Goal: Task Accomplishment & Management: Use online tool/utility

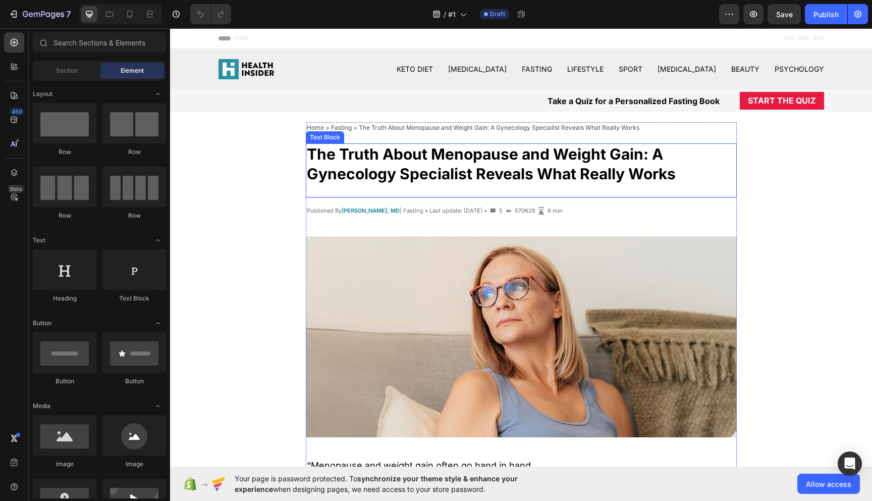
click at [516, 171] on p "The Truth About Menopause and Weight Gain: A Gynecology Specialist Reveals What…" at bounding box center [521, 163] width 429 height 39
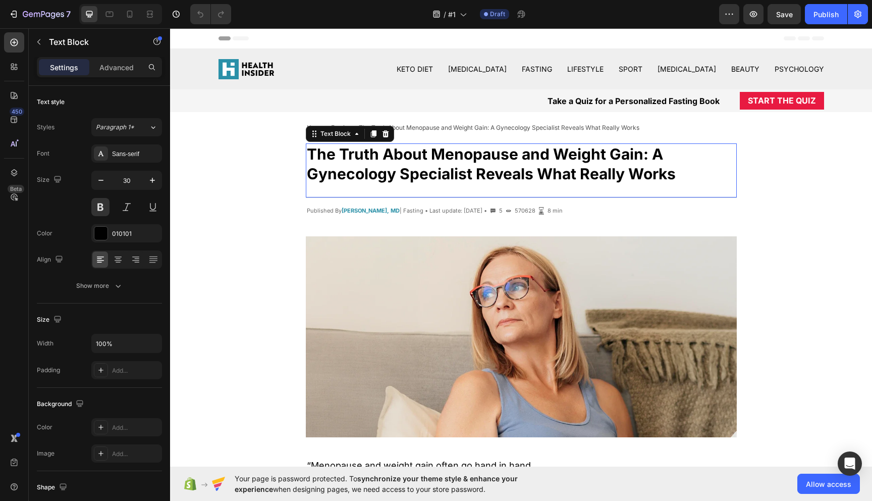
click at [516, 171] on p "The Truth About Menopause and Weight Gain: A Gynecology Specialist Reveals What…" at bounding box center [521, 163] width 429 height 39
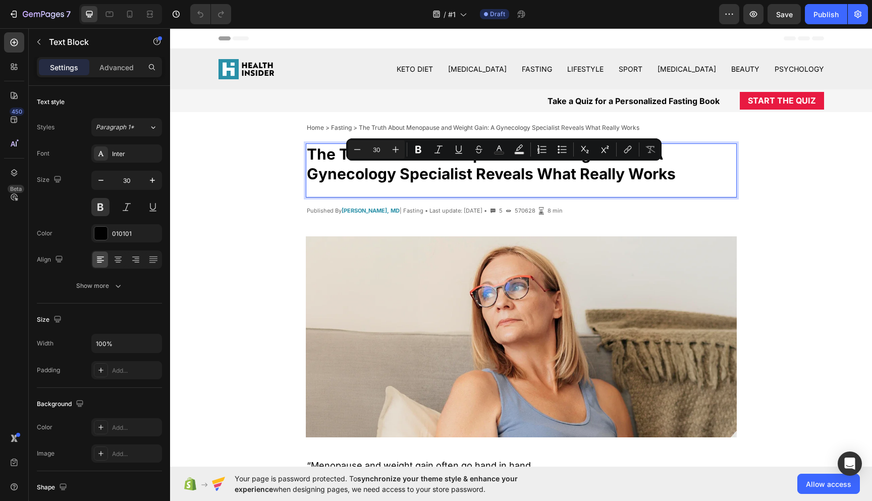
click at [650, 176] on p "The Truth About Menopause and Weight Gain: A Gynecology Specialist Reveals What…" at bounding box center [521, 163] width 429 height 39
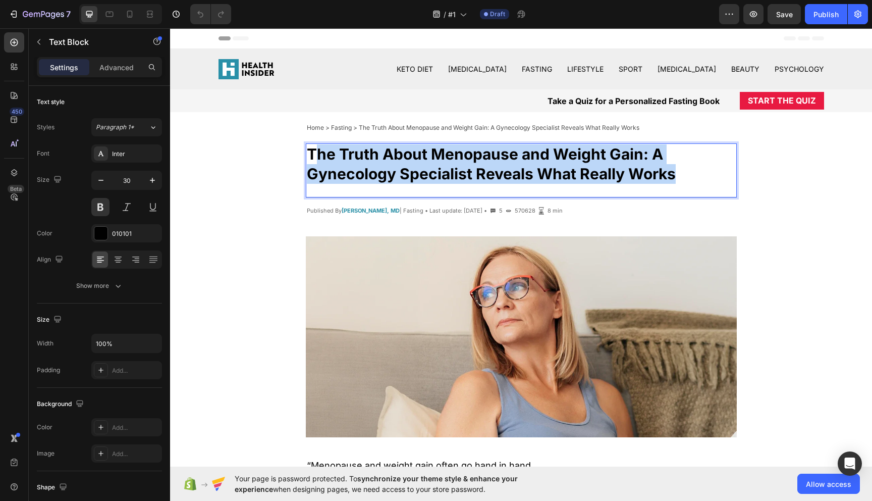
drag, startPoint x: 680, startPoint y: 175, endPoint x: 312, endPoint y: 149, distance: 368.3
click at [312, 149] on p "The Truth About Menopause and Weight Gain: A Gynecology Specialist Reveals What…" at bounding box center [521, 163] width 429 height 39
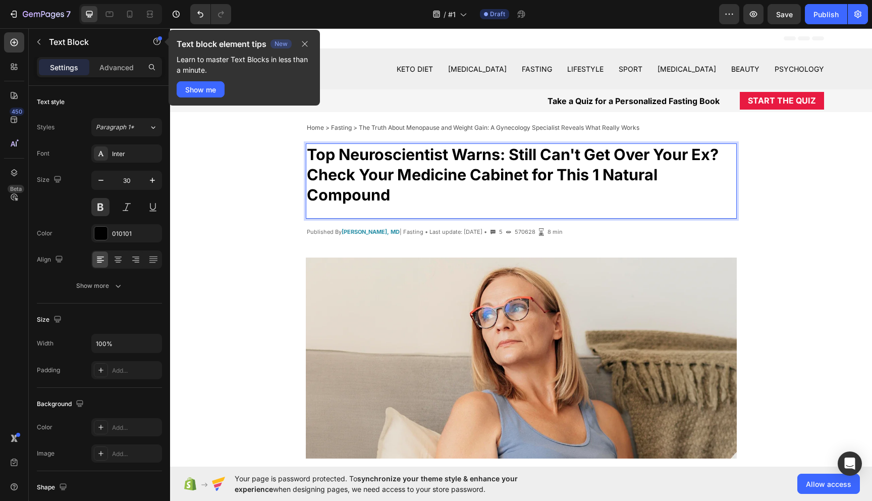
click at [528, 175] on strong "Top Neuroscientist Warns: Still Can't Get Over Your Ex? Check Your Medicine Cab…" at bounding box center [513, 174] width 412 height 59
drag, startPoint x: 529, startPoint y: 175, endPoint x: 402, endPoint y: 176, distance: 127.2
click at [402, 176] on strong "Top Neuroscientist Warns: Still Can't Get Over Your Ex? Check Your Medicine Cab…" at bounding box center [513, 174] width 412 height 59
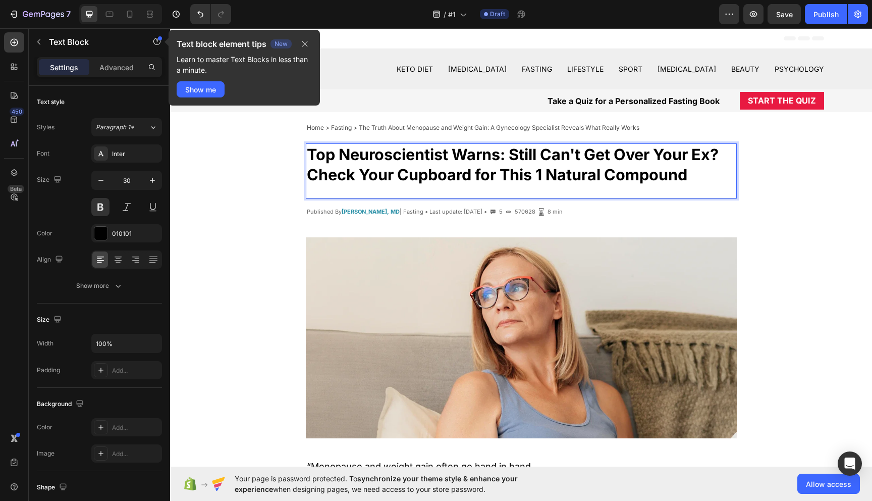
click at [692, 175] on p "Top Neuroscientist Warns: Still Can't Get Over Your Ex? Check Your Cupboard for…" at bounding box center [521, 164] width 429 height 40
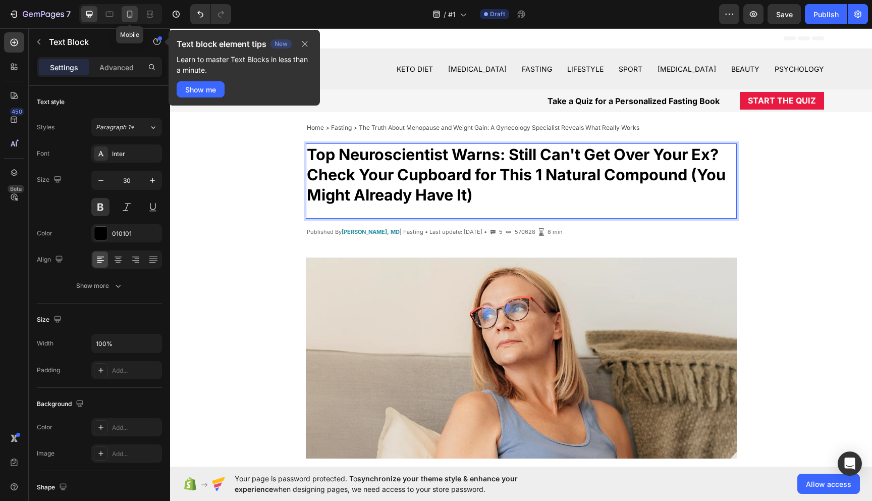
click at [130, 16] on icon at bounding box center [130, 14] width 6 height 7
type input "22"
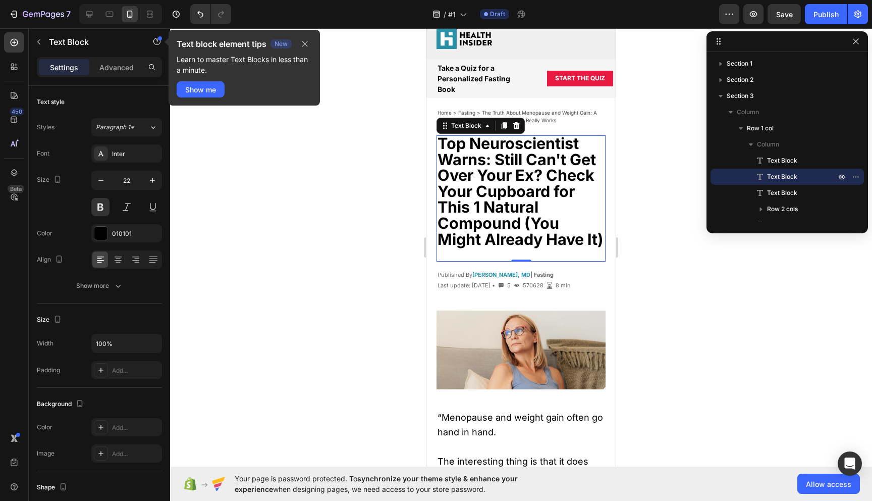
scroll to position [19, 0]
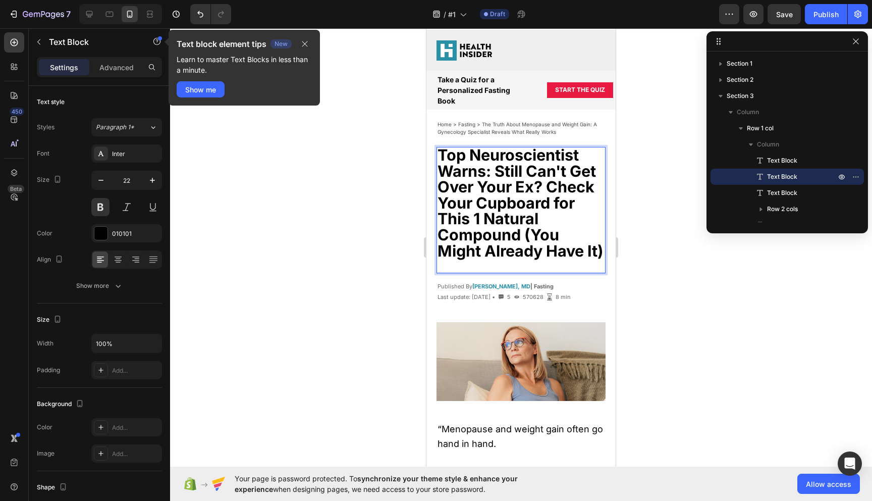
click at [522, 236] on strong "Top Neuroscientist Warns: Still Can't Get Over Your Ex? Check Your Cupboard for…" at bounding box center [521, 202] width 166 height 115
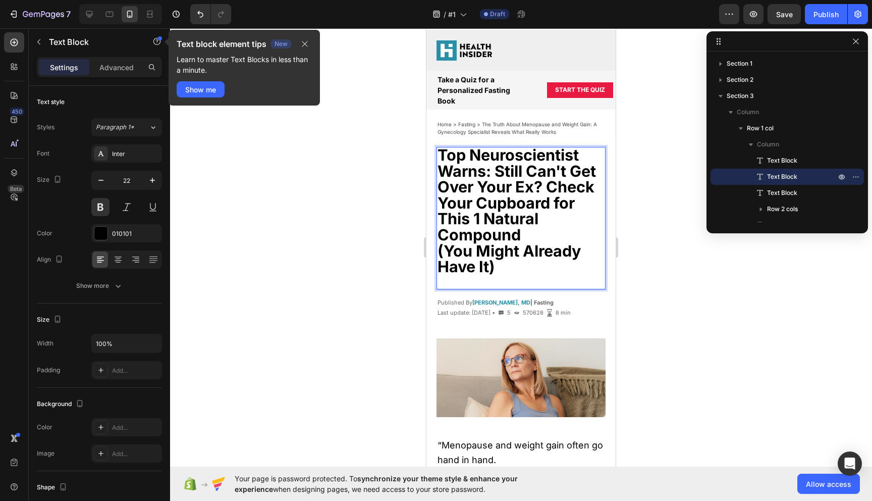
click at [553, 187] on strong "Top Neuroscientist Warns: Still Can't Get Over Your Ex? Check Your Cupboard for…" at bounding box center [517, 194] width 158 height 98
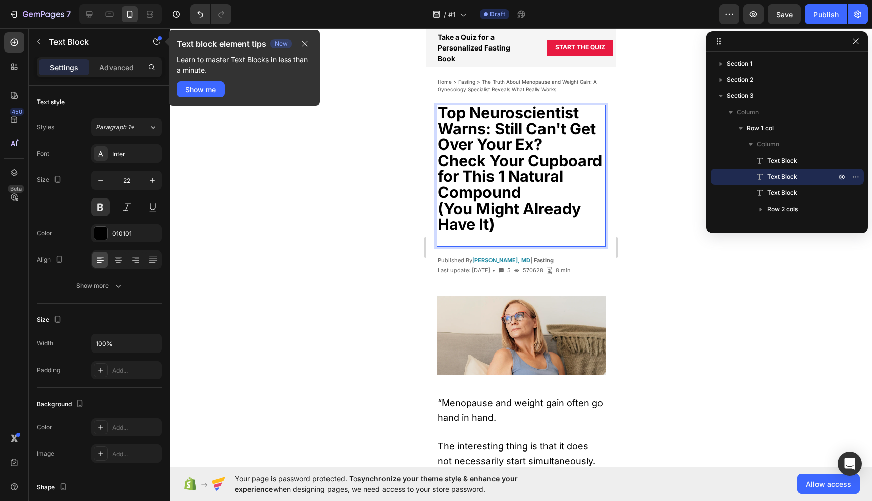
scroll to position [77, 0]
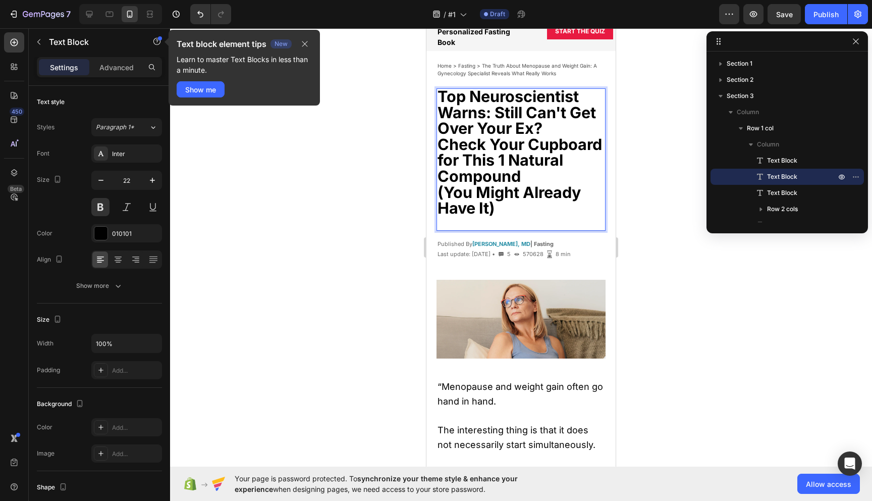
click at [503, 207] on p "(You Might Already Have It)" at bounding box center [521, 201] width 167 height 32
drag, startPoint x: 499, startPoint y: 210, endPoint x: 440, endPoint y: 96, distance: 128.0
click at [440, 96] on div "Top Neuroscientist Warns: Still Can't Get Over Your Ex? Check Your Cupboard for…" at bounding box center [521, 153] width 169 height 130
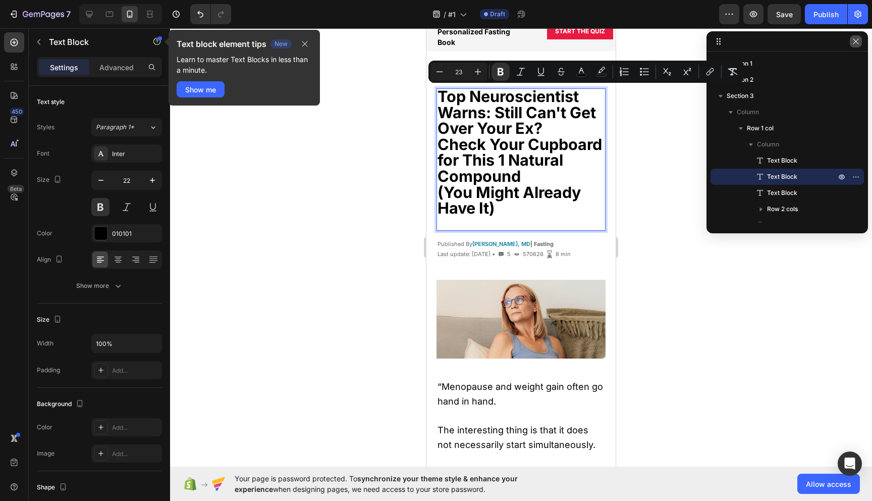
click at [853, 42] on icon "button" at bounding box center [856, 41] width 8 height 8
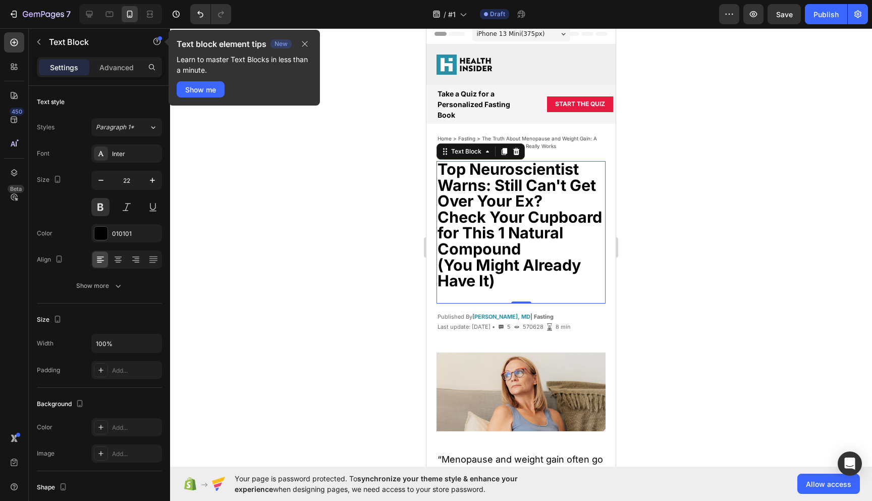
scroll to position [0, 0]
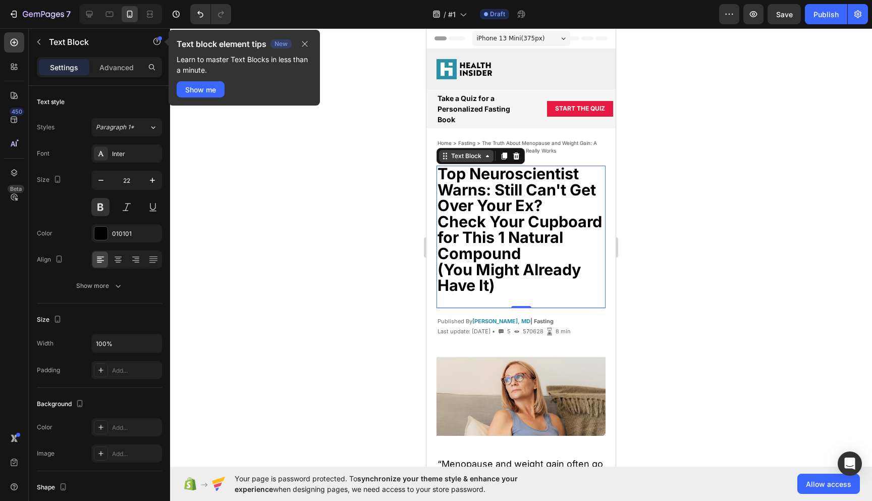
click at [489, 158] on icon at bounding box center [488, 156] width 8 height 8
click at [307, 42] on icon "button" at bounding box center [305, 44] width 8 height 8
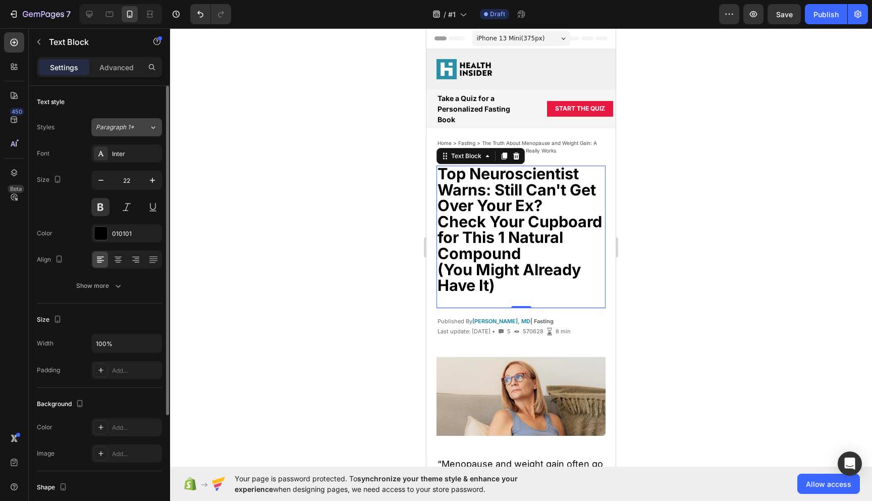
click at [134, 128] on div "Paragraph 1*" at bounding box center [116, 127] width 41 height 9
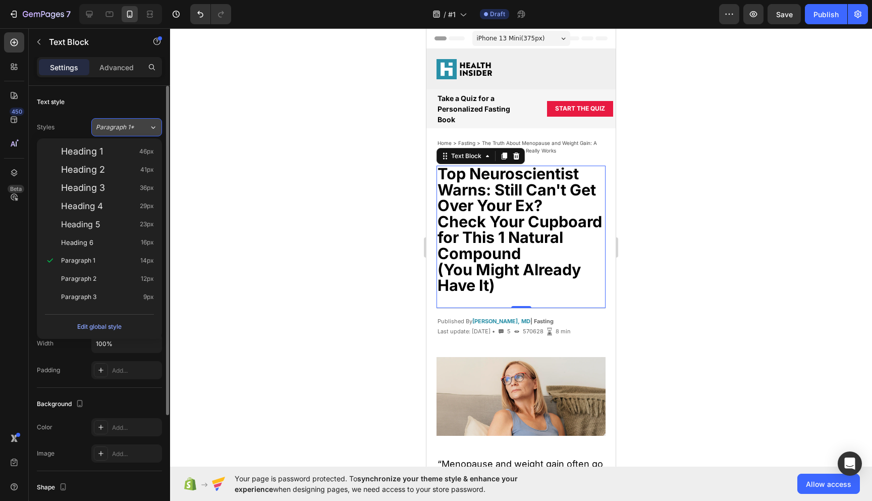
click at [134, 128] on div "Paragraph 1*" at bounding box center [116, 127] width 41 height 9
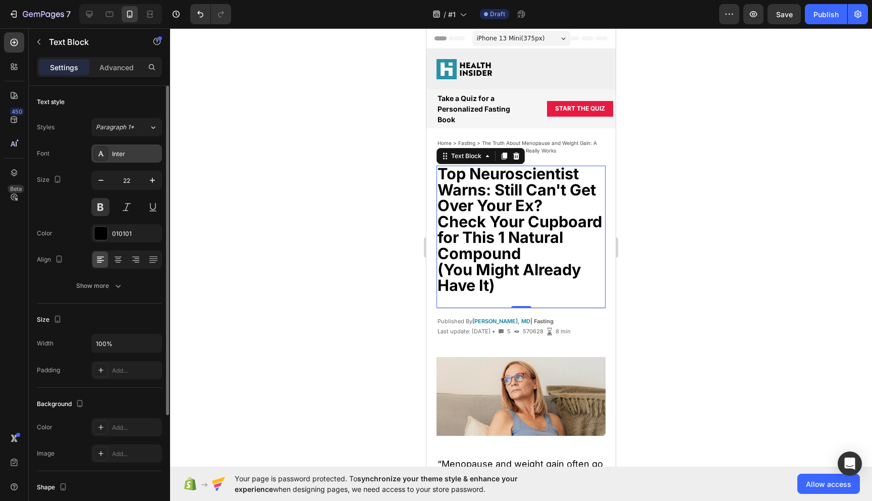
click at [132, 156] on div "Inter" at bounding box center [135, 153] width 47 height 9
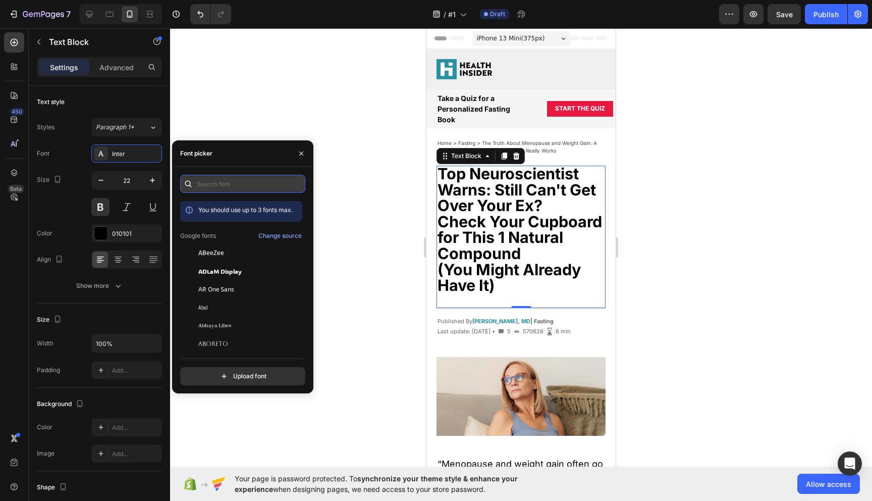
click at [223, 182] on input "text" at bounding box center [242, 184] width 125 height 18
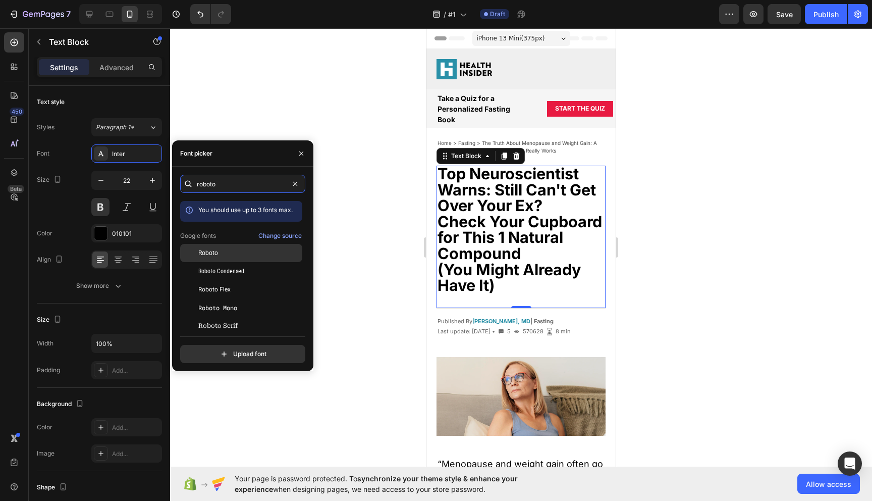
type input "roboto"
click at [210, 251] on span "Roboto" at bounding box center [208, 252] width 20 height 9
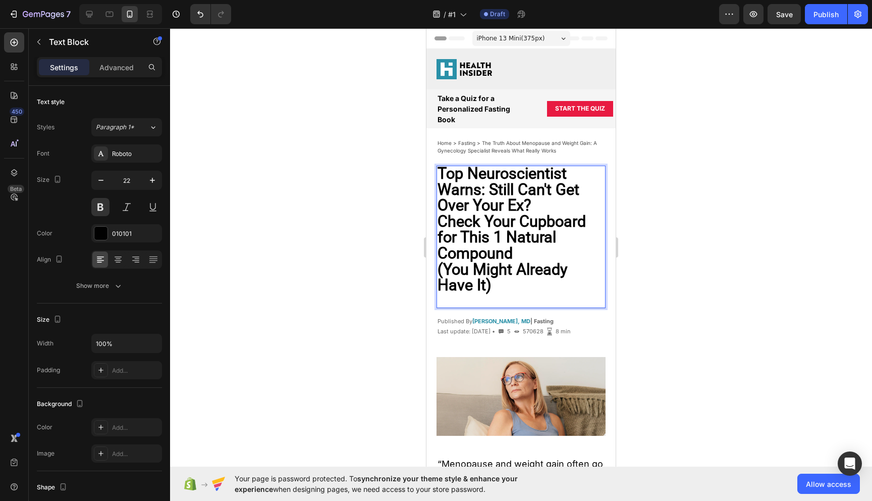
click at [494, 286] on p "(You Might Already Have It)" at bounding box center [521, 278] width 167 height 32
click at [443, 270] on strong "(You Might Already Have It)" at bounding box center [503, 277] width 130 height 34
click at [441, 283] on strong "(You Might Already Have It)" at bounding box center [503, 277] width 130 height 34
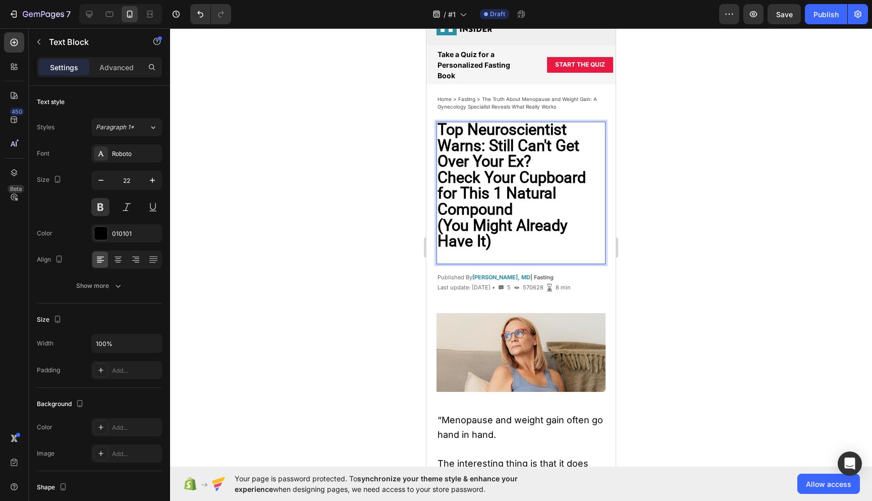
scroll to position [54, 0]
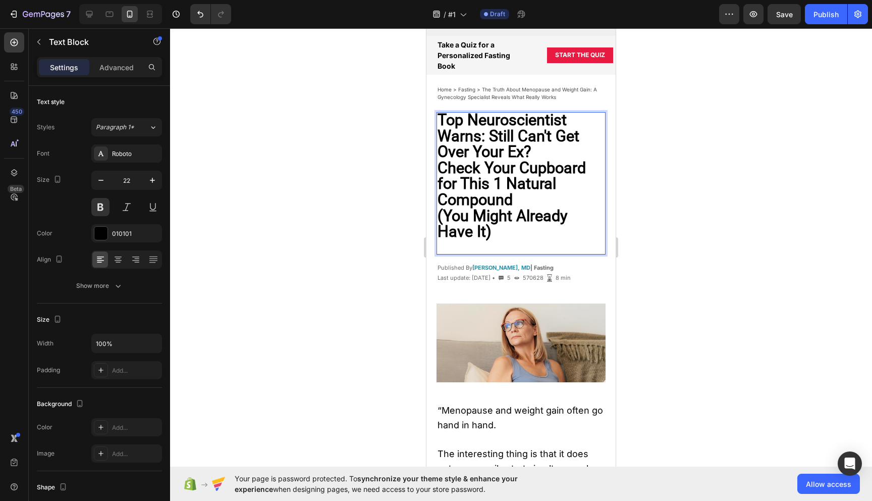
click at [549, 152] on p "Top Neuroscientist Warns: Still Can't Get Over Your Ex?" at bounding box center [521, 137] width 167 height 48
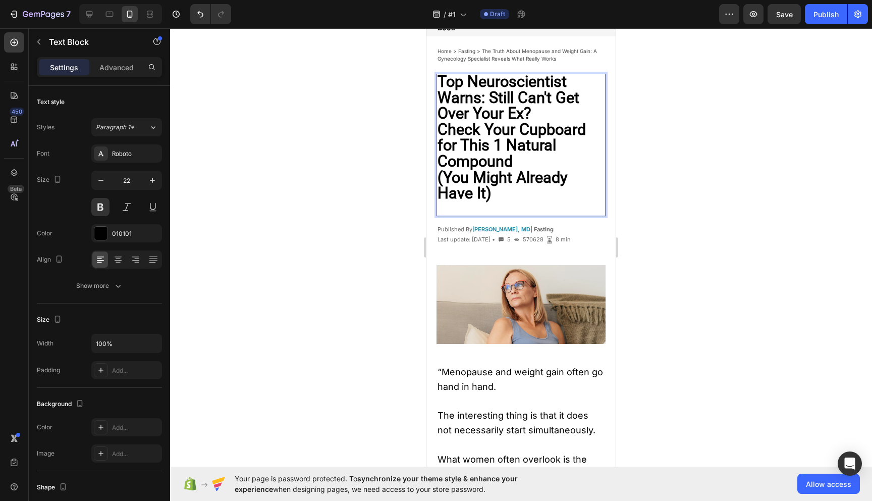
scroll to position [106, 0]
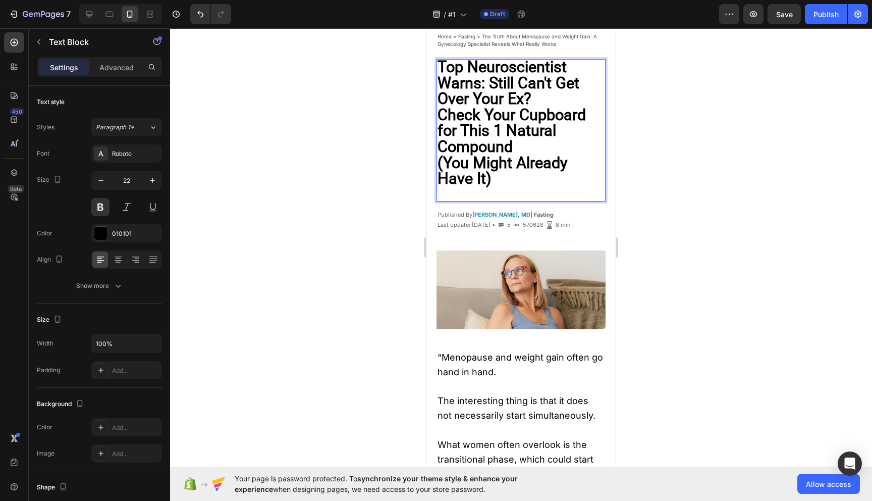
click at [512, 179] on p "(You Might Already Have It)" at bounding box center [521, 172] width 167 height 32
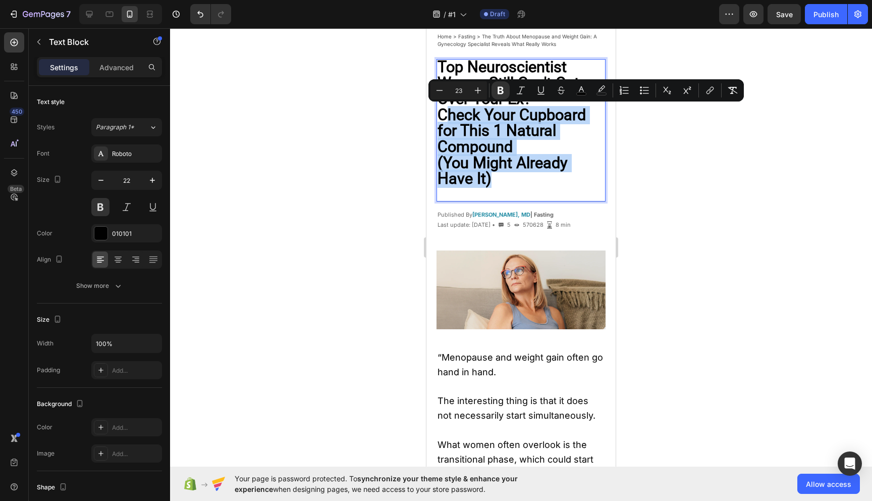
drag, startPoint x: 518, startPoint y: 179, endPoint x: 444, endPoint y: 118, distance: 96.4
click at [444, 117] on div "Top Neuroscientist Warns: Still Can't Get Over Your Ex? Check Your Cupboard for…" at bounding box center [521, 124] width 169 height 130
click at [498, 166] on strong "(You Might Already Have It)" at bounding box center [503, 171] width 130 height 34
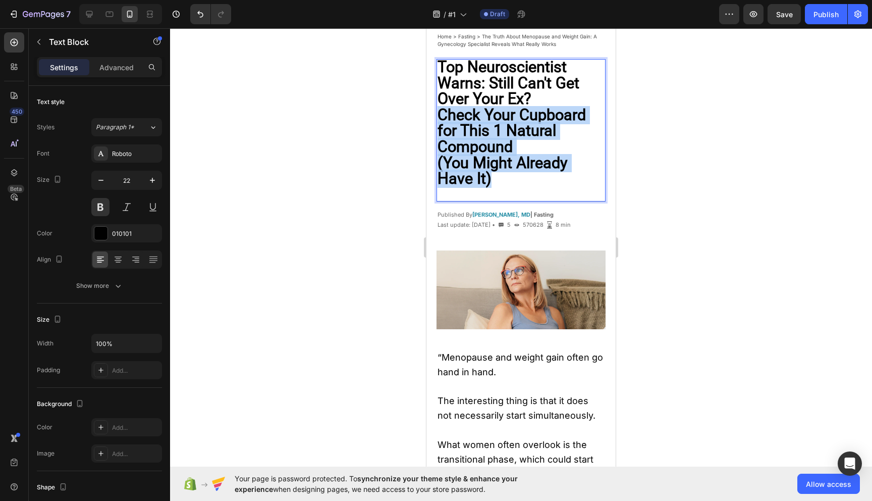
drag, startPoint x: 502, startPoint y: 182, endPoint x: 442, endPoint y: 117, distance: 89.3
click at [442, 117] on div "Top Neuroscientist Warns: Still Can't Get Over Your Ex? Check Your Cupboard for…" at bounding box center [521, 124] width 169 height 130
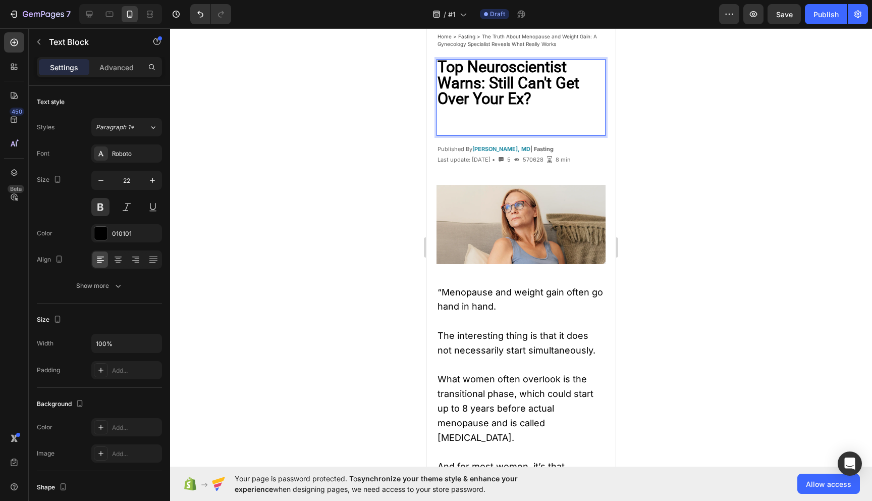
click at [543, 97] on p "Top Neuroscientist Warns: Still Can't Get Over Your Ex?" at bounding box center [521, 84] width 167 height 48
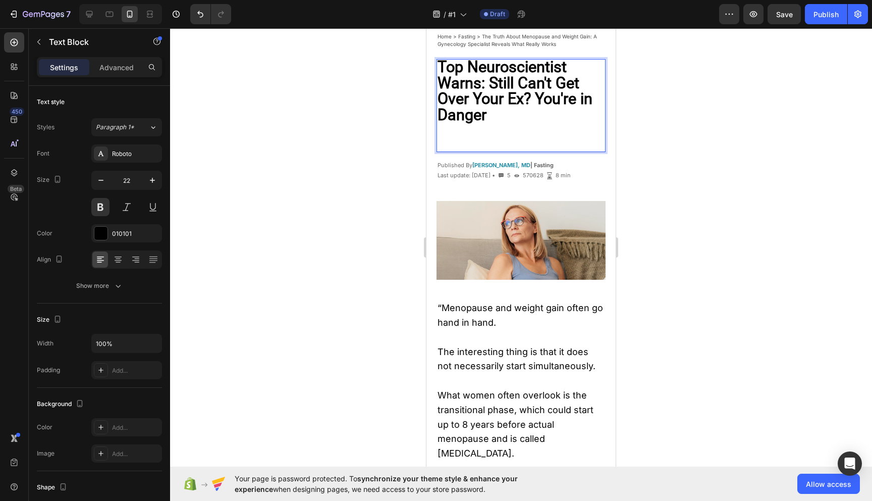
click at [586, 101] on strong "Top Neuroscientist Warns: Still Can't Get Over Your Ex? You're in Danger" at bounding box center [515, 91] width 155 height 66
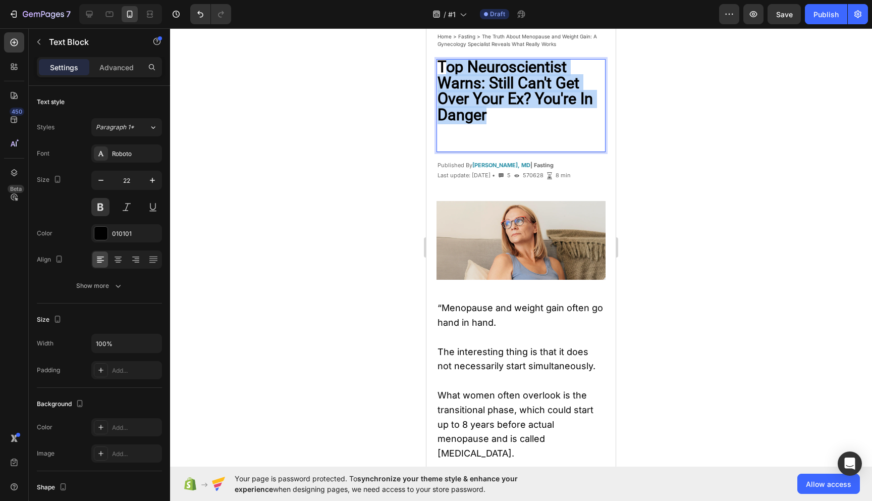
drag, startPoint x: 506, startPoint y: 112, endPoint x: 444, endPoint y: 69, distance: 74.8
click at [444, 69] on p "Top Neuroscientist Warns: Still Can't Get Over Your Ex? You're In Danger" at bounding box center [521, 92] width 167 height 64
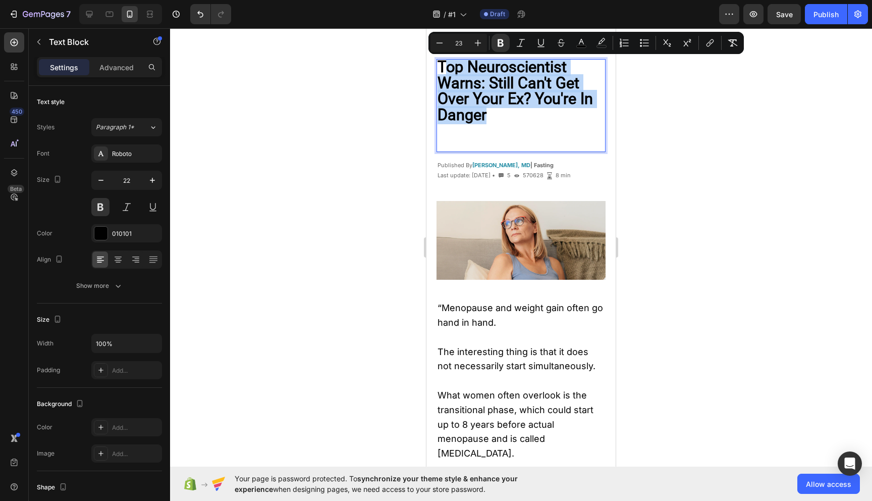
click at [461, 76] on strong "Top Neuroscientist Warns: Still Can't Get Over Your Ex? You're In Danger" at bounding box center [515, 91] width 155 height 66
drag, startPoint x: 479, startPoint y: 116, endPoint x: 431, endPoint y: 66, distance: 69.3
copy strong "Top Neuroscientist Warns: Still Can't Get Over Your Ex? You're In Danger"
click at [525, 115] on p "Top Neuroscientist Warns: Still Can't Get Over Your Ex? You're In Danger" at bounding box center [521, 92] width 167 height 64
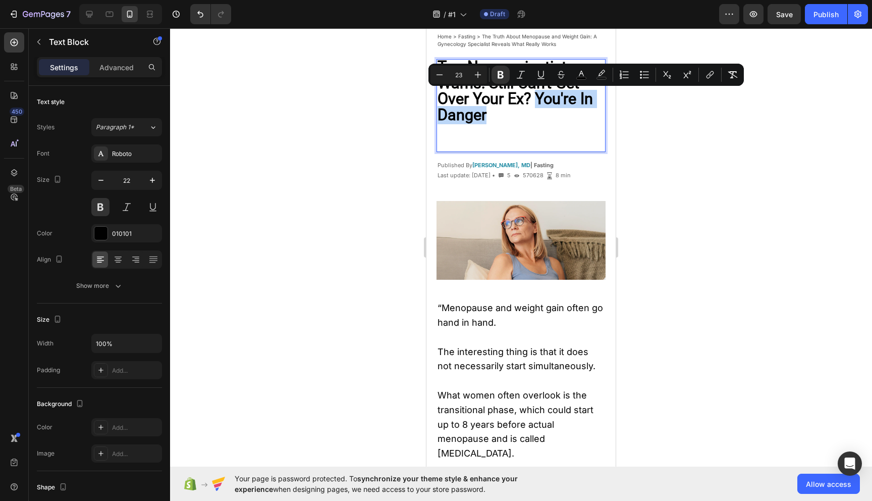
drag, startPoint x: 501, startPoint y: 115, endPoint x: 539, endPoint y: 103, distance: 39.7
click at [539, 103] on p "Top Neuroscientist Warns: Still Can't Get Over Your Ex? You're In Danger" at bounding box center [521, 92] width 167 height 64
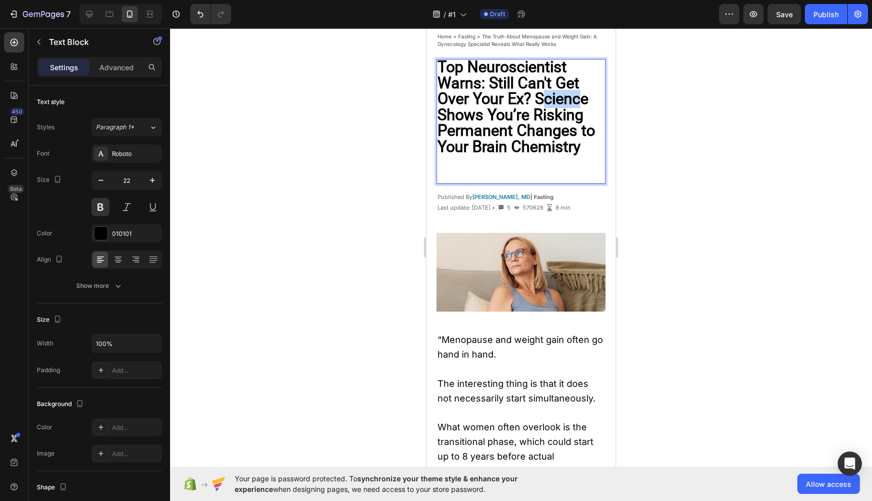
drag, startPoint x: 585, startPoint y: 97, endPoint x: 544, endPoint y: 98, distance: 41.4
click at [544, 98] on strong "Top Neuroscientist Warns: Still Can't Get Over Your Ex? Science Shows You’re Ri…" at bounding box center [516, 106] width 157 height 97
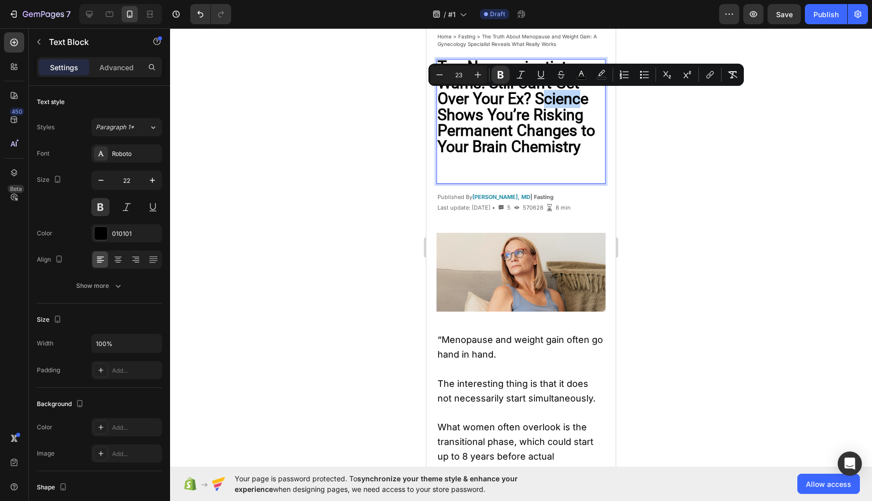
click at [573, 98] on strong "Top Neuroscientist Warns: Still Can't Get Over Your Ex? Science Shows You’re Ri…" at bounding box center [516, 106] width 157 height 97
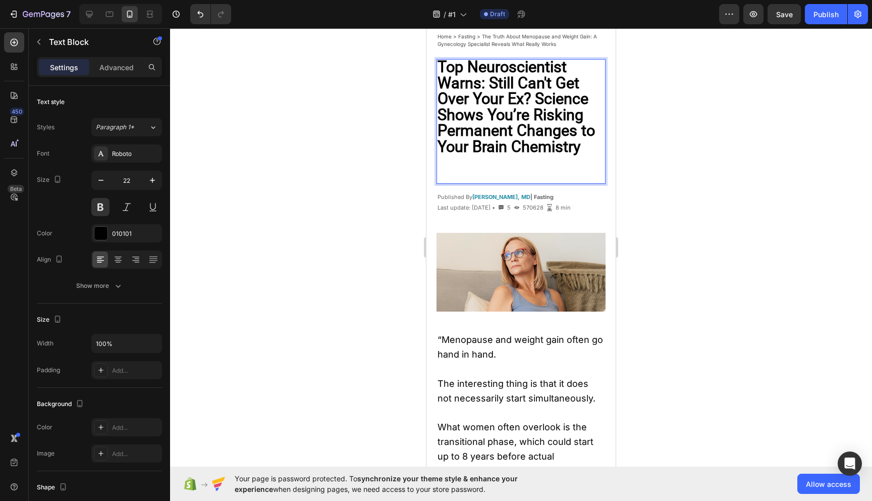
click at [592, 98] on p "Top Neuroscientist Warns: Still Can't Get Over Your Ex? Science Shows You’re Ri…" at bounding box center [521, 108] width 167 height 96
drag, startPoint x: 593, startPoint y: 98, endPoint x: 539, endPoint y: 98, distance: 54.5
click at [539, 98] on p "Top Neuroscientist Warns: Still Can't Get Over Your Ex? Science Shows You’re Ri…" at bounding box center [521, 108] width 167 height 96
click at [579, 149] on strong "Top Neuroscientist Warns: Still Can't Get Over Your Ex? Research Shows You’re R…" at bounding box center [519, 106] width 162 height 97
click at [538, 97] on strong "Top Neuroscientist Warns: Still Can't Get Over Your Ex? Research Shows You’re R…" at bounding box center [519, 106] width 162 height 97
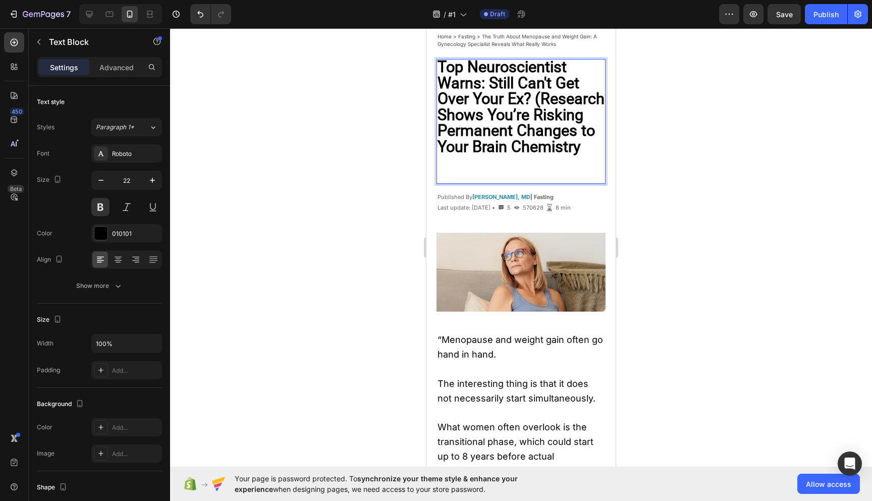
click at [512, 156] on p "Top Neuroscientist Warns: Still Can't Get Over Your Ex? (Research Shows You’re …" at bounding box center [521, 108] width 167 height 96
click at [444, 115] on strong "Top Neuroscientist Warns: Still Can't Get Over Your Ex? (Research Shows You’re …" at bounding box center [521, 106] width 167 height 97
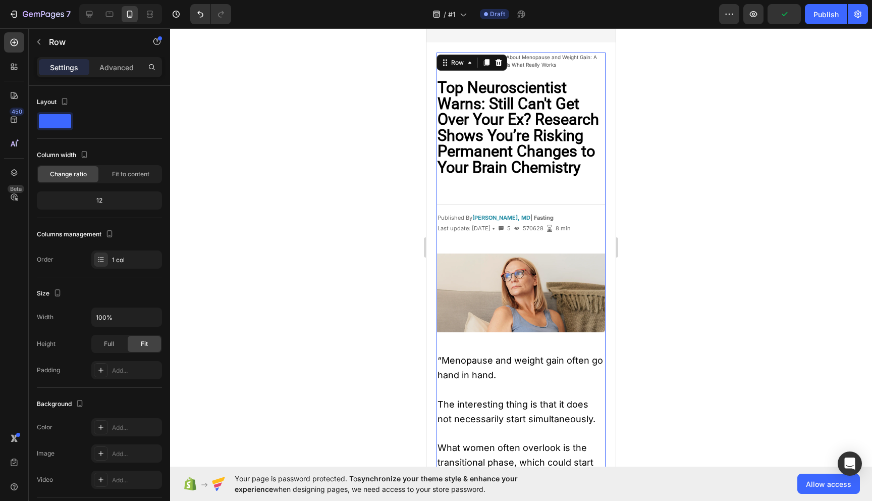
scroll to position [130, 0]
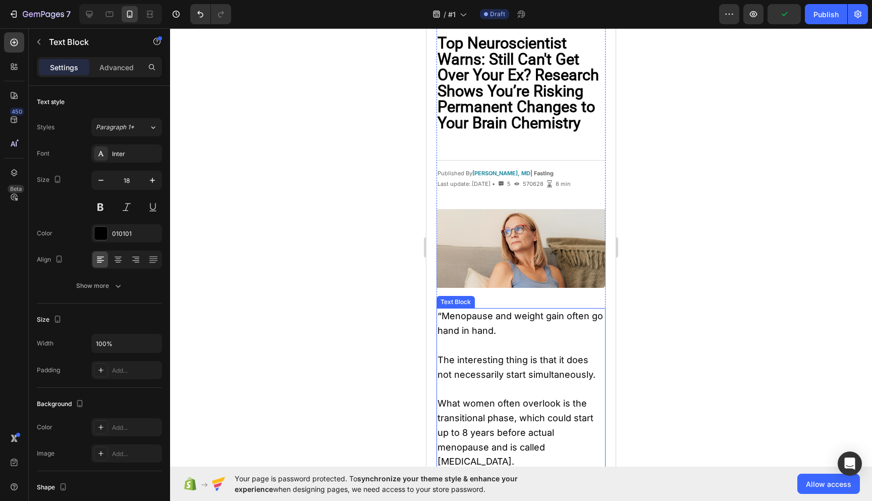
click at [502, 324] on p "“Menopause and weight gain often go hand in hand." at bounding box center [521, 323] width 167 height 29
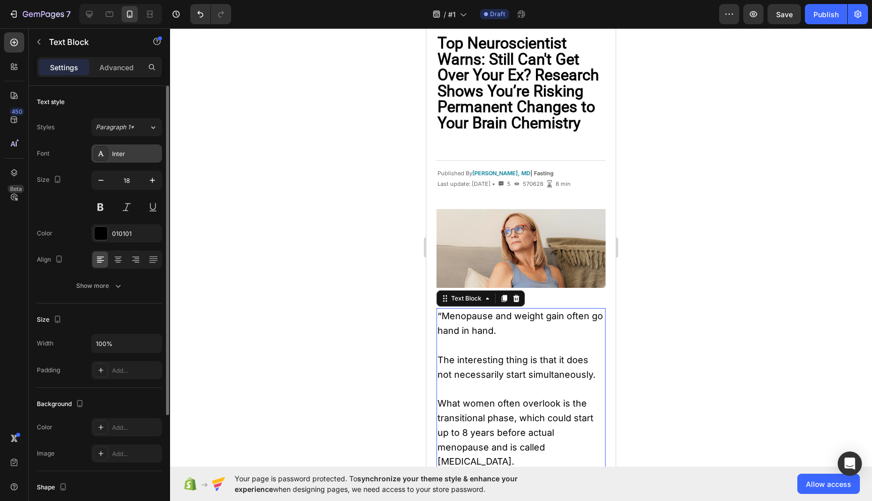
click at [127, 150] on div "Inter" at bounding box center [135, 153] width 47 height 9
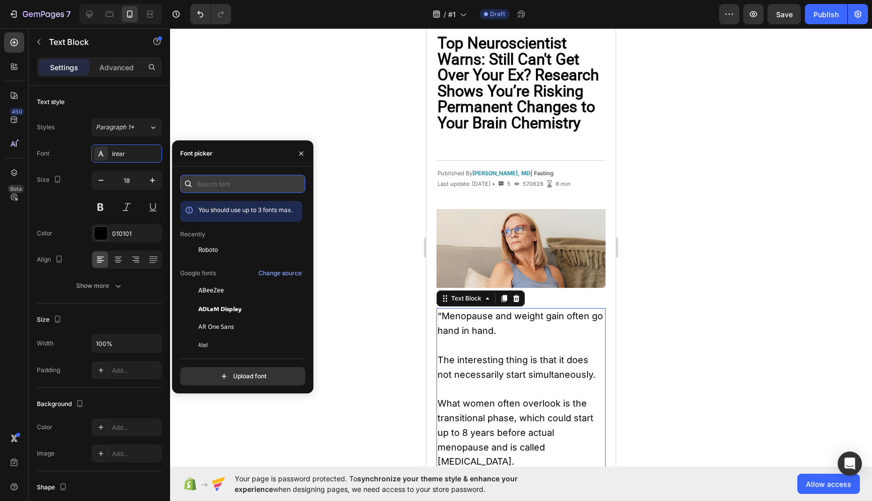
click at [210, 181] on input "text" at bounding box center [242, 184] width 125 height 18
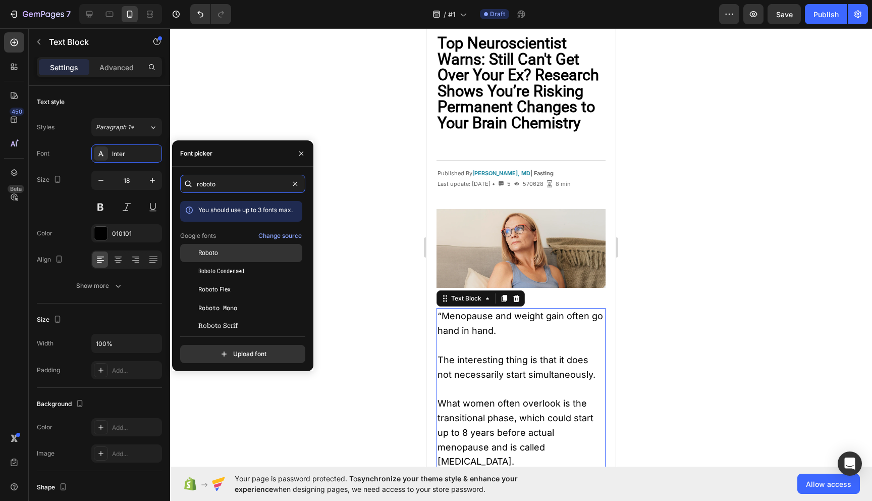
type input "roboto"
click at [215, 316] on div "Roboto" at bounding box center [241, 325] width 122 height 18
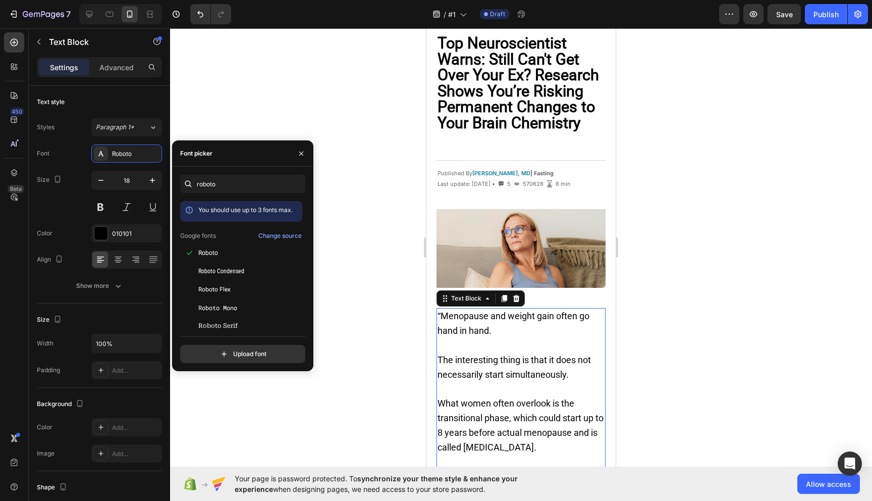
click at [525, 366] on p "The interesting thing is that it does not necessarily start simultaneously." at bounding box center [521, 367] width 167 height 29
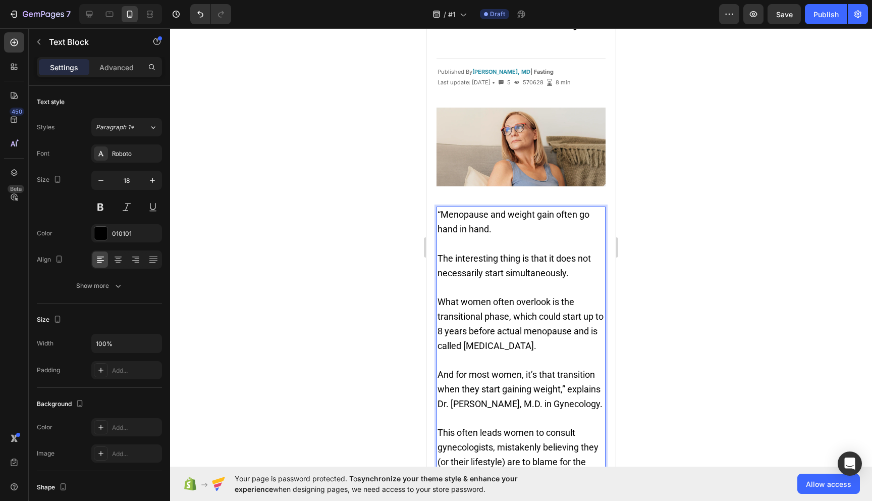
scroll to position [291, 0]
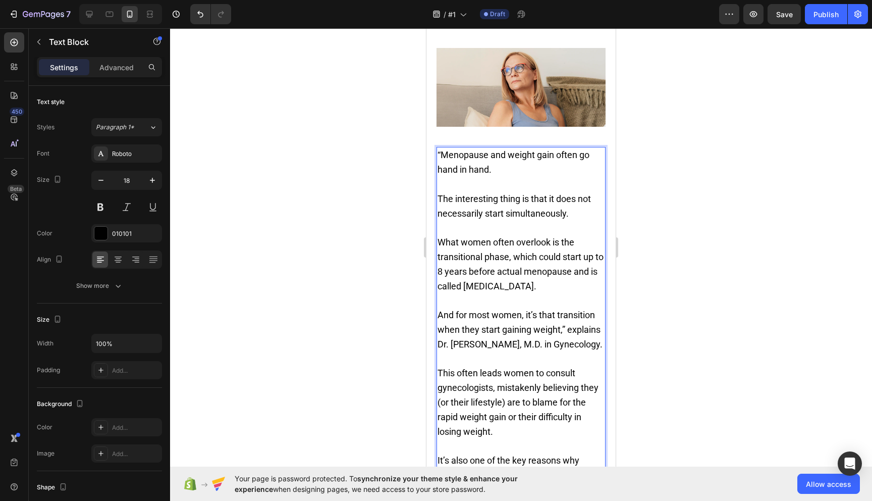
click at [525, 329] on p "And for most women, it’s that transition when they start gaining weight,” expla…" at bounding box center [521, 329] width 167 height 43
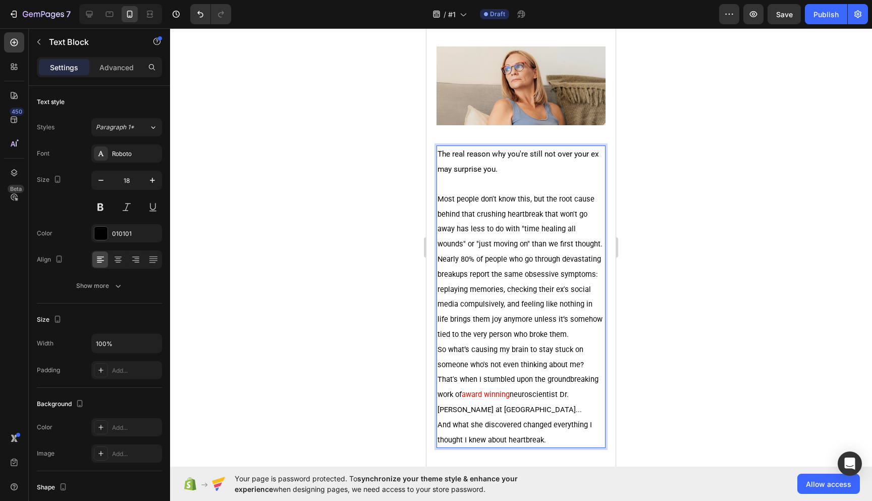
scroll to position [300, 0]
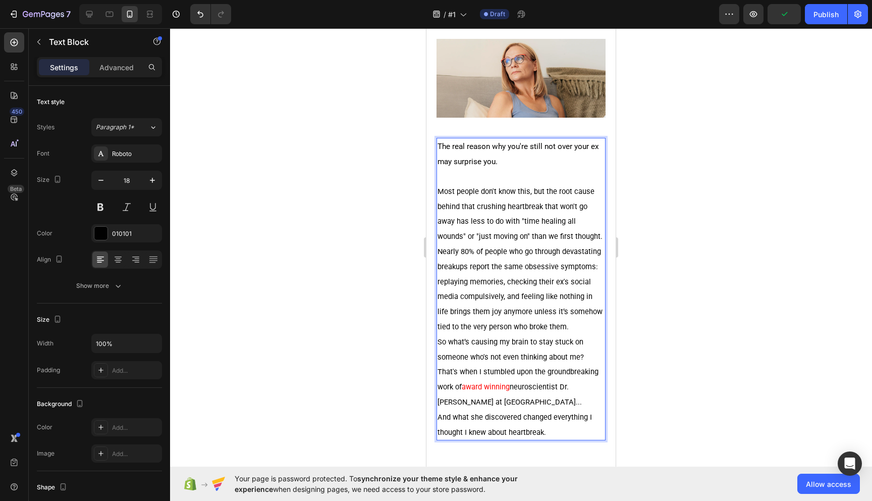
click at [576, 233] on p "Most people don't know this, but the root cause behind that crushing heartbreak…" at bounding box center [521, 214] width 167 height 60
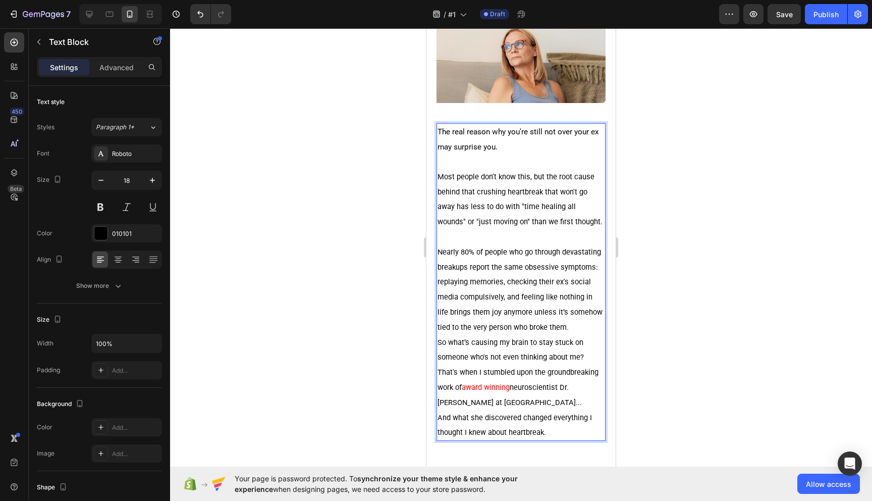
scroll to position [322, 0]
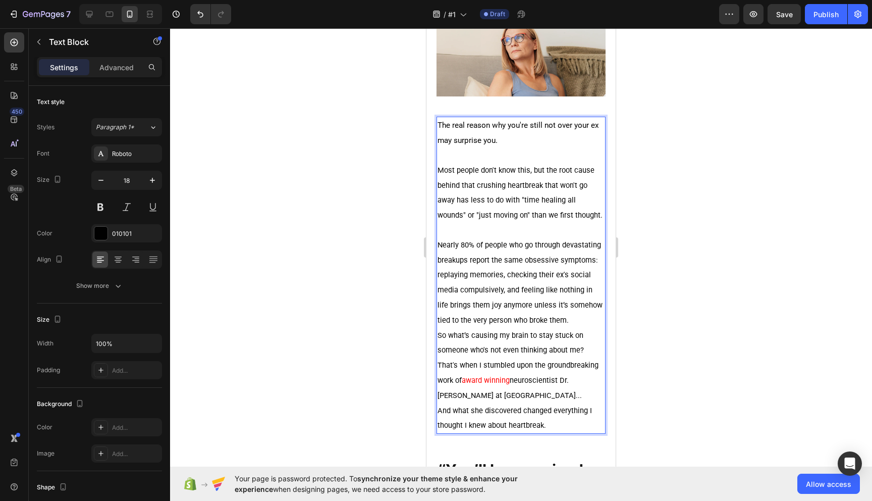
click at [561, 315] on p "Nearly 80% of people who go through devastating breakups report the same obsess…" at bounding box center [521, 282] width 167 height 90
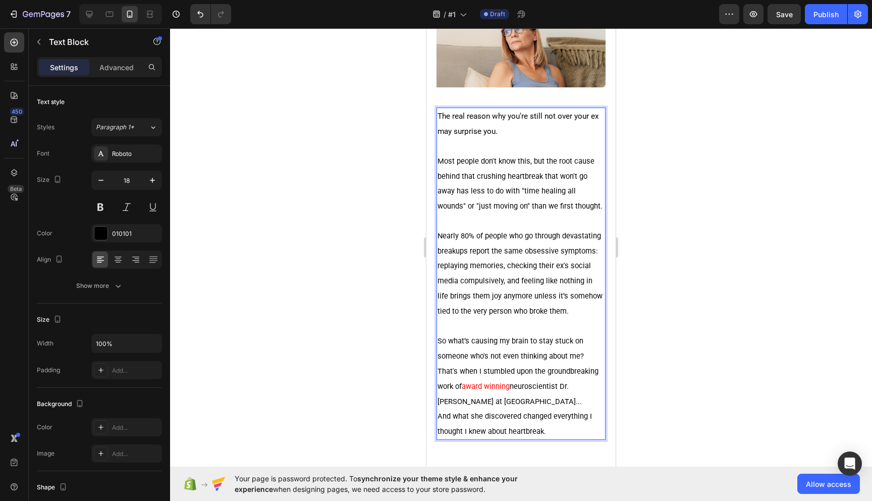
scroll to position [331, 0]
click at [578, 356] on span "So what’s causing my brain to stay stuck on someone who's not even thinking abo…" at bounding box center [511, 348] width 146 height 24
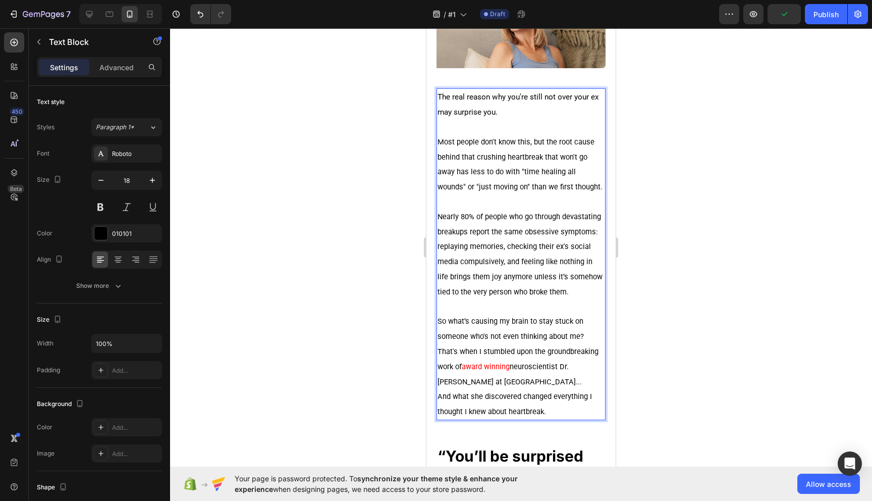
click at [441, 350] on span "That's when I stumbled upon the groundbreaking work of" at bounding box center [518, 359] width 161 height 24
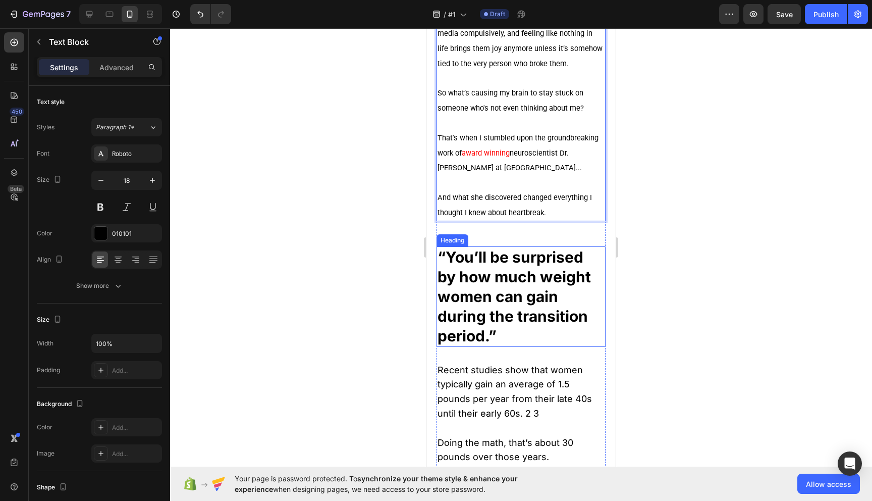
scroll to position [602, 0]
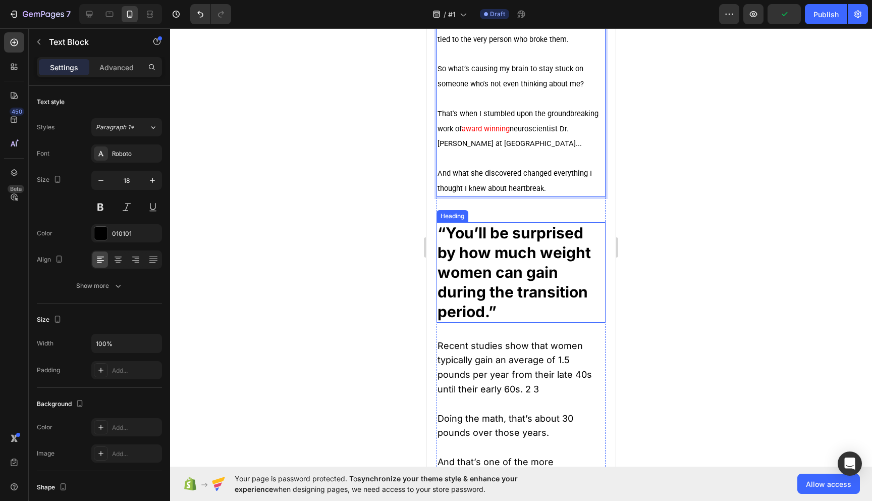
click at [514, 273] on h2 "“You’ll be surprised by how much weight women can gain during the transition pe…" at bounding box center [521, 272] width 169 height 100
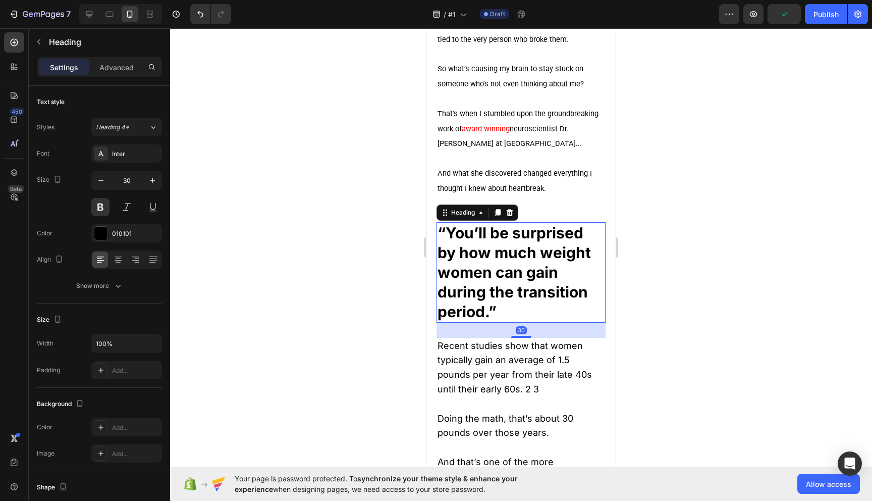
click at [520, 267] on h2 "“You’ll be surprised by how much weight women can gain during the transition pe…" at bounding box center [521, 272] width 169 height 100
click at [520, 267] on p "“You’ll be surprised by how much weight women can gain during the transition pe…" at bounding box center [521, 272] width 167 height 98
click at [516, 298] on p "“You’ll be surprised by how much weight women can gain during the transition pe…" at bounding box center [521, 272] width 167 height 98
click at [510, 314] on p "“You’ll be surprised by how much weight women can gain during the transition pe…" at bounding box center [521, 272] width 167 height 98
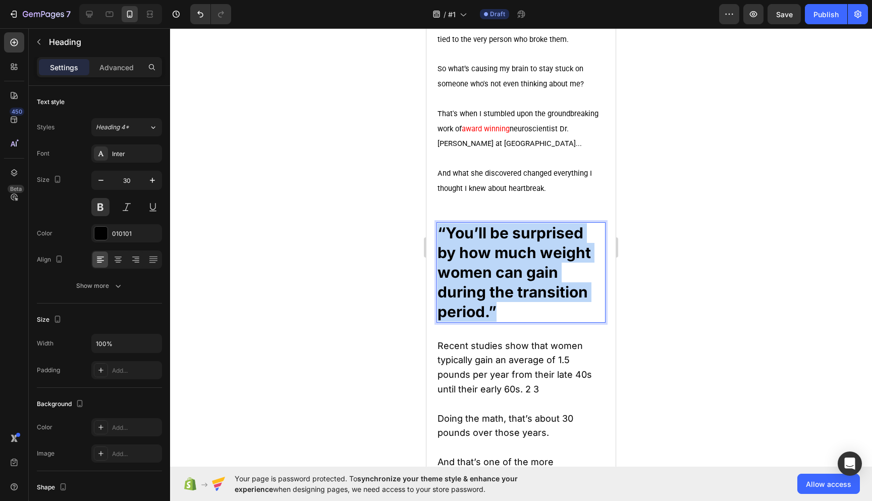
drag, startPoint x: 522, startPoint y: 313, endPoint x: 440, endPoint y: 226, distance: 120.3
click at [440, 225] on p "“You’ll be surprised by how much weight women can gain during the transition pe…" at bounding box center [521, 272] width 167 height 98
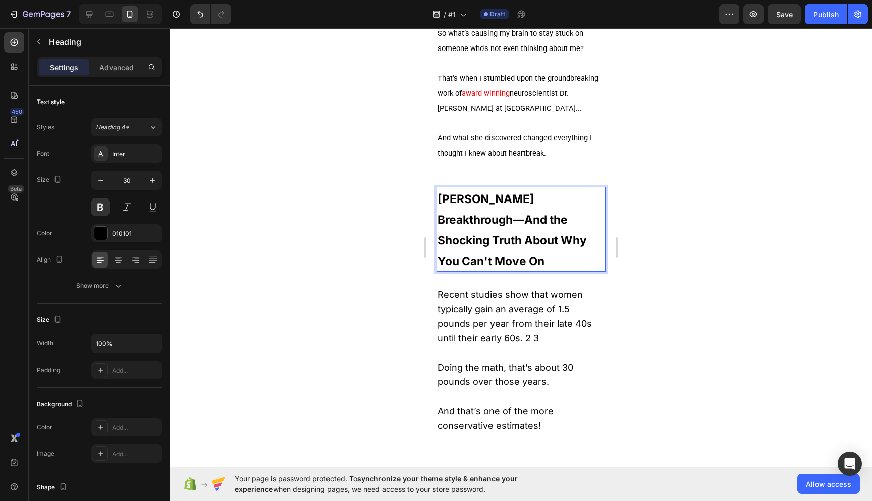
scroll to position [640, 0]
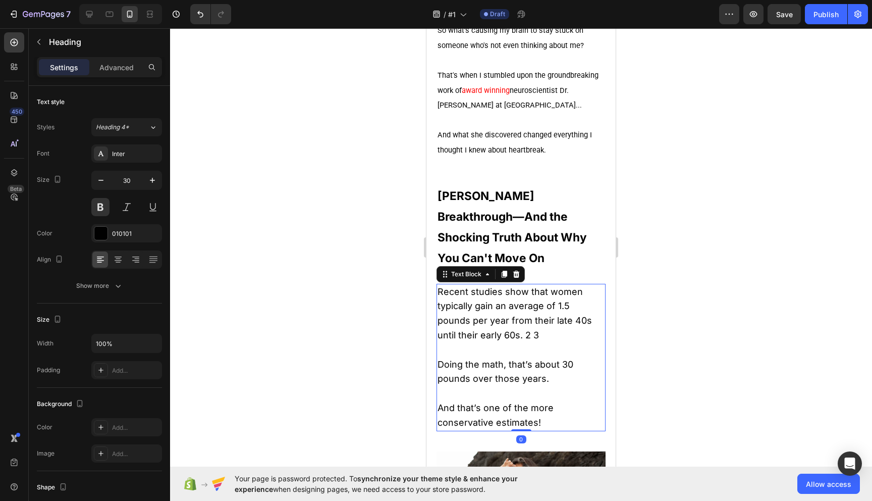
click at [523, 323] on p "Recent studies show that women typically gain an average of 1.5 pounds per year…" at bounding box center [521, 314] width 167 height 58
click at [542, 345] on p "Rich Text Editor. Editing area: main" at bounding box center [521, 350] width 167 height 15
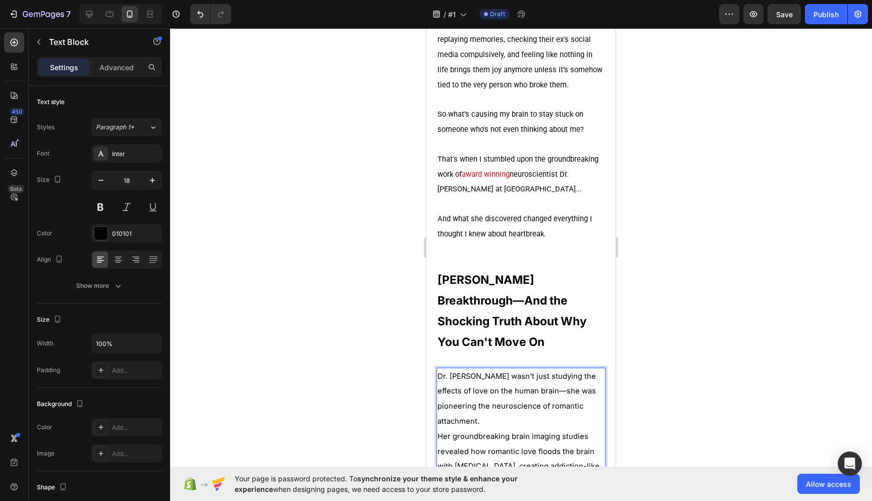
scroll to position [670, 0]
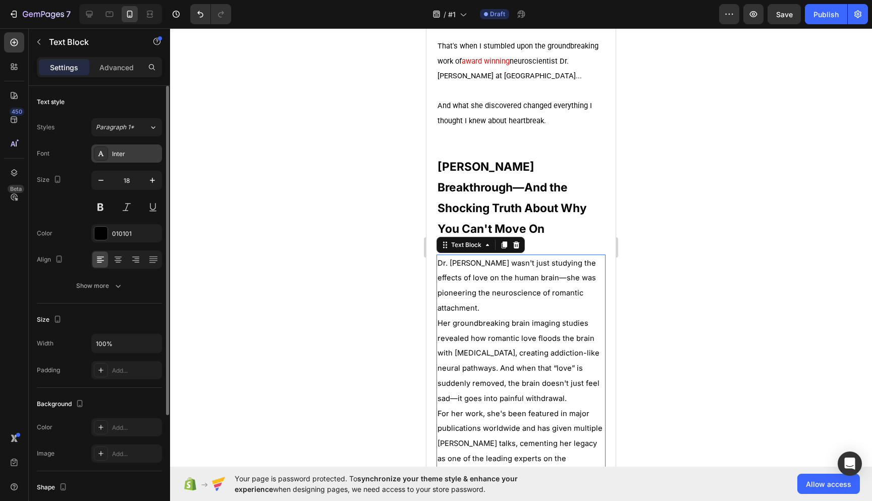
click at [125, 152] on div "Inter" at bounding box center [135, 153] width 47 height 9
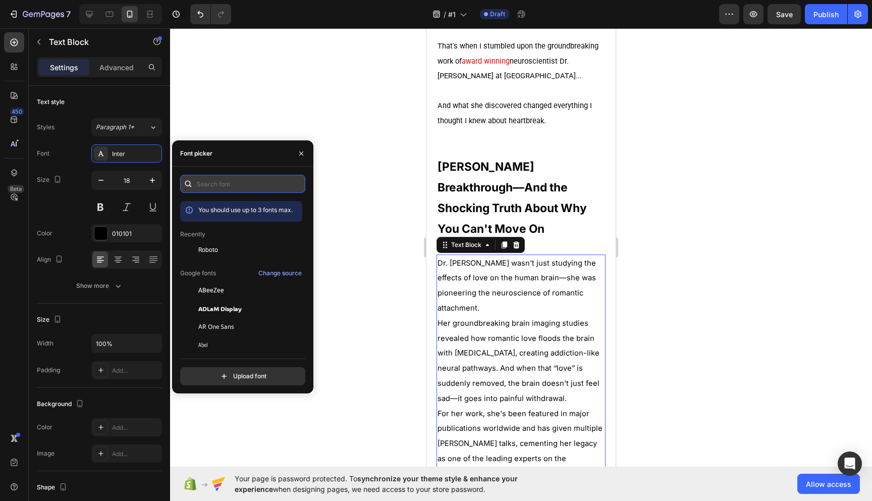
click at [221, 186] on input "text" at bounding box center [242, 184] width 125 height 18
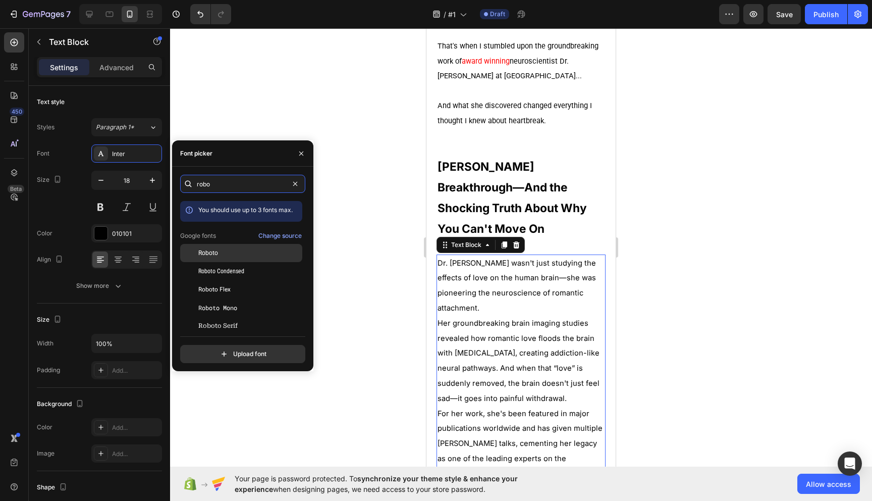
type input "robo"
click at [217, 255] on span "Roboto" at bounding box center [208, 252] width 20 height 9
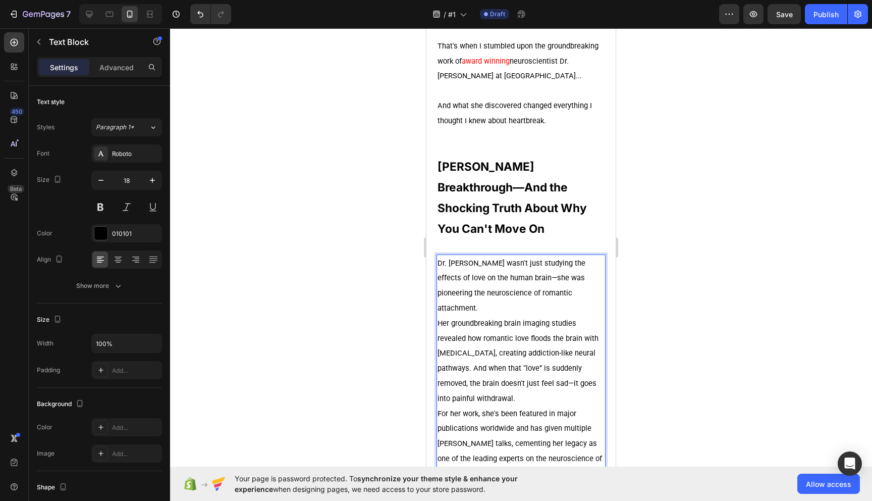
click at [566, 295] on p "Dr. [PERSON_NAME] wasn't just studying the effects of love on the human brain—s…" at bounding box center [521, 285] width 167 height 60
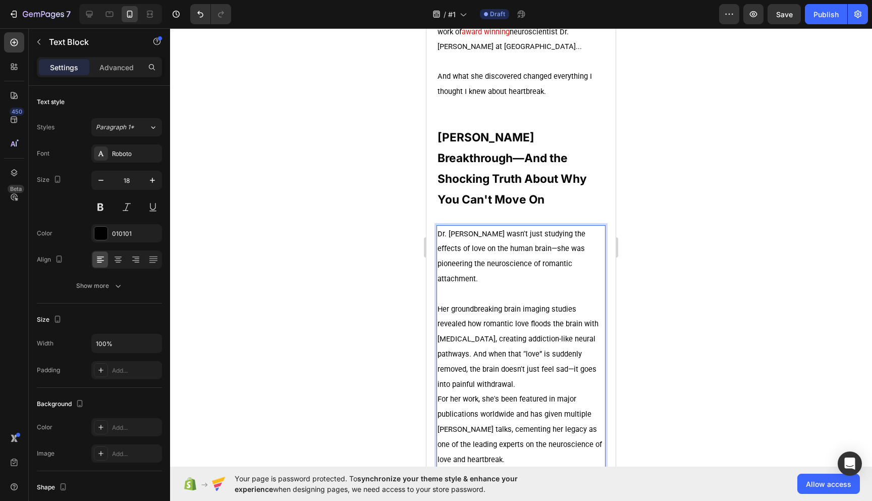
scroll to position [700, 0]
click at [440, 393] on span "For her work, she's been featured in major publications worldwide and has given…" at bounding box center [520, 427] width 165 height 69
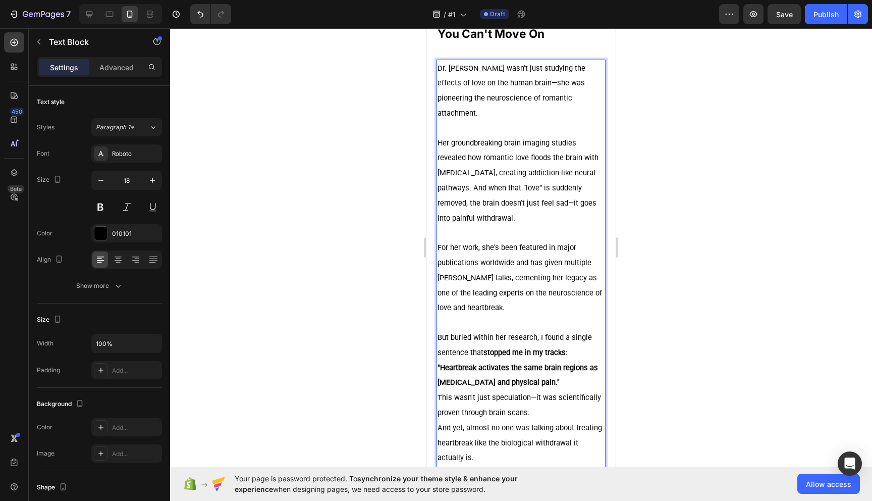
scroll to position [881, 0]
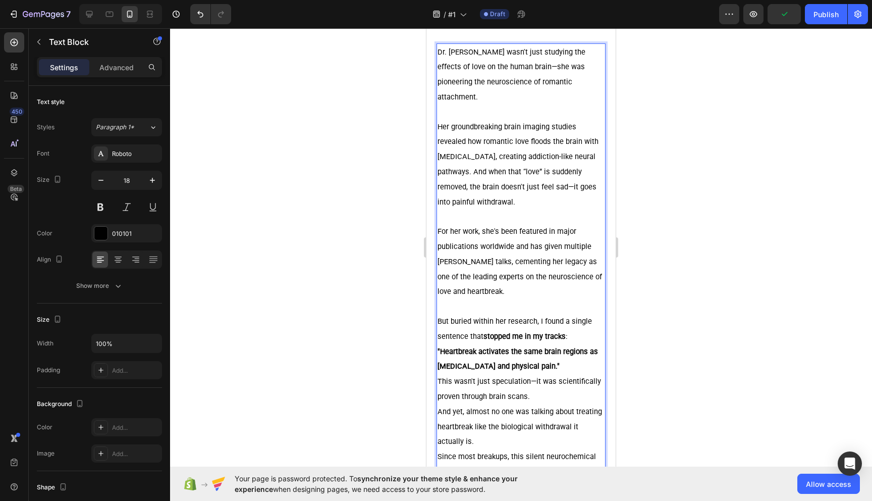
click at [440, 347] on strong ""Heartbreak activates the same brain regions as [MEDICAL_DATA] and physical pai…" at bounding box center [518, 359] width 161 height 24
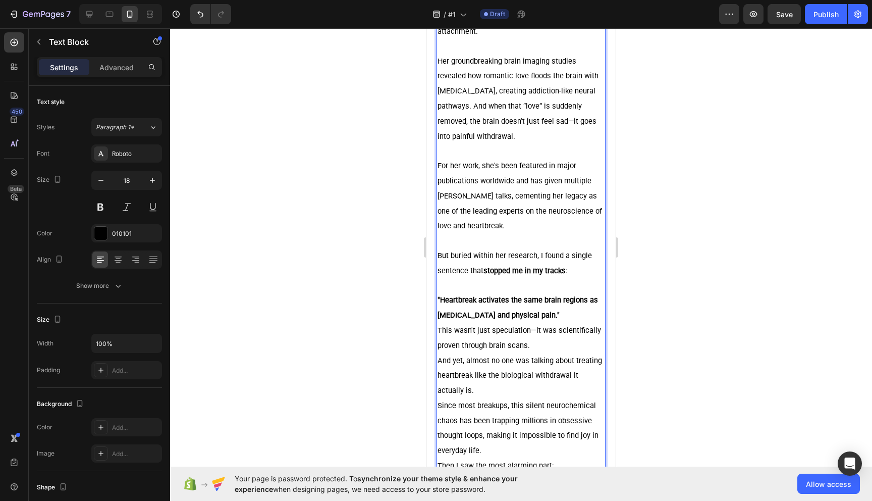
scroll to position [966, 0]
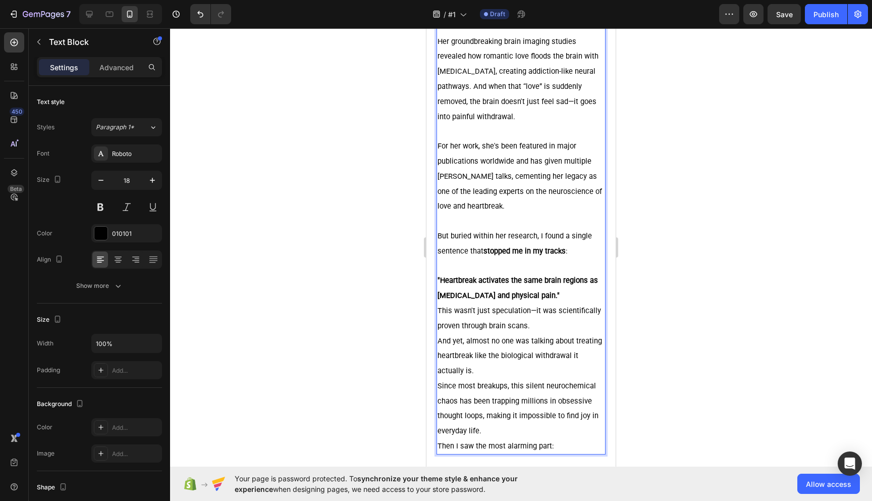
click at [548, 281] on strong ""Heartbreak activates the same brain regions as [MEDICAL_DATA] and physical pai…" at bounding box center [518, 288] width 161 height 24
click at [558, 283] on p ""Heartbreak activates the same brain regions as [MEDICAL_DATA] and physical pai…" at bounding box center [521, 288] width 167 height 30
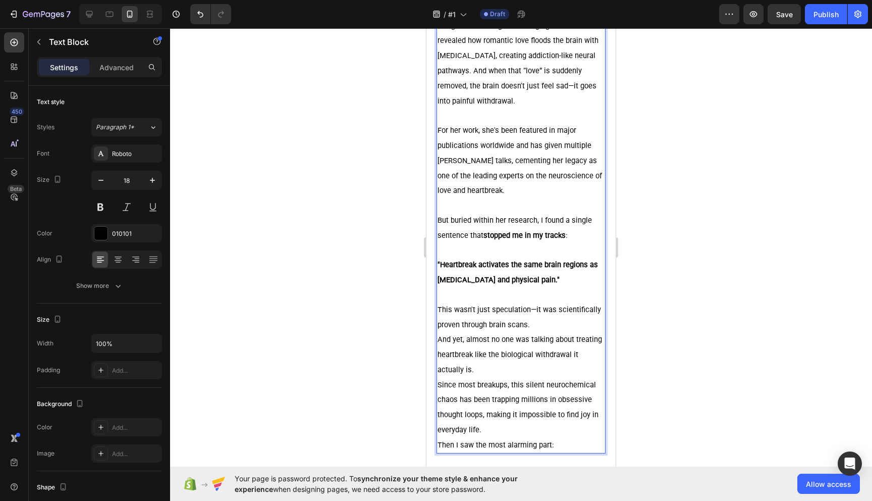
scroll to position [989, 0]
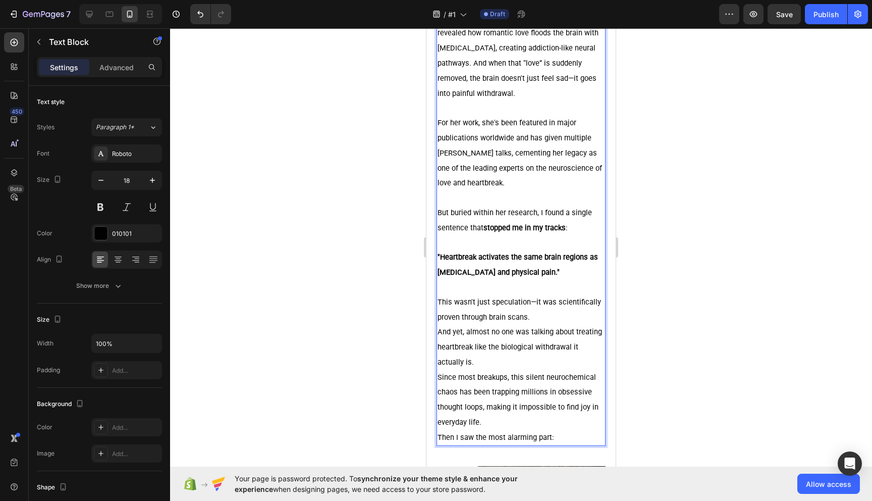
click at [440, 372] on span "Since most breakups, this silent neurochemical chaos has been trapping millions…" at bounding box center [518, 399] width 161 height 54
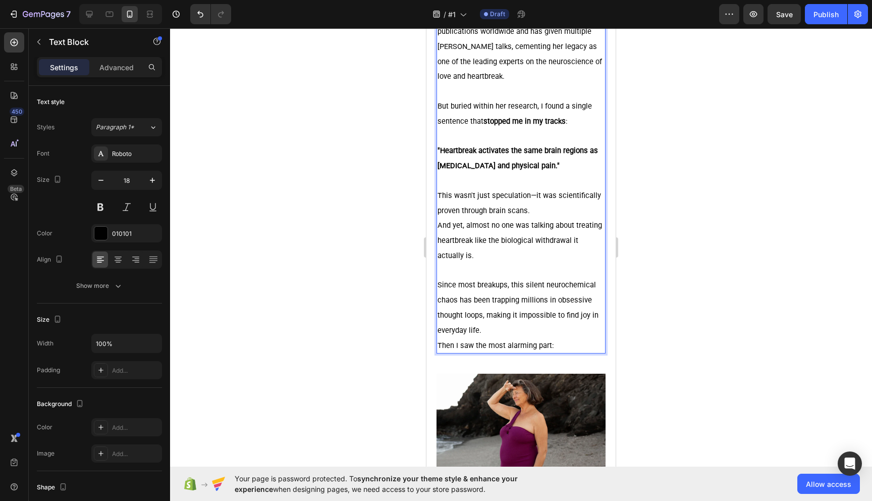
scroll to position [1100, 0]
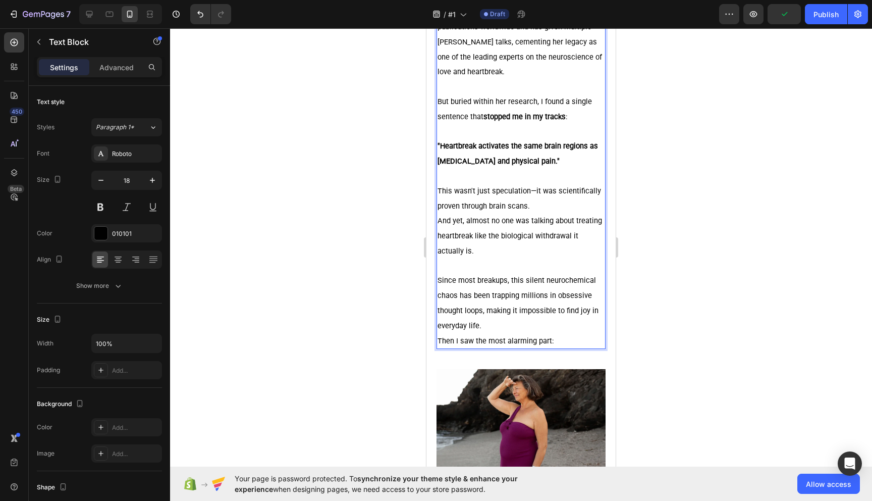
click at [565, 276] on span "Since most breakups, this silent neurochemical chaos has been trapping millions…" at bounding box center [518, 303] width 161 height 54
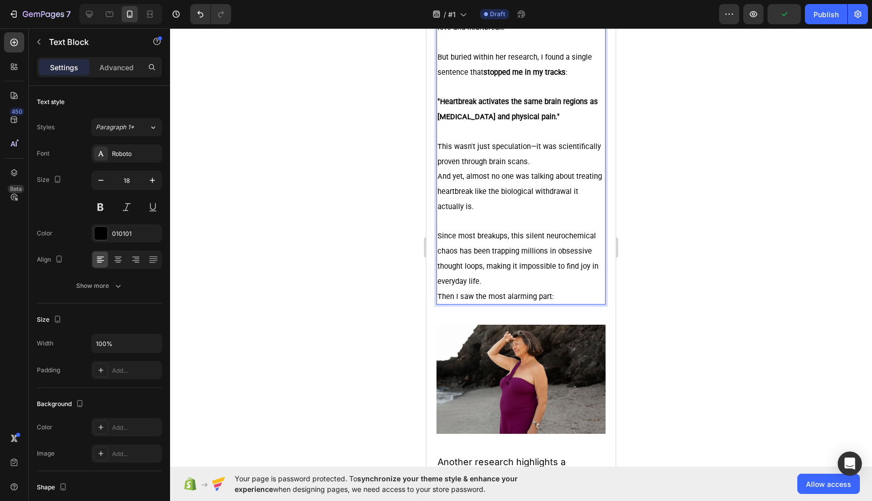
scroll to position [1157, 0]
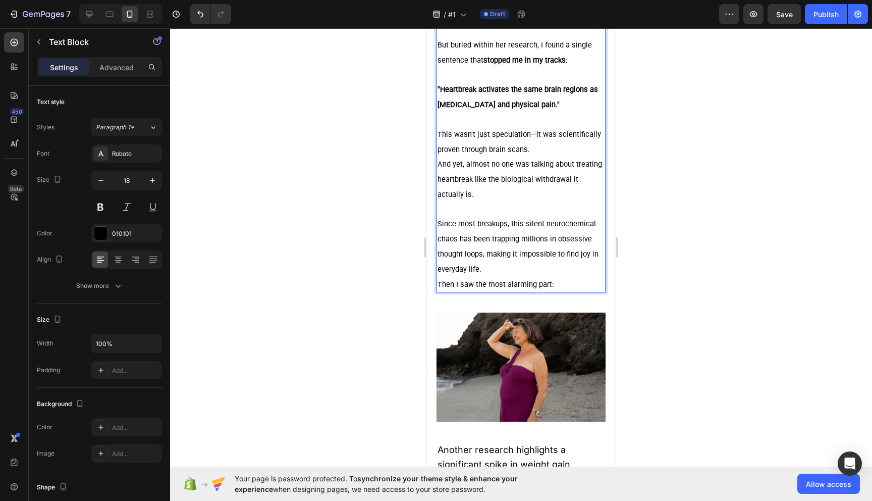
click at [562, 260] on p "Since most breakups, this silent neurochemical chaos has been trapping millions…" at bounding box center [521, 246] width 167 height 60
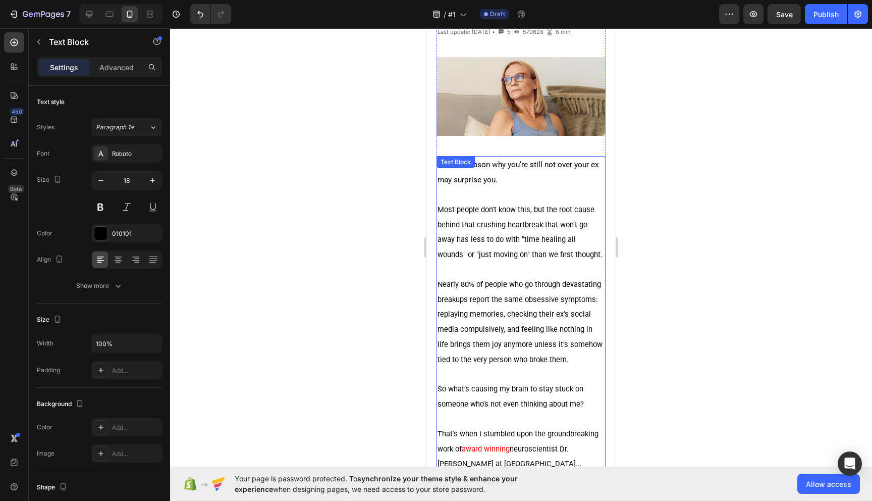
scroll to position [275, 0]
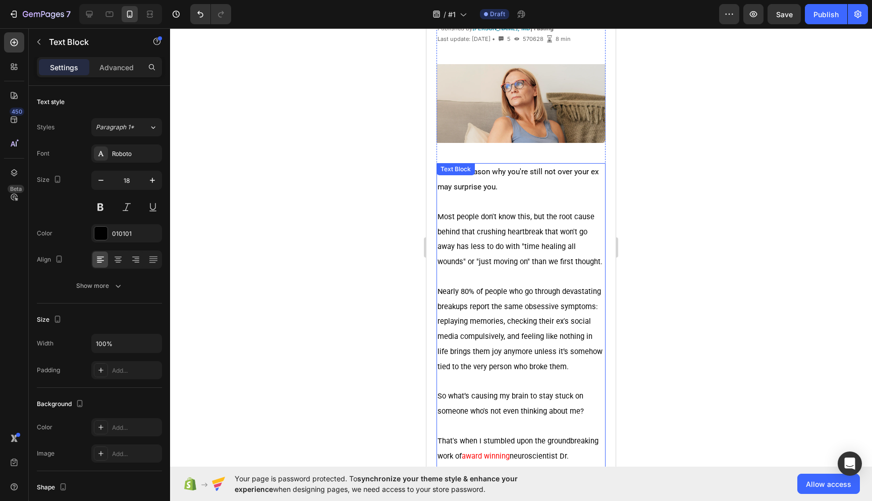
click at [510, 244] on span "Most people don't know this, but the root cause behind that crushing heartbreak…" at bounding box center [520, 239] width 165 height 54
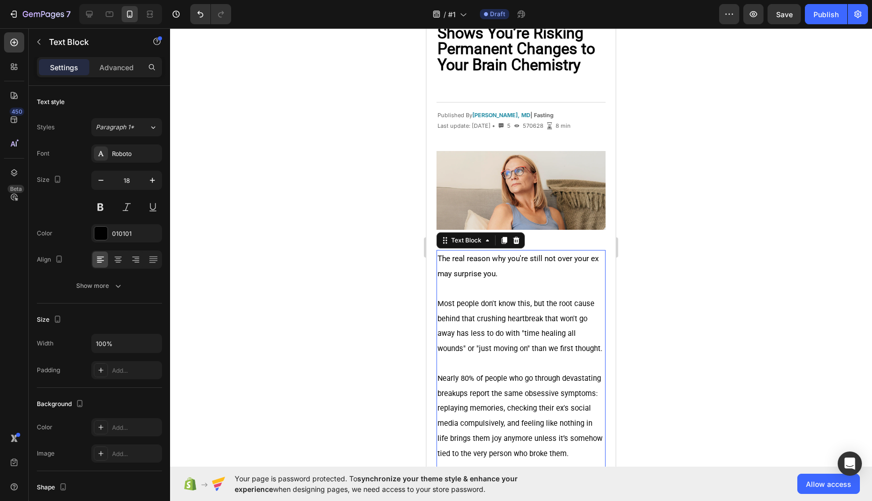
scroll to position [183, 0]
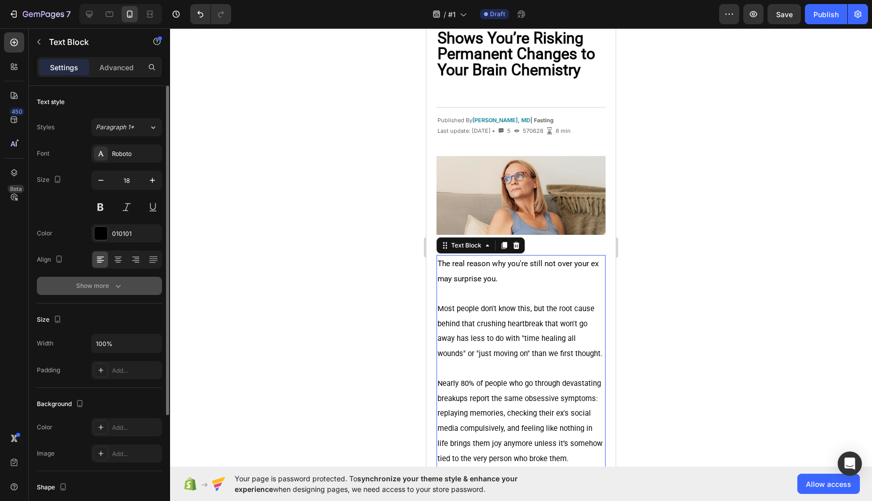
click at [110, 285] on div "Show more" at bounding box center [99, 286] width 47 height 10
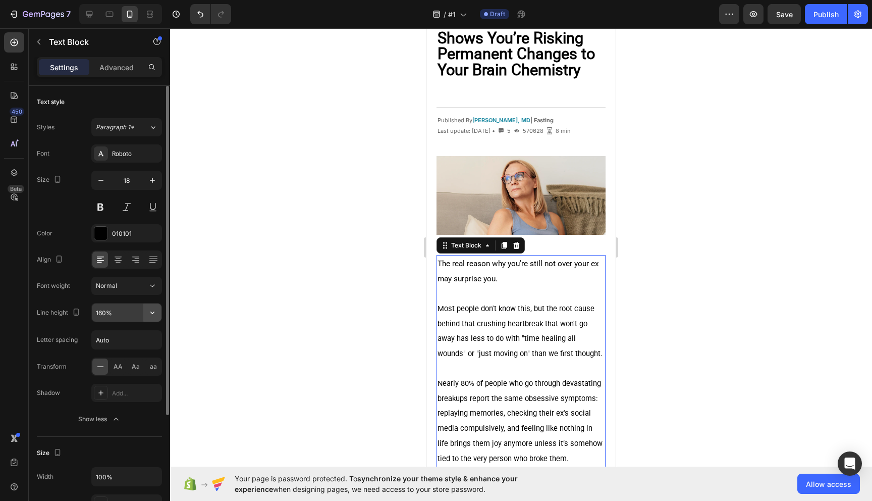
click at [152, 313] on icon "button" at bounding box center [152, 312] width 10 height 10
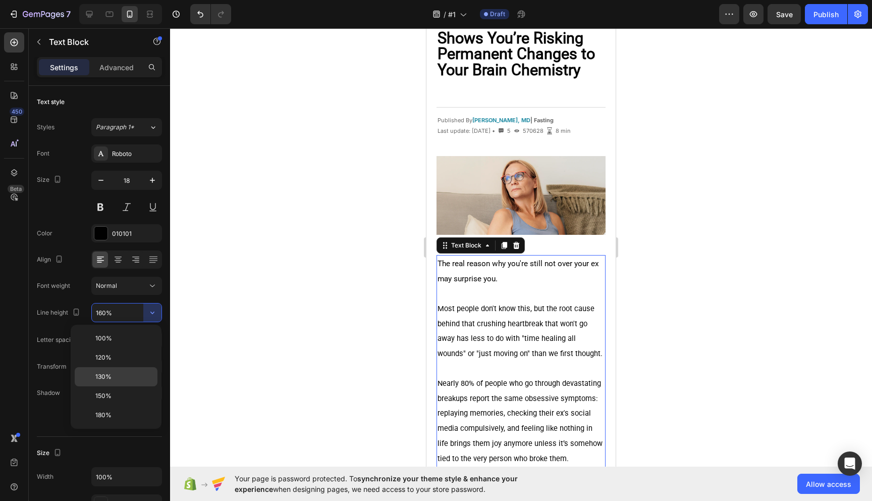
click at [118, 378] on p "130%" at bounding box center [124, 376] width 58 height 9
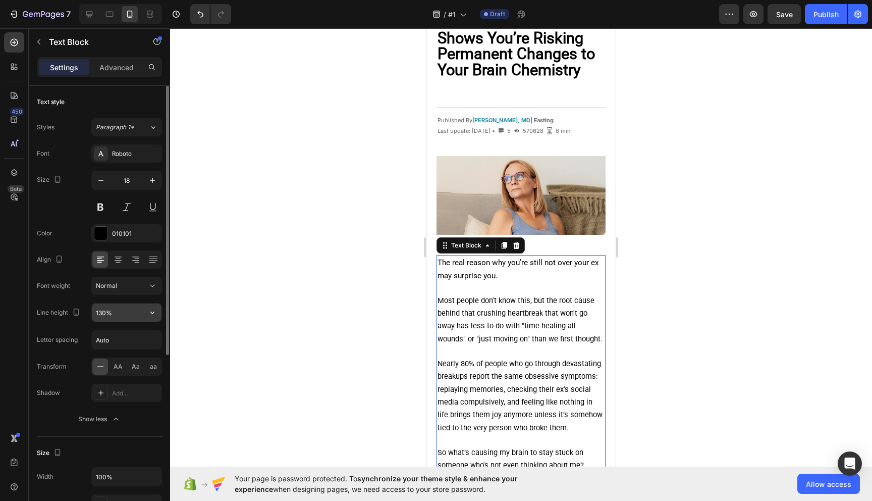
click at [136, 315] on input "130%" at bounding box center [127, 312] width 70 height 18
click at [150, 315] on icon "button" at bounding box center [152, 312] width 10 height 10
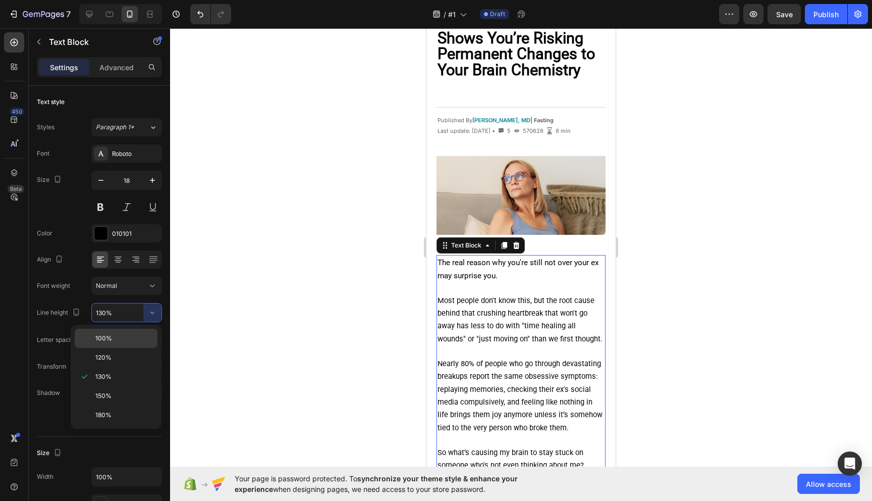
click at [131, 336] on p "100%" at bounding box center [124, 338] width 58 height 9
type input "100%"
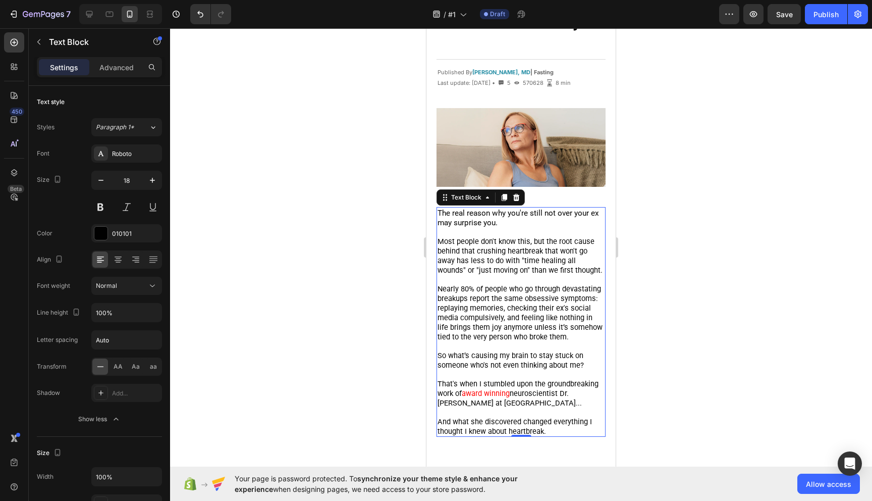
scroll to position [221, 0]
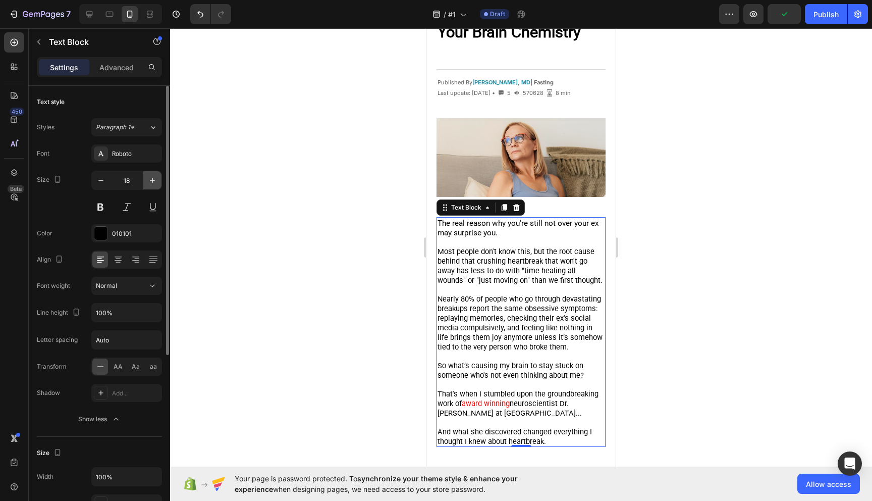
click at [151, 181] on icon "button" at bounding box center [152, 180] width 10 height 10
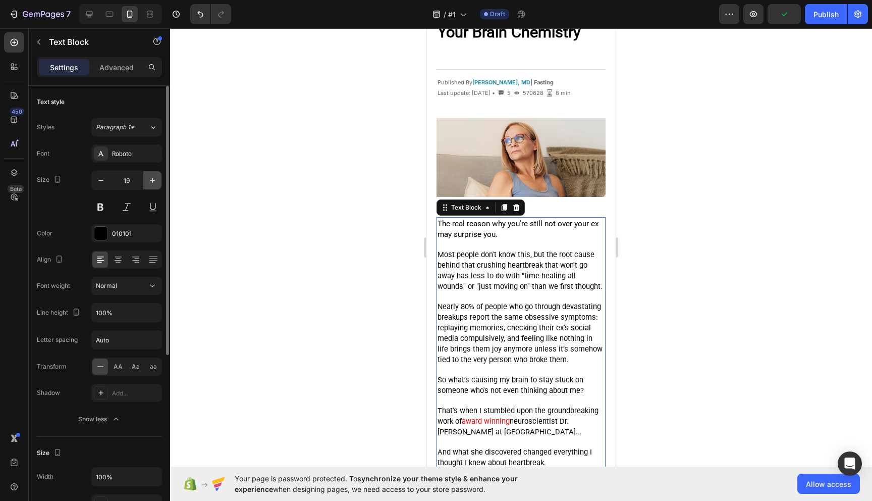
click at [151, 181] on icon "button" at bounding box center [152, 180] width 10 height 10
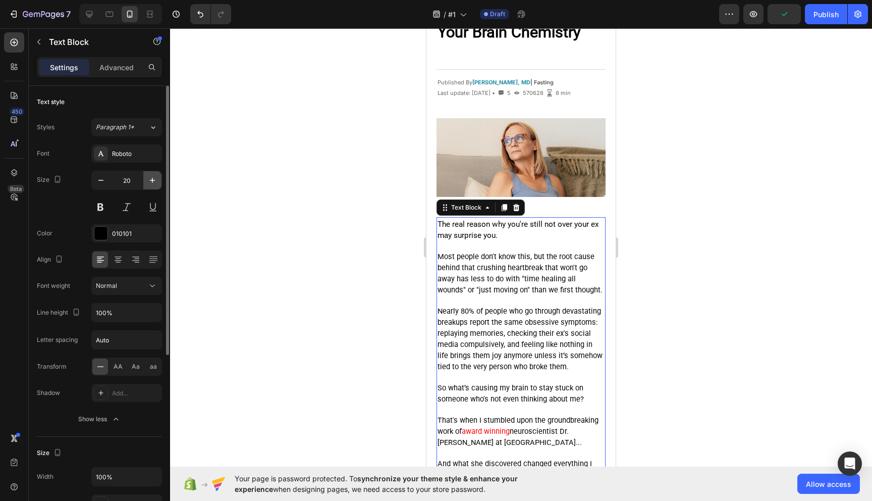
click at [151, 181] on icon "button" at bounding box center [152, 180] width 10 height 10
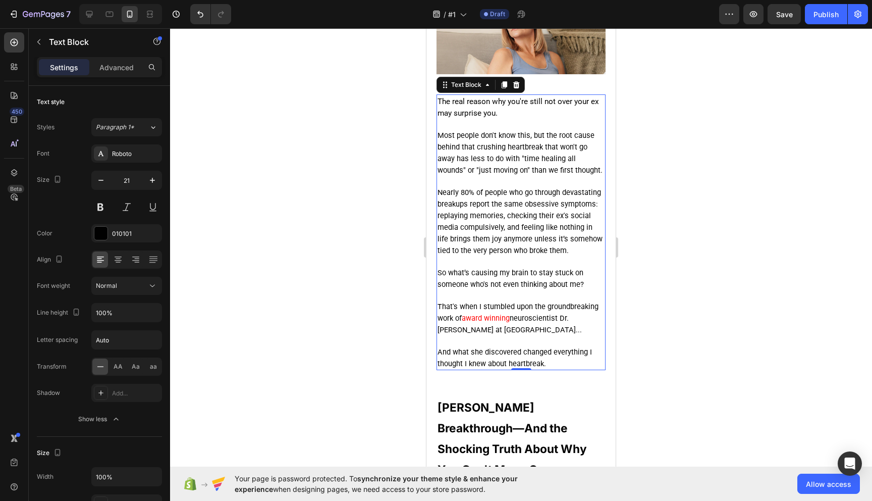
scroll to position [413, 0]
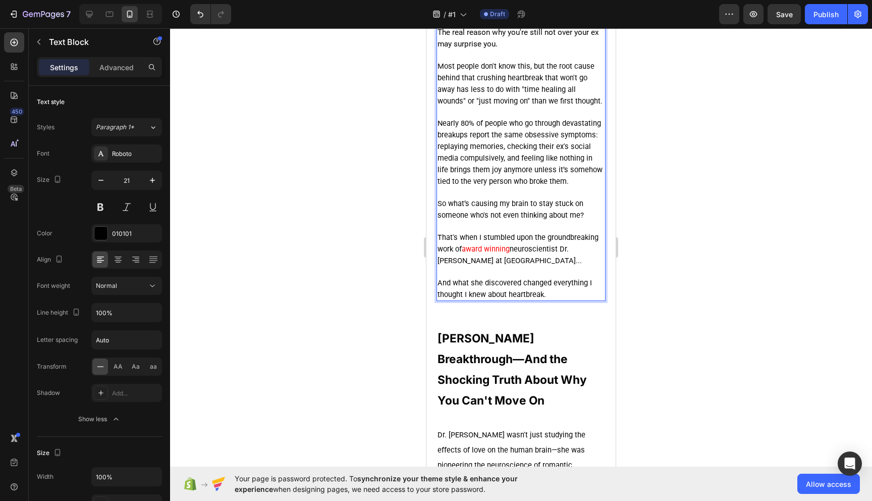
click at [545, 294] on span "And what she discovered changed everything I thought I knew about heartbreak." at bounding box center [515, 288] width 154 height 21
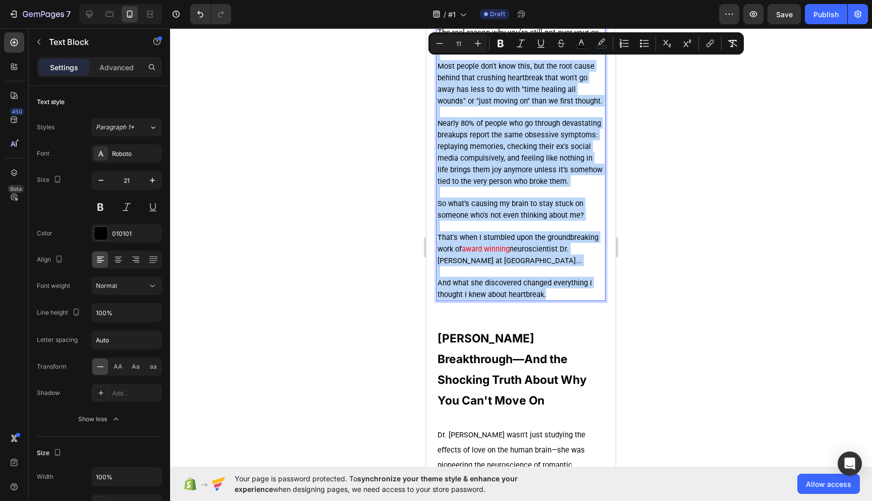
drag, startPoint x: 553, startPoint y: 294, endPoint x: 452, endPoint y: 48, distance: 265.9
click at [452, 48] on div "The real reason why you're still not over your ex may surprise you. Most people…" at bounding box center [521, 163] width 169 height 276
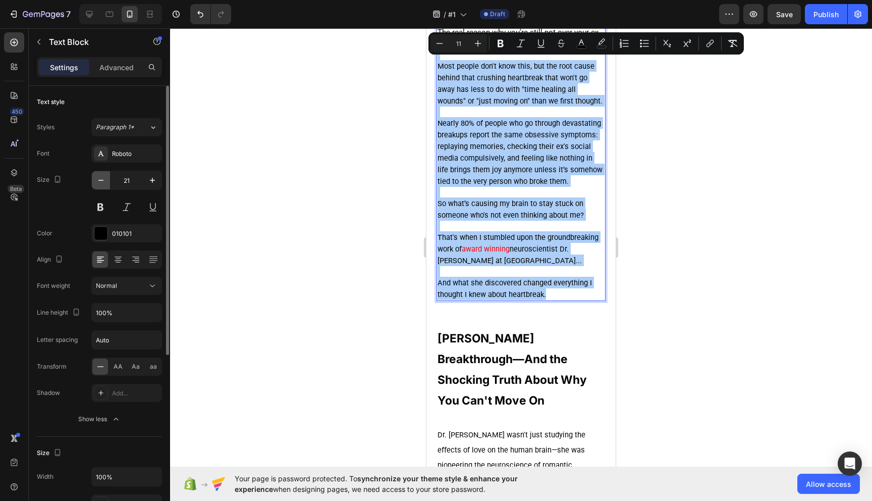
click at [96, 184] on icon "button" at bounding box center [101, 180] width 10 height 10
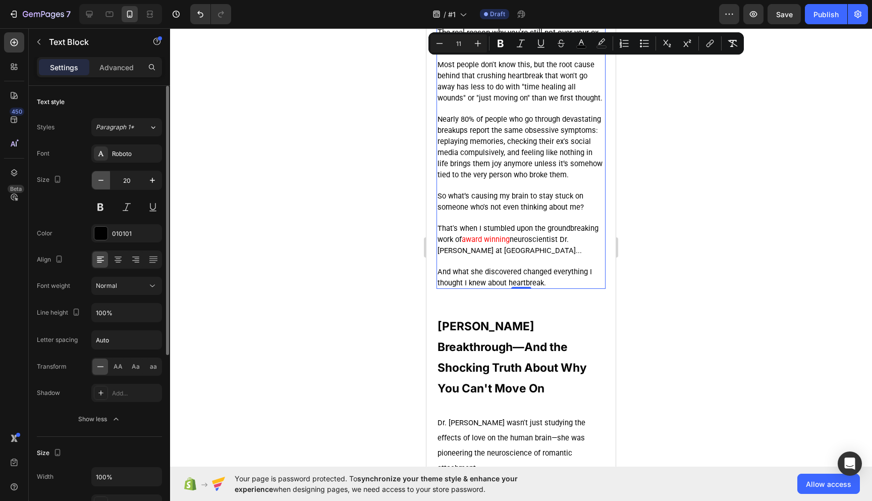
scroll to position [412, 0]
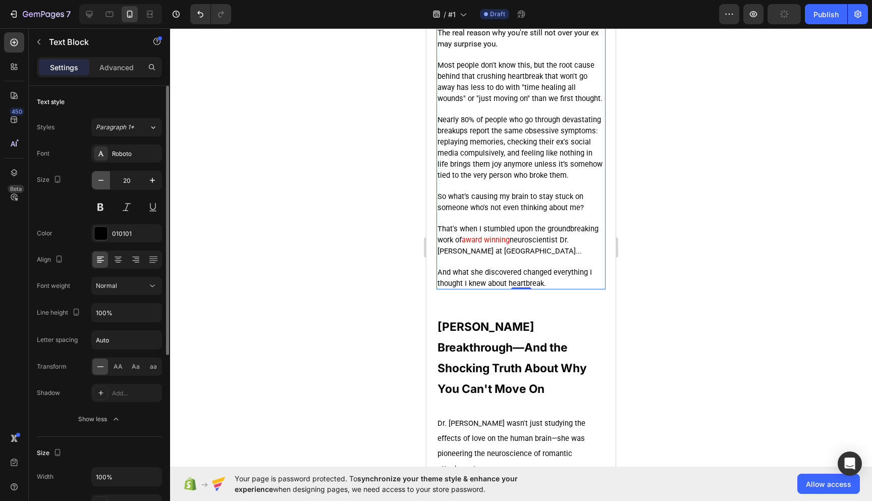
click at [103, 183] on icon "button" at bounding box center [101, 180] width 10 height 10
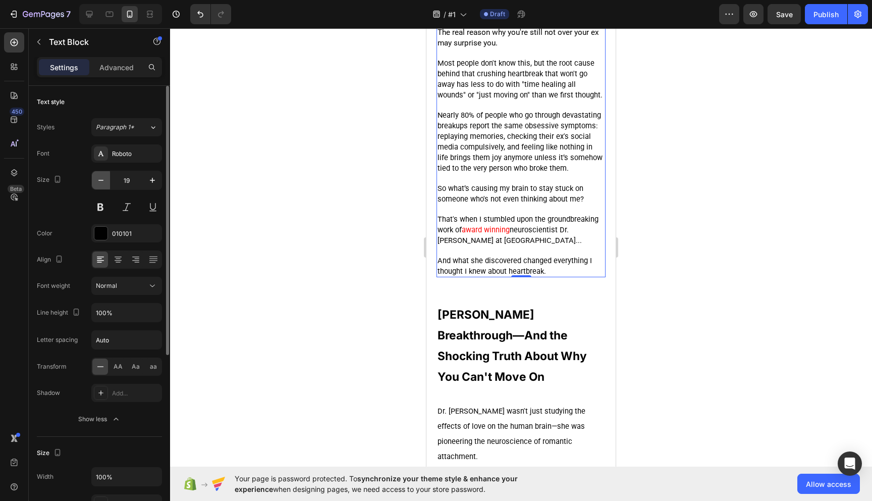
click at [103, 183] on icon "button" at bounding box center [101, 180] width 10 height 10
type input "18"
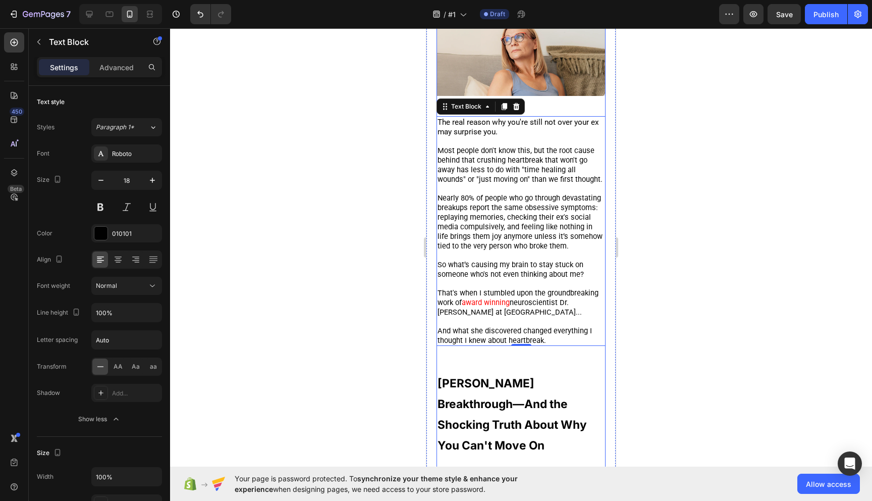
scroll to position [294, 0]
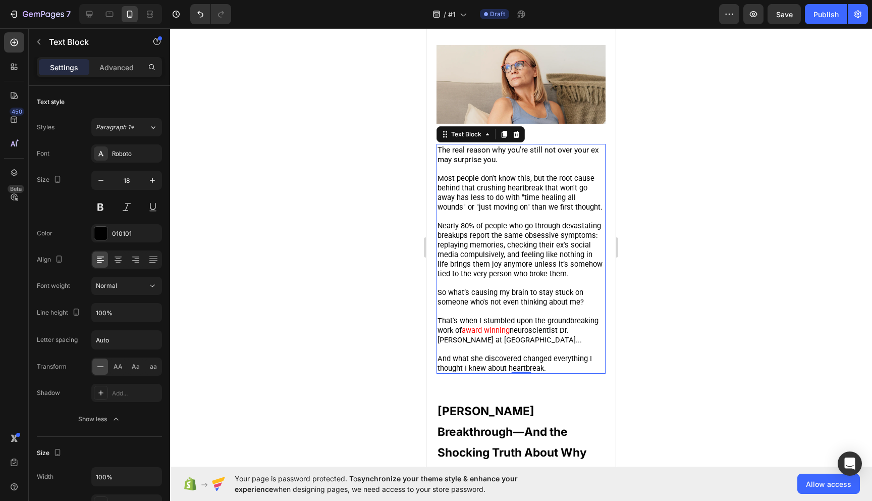
click at [442, 151] on span "The real reason why you're still not over your ex may surprise you." at bounding box center [519, 154] width 162 height 19
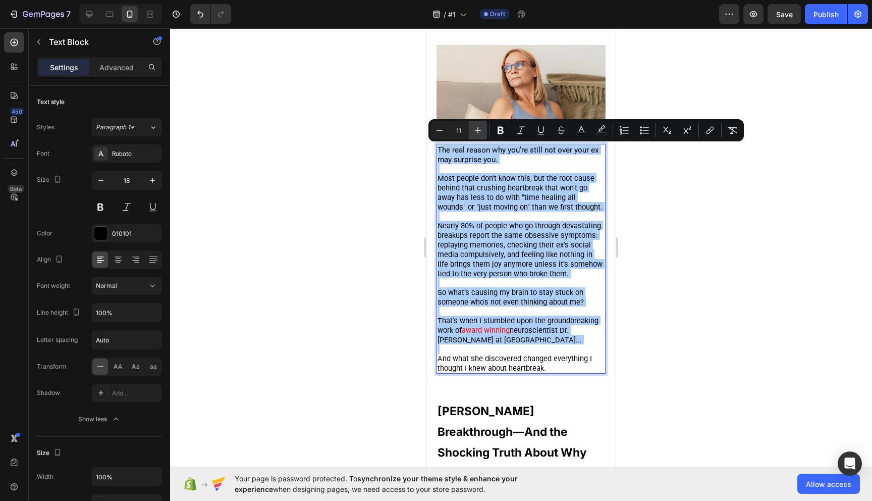
click at [477, 133] on icon "Editor contextual toolbar" at bounding box center [478, 130] width 10 height 10
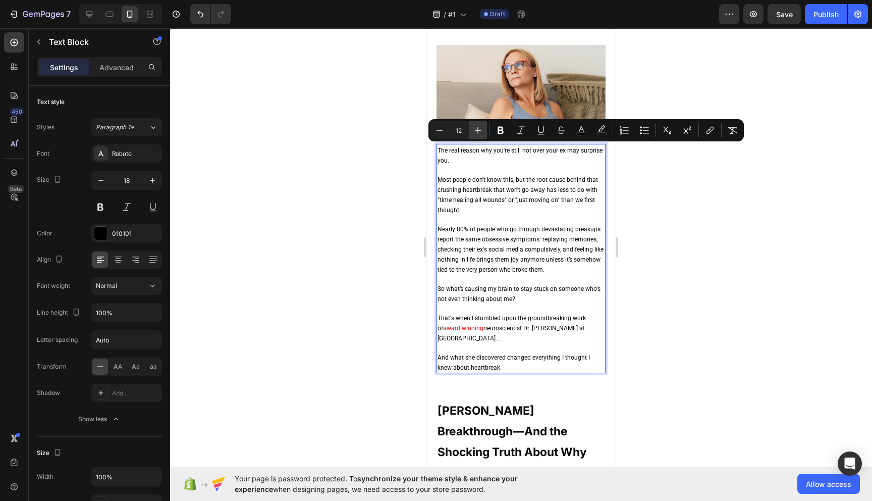
click at [478, 133] on icon "Editor contextual toolbar" at bounding box center [478, 130] width 10 height 10
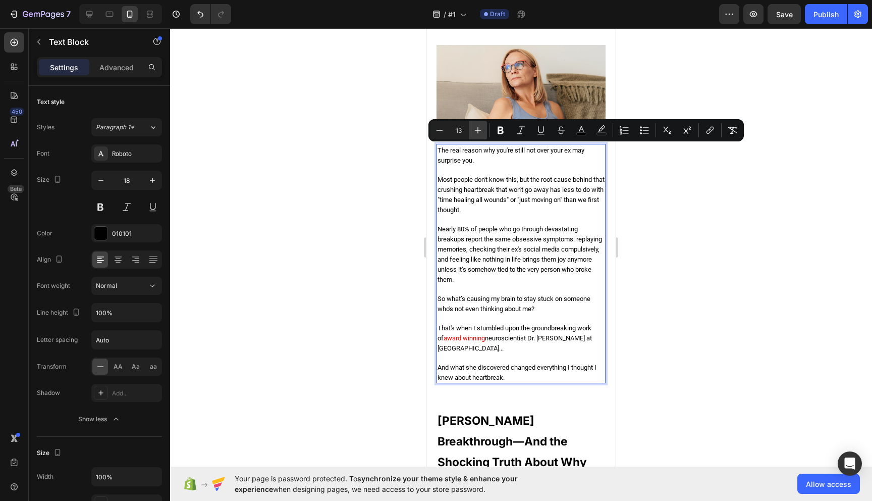
click at [478, 133] on icon "Editor contextual toolbar" at bounding box center [478, 130] width 10 height 10
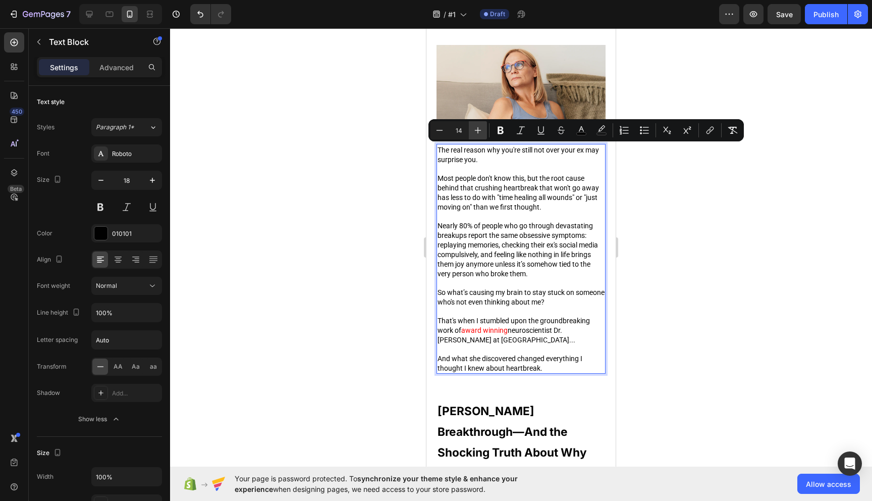
click at [478, 133] on icon "Editor contextual toolbar" at bounding box center [478, 130] width 10 height 10
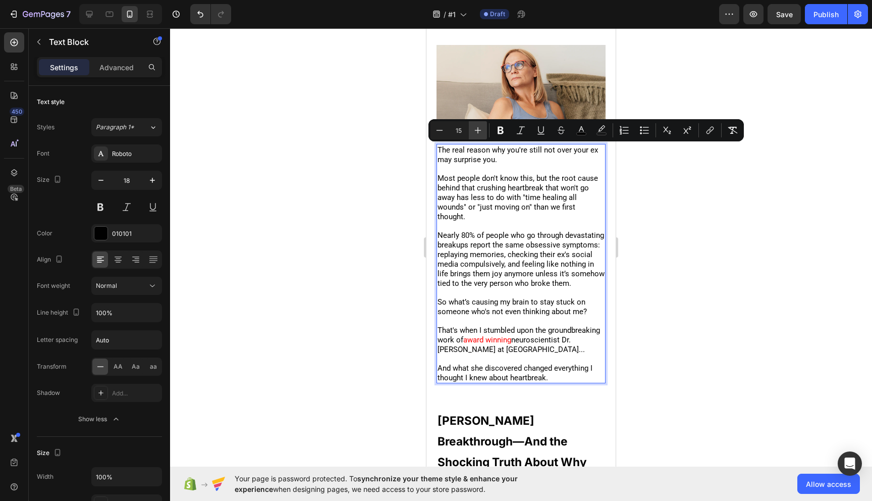
click at [478, 133] on icon "Editor contextual toolbar" at bounding box center [478, 130] width 10 height 10
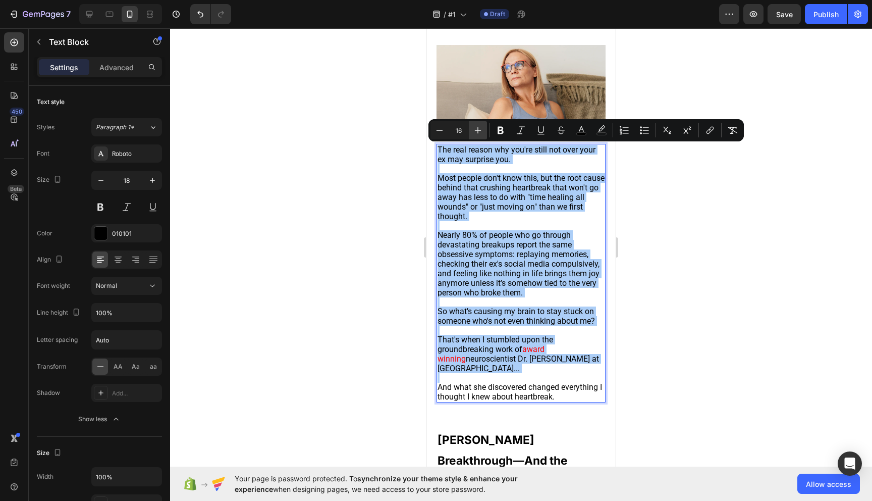
click at [478, 133] on icon "Editor contextual toolbar" at bounding box center [478, 130] width 10 height 10
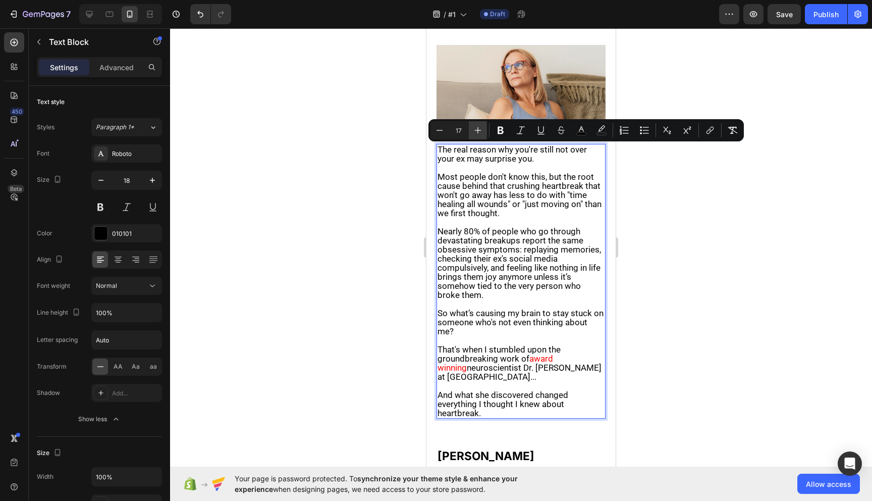
click at [478, 133] on icon "Editor contextual toolbar" at bounding box center [478, 130] width 10 height 10
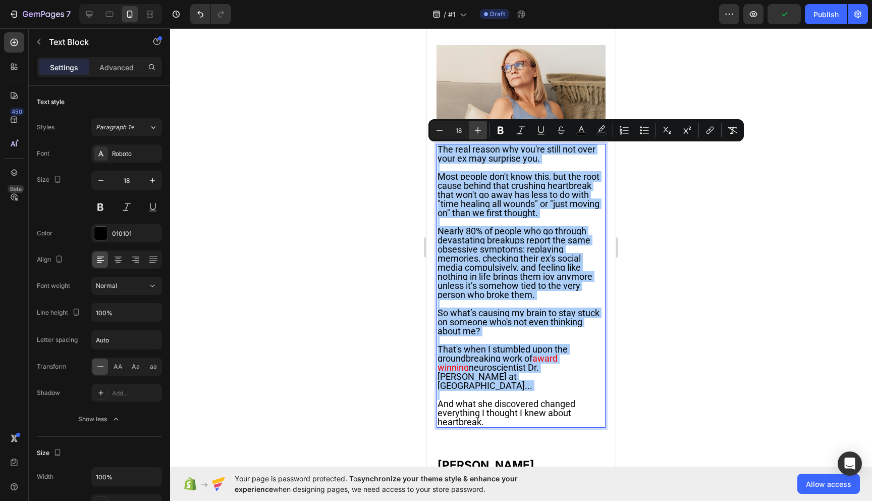
click at [478, 133] on icon "Editor contextual toolbar" at bounding box center [478, 130] width 10 height 10
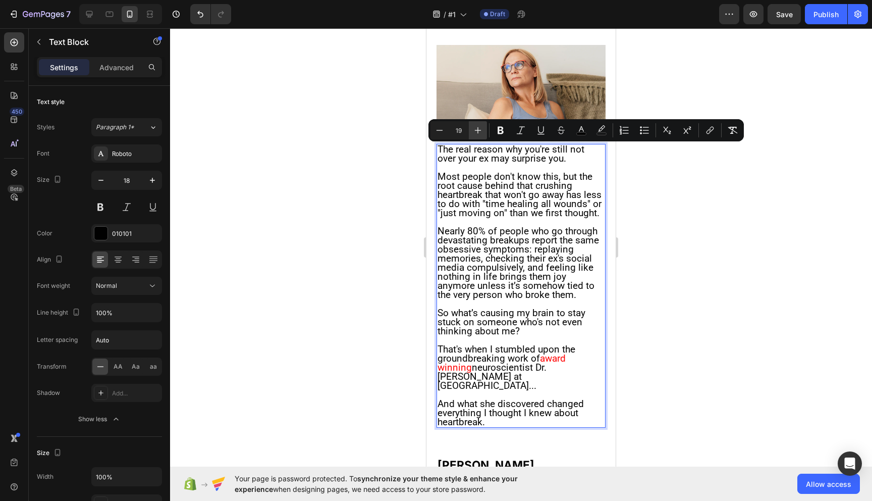
click at [478, 133] on icon "Editor contextual toolbar" at bounding box center [478, 130] width 10 height 10
type input "20"
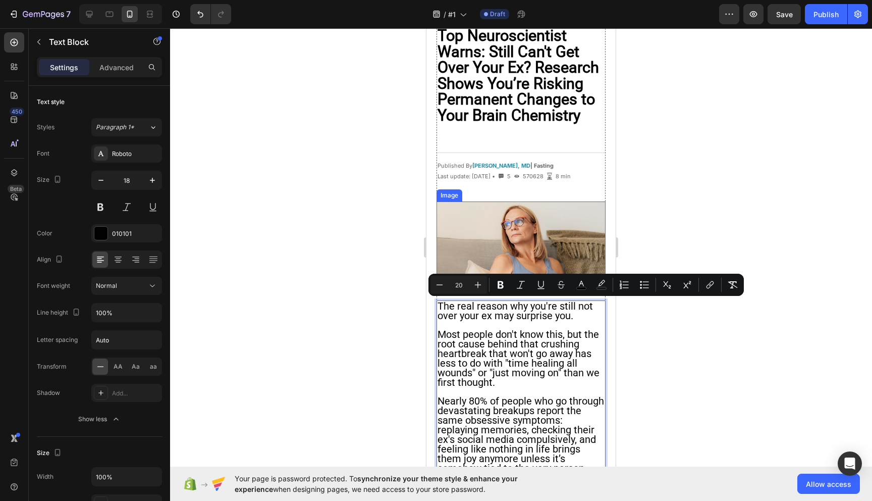
scroll to position [139, 0]
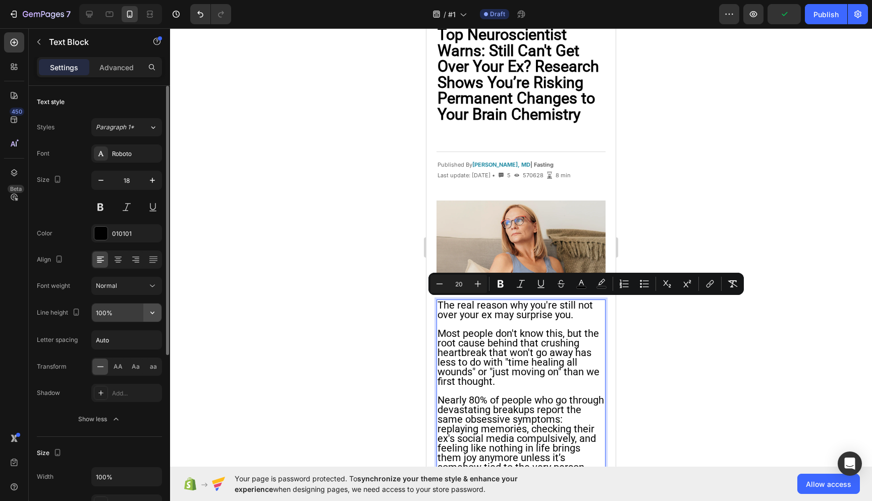
click at [153, 313] on icon "button" at bounding box center [152, 312] width 10 height 10
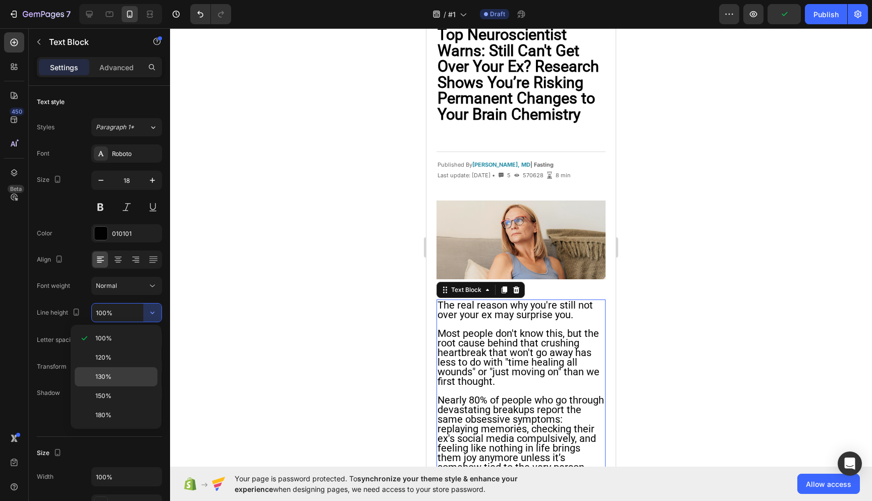
click at [115, 374] on p "130%" at bounding box center [124, 376] width 58 height 9
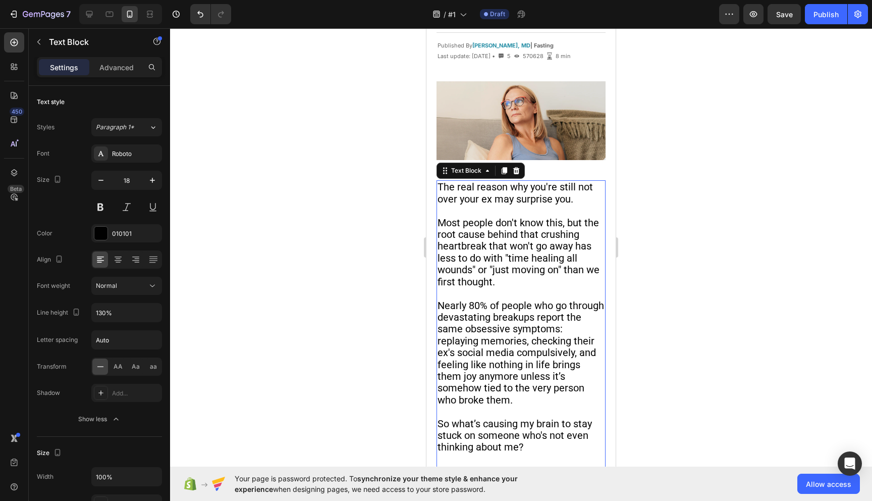
scroll to position [259, 0]
click at [157, 312] on icon "button" at bounding box center [152, 312] width 10 height 10
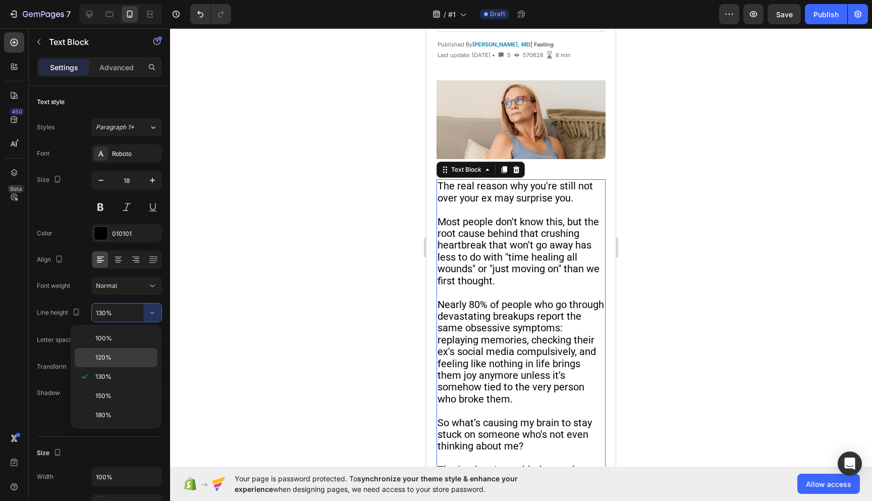
click at [122, 357] on p "120%" at bounding box center [124, 357] width 58 height 9
type input "120%"
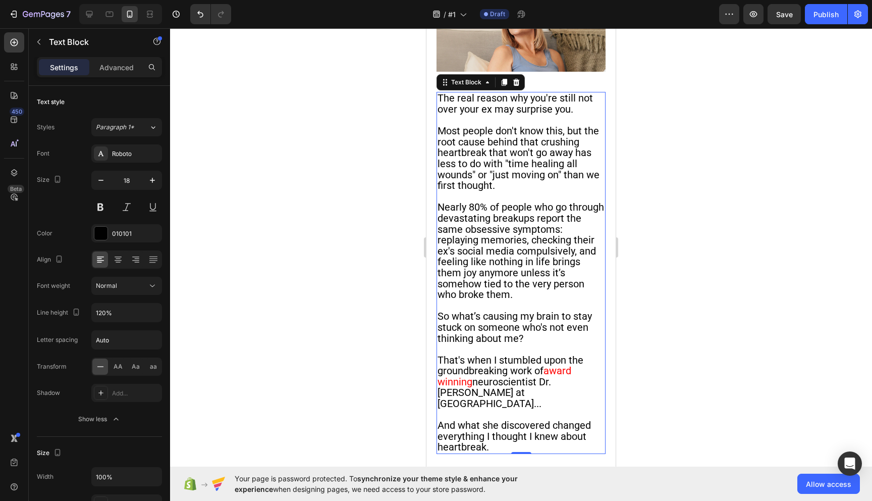
scroll to position [379, 0]
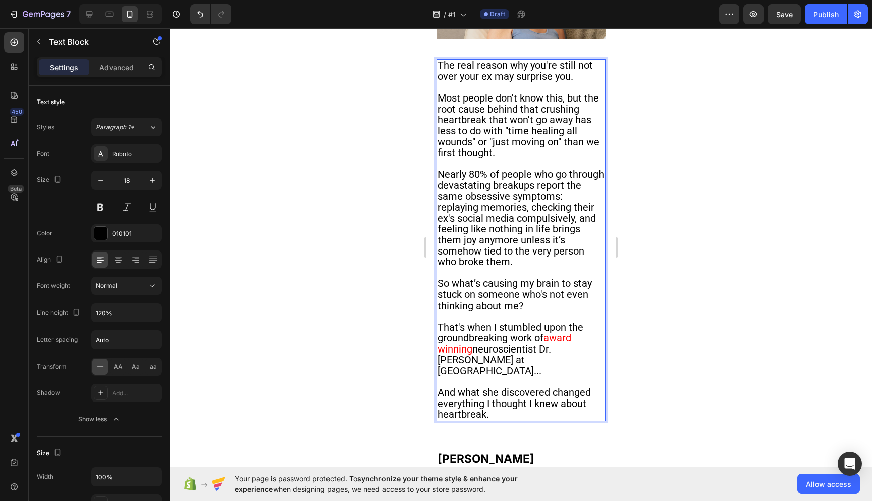
click at [439, 213] on span "Nearly 80% of people who go through devastating breakups report the same obsess…" at bounding box center [521, 217] width 167 height 99
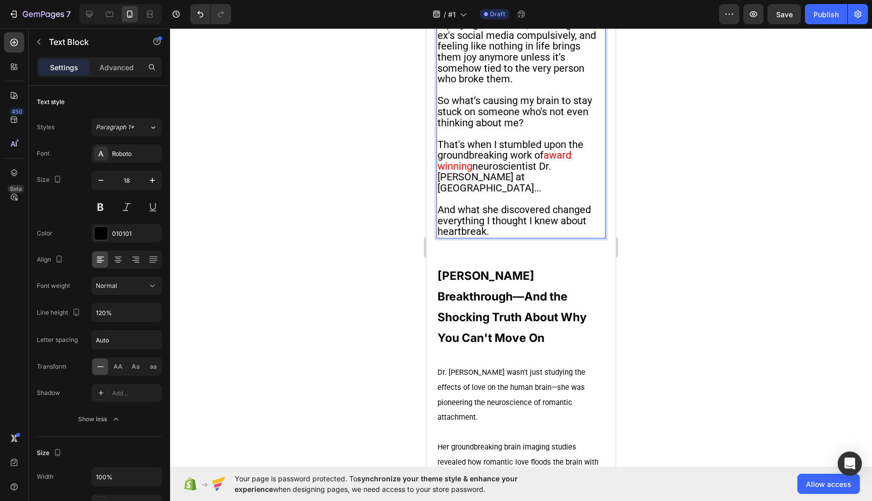
scroll to position [618, 0]
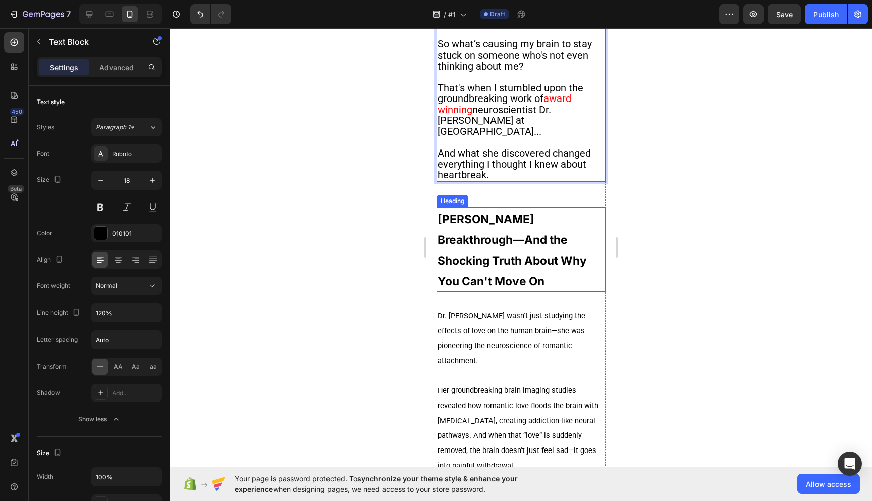
click at [506, 257] on p "⁠⁠⁠⁠⁠⁠⁠ [PERSON_NAME] Breakthrough—And the Shocking Truth About Why You Can't M…" at bounding box center [521, 249] width 167 height 83
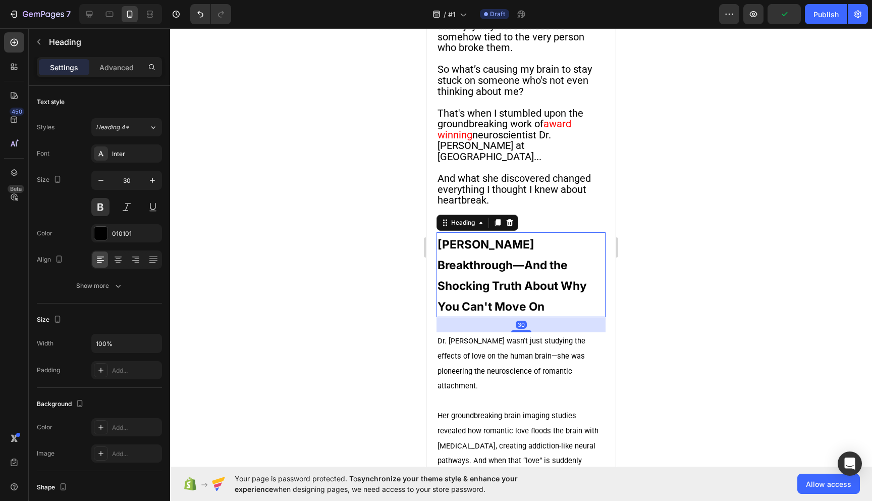
scroll to position [592, 0]
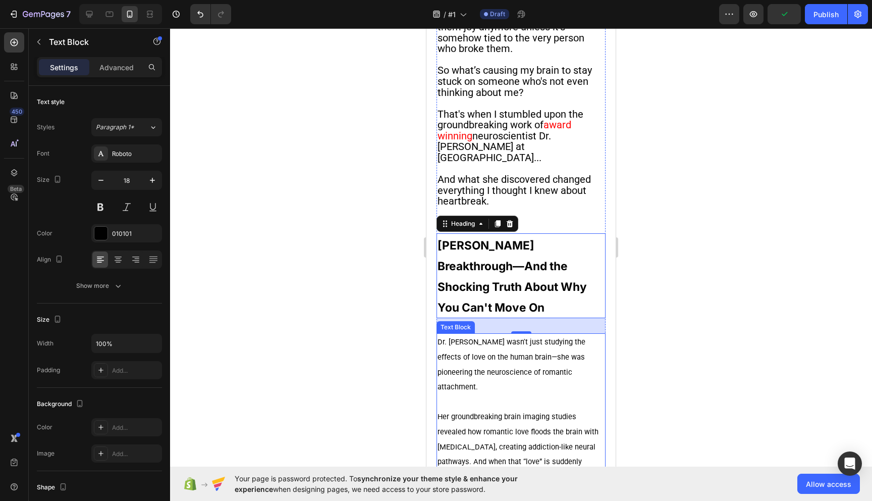
click at [489, 375] on span "Dr. [PERSON_NAME] wasn't just studying the effects of love on the human brain—s…" at bounding box center [512, 364] width 148 height 54
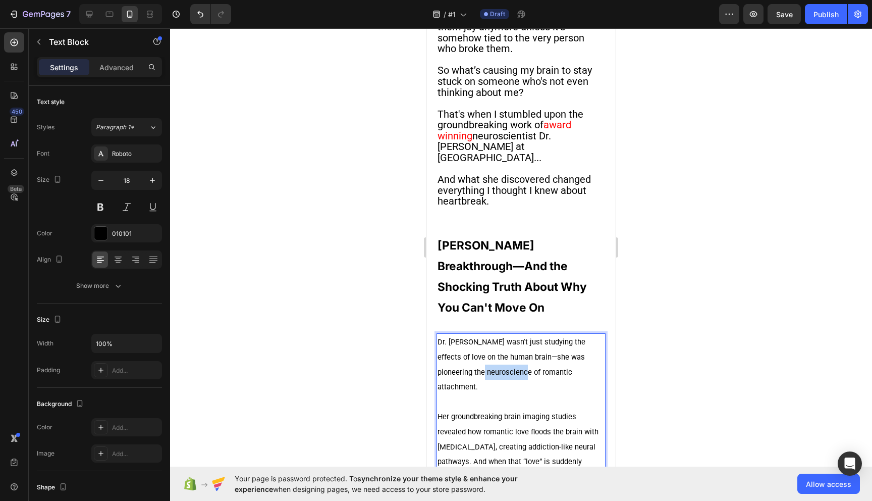
click at [477, 381] on span "Dr. [PERSON_NAME] wasn't just studying the effects of love on the human brain—s…" at bounding box center [512, 364] width 148 height 54
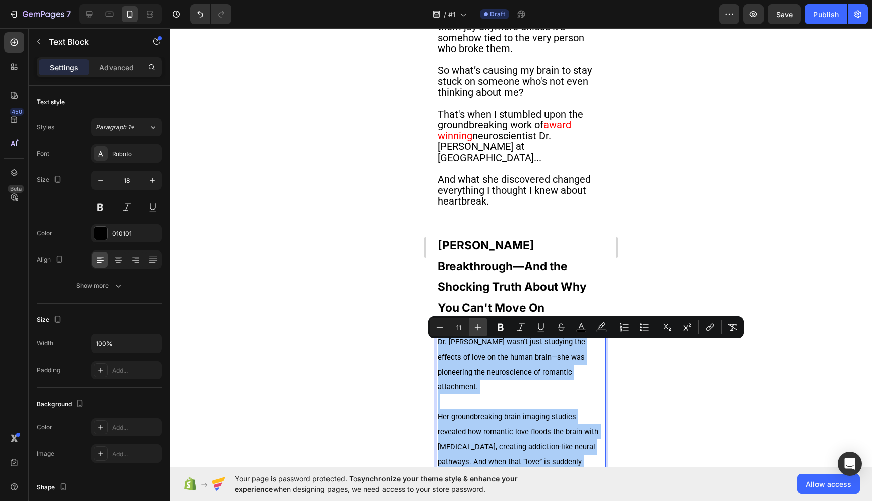
click at [482, 327] on icon "Editor contextual toolbar" at bounding box center [478, 327] width 10 height 10
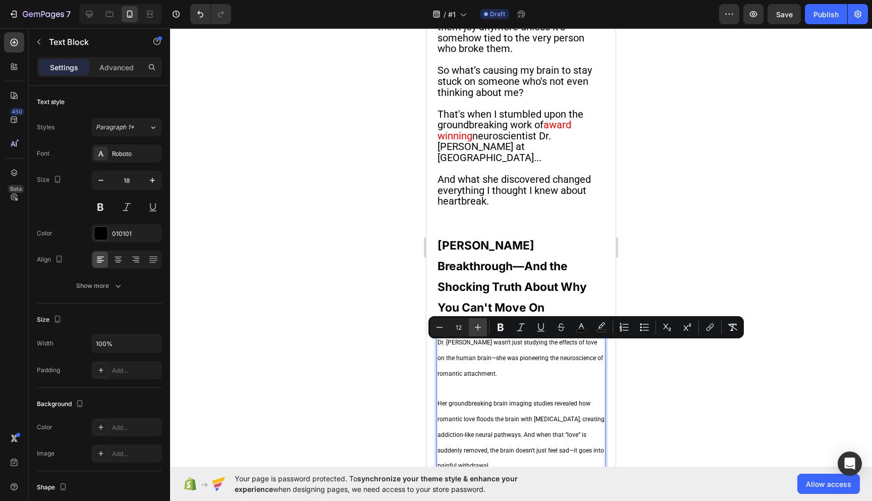
click at [482, 327] on icon "Editor contextual toolbar" at bounding box center [478, 327] width 10 height 10
type input "13"
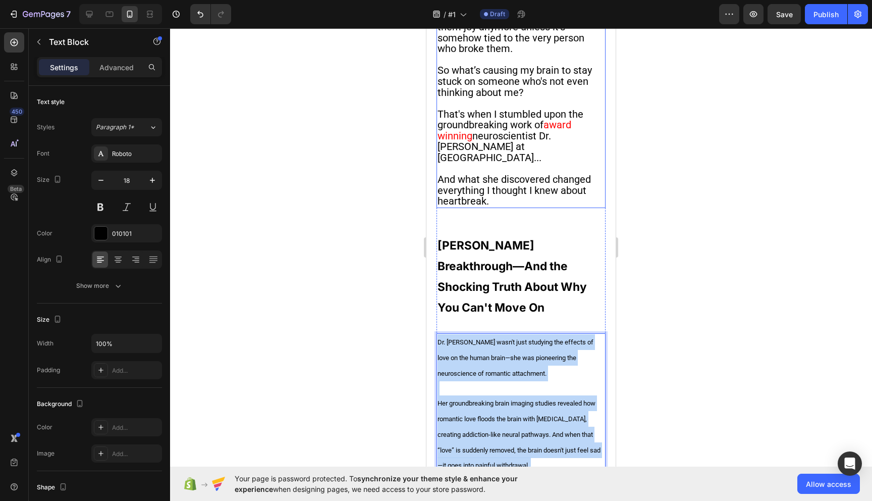
click at [503, 131] on span "That's when I stumbled upon the groundbreaking work of" at bounding box center [511, 119] width 146 height 23
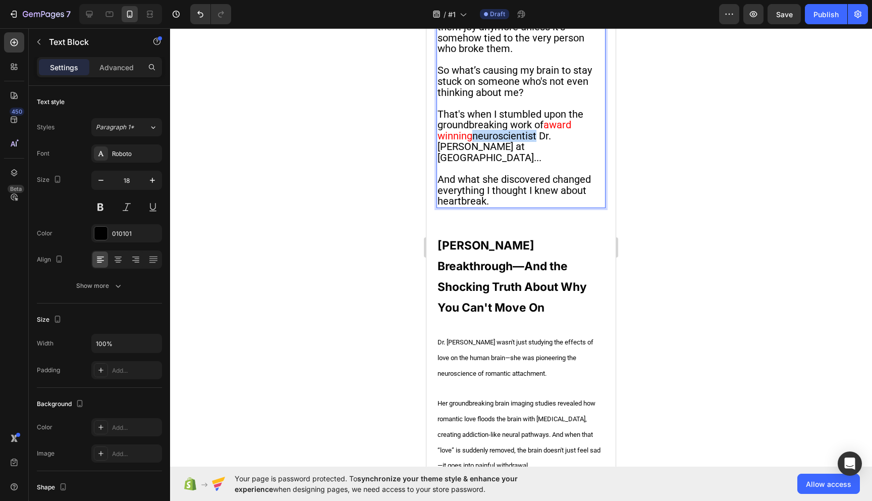
click at [503, 151] on span "neuroscientist Dr. [PERSON_NAME] at [GEOGRAPHIC_DATA]..." at bounding box center [495, 147] width 114 height 34
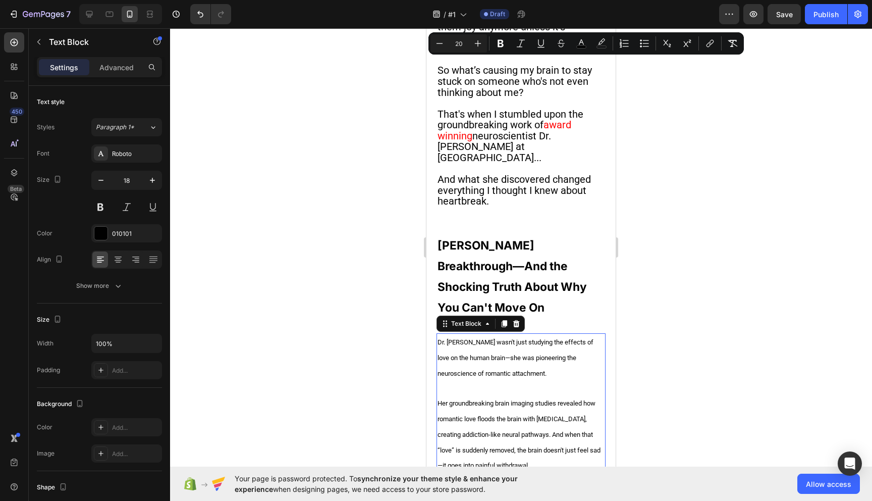
click at [496, 421] on span "Her groundbreaking brain imaging studies revealed how romantic love floods the …" at bounding box center [519, 434] width 163 height 70
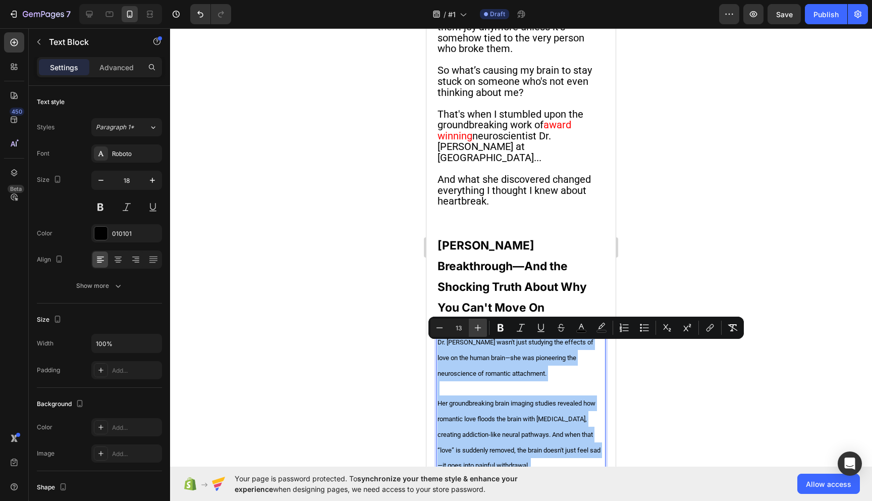
click at [482, 325] on icon "Editor contextual toolbar" at bounding box center [478, 328] width 10 height 10
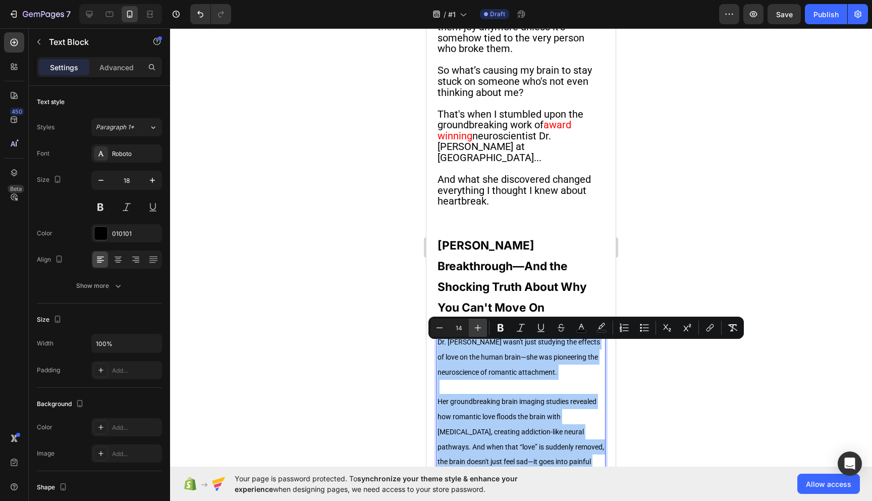
click at [482, 325] on icon "Editor contextual toolbar" at bounding box center [478, 328] width 10 height 10
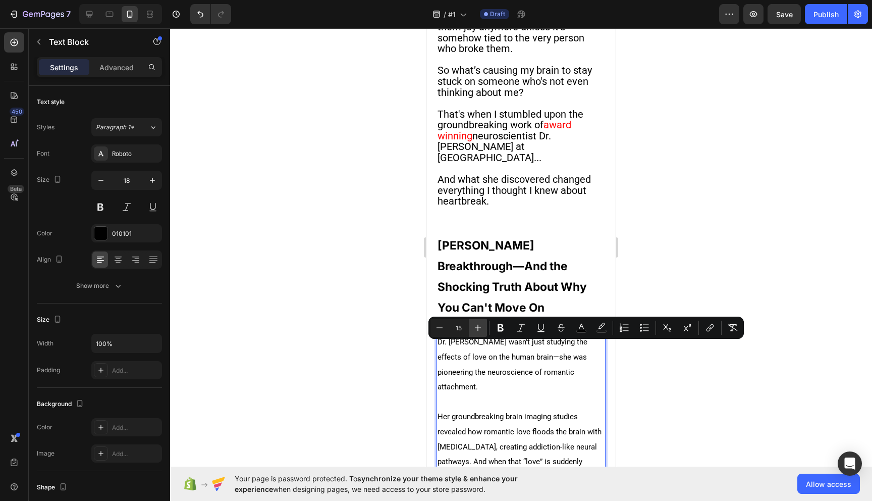
click at [482, 325] on icon "Editor contextual toolbar" at bounding box center [478, 328] width 10 height 10
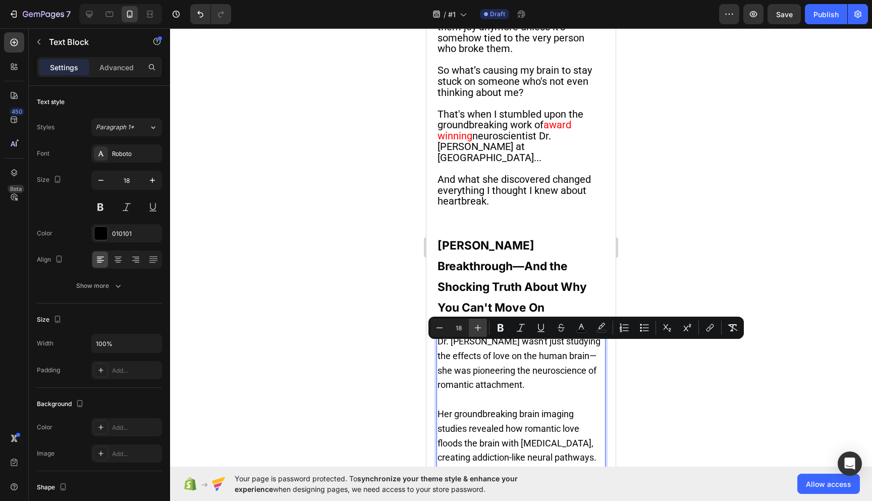
click at [482, 325] on icon "Editor contextual toolbar" at bounding box center [478, 328] width 10 height 10
type input "20"
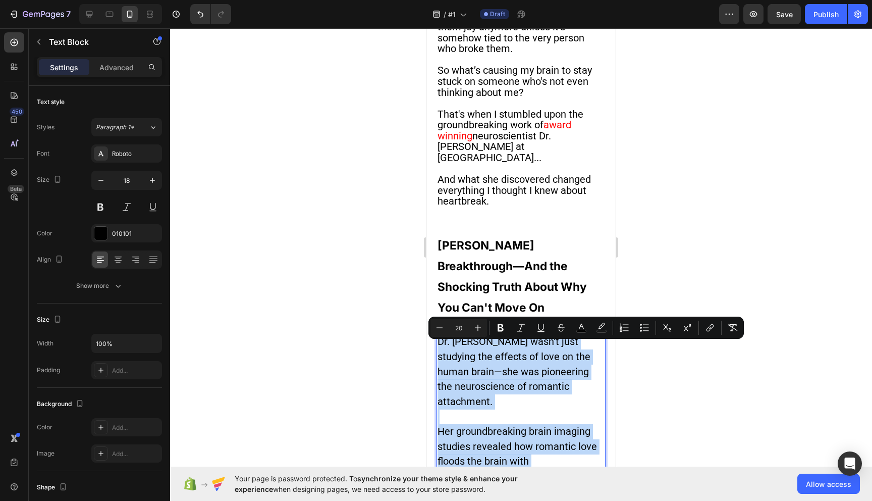
click at [512, 392] on span "Dr. [PERSON_NAME] wasn't just studying the effects of love on the human brain—s…" at bounding box center [514, 371] width 153 height 72
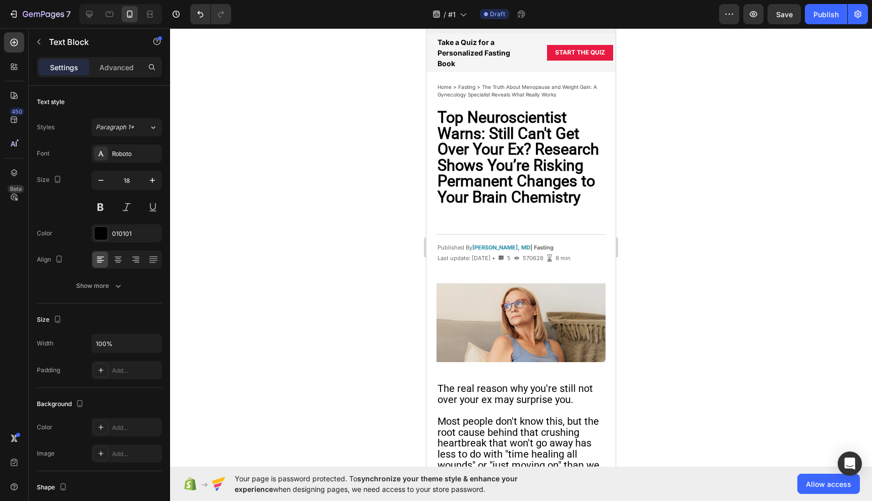
scroll to position [10, 0]
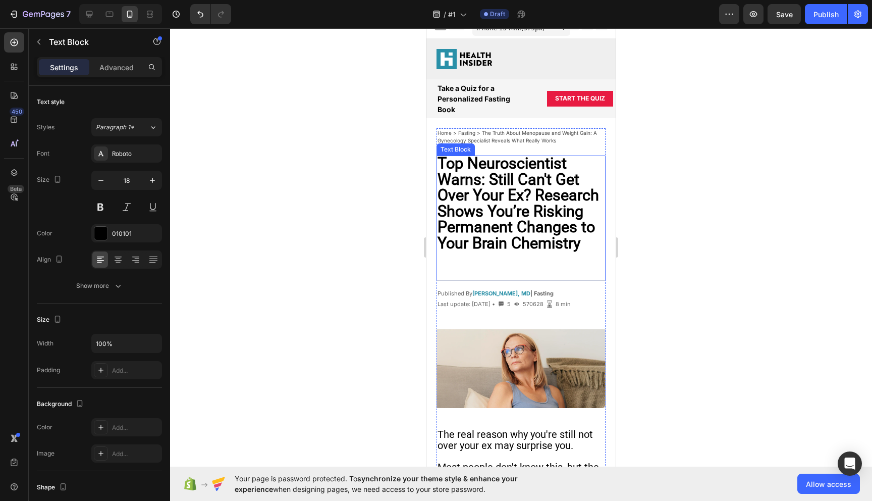
click at [509, 225] on strong "Top Neuroscientist Warns: Still Can't Get Over Your Ex? Research Shows You’re R…" at bounding box center [519, 202] width 162 height 97
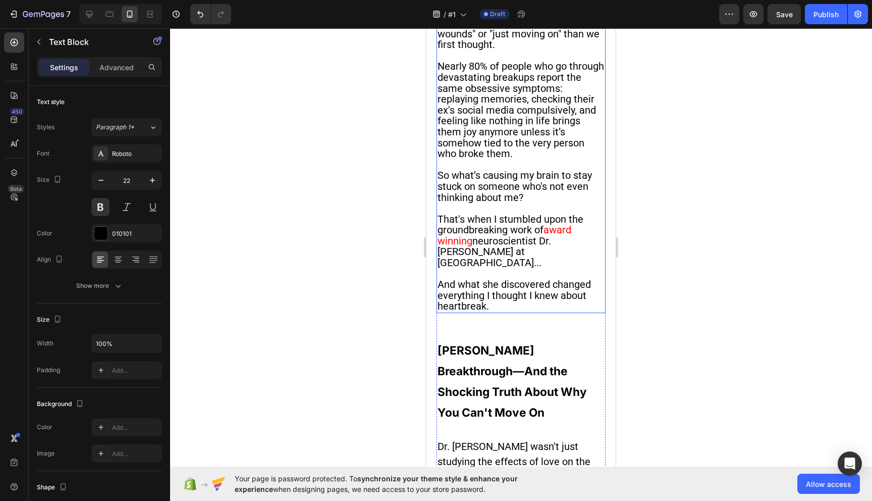
scroll to position [508, 0]
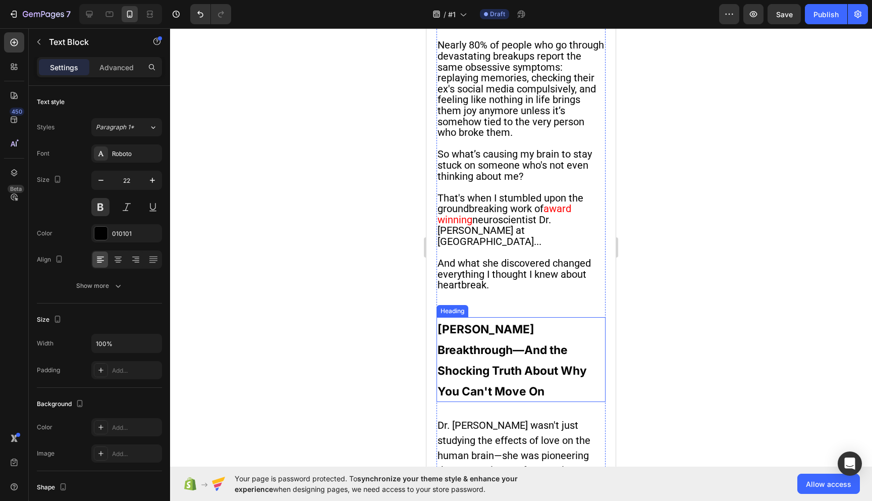
click at [503, 336] on strong "[PERSON_NAME] Breakthrough—And the Shocking Truth About Why You Can't Move On" at bounding box center [512, 360] width 149 height 76
click at [504, 393] on p "[PERSON_NAME] Breakthrough—And the Shocking Truth About Why You Can't Move On" at bounding box center [521, 359] width 167 height 83
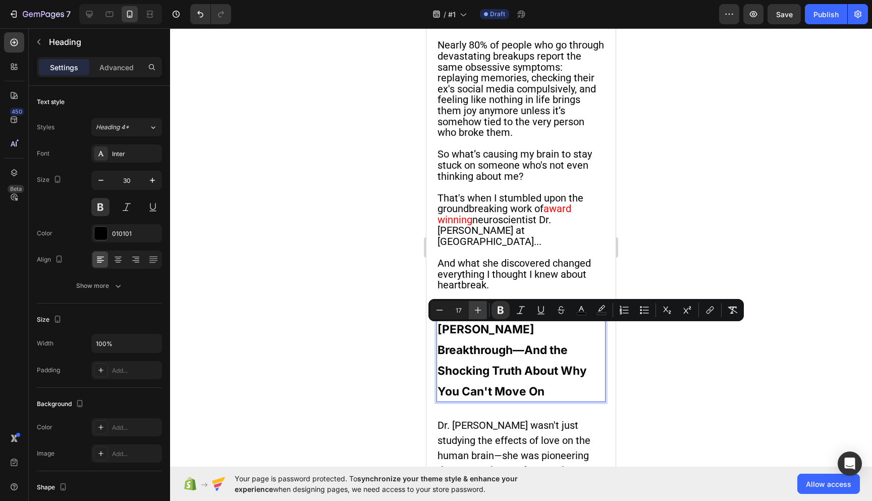
click at [477, 308] on icon "Editor contextual toolbar" at bounding box center [478, 310] width 10 height 10
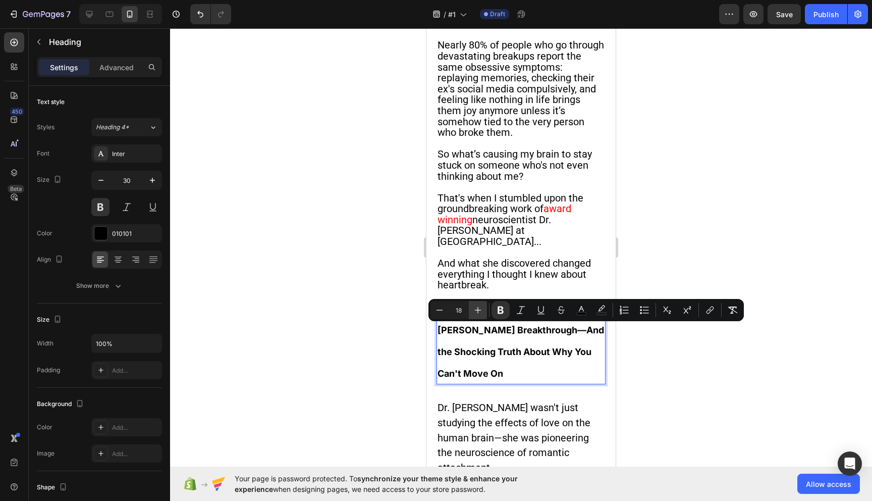
click at [477, 308] on icon "Editor contextual toolbar" at bounding box center [478, 310] width 10 height 10
type input "22"
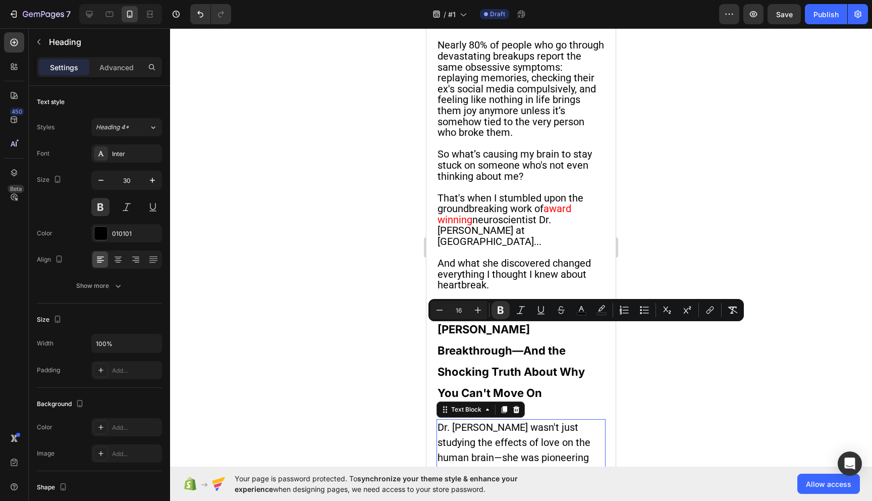
click at [575, 421] on span "Dr. [PERSON_NAME] wasn't just studying the effects of love on the human brain—s…" at bounding box center [514, 457] width 153 height 72
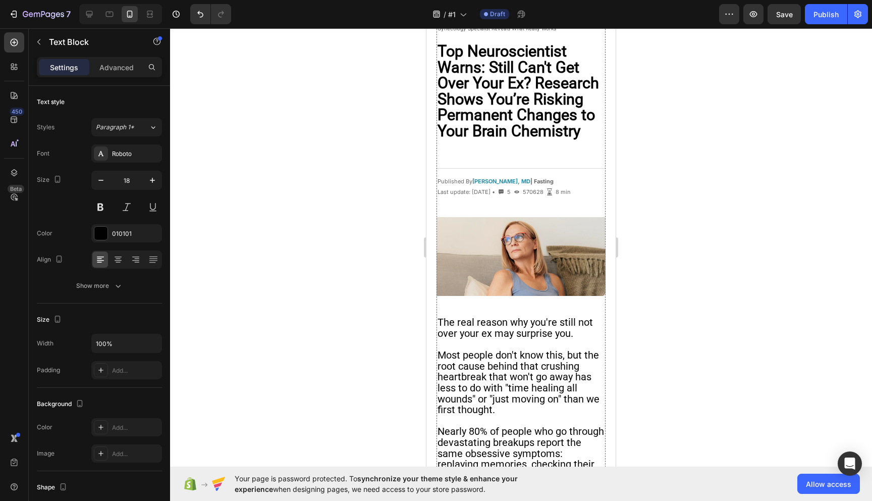
scroll to position [0, 0]
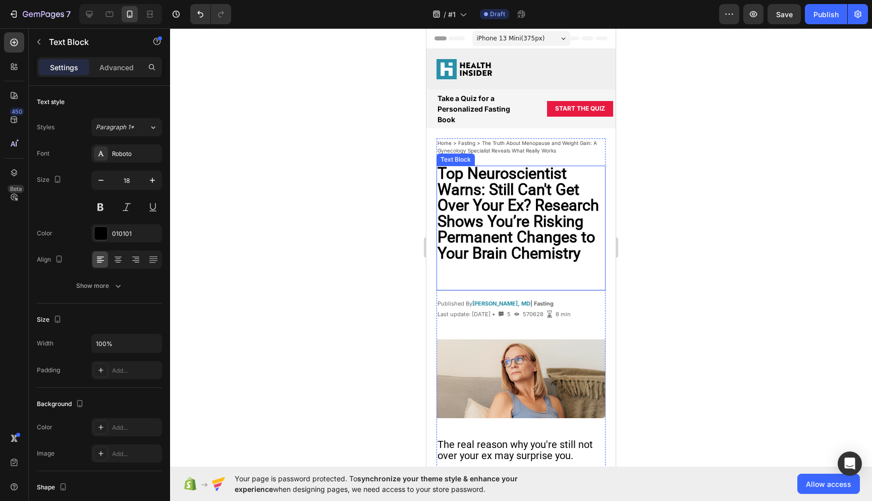
click at [504, 274] on p "Rich Text Editor. Editing area: main" at bounding box center [521, 269] width 167 height 15
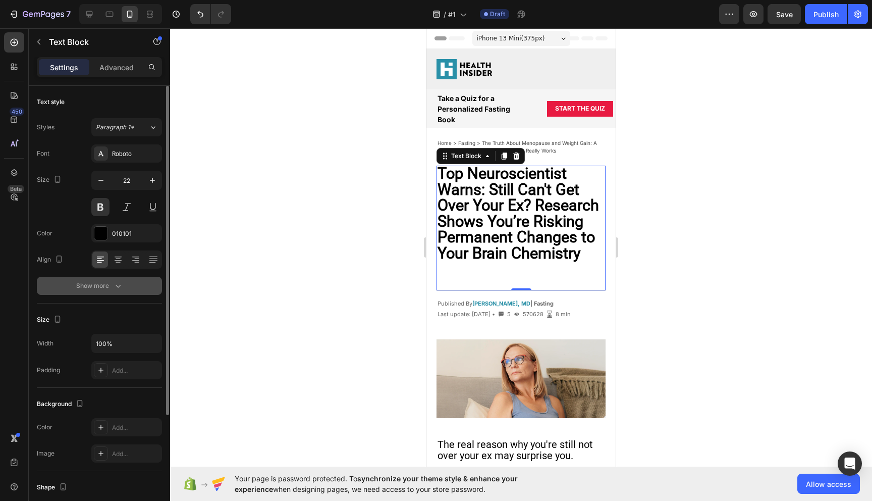
click at [101, 290] on div "Show more" at bounding box center [99, 286] width 47 height 10
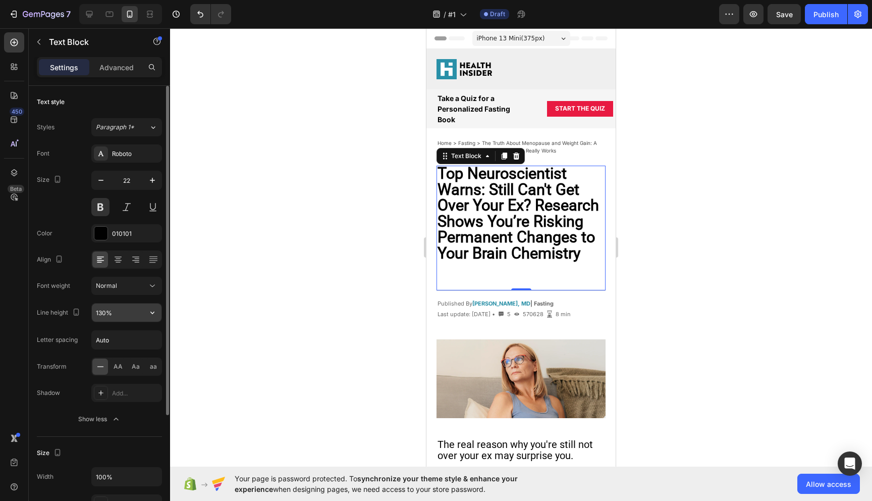
click at [125, 316] on input "130%" at bounding box center [127, 312] width 70 height 18
click at [153, 312] on icon "button" at bounding box center [152, 312] width 4 height 3
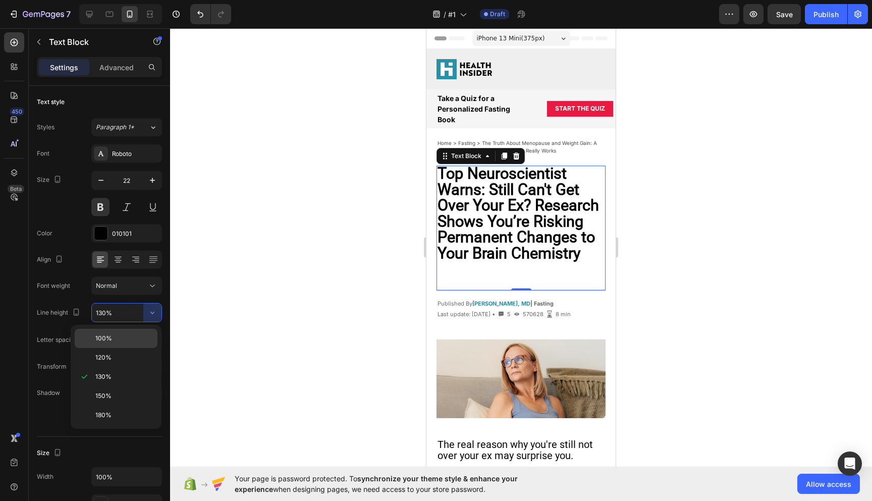
click at [113, 341] on p "100%" at bounding box center [124, 338] width 58 height 9
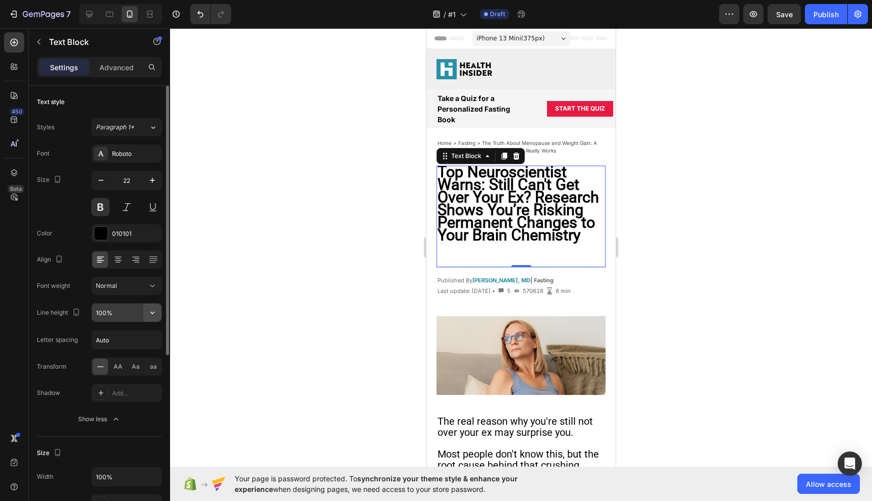
click at [147, 311] on icon "button" at bounding box center [152, 312] width 10 height 10
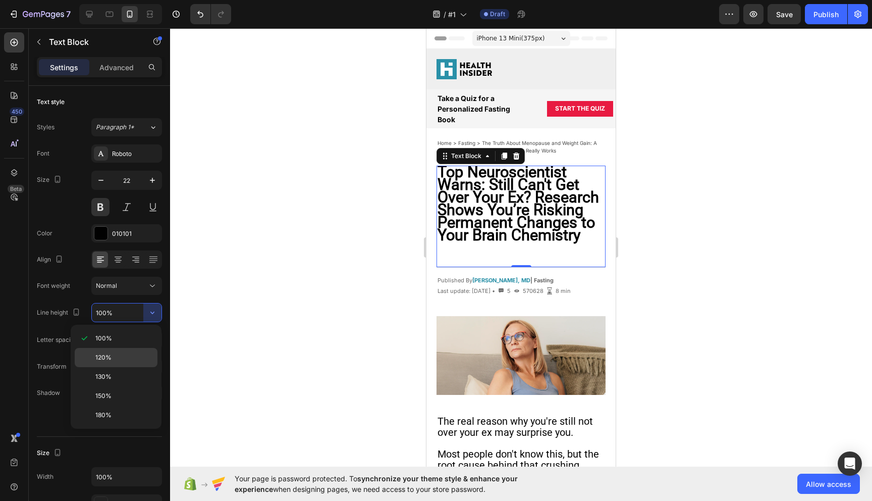
click at [117, 367] on div "120%" at bounding box center [116, 376] width 83 height 19
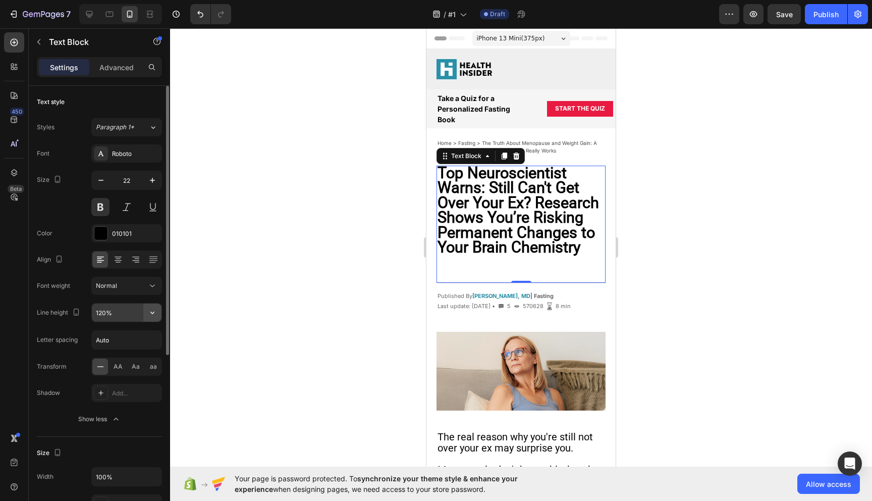
click at [148, 313] on icon "button" at bounding box center [152, 312] width 10 height 10
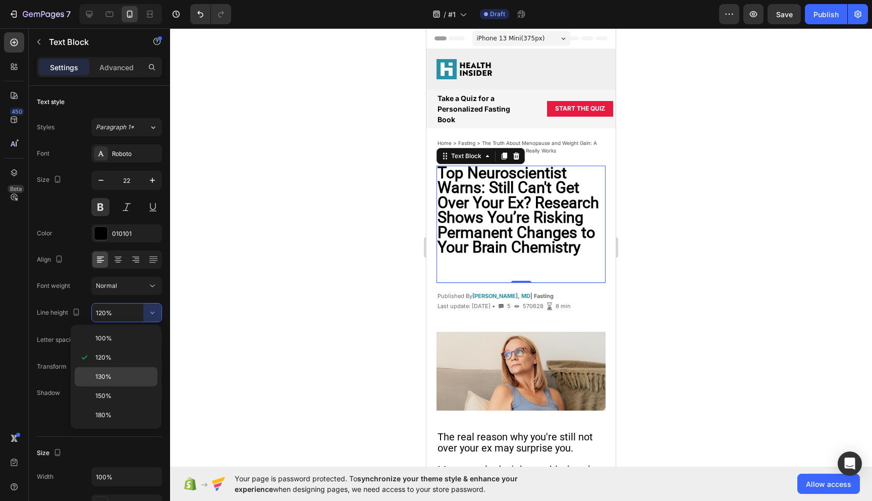
click at [124, 376] on p "130%" at bounding box center [124, 376] width 58 height 9
type input "130%"
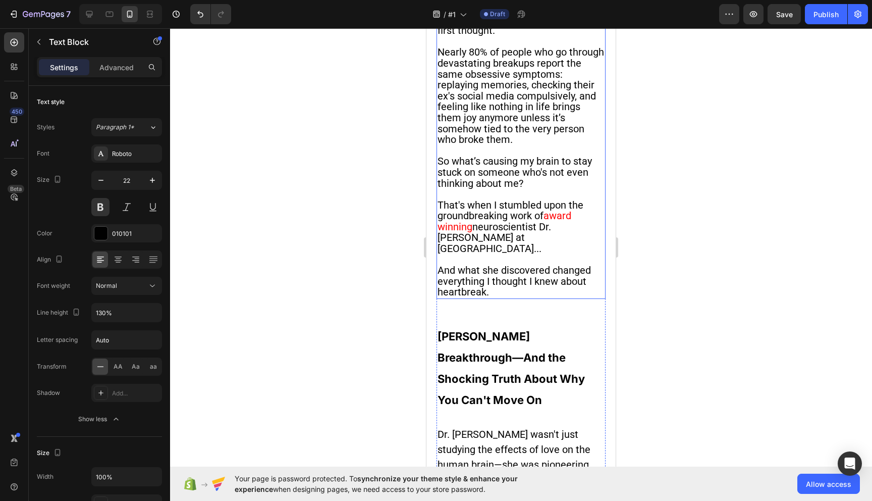
scroll to position [558, 0]
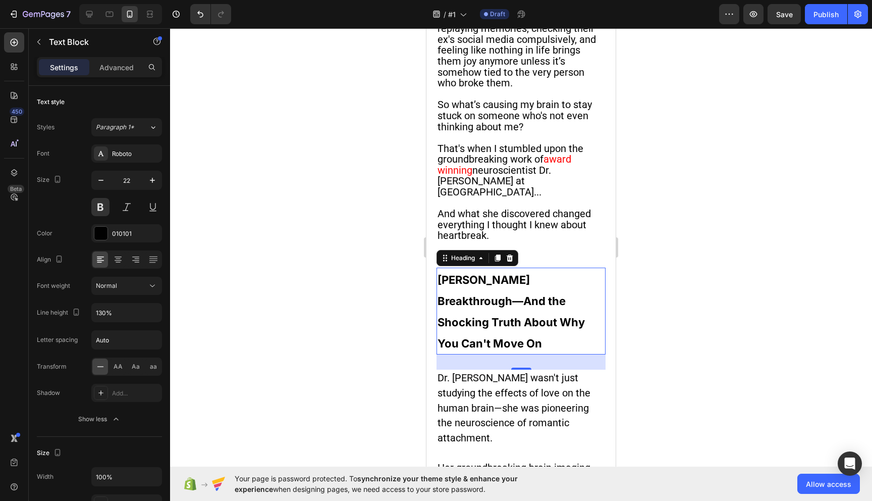
click at [517, 299] on strong "[PERSON_NAME] Breakthrough—And the Shocking Truth About Why You Can't Move On" at bounding box center [511, 311] width 147 height 77
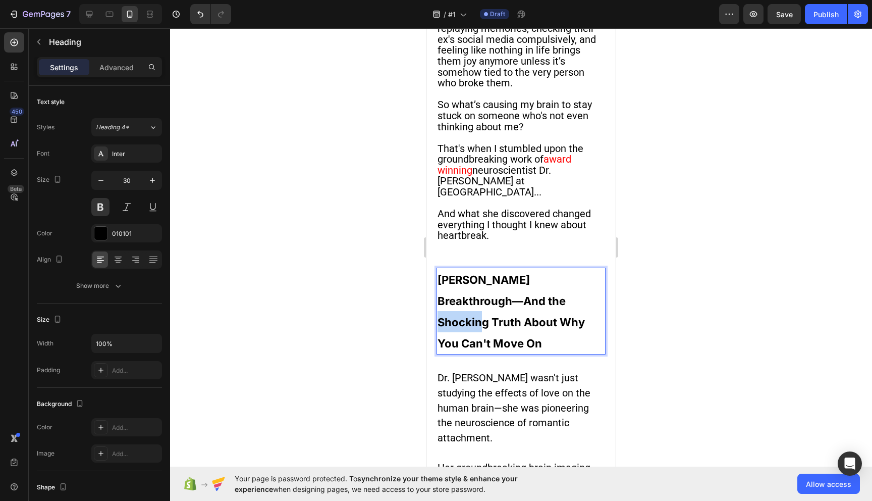
click at [526, 310] on strong "[PERSON_NAME] Breakthrough—And the Shocking Truth About Why You Can't Move On" at bounding box center [511, 311] width 147 height 77
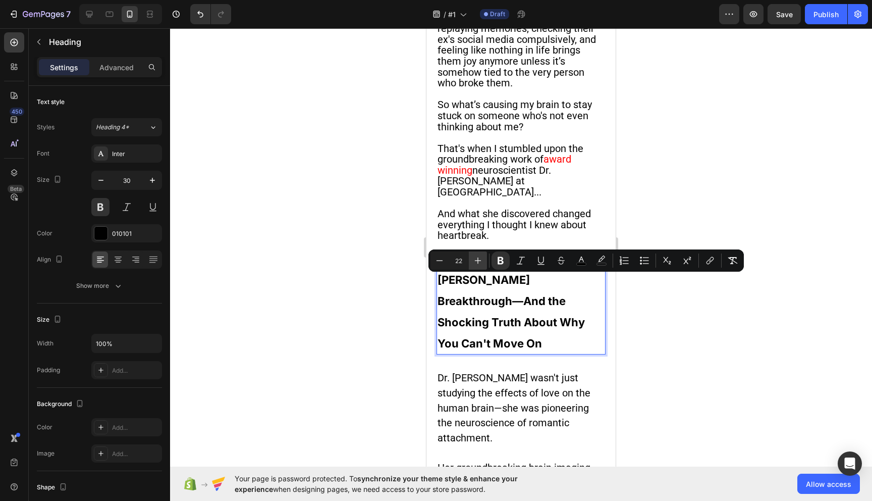
click at [477, 262] on icon "Editor contextual toolbar" at bounding box center [478, 260] width 7 height 7
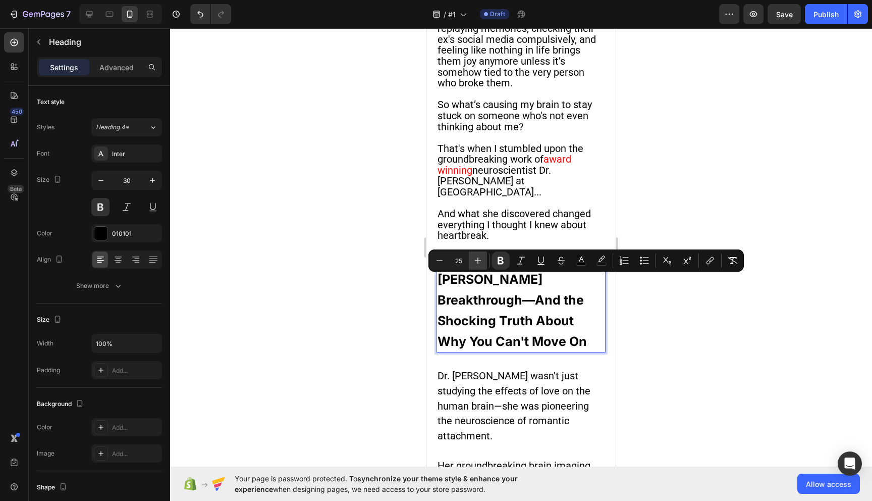
click at [477, 262] on icon "Editor contextual toolbar" at bounding box center [478, 260] width 7 height 7
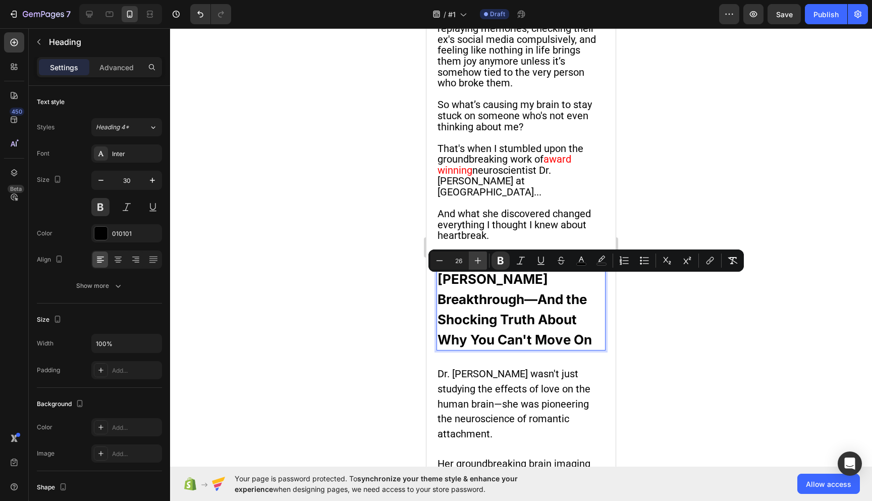
click at [477, 262] on icon "Editor contextual toolbar" at bounding box center [478, 260] width 7 height 7
type input "29"
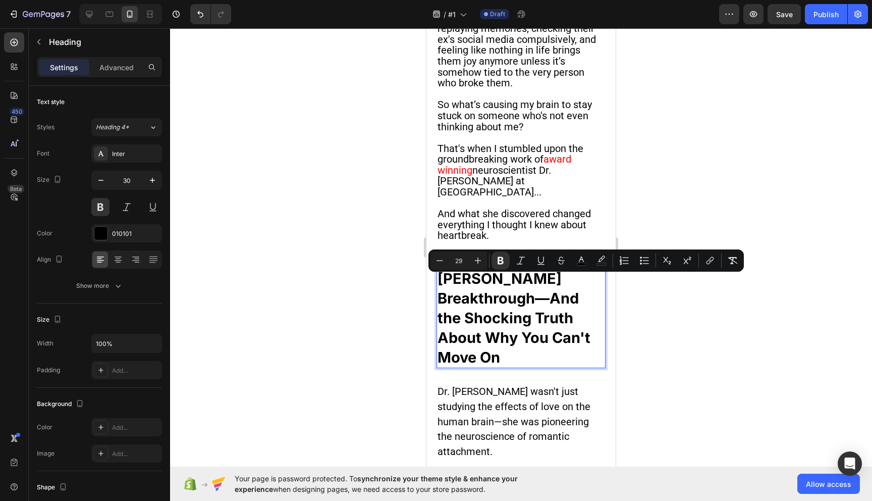
click at [511, 367] on p "[PERSON_NAME] Breakthrough—And the Shocking Truth About Why You Can't Move On" at bounding box center [521, 318] width 167 height 98
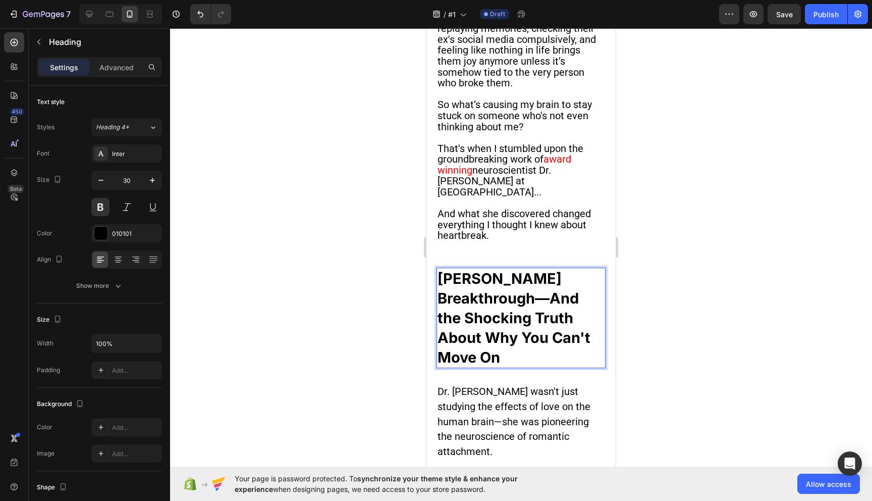
scroll to position [0, 0]
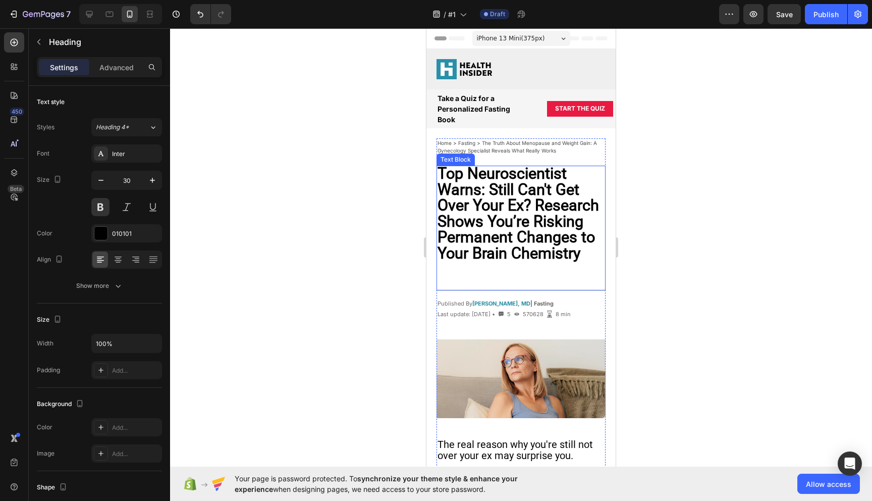
click at [512, 224] on strong "Top Neuroscientist Warns: Still Can't Get Over Your Ex? Research Shows You’re R…" at bounding box center [519, 213] width 162 height 97
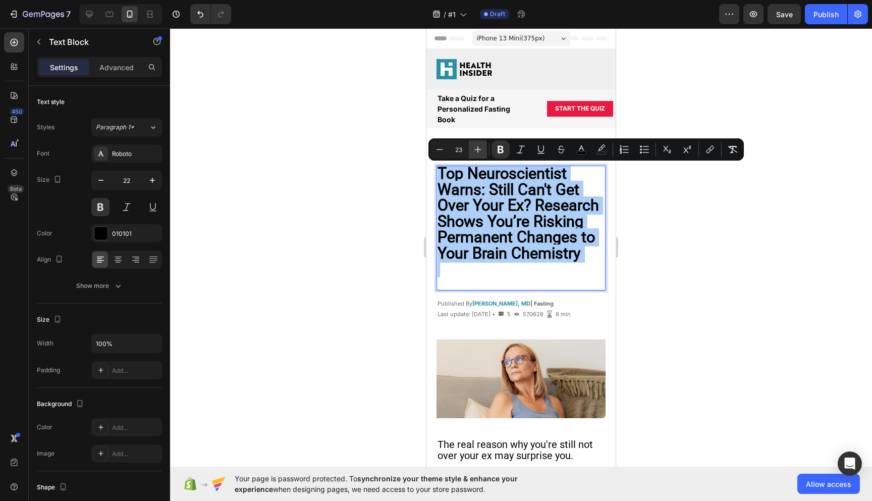
click at [474, 143] on button "Plus" at bounding box center [478, 149] width 18 height 18
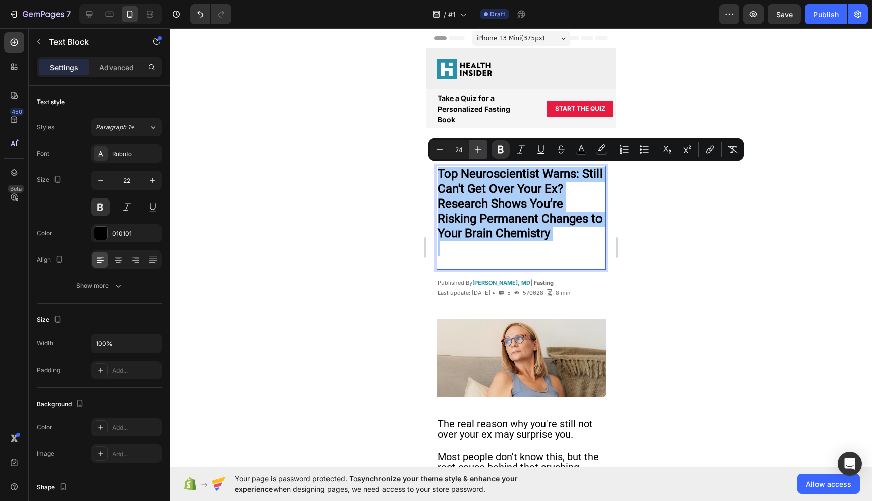
click at [474, 143] on button "Plus" at bounding box center [478, 149] width 18 height 18
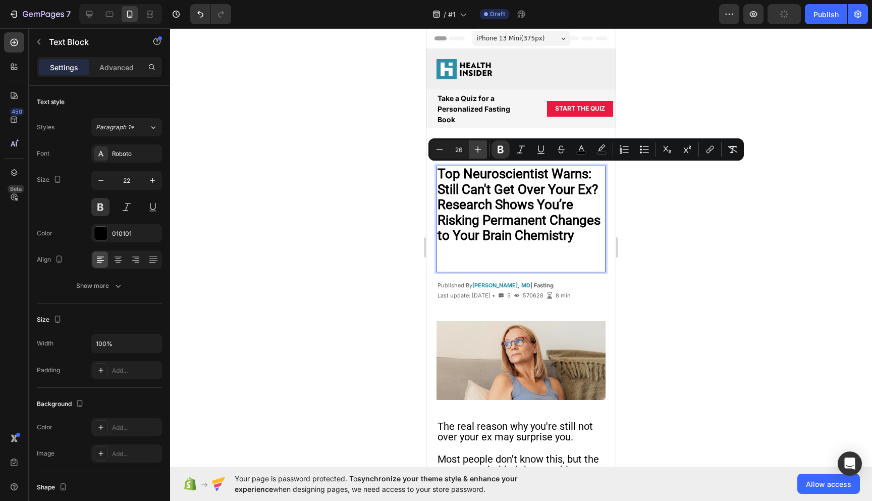
click at [474, 143] on button "Plus" at bounding box center [478, 149] width 18 height 18
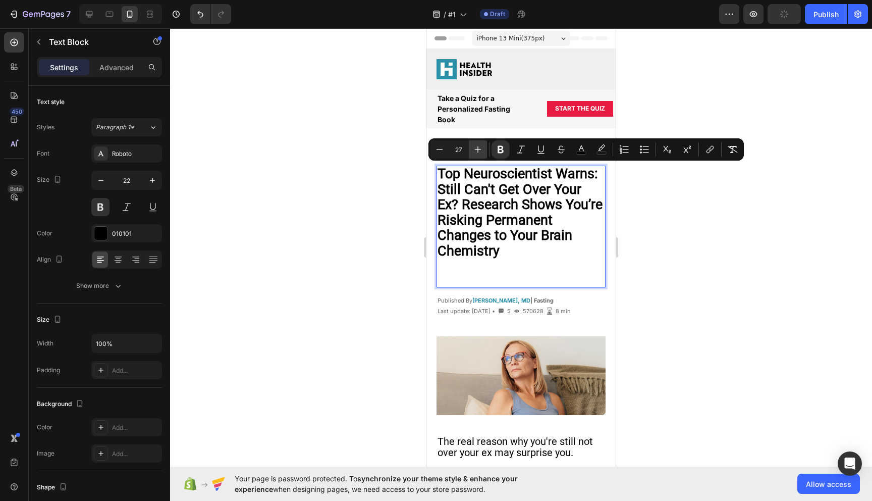
click at [474, 143] on button "Plus" at bounding box center [478, 149] width 18 height 18
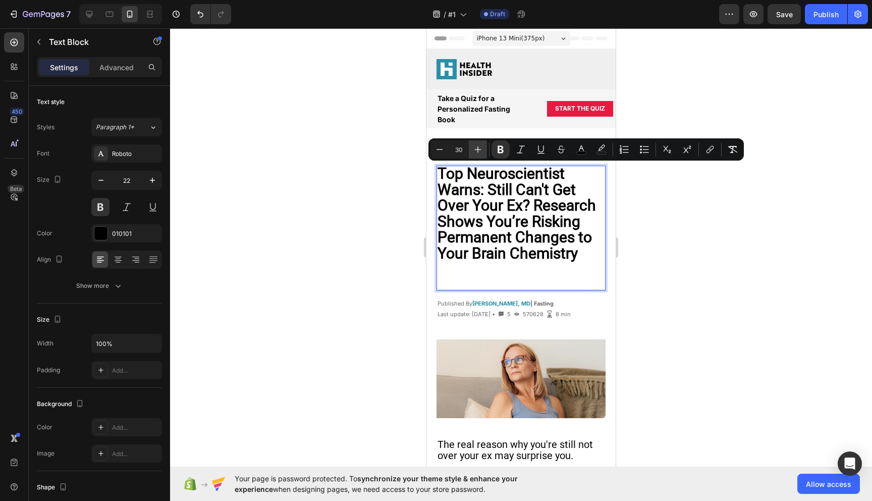
click at [474, 143] on button "Plus" at bounding box center [478, 149] width 18 height 18
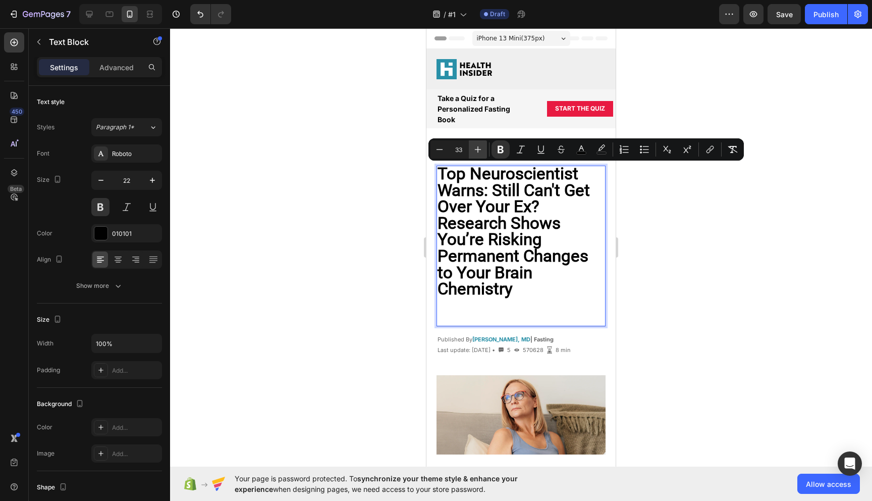
click at [474, 143] on button "Plus" at bounding box center [478, 149] width 18 height 18
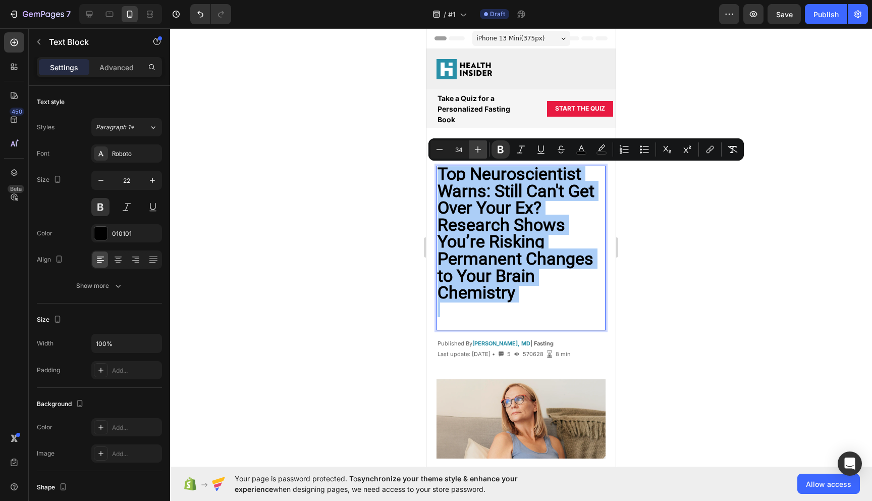
click at [474, 143] on button "Plus" at bounding box center [478, 149] width 18 height 18
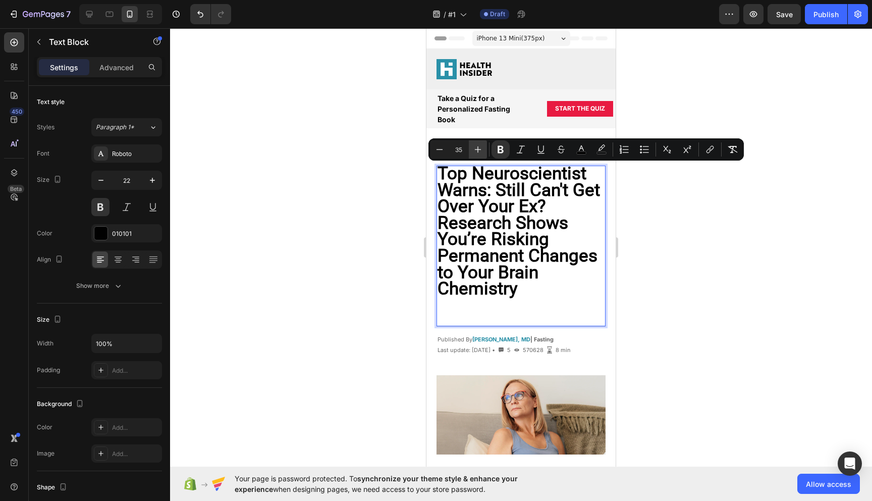
click at [474, 143] on button "Plus" at bounding box center [478, 149] width 18 height 18
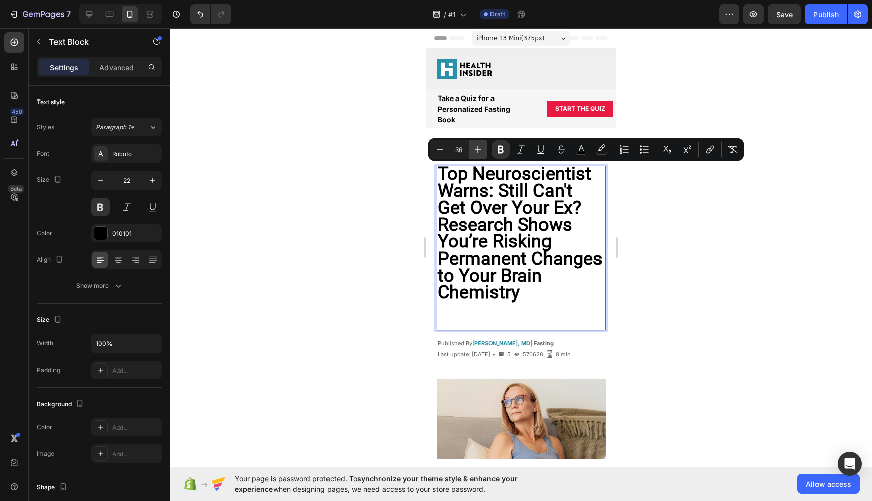
click at [474, 143] on button "Plus" at bounding box center [478, 149] width 18 height 18
type input "37"
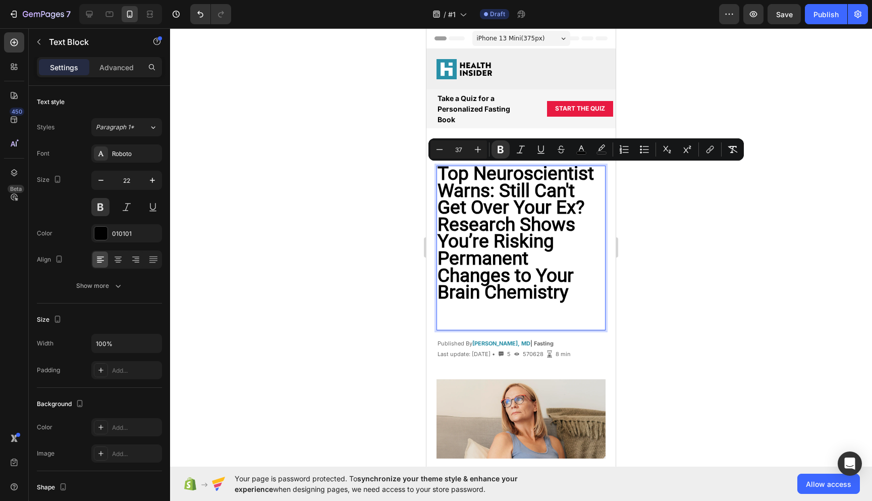
click at [540, 246] on strong "Top Neuroscientist Warns: Still Can't Get Over Your Ex? Research Shows You’re R…" at bounding box center [516, 233] width 156 height 140
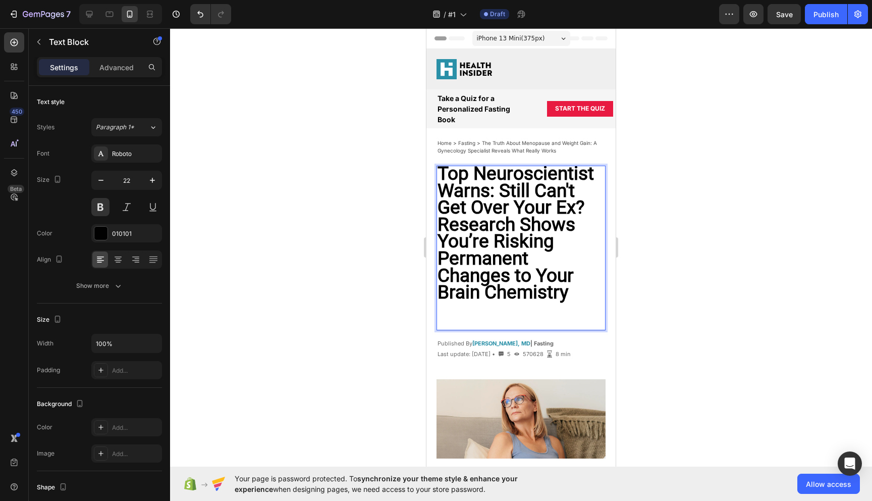
click at [572, 293] on p "Top Neuroscientist Warns: Still Can't Get Over Your Ex? Research Shows You’re R…" at bounding box center [521, 235] width 167 height 136
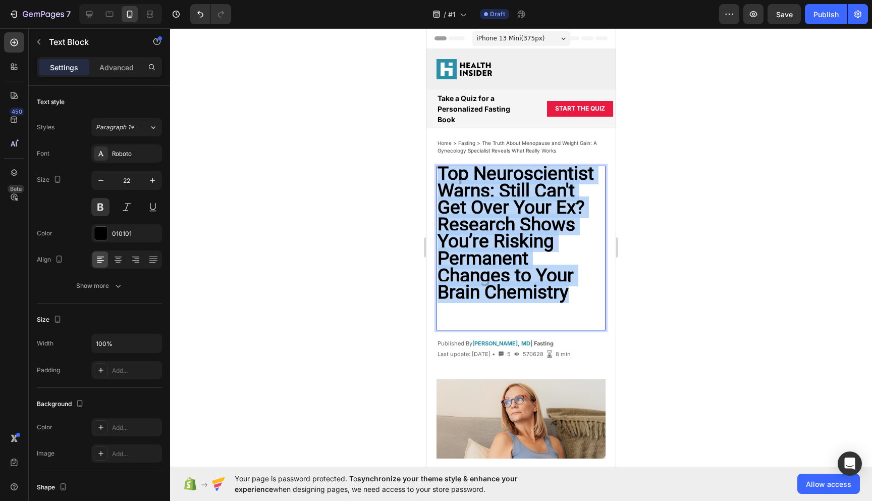
drag, startPoint x: 571, startPoint y: 298, endPoint x: 439, endPoint y: 177, distance: 179.0
click at [439, 177] on p "Top Neuroscientist Warns: Still Can't Get Over Your Ex? Research Shows You’re R…" at bounding box center [521, 235] width 167 height 136
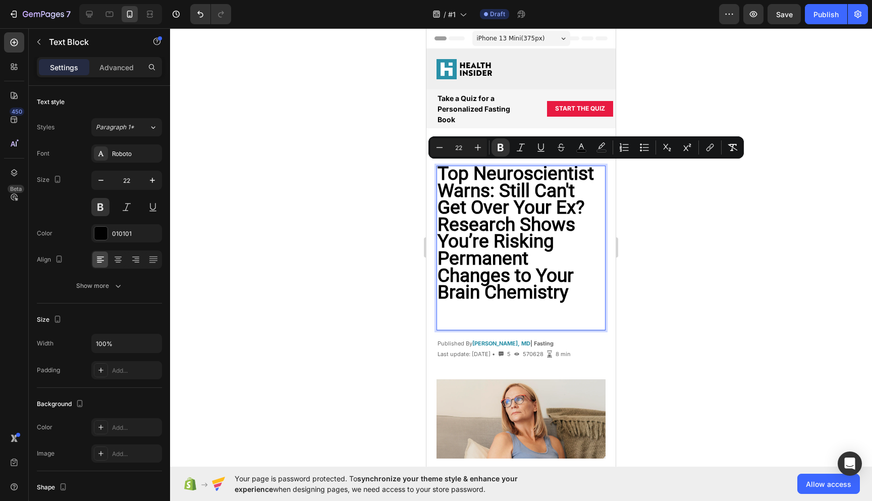
click at [472, 315] on p "Rich Text Editor. Editing area: main" at bounding box center [521, 309] width 167 height 15
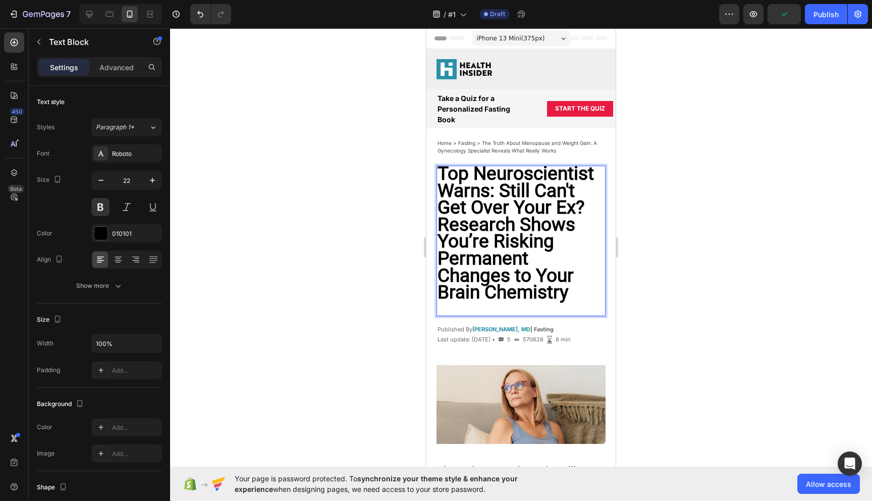
click at [481, 308] on div "Top Neuroscientist Warns: Still Can't Get Over Your Ex? Research Shows You’re R…" at bounding box center [521, 241] width 169 height 151
click at [486, 308] on div "Top Neuroscientist Warns: Still Can't Get Over Your Ex? Research Shows You’re R…" at bounding box center [521, 241] width 169 height 151
click at [563, 299] on strong "Top Neuroscientist Warns: Still Can't Get Over Your Ex? Research Shows You’re R…" at bounding box center [516, 233] width 156 height 140
click at [573, 297] on p "Top Neuroscientist Warns: Still Can't Get Over Your Ex? Research Shows You’re R…" at bounding box center [521, 235] width 167 height 136
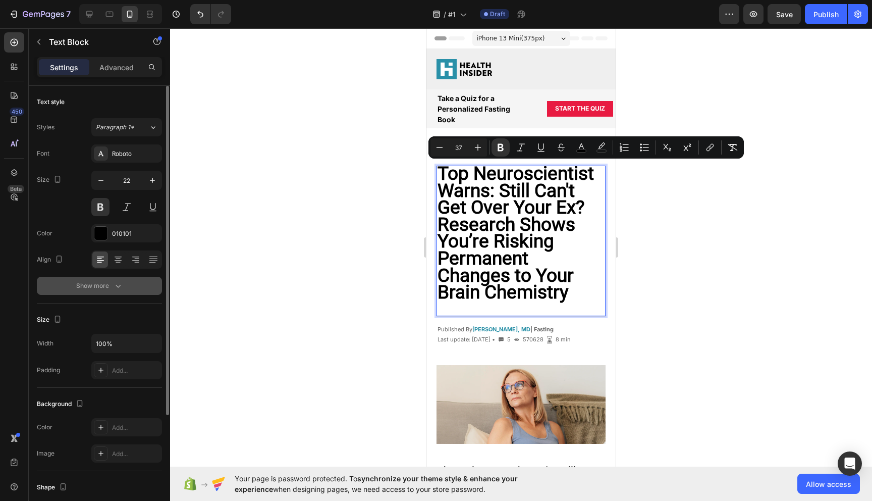
click at [111, 285] on div "Show more" at bounding box center [99, 286] width 47 height 10
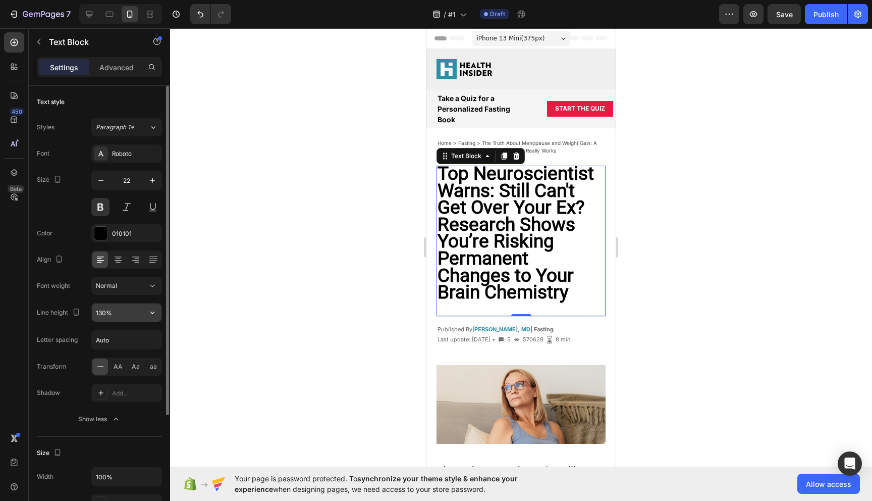
click at [123, 312] on input "130%" at bounding box center [127, 312] width 70 height 18
click at [151, 313] on icon "button" at bounding box center [152, 312] width 10 height 10
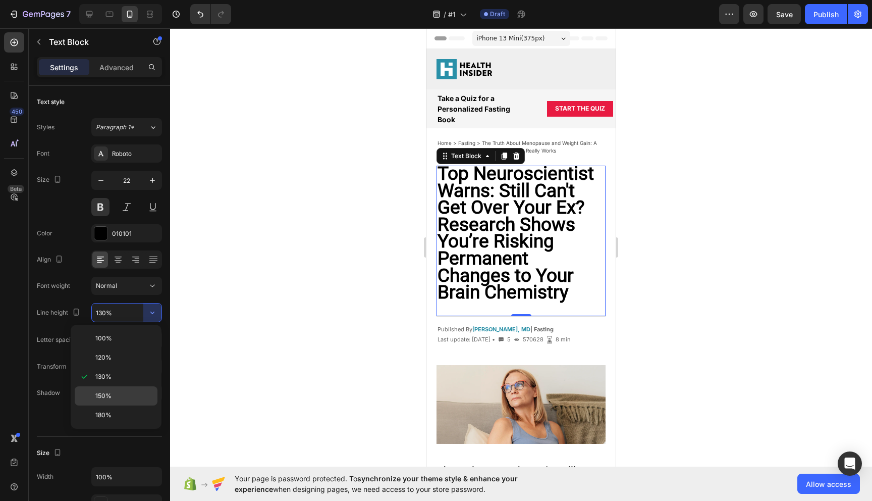
click at [113, 392] on p "150%" at bounding box center [124, 395] width 58 height 9
type input "150%"
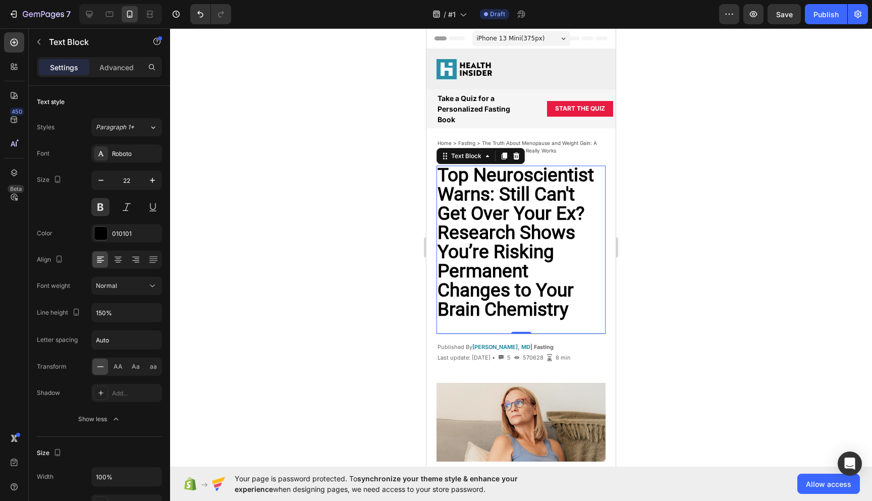
click at [648, 265] on div at bounding box center [521, 264] width 702 height 472
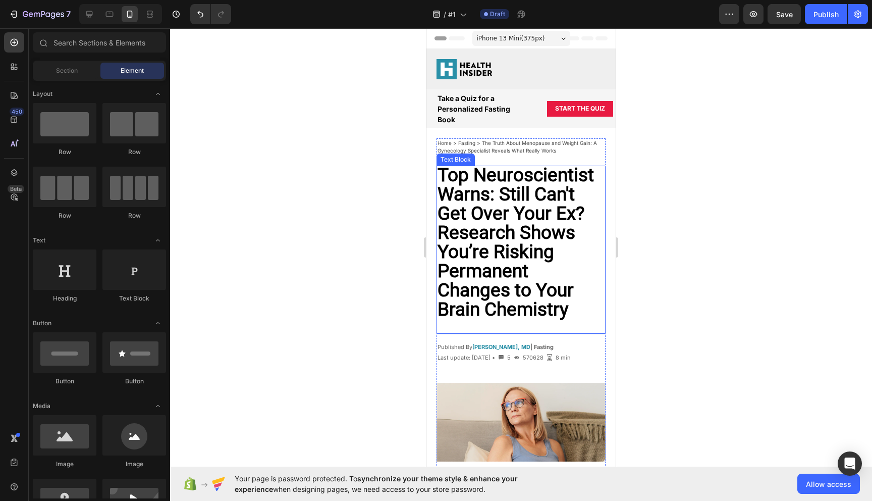
click at [472, 283] on strong "Top Neuroscientist Warns: Still Can't Get Over Your Ex? Research Shows You’re R…" at bounding box center [516, 242] width 156 height 156
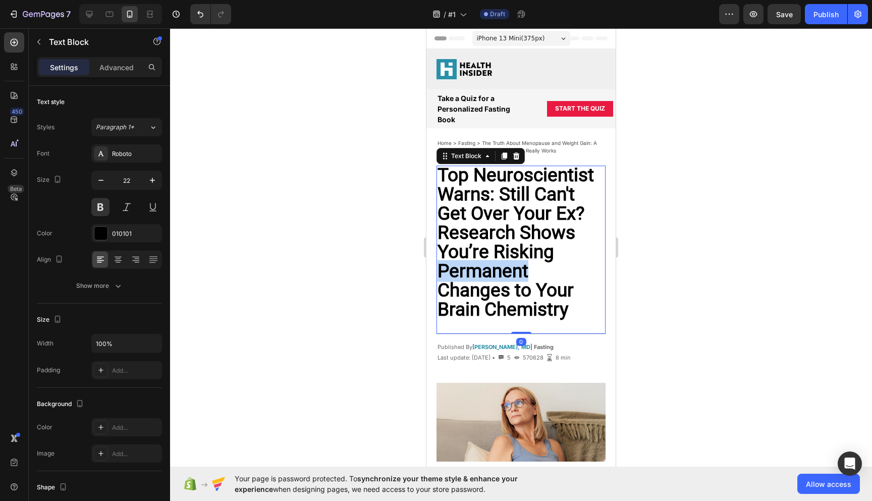
click at [478, 281] on strong "Top Neuroscientist Warns: Still Can't Get Over Your Ex? Research Shows You’re R…" at bounding box center [516, 242] width 156 height 156
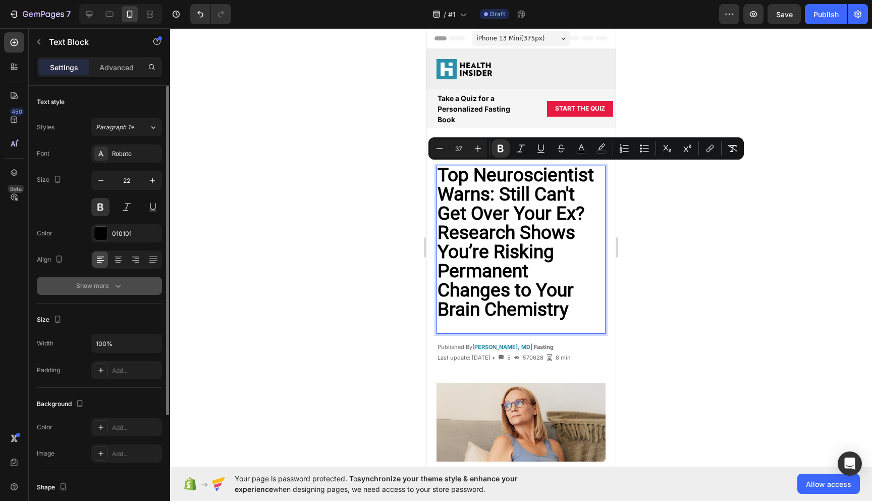
click at [106, 291] on button "Show more" at bounding box center [99, 286] width 125 height 18
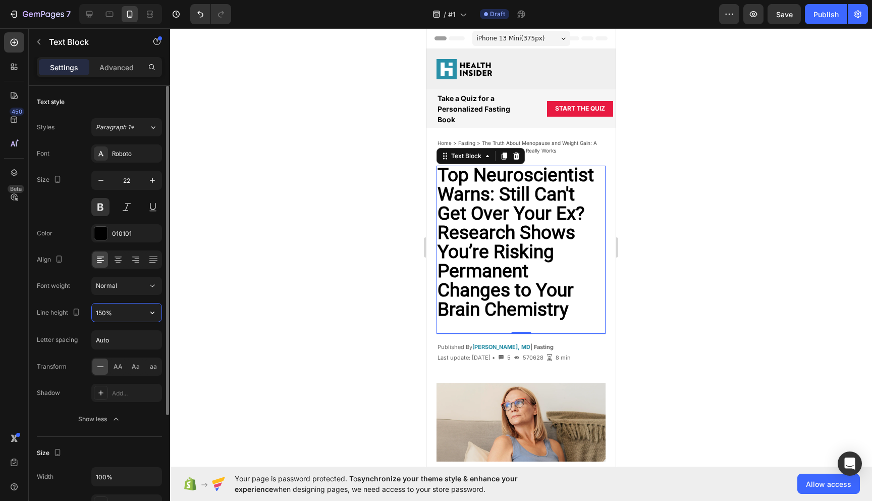
click at [121, 315] on input "150%" at bounding box center [127, 312] width 70 height 18
click at [105, 313] on input "150%" at bounding box center [127, 312] width 70 height 18
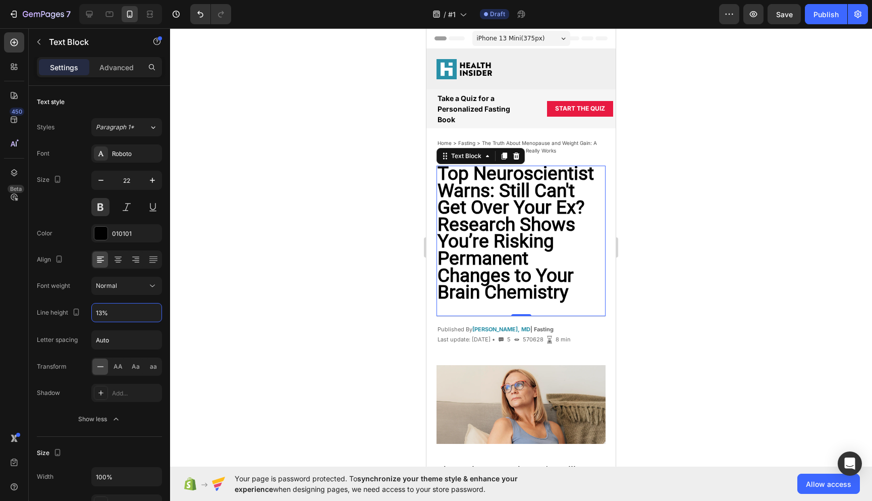
type input "135%"
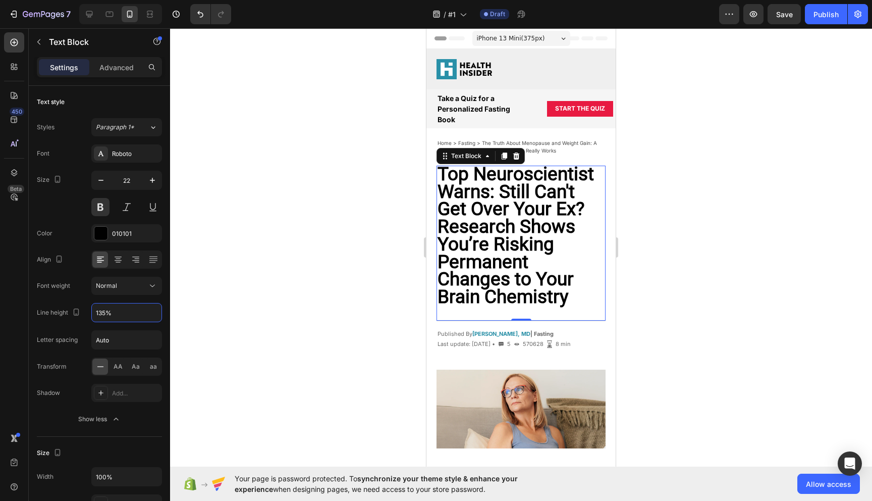
click at [377, 313] on div at bounding box center [521, 264] width 702 height 472
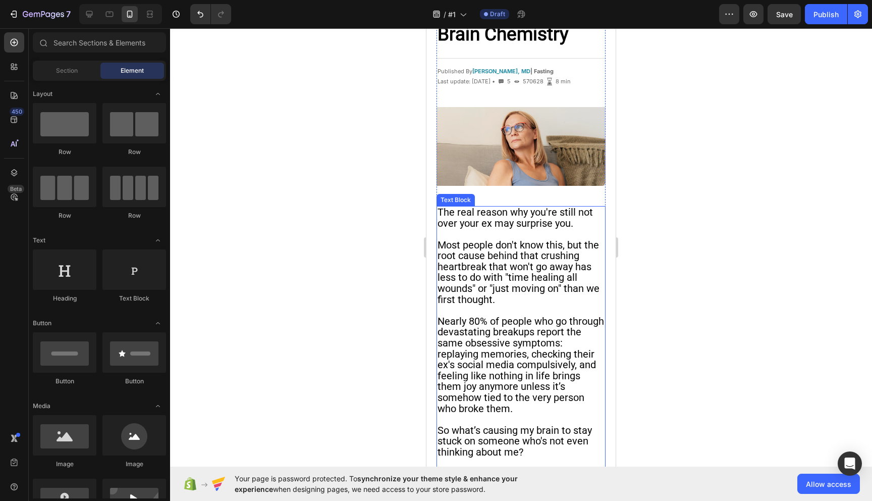
scroll to position [267, 0]
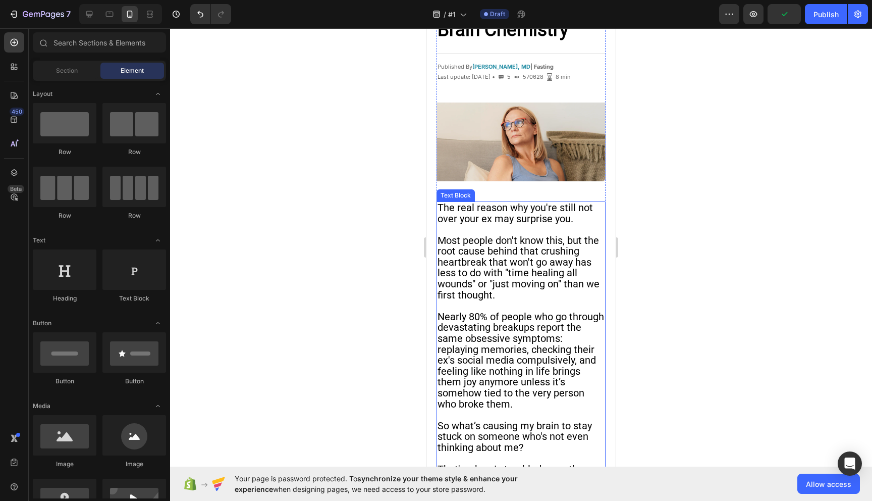
click at [554, 225] on span "The real reason why you're still not over your ex may surprise you." at bounding box center [515, 212] width 155 height 23
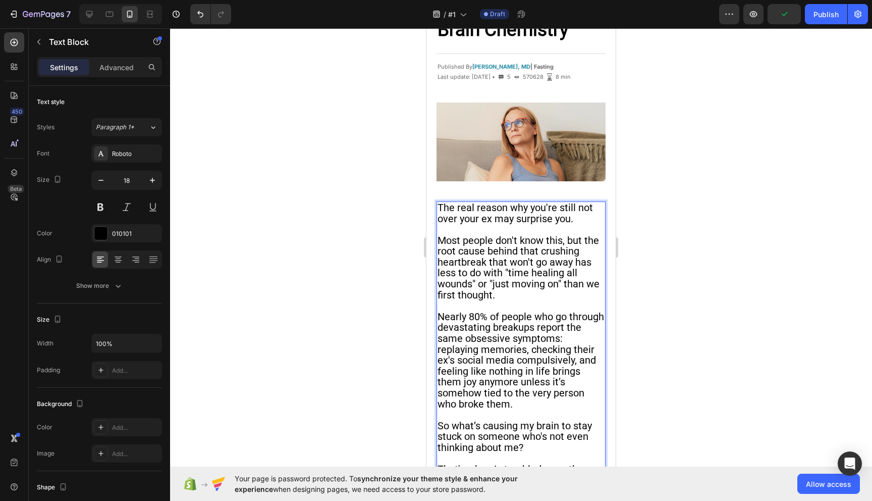
click at [572, 223] on span "The real reason why you're still not over your ex may surprise you." at bounding box center [515, 212] width 155 height 23
drag, startPoint x: 576, startPoint y: 222, endPoint x: 439, endPoint y: 209, distance: 137.9
click at [439, 209] on p "The real reason why you're still not over your ex may surprise you." at bounding box center [521, 213] width 167 height 22
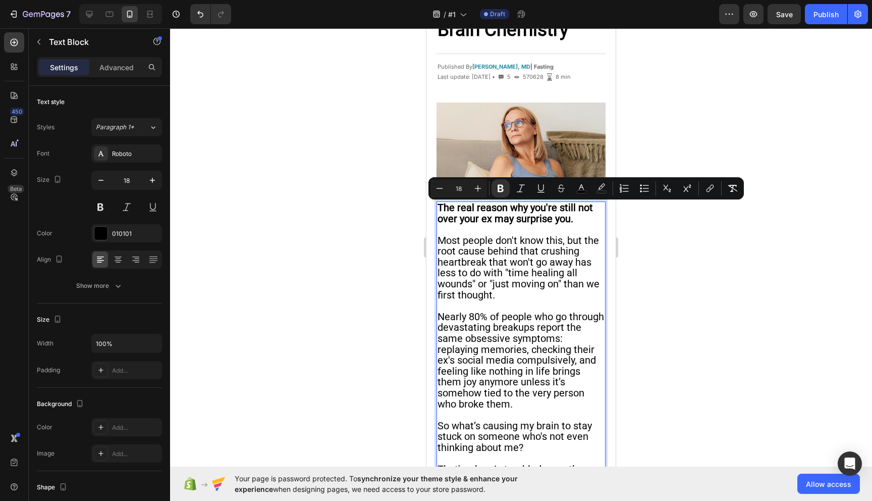
click at [541, 232] on p "Rich Text Editor. Editing area: main" at bounding box center [521, 229] width 167 height 11
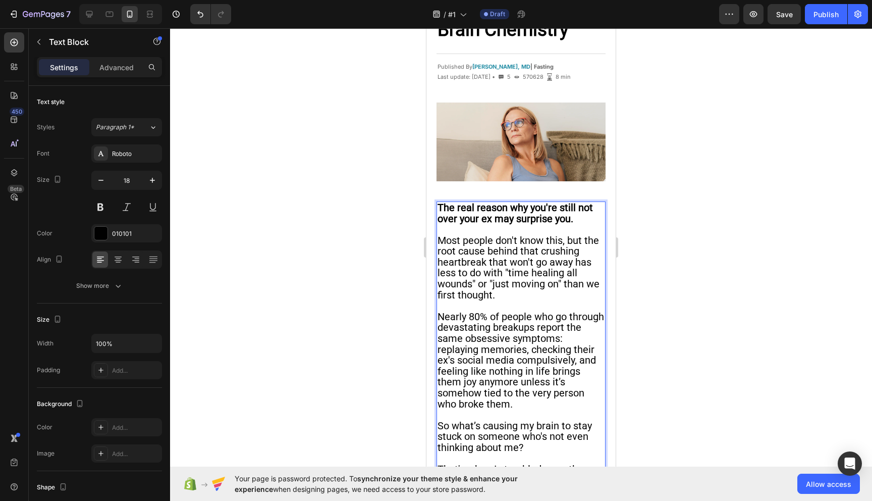
click at [510, 220] on strong "The real reason why you're still not over your ex may surprise you." at bounding box center [515, 212] width 155 height 23
click at [511, 220] on strong "The real reason why you're still not over your ex may surprise you." at bounding box center [515, 212] width 155 height 23
click at [486, 257] on span "Most people don't know this, but the root cause behind that crushing heartbreak…" at bounding box center [519, 267] width 162 height 67
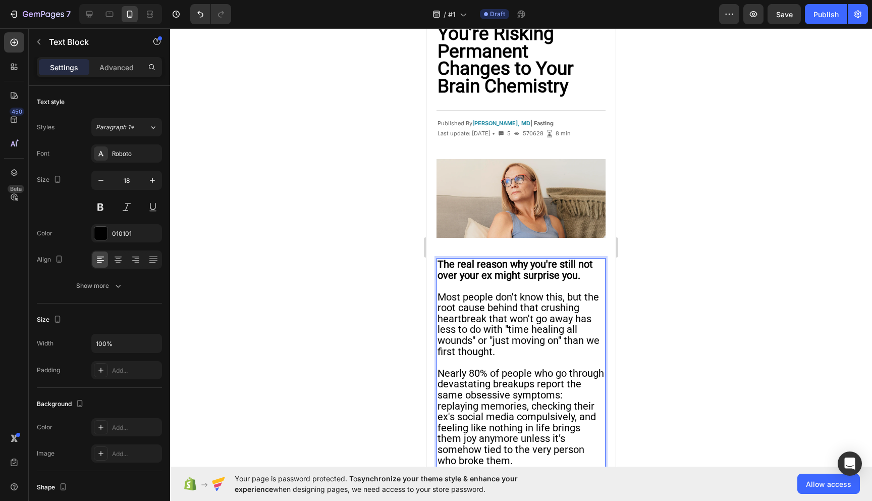
scroll to position [154, 0]
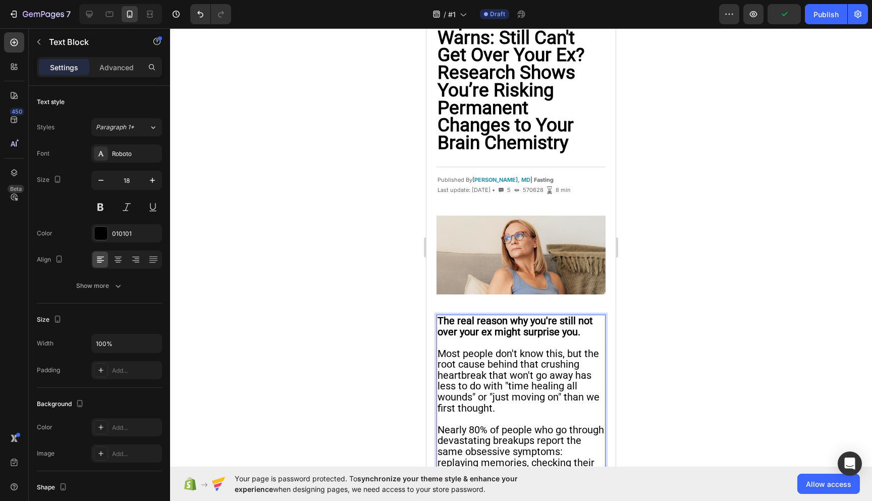
click at [626, 334] on div at bounding box center [521, 264] width 702 height 472
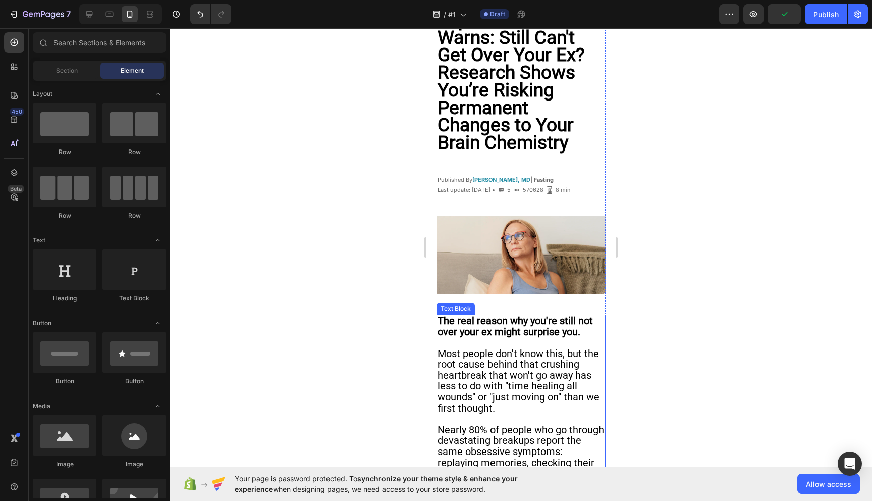
click at [543, 346] on p "Rich Text Editor. Editing area: main" at bounding box center [521, 342] width 167 height 11
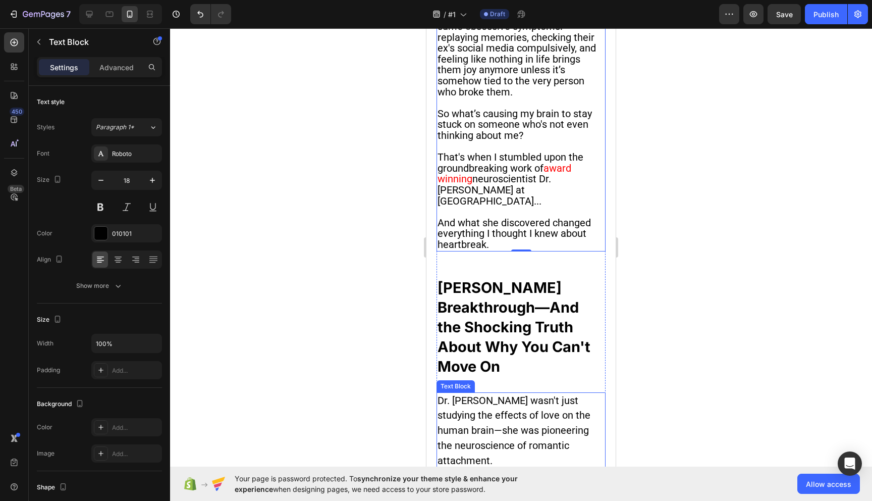
scroll to position [550, 0]
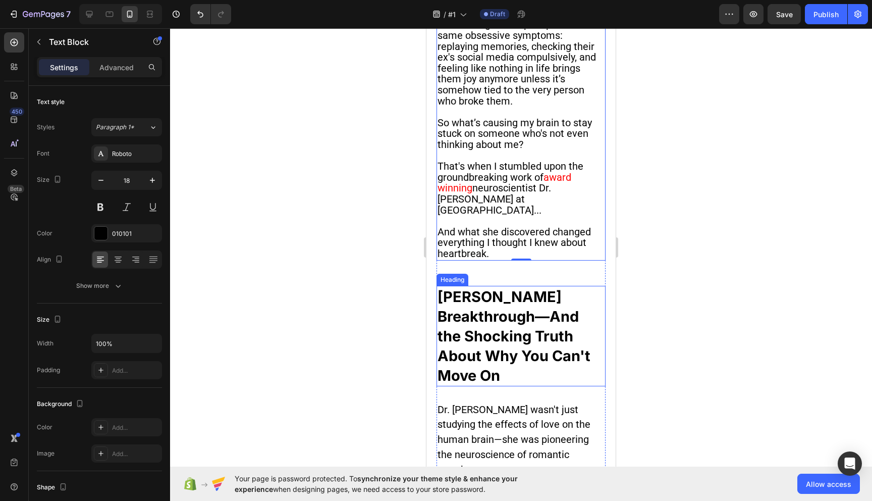
click at [505, 335] on strong "[PERSON_NAME] Breakthrough—And the Shocking Truth About Why You Can't Move On" at bounding box center [514, 336] width 153 height 96
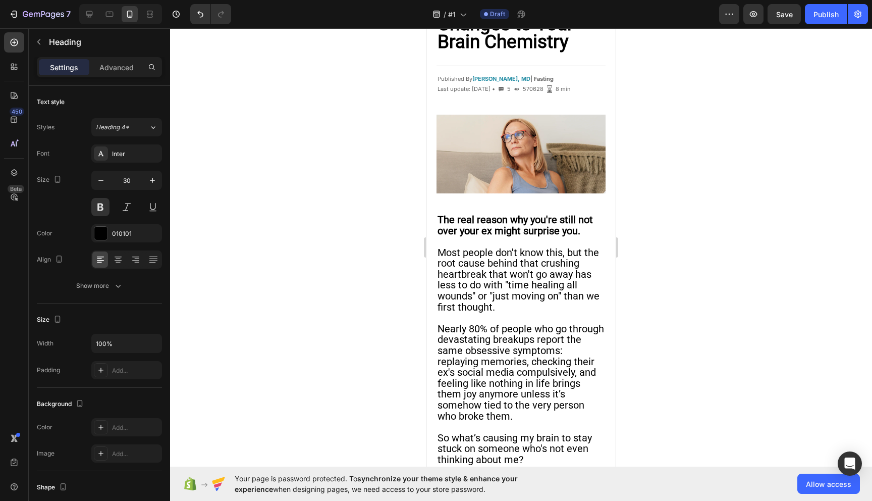
scroll to position [27, 0]
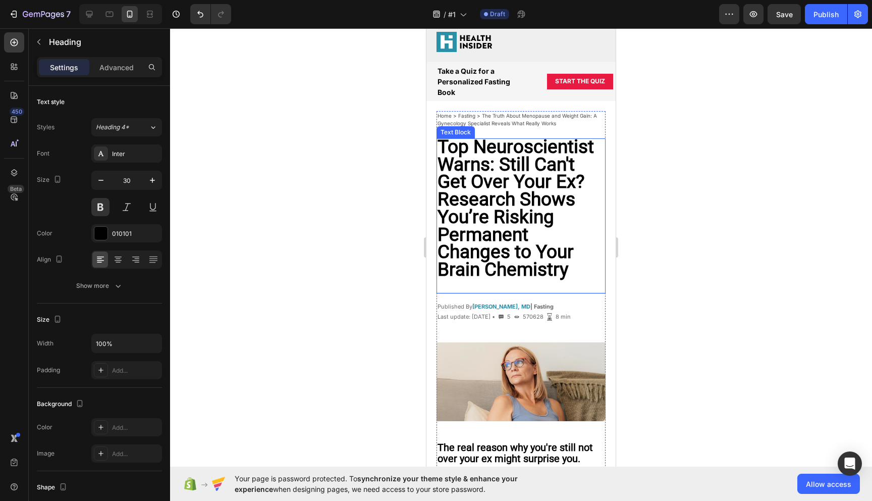
click at [515, 221] on strong "Top Neuroscientist Warns: Still Can't Get Over Your Ex? Research Shows You’re R…" at bounding box center [516, 208] width 156 height 144
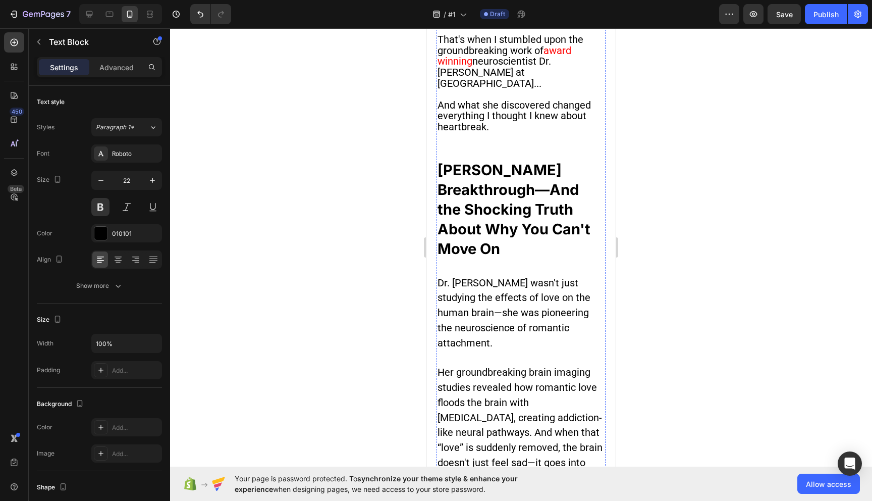
scroll to position [663, 0]
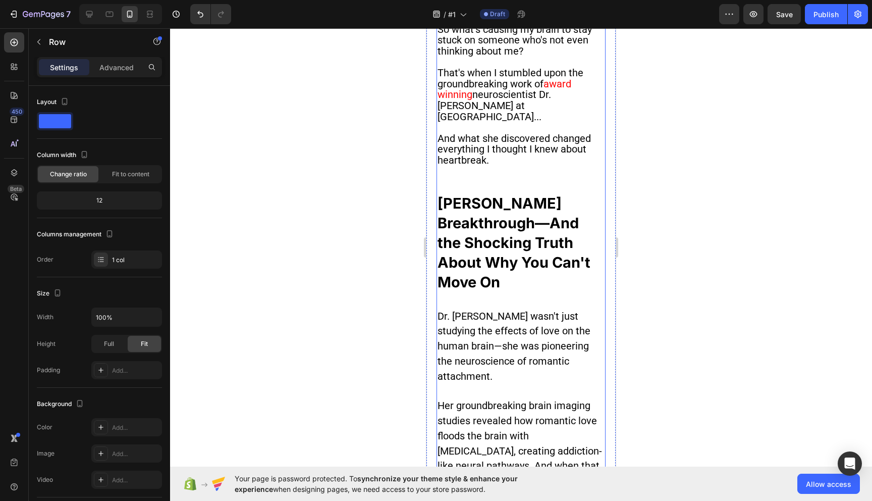
click at [509, 154] on span "And what she discovered changed everything I thought I knew about heartbreak." at bounding box center [514, 149] width 153 height 34
click at [496, 206] on strong "[PERSON_NAME] Breakthrough—And the Shocking Truth About Why You Can't Move On" at bounding box center [514, 242] width 153 height 96
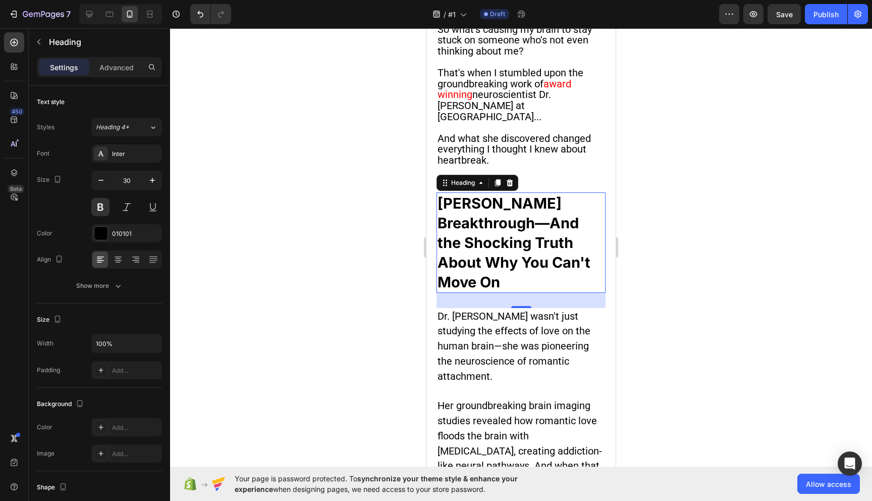
drag, startPoint x: 521, startPoint y: 311, endPoint x: 521, endPoint y: 302, distance: 9.1
click at [521, 302] on div "30" at bounding box center [521, 300] width 169 height 15
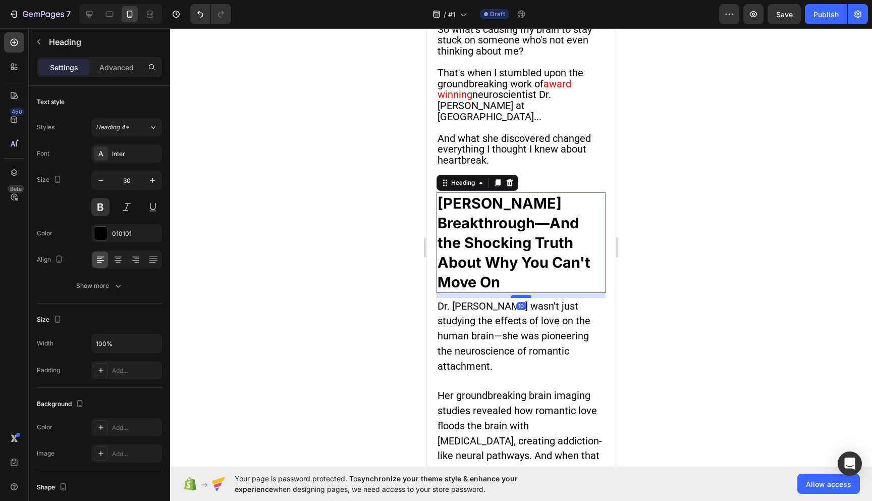
drag, startPoint x: 519, startPoint y: 312, endPoint x: 521, endPoint y: 302, distance: 10.2
click at [521, 298] on div at bounding box center [521, 296] width 20 height 3
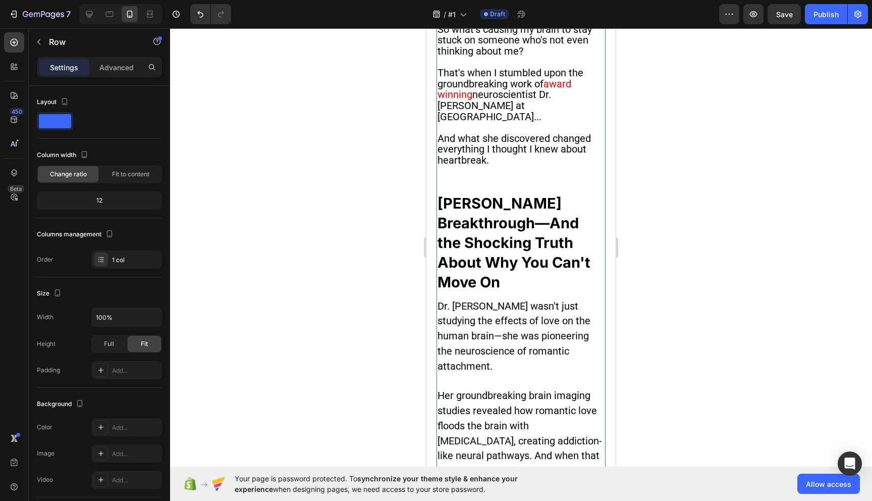
click at [516, 209] on strong "[PERSON_NAME] Breakthrough—And the Shocking Truth About Why You Can't Move On" at bounding box center [514, 242] width 153 height 96
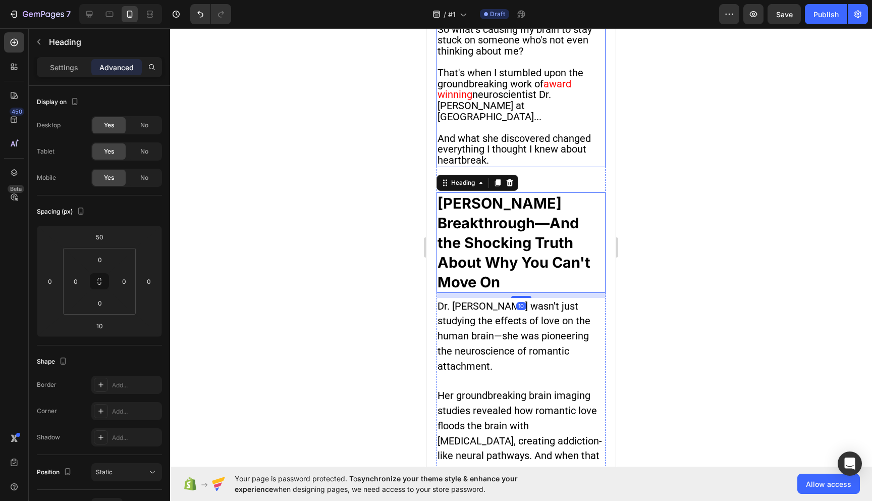
click at [531, 150] on span "And what she discovered changed everything I thought I knew about heartbreak." at bounding box center [514, 149] width 153 height 34
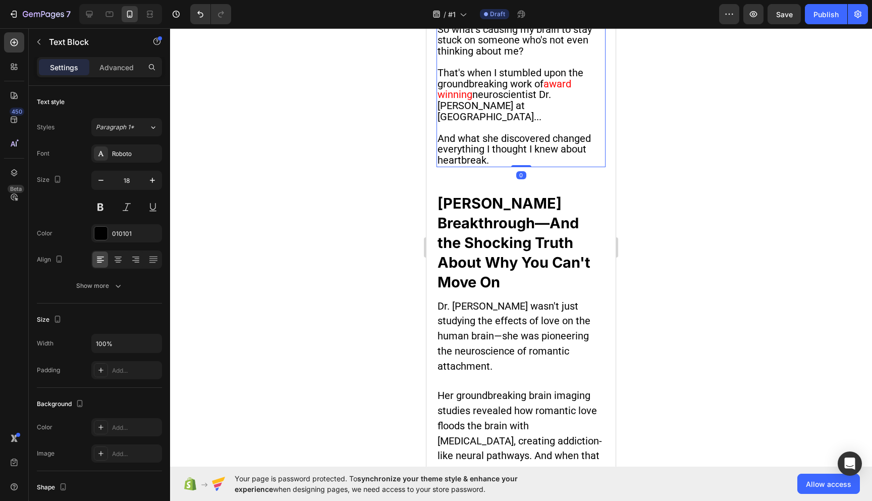
drag, startPoint x: 524, startPoint y: 170, endPoint x: 523, endPoint y: 131, distance: 38.9
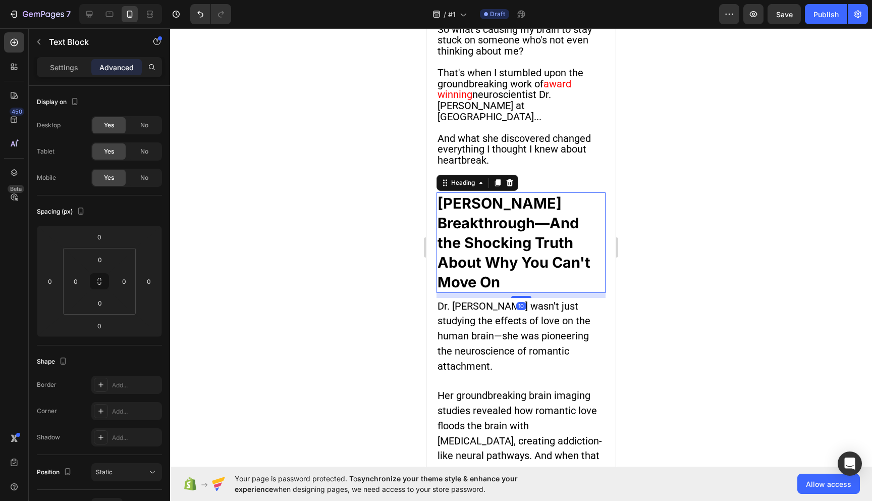
click at [526, 208] on p "⁠⁠⁠⁠⁠⁠⁠ [PERSON_NAME] Breakthrough—And the Shocking Truth About Why You Can't M…" at bounding box center [521, 242] width 167 height 98
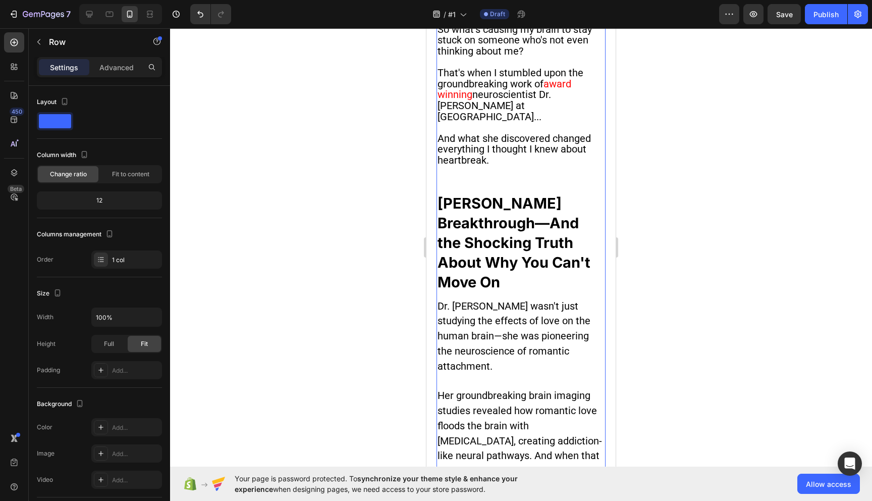
click at [492, 164] on p "And what she discovered changed everything I thought I knew about heartbreak." at bounding box center [521, 149] width 167 height 33
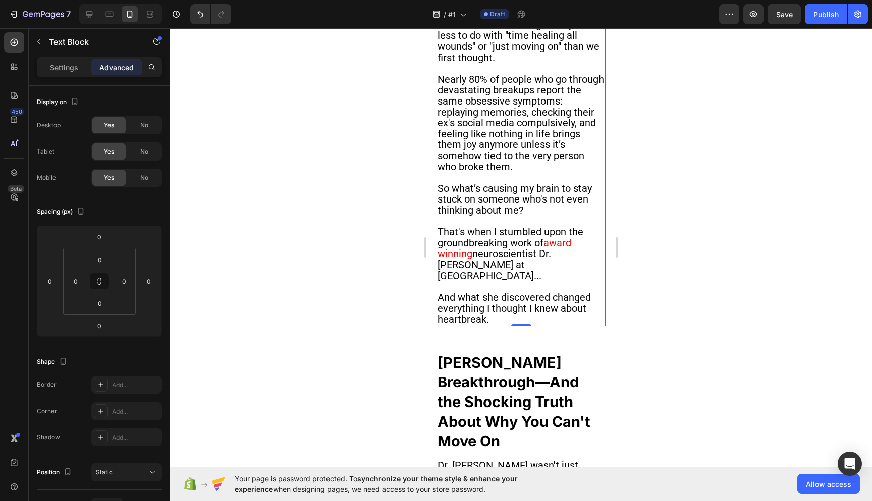
scroll to position [519, 0]
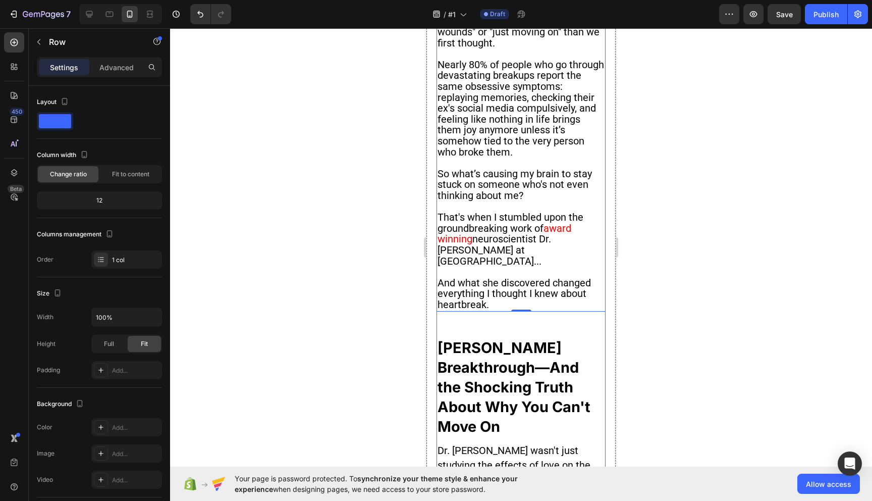
click at [121, 64] on p "Advanced" at bounding box center [116, 67] width 34 height 11
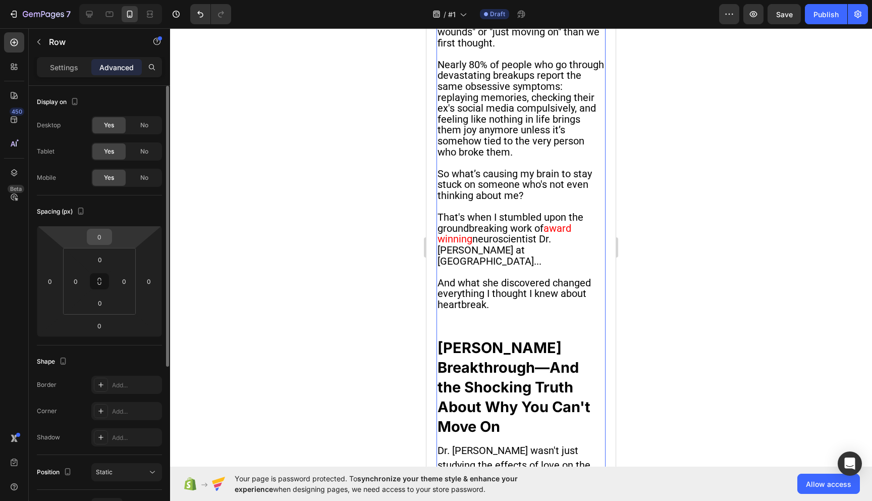
click at [102, 239] on input "0" at bounding box center [99, 236] width 20 height 15
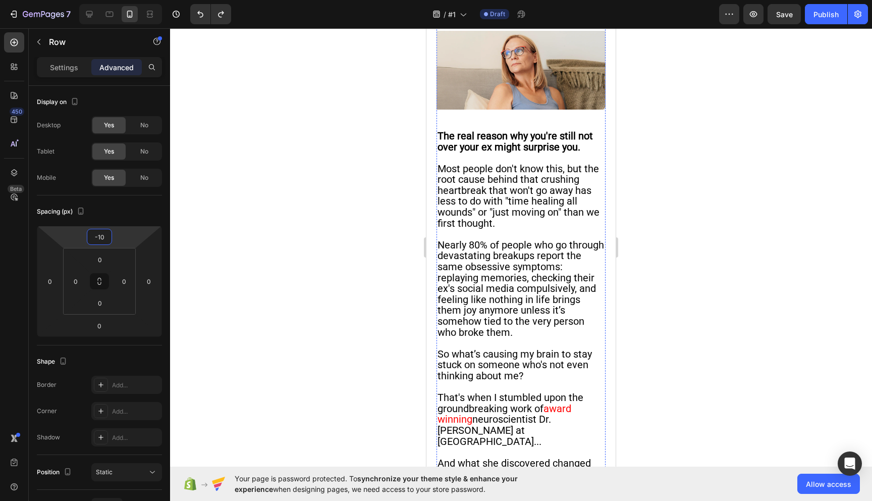
scroll to position [335, 0]
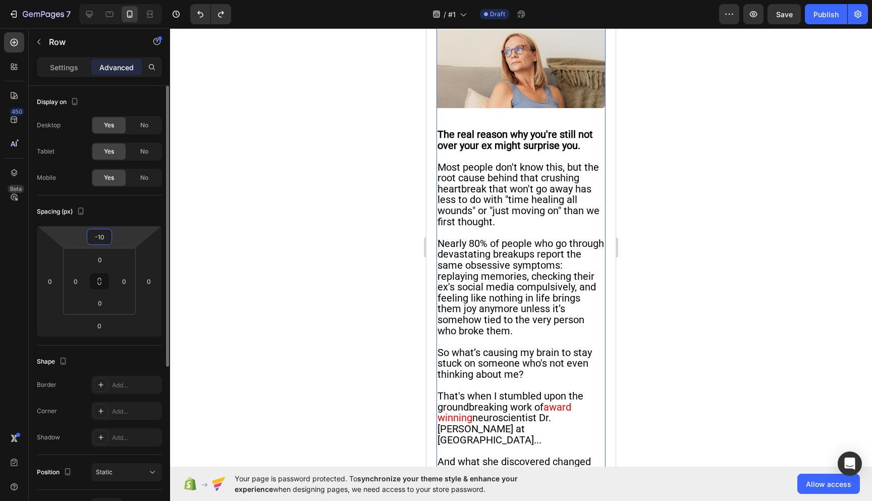
click at [105, 237] on input "-10" at bounding box center [99, 236] width 20 height 15
type input "-1"
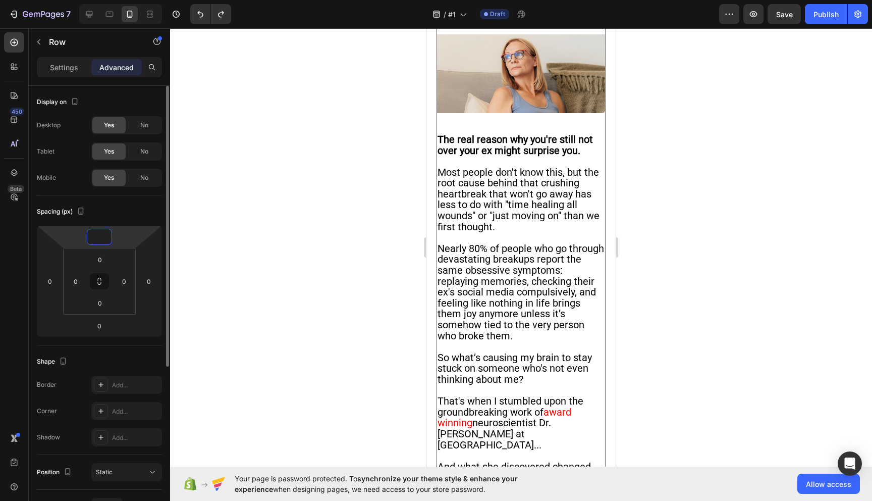
type input "0"
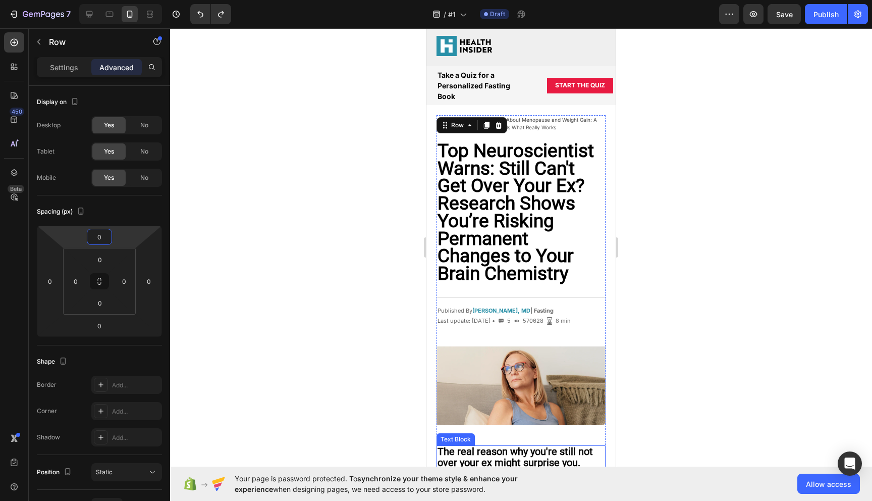
scroll to position [0, 0]
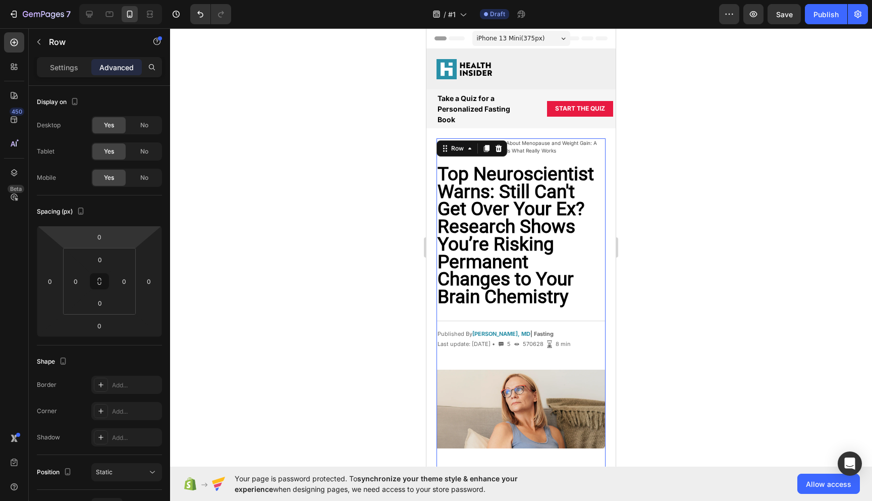
click at [654, 204] on div at bounding box center [521, 264] width 702 height 472
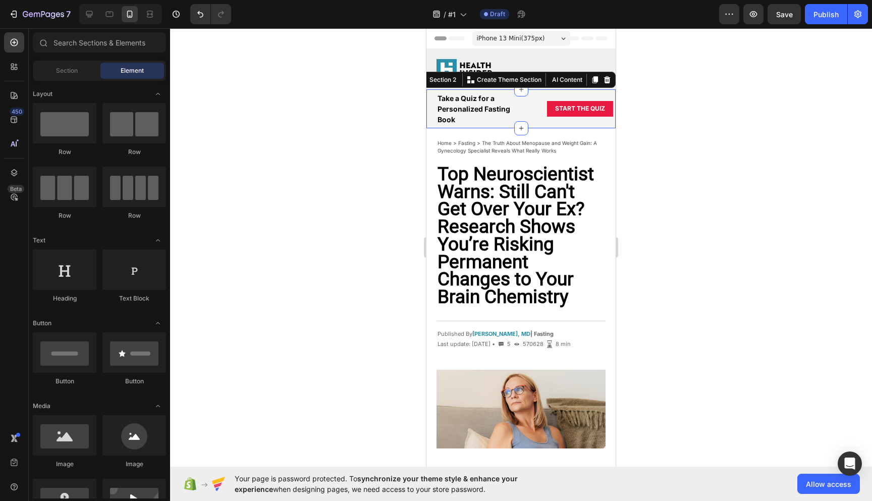
click at [430, 112] on div "Take a Quiz for a Personalized Fasting Book Text Block START THE QUIZ Button Ro…" at bounding box center [520, 108] width 189 height 39
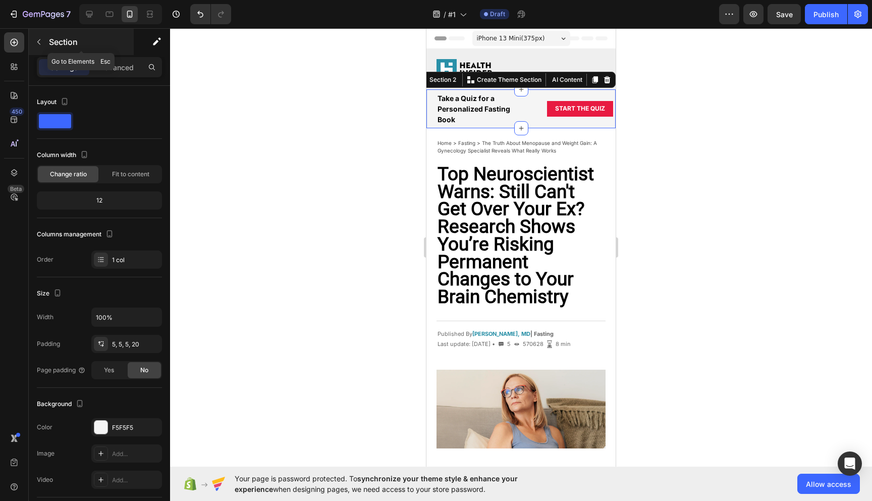
click at [35, 44] on icon "button" at bounding box center [39, 42] width 8 height 8
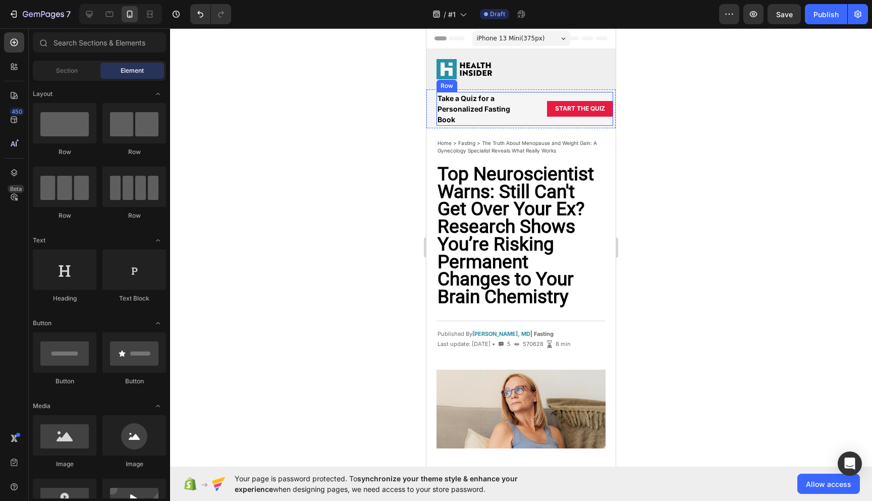
click at [535, 111] on div "Take a Quiz for a Personalized Fasting Book Text Block" at bounding box center [490, 109] width 106 height 34
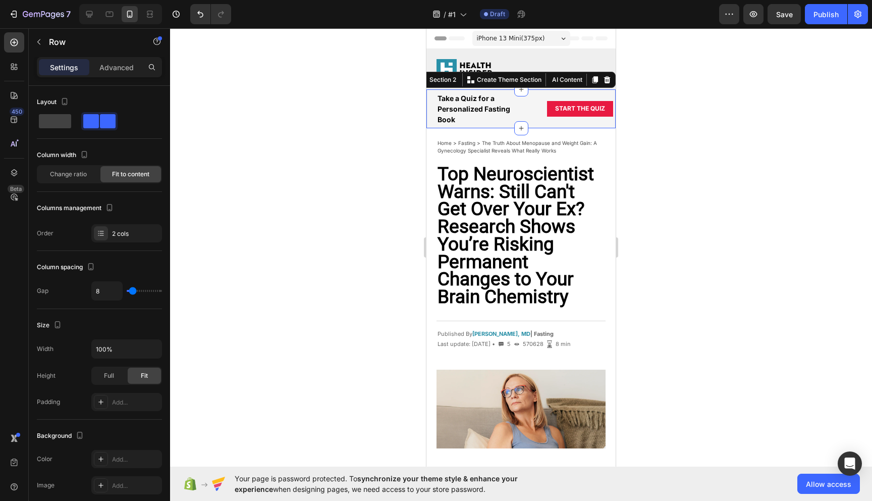
click at [431, 111] on div "Take a Quiz for a Personalized Fasting Book Text Block START THE QUIZ Button Ro…" at bounding box center [520, 108] width 189 height 39
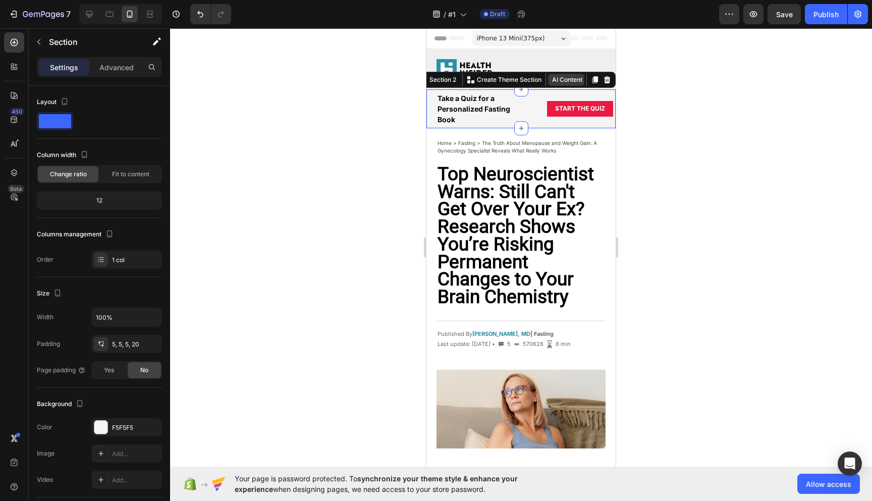
click at [570, 78] on button "AI Content" at bounding box center [566, 80] width 36 height 12
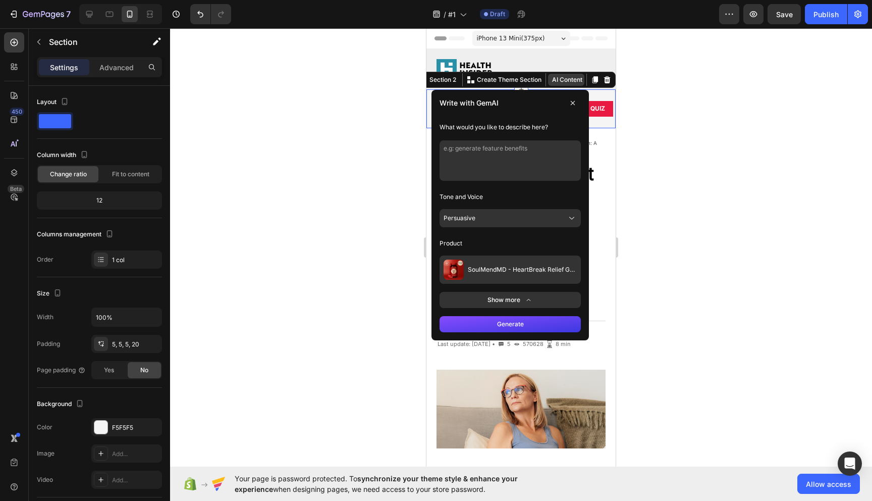
click at [570, 78] on button "AI Content" at bounding box center [566, 80] width 36 height 12
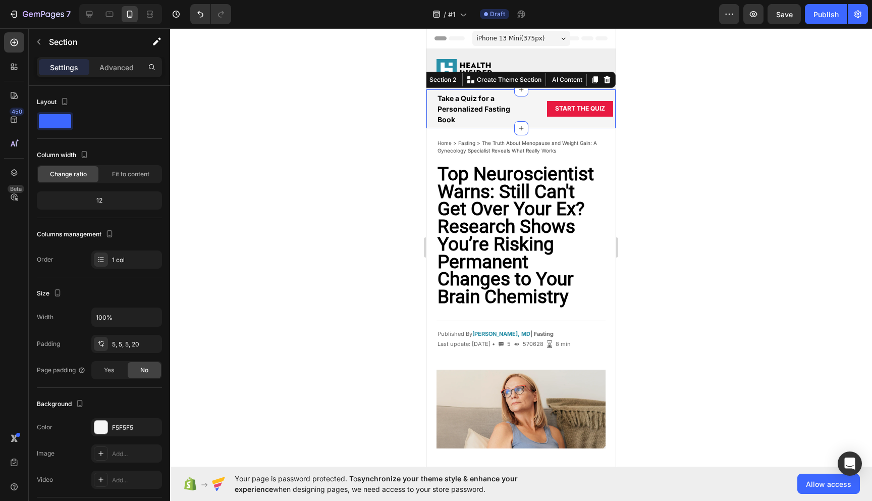
click at [548, 39] on div "iPhone 13 Mini ( 375 px)" at bounding box center [521, 38] width 98 height 15
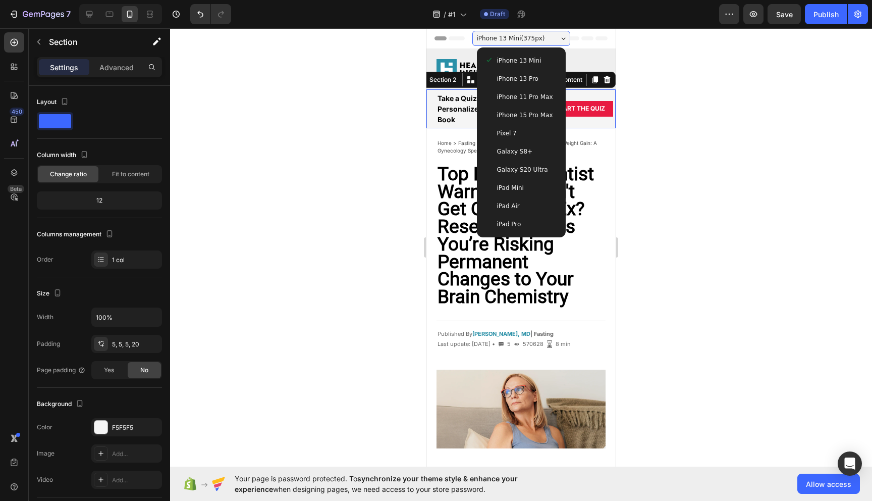
click at [520, 79] on span "iPhone 13 Pro" at bounding box center [517, 79] width 41 height 10
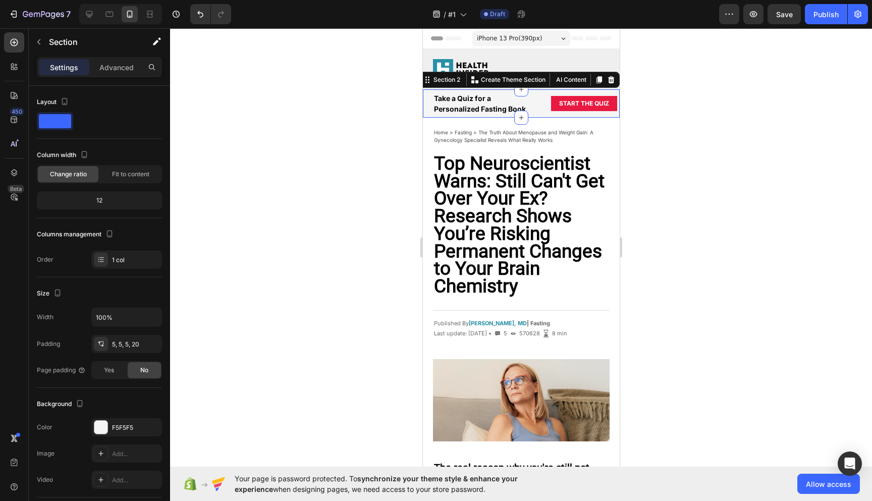
click at [532, 37] on span "iPhone 13 Pro ( 390 px)" at bounding box center [508, 38] width 65 height 10
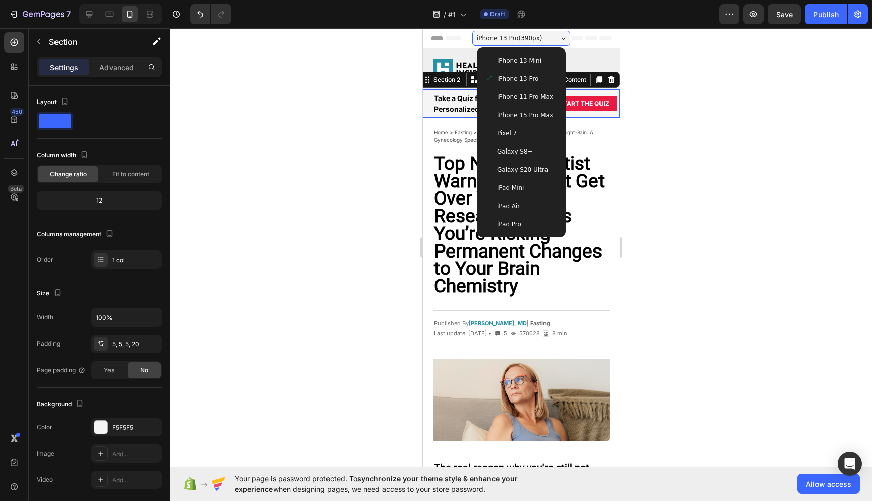
click at [528, 95] on span "iPhone 11 Pro Max" at bounding box center [525, 97] width 56 height 10
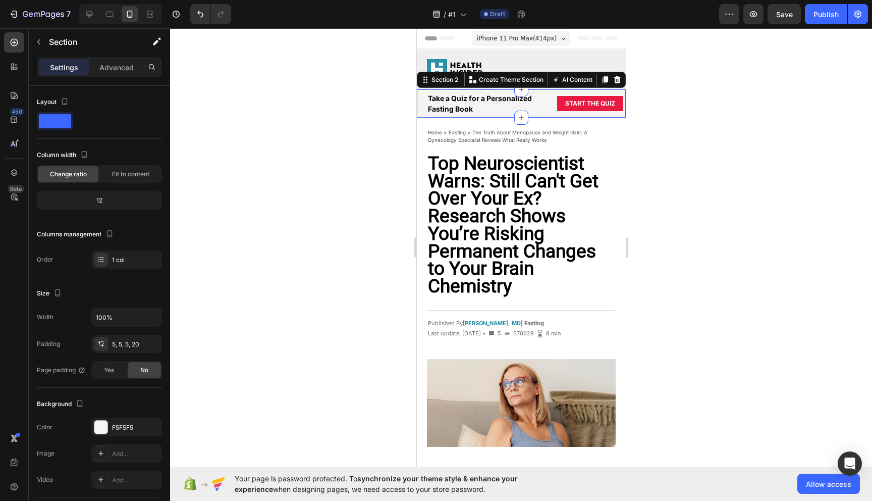
click at [525, 36] on span "iPhone 11 Pro Max ( 414 px)" at bounding box center [516, 38] width 80 height 10
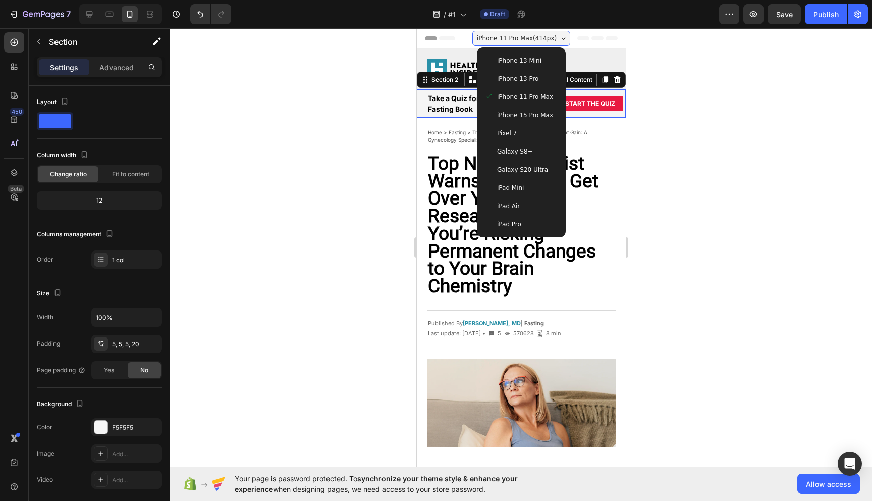
click at [529, 221] on div "iPad Pro" at bounding box center [521, 224] width 73 height 10
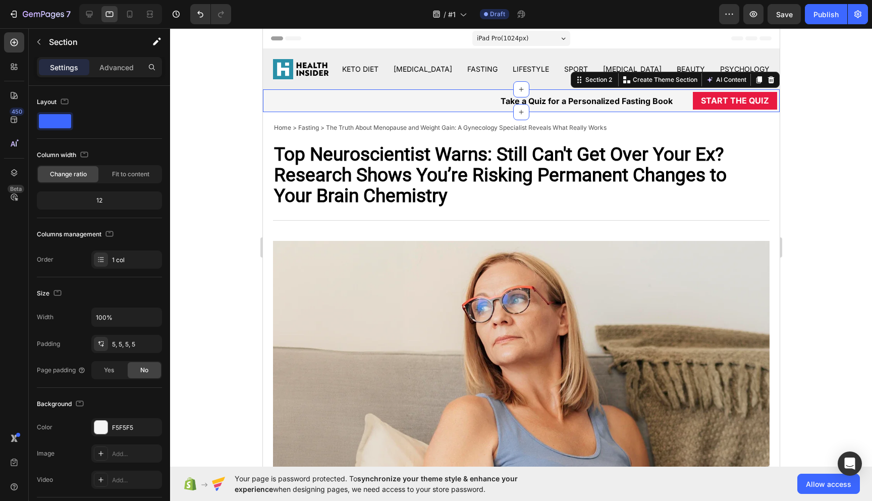
click at [509, 35] on span "iPad Pro ( 1024 px)" at bounding box center [502, 38] width 52 height 10
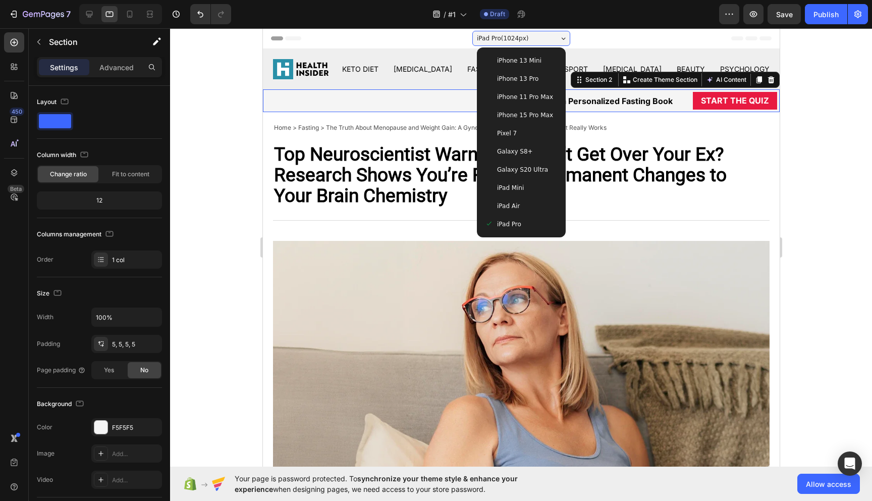
click at [522, 110] on span "iPhone 15 Pro Max" at bounding box center [525, 115] width 56 height 10
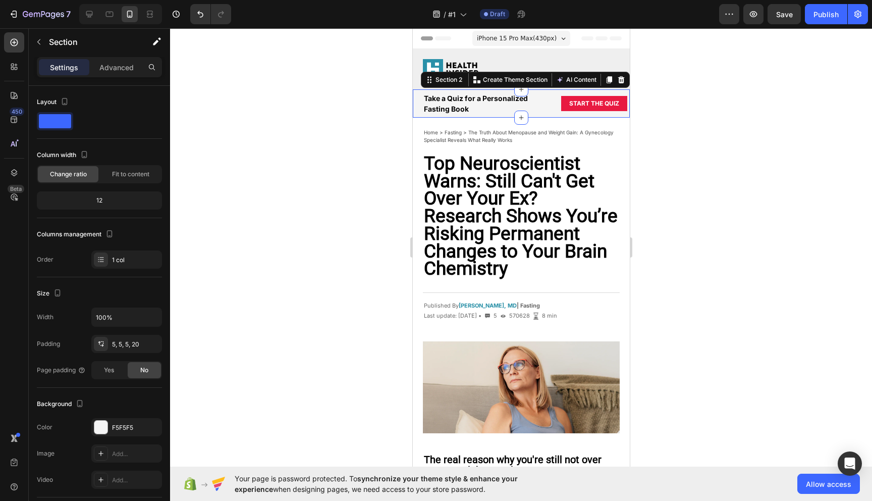
click at [521, 37] on span "iPhone 15 Pro Max ( 430 px)" at bounding box center [516, 38] width 80 height 10
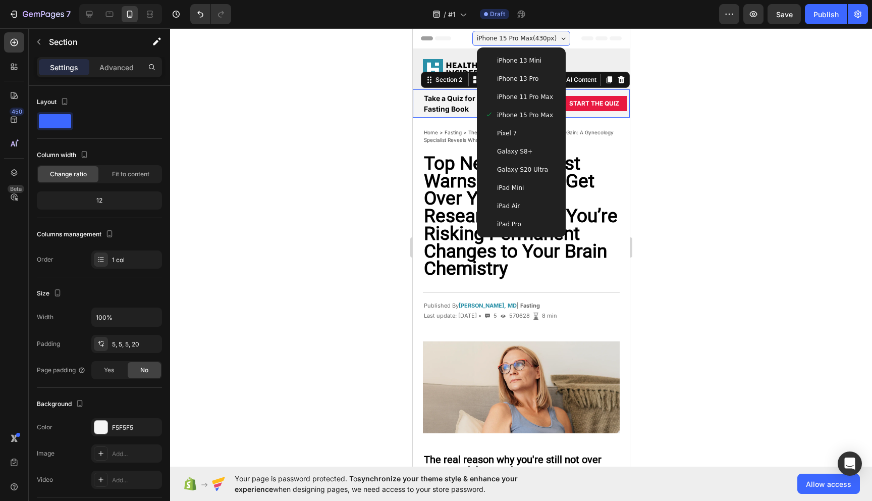
click at [525, 83] on span "iPhone 13 Pro" at bounding box center [517, 79] width 41 height 10
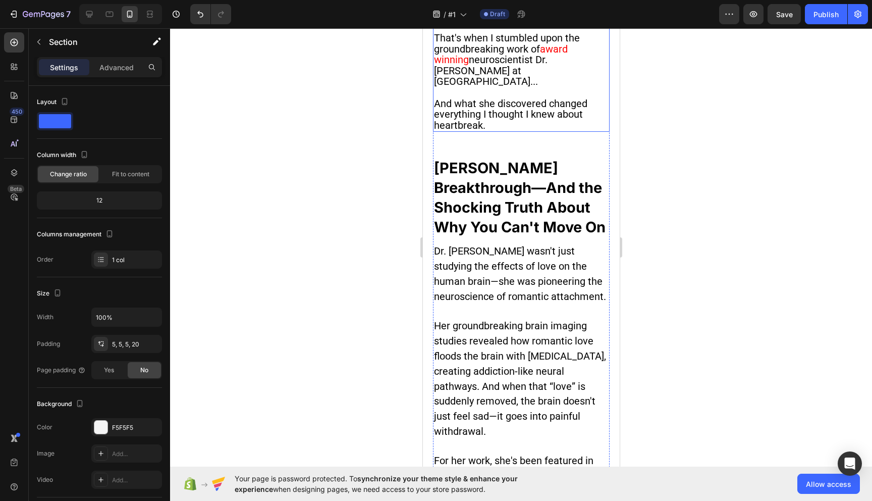
scroll to position [673, 0]
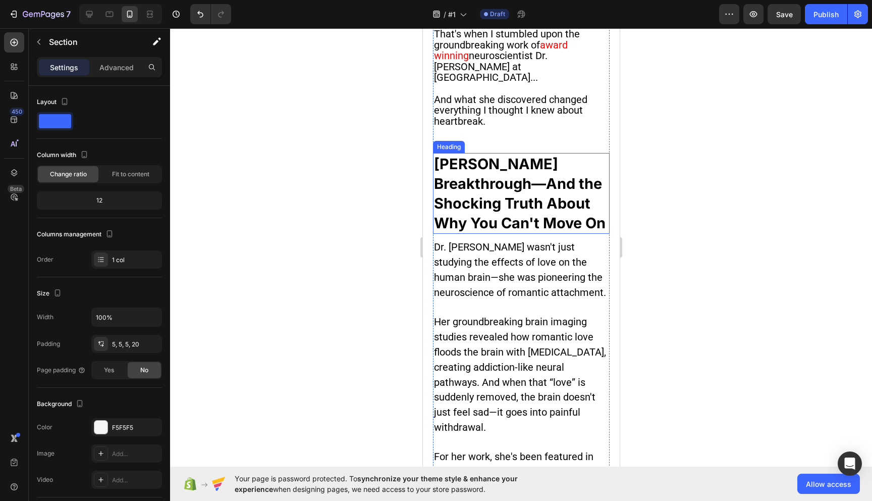
click at [506, 200] on strong "[PERSON_NAME] Breakthrough—And the Shocking Truth About Why You Can't Move On" at bounding box center [520, 193] width 172 height 77
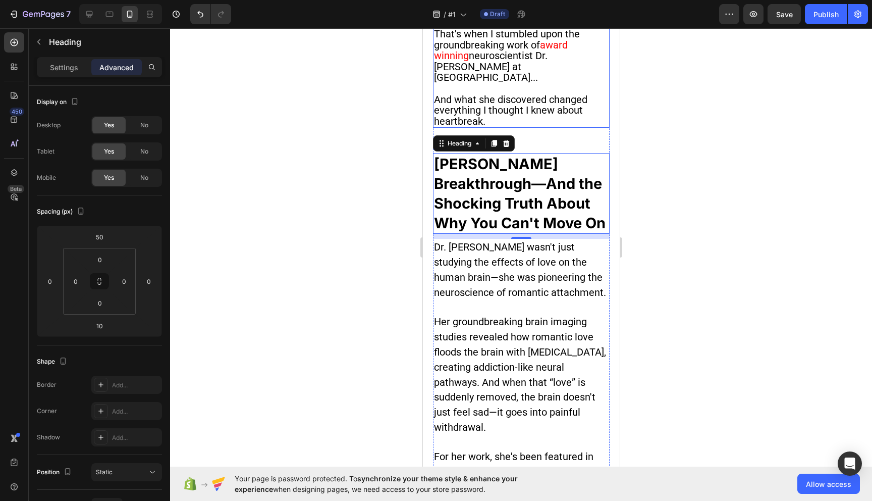
click at [528, 119] on p "And what she discovered changed everything I thought I knew about heartbreak." at bounding box center [521, 110] width 175 height 33
click at [440, 169] on strong "[PERSON_NAME] Breakthrough—And the Shocking Truth About Why You Can't Move On" at bounding box center [520, 193] width 172 height 77
click at [515, 174] on p "⁠⁠⁠⁠⁠⁠⁠ [PERSON_NAME] Breakthrough—And the Shocking Truth About Why You Can't M…" at bounding box center [521, 193] width 175 height 79
drag, startPoint x: 531, startPoint y: 190, endPoint x: 531, endPoint y: 174, distance: 16.7
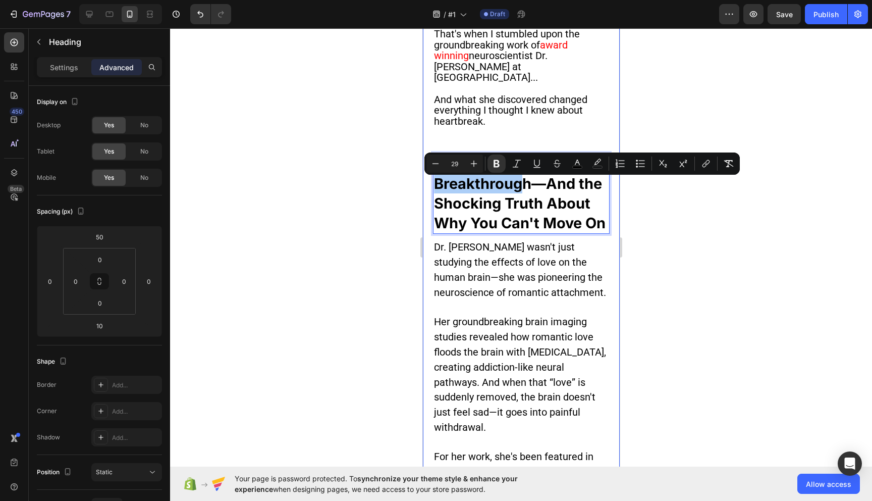
click at [681, 99] on div at bounding box center [521, 264] width 702 height 472
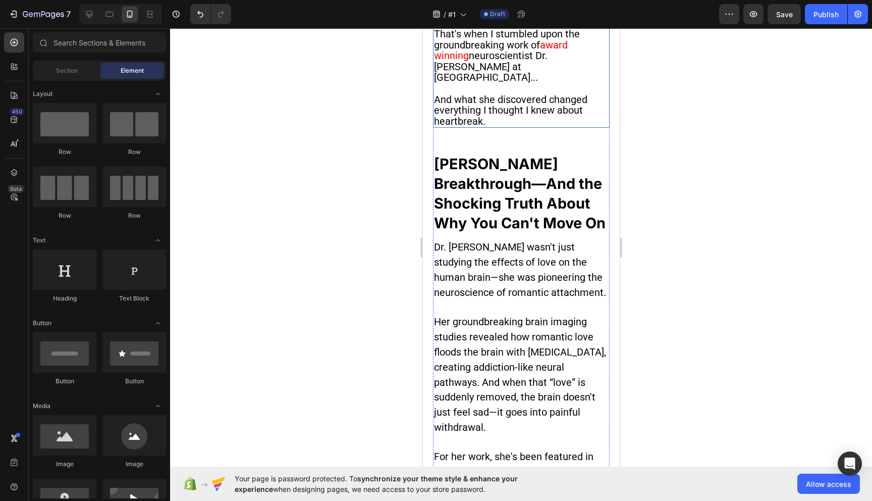
click at [513, 126] on p "And what she discovered changed everything I thought I knew about heartbreak." at bounding box center [521, 110] width 175 height 33
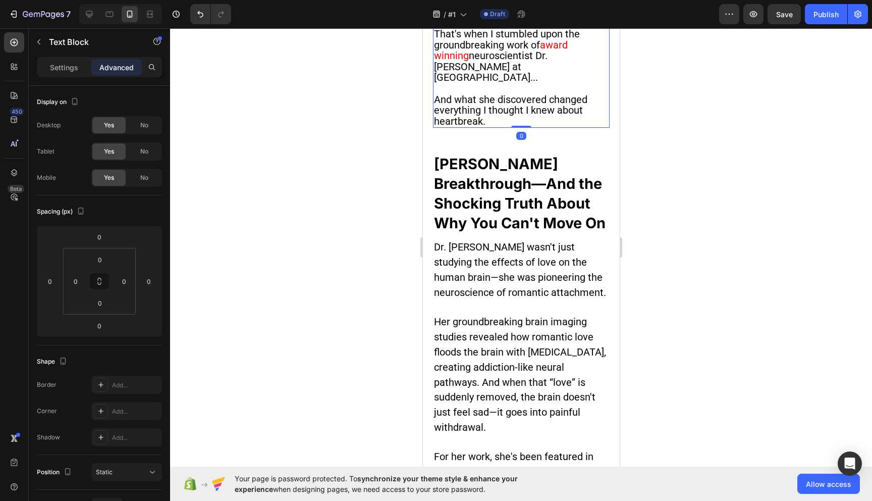
drag, startPoint x: 517, startPoint y: 130, endPoint x: 520, endPoint y: 32, distance: 97.5
click at [503, 204] on strong "[PERSON_NAME] Breakthrough—And the Shocking Truth About Why You Can't Move On" at bounding box center [520, 193] width 172 height 77
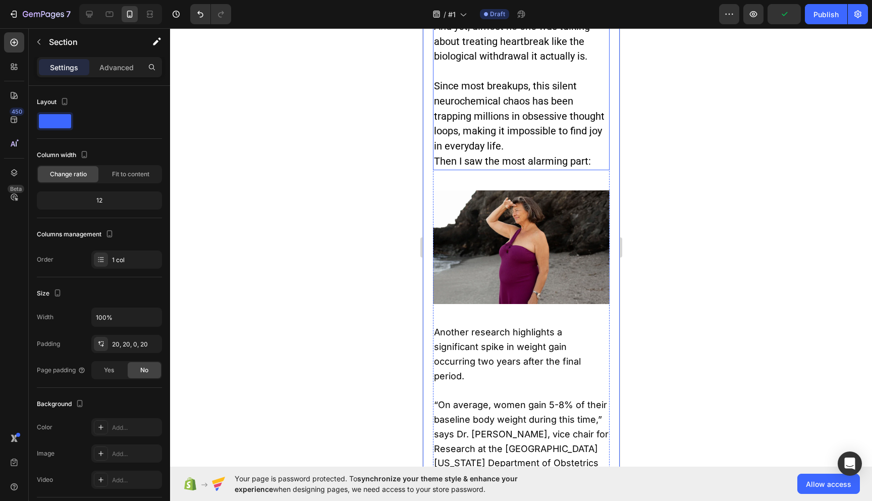
scroll to position [1377, 0]
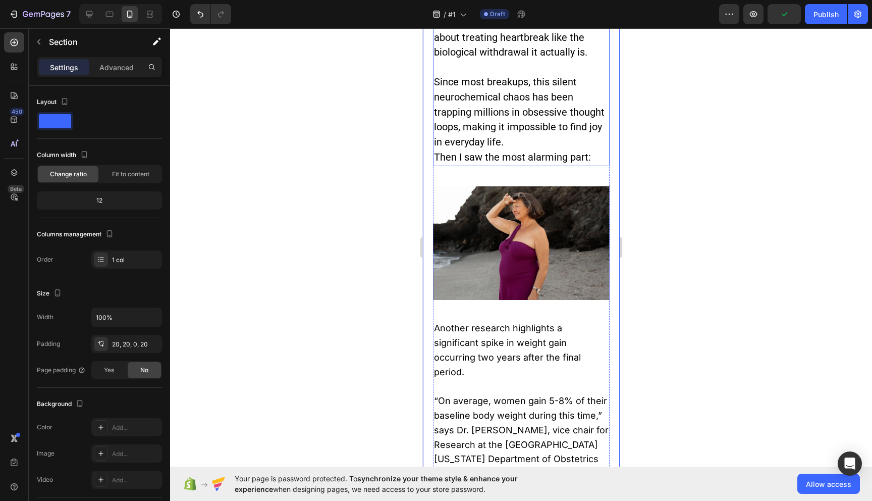
click at [496, 283] on img at bounding box center [521, 243] width 177 height 114
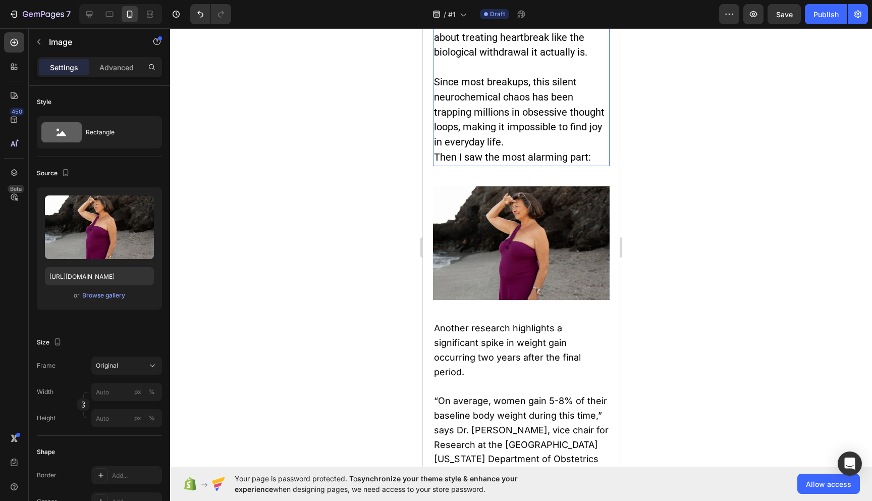
click at [519, 160] on span "Then I saw the most alarming part:" at bounding box center [512, 157] width 157 height 12
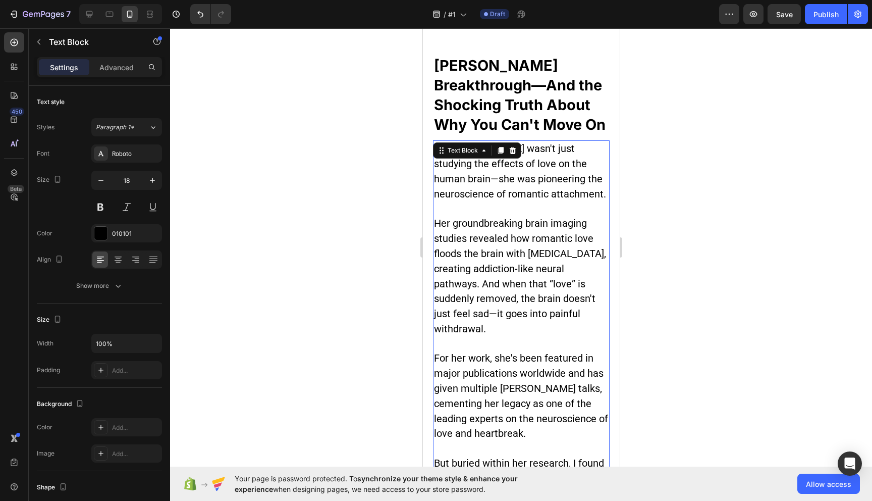
scroll to position [735, 0]
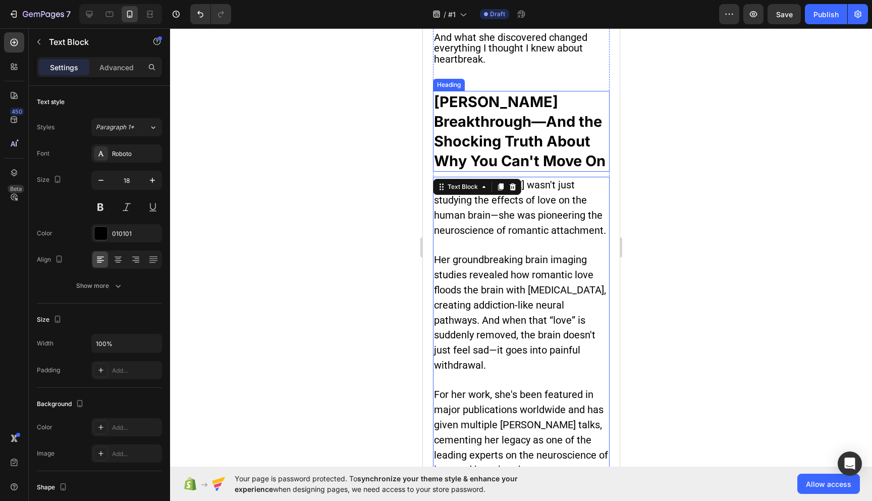
click at [525, 152] on strong "[PERSON_NAME] Breakthrough—And the Shocking Truth About Why You Can't Move On" at bounding box center [520, 131] width 172 height 77
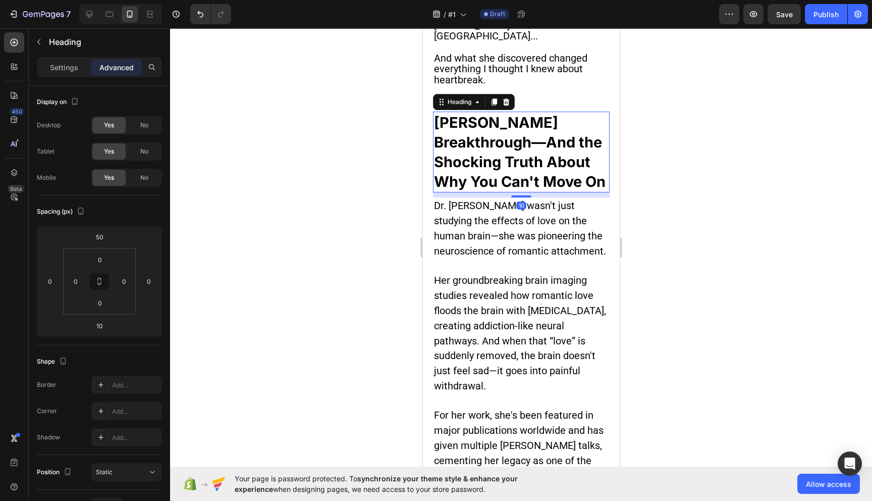
scroll to position [707, 0]
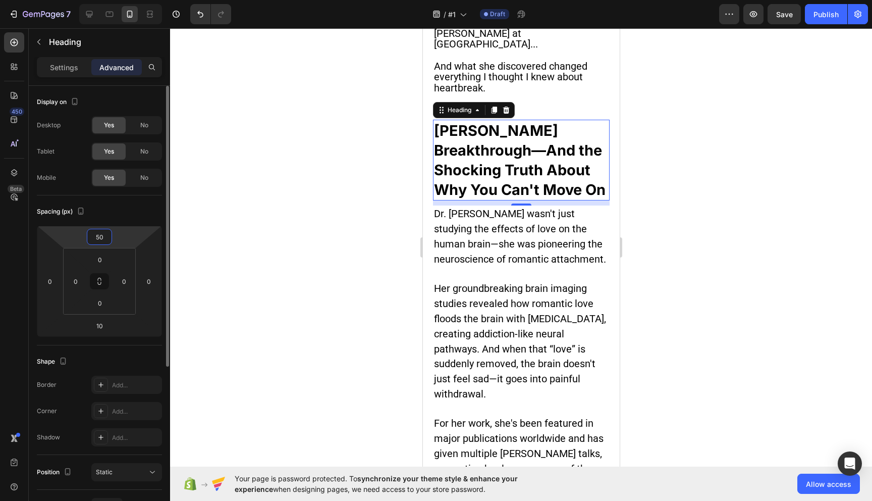
click at [102, 235] on input "50" at bounding box center [99, 236] width 20 height 15
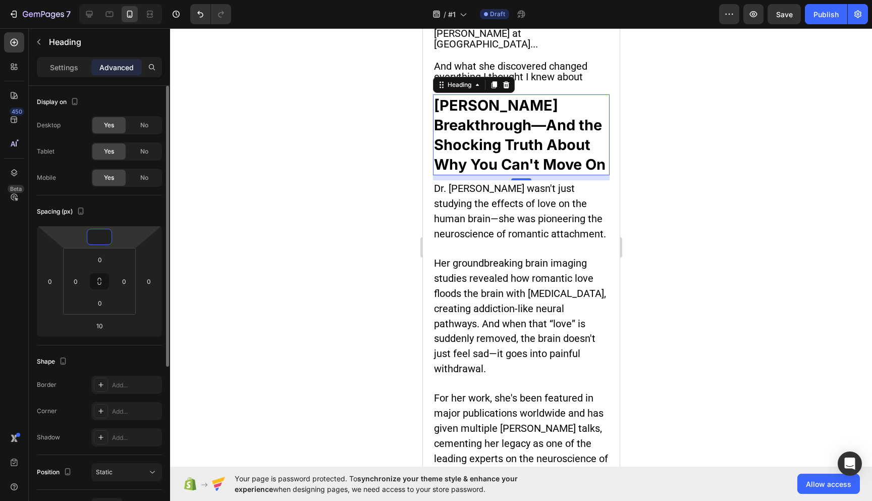
type input "0"
click at [334, 290] on div at bounding box center [521, 264] width 702 height 472
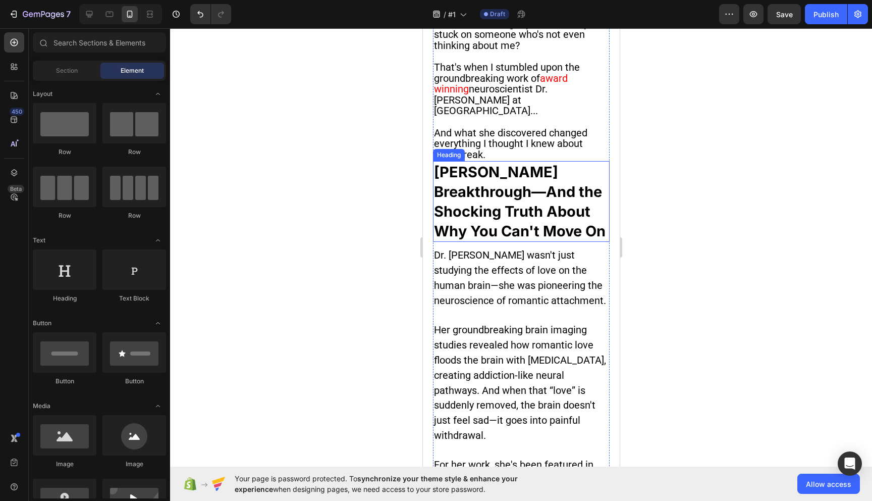
scroll to position [576, 0]
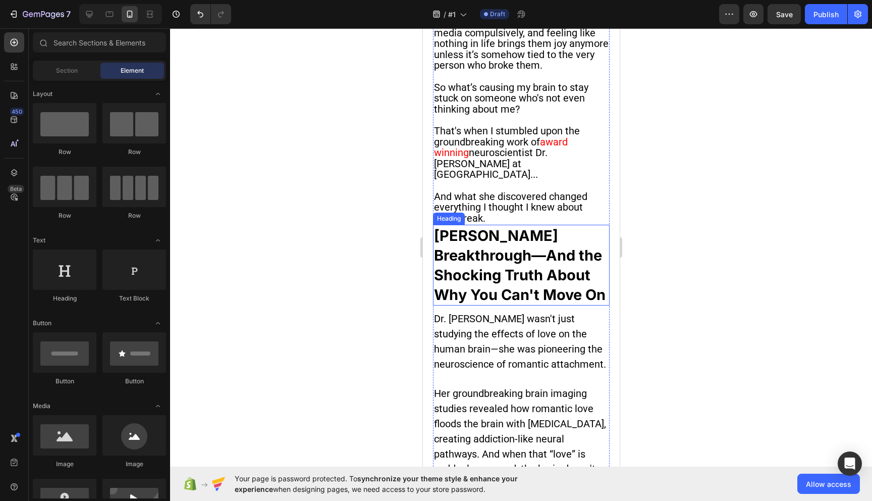
click at [487, 240] on strong "[PERSON_NAME] Breakthrough—And the Shocking Truth About Why You Can't Move On" at bounding box center [520, 265] width 172 height 77
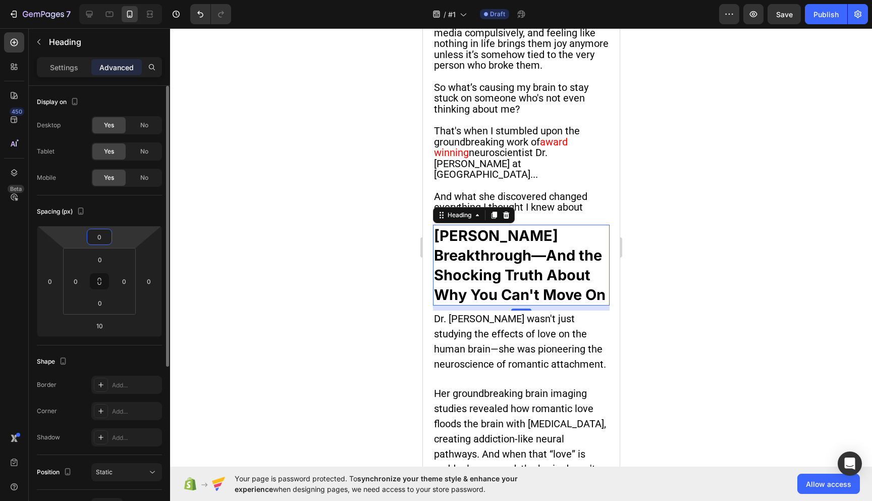
click at [101, 239] on input "0" at bounding box center [99, 236] width 20 height 15
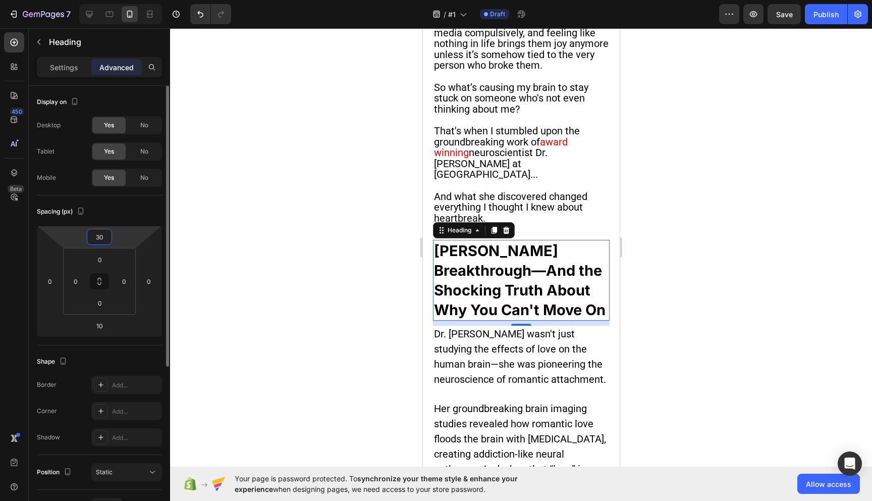
type input "3"
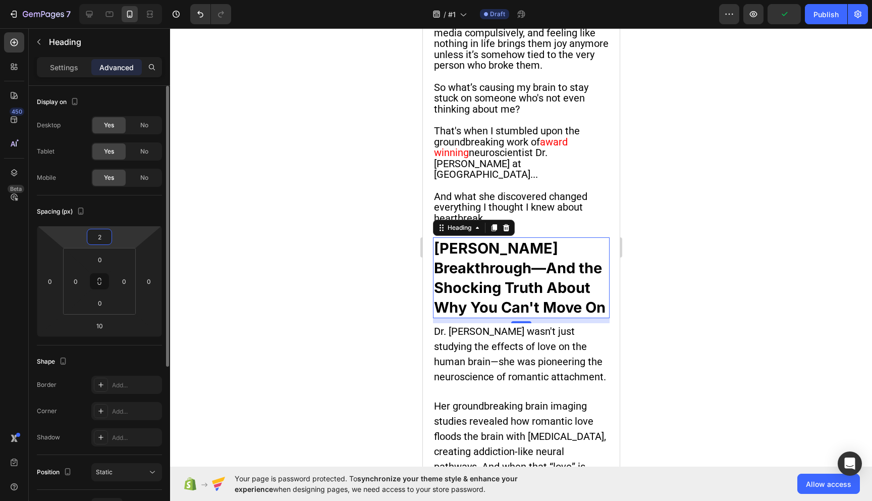
type input "20"
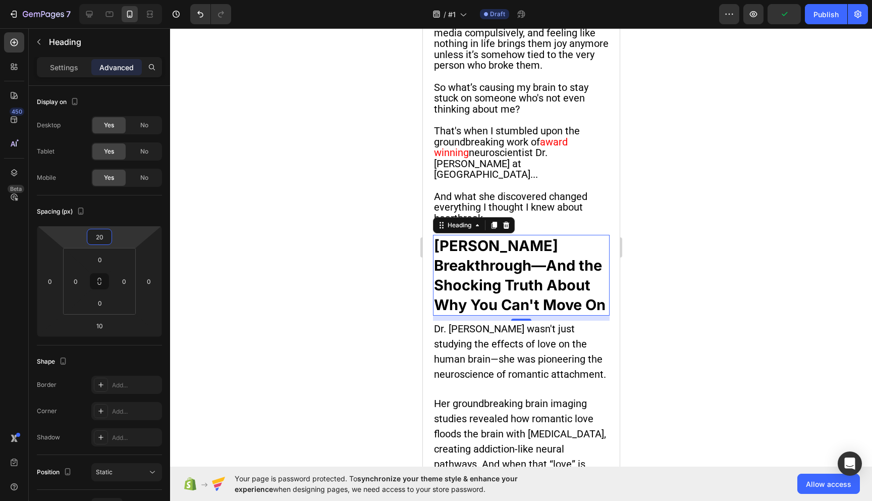
click at [364, 329] on div at bounding box center [521, 264] width 702 height 472
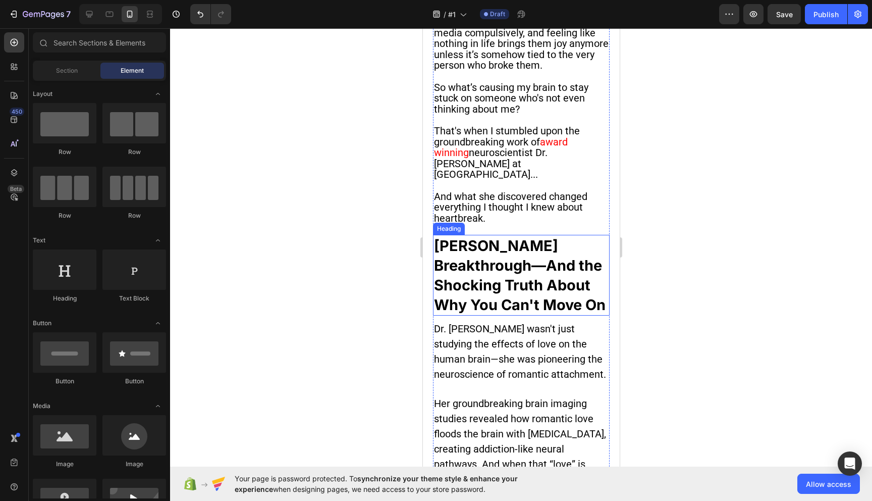
click at [485, 279] on p "⁠⁠⁠⁠⁠⁠⁠ [PERSON_NAME] Breakthrough—And the Shocking Truth About Why You Can't M…" at bounding box center [521, 275] width 175 height 79
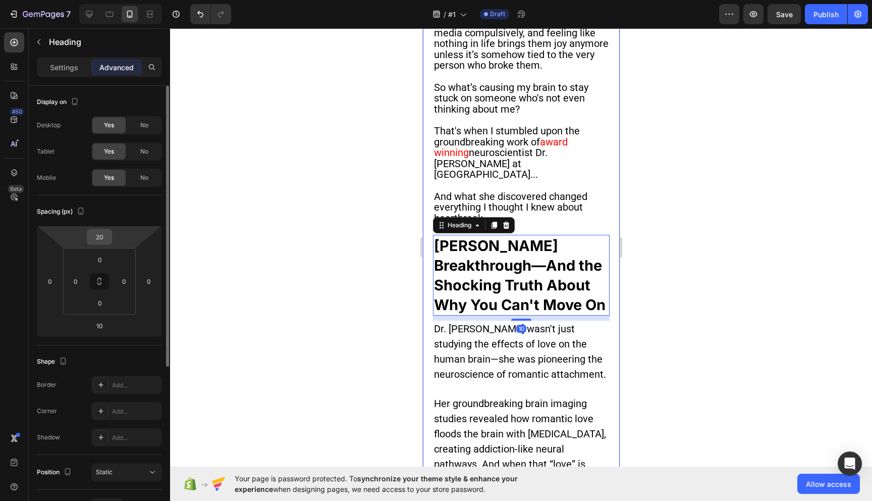
click at [99, 234] on input "20" at bounding box center [99, 236] width 20 height 15
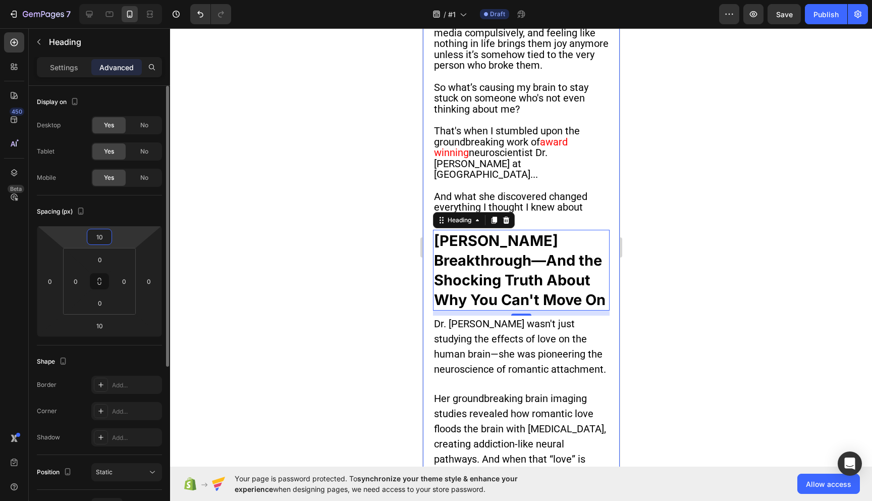
type input "1"
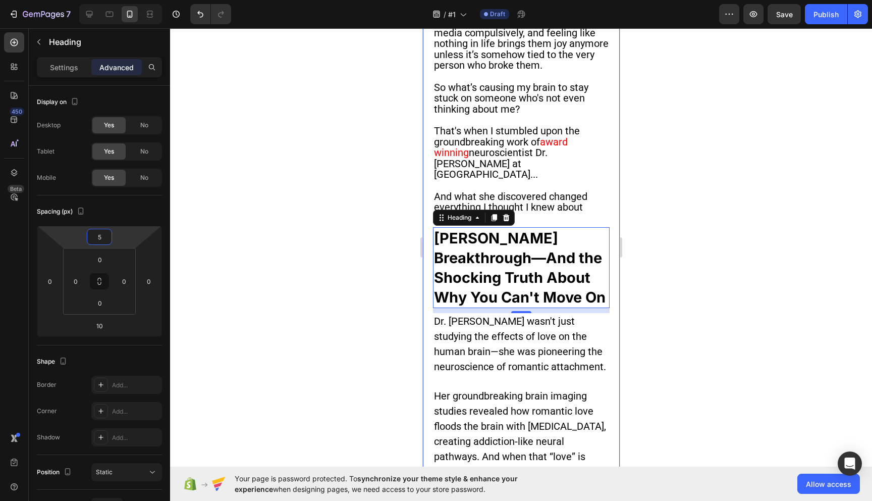
type input "5"
click at [366, 249] on div at bounding box center [521, 264] width 702 height 472
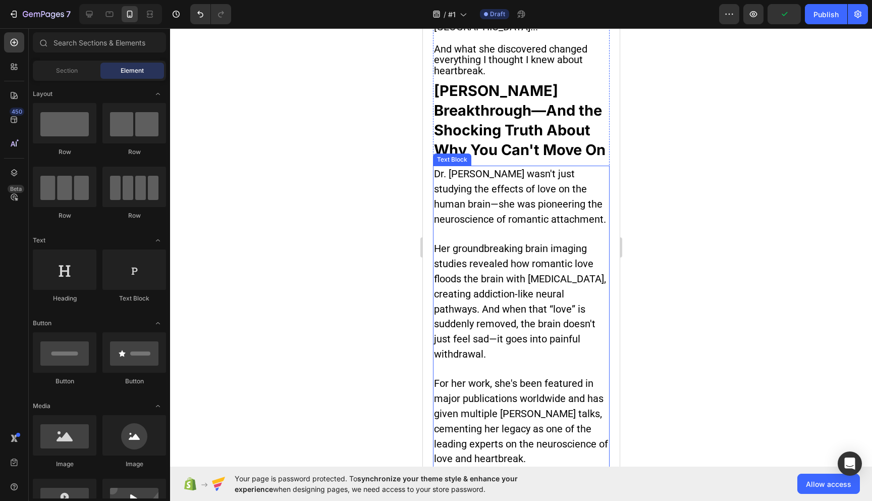
scroll to position [746, 0]
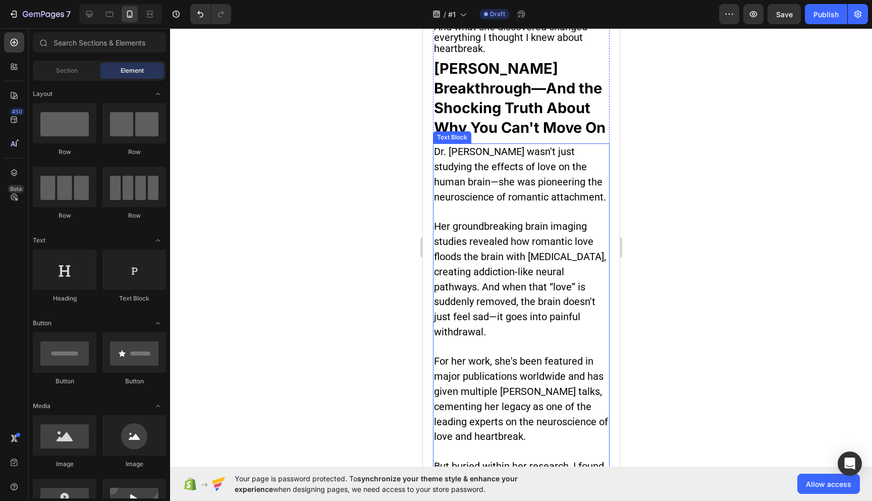
click at [470, 165] on p "Dr. [PERSON_NAME] wasn't just studying the effects of love on the human brain—s…" at bounding box center [521, 174] width 175 height 60
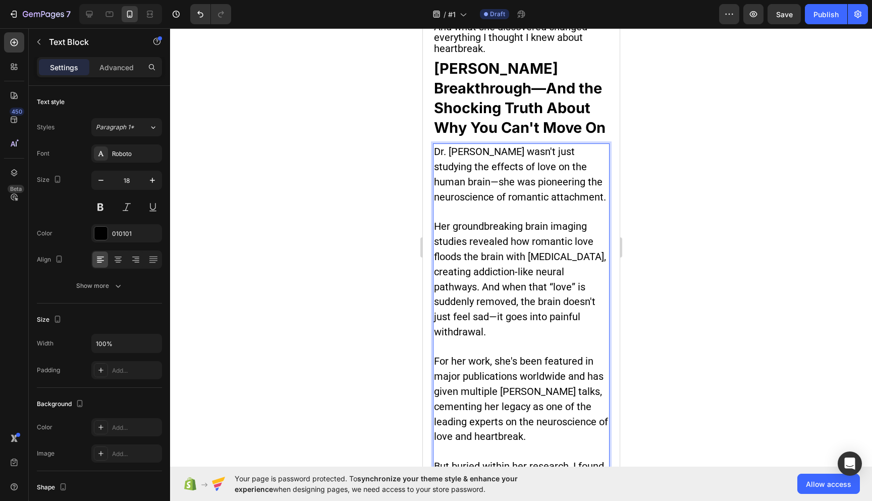
click at [504, 157] on span "Dr. [PERSON_NAME] wasn't just studying the effects of love on the human brain—s…" at bounding box center [520, 173] width 172 height 57
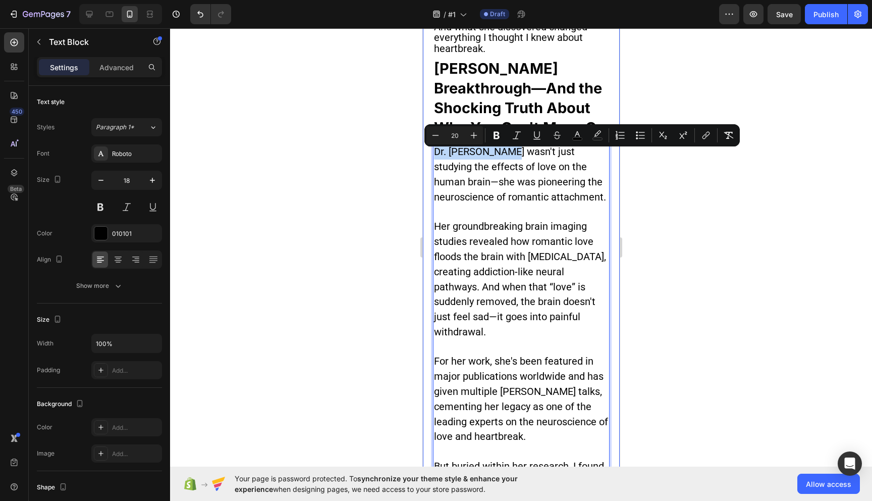
drag, startPoint x: 504, startPoint y: 157, endPoint x: 431, endPoint y: 156, distance: 73.2
click at [556, 230] on span "Her groundbreaking brain imaging studies revealed how romantic love floods the …" at bounding box center [520, 279] width 172 height 118
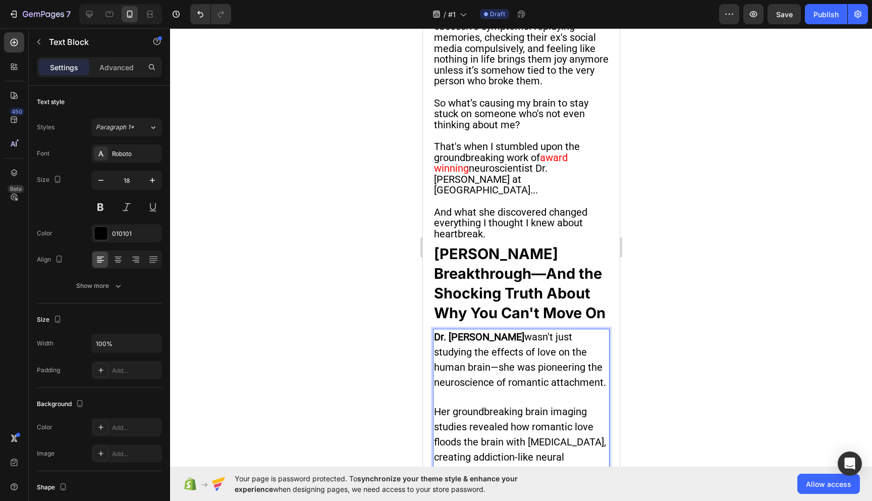
scroll to position [540, 0]
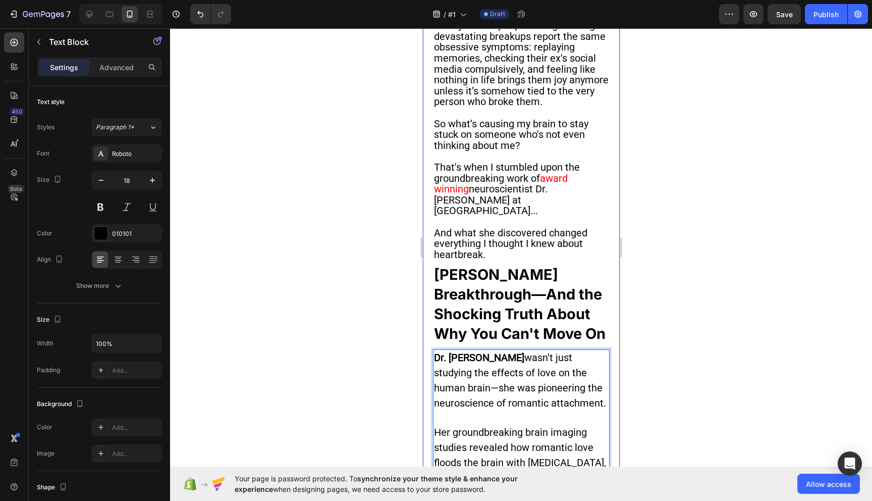
click at [461, 298] on strong "[PERSON_NAME] Breakthrough—And the Shocking Truth About Why You Can't Move On" at bounding box center [520, 303] width 172 height 77
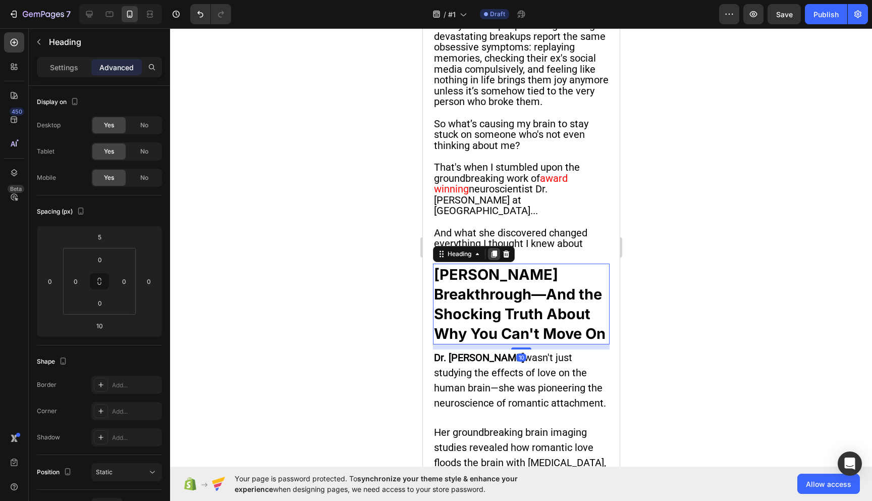
click at [495, 257] on icon at bounding box center [494, 254] width 6 height 7
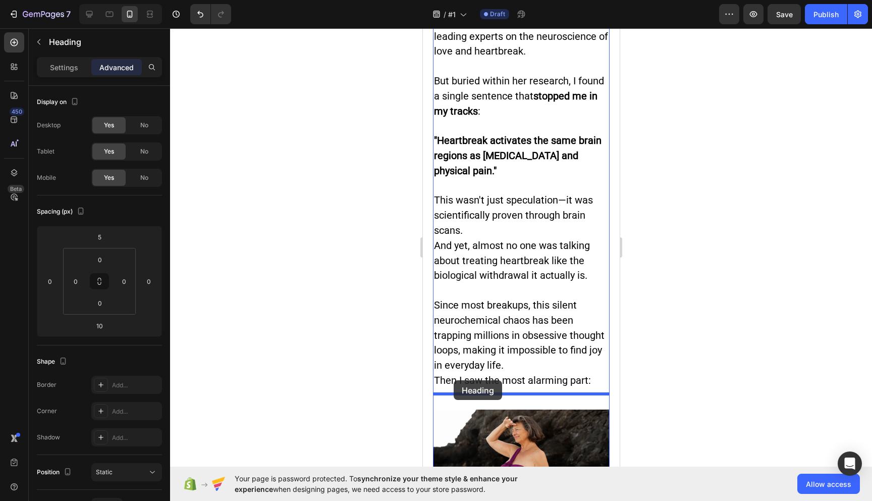
scroll to position [1266, 0]
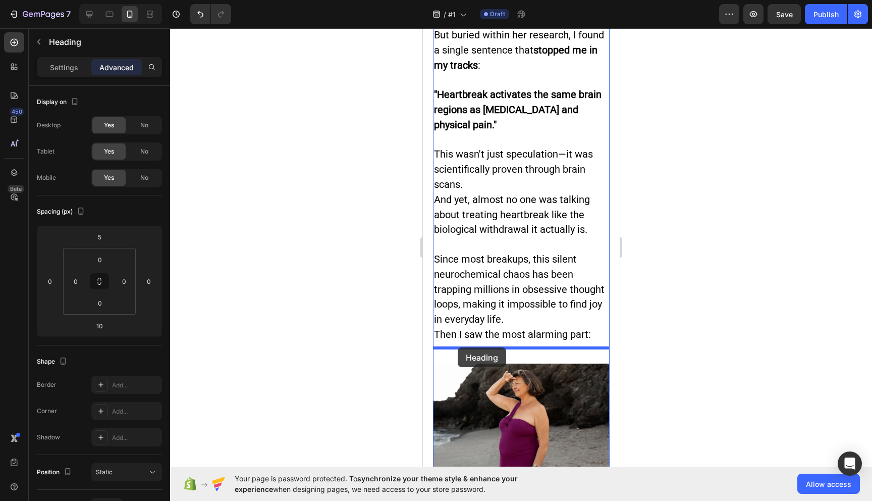
drag, startPoint x: 440, startPoint y: 173, endPoint x: 457, endPoint y: 347, distance: 175.0
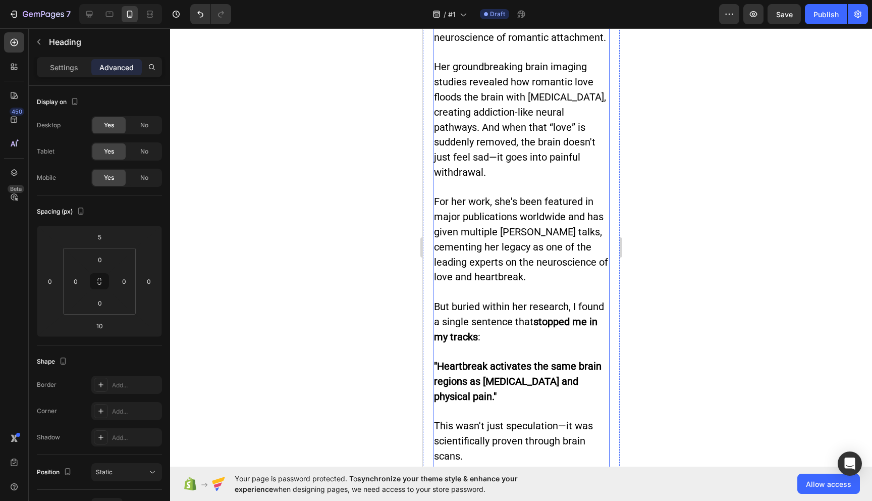
click at [504, 234] on span "For her work, she's been featured in major publications worldwide and has given…" at bounding box center [521, 238] width 174 height 87
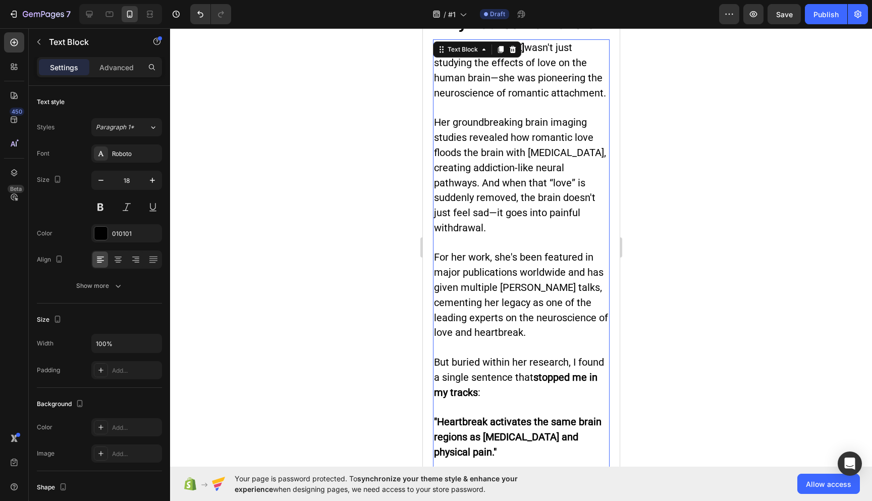
scroll to position [793, 0]
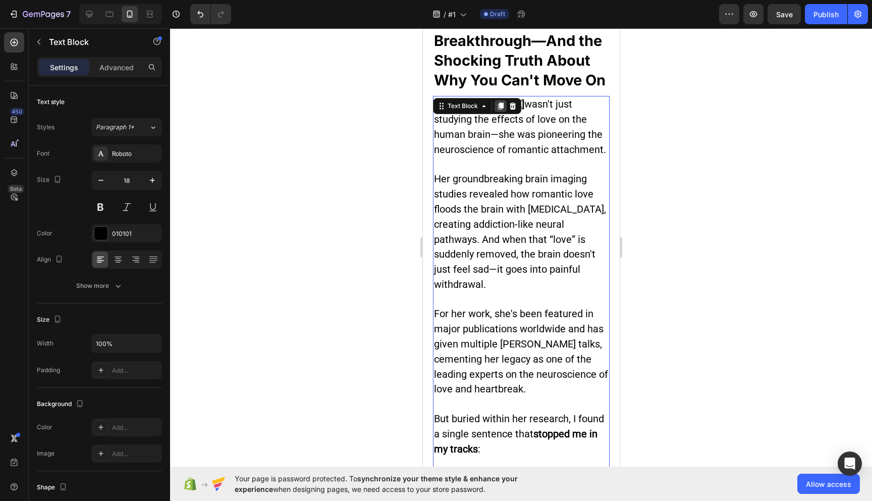
click at [500, 110] on icon at bounding box center [501, 106] width 6 height 7
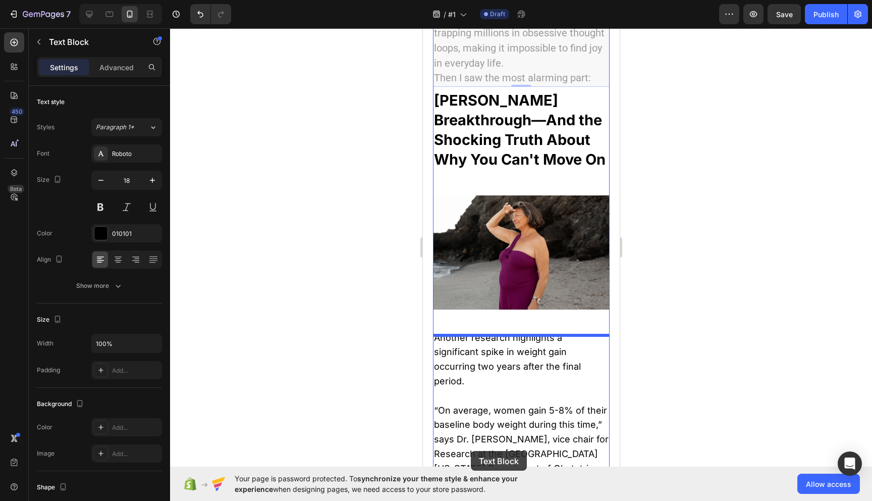
scroll to position [2094, 0]
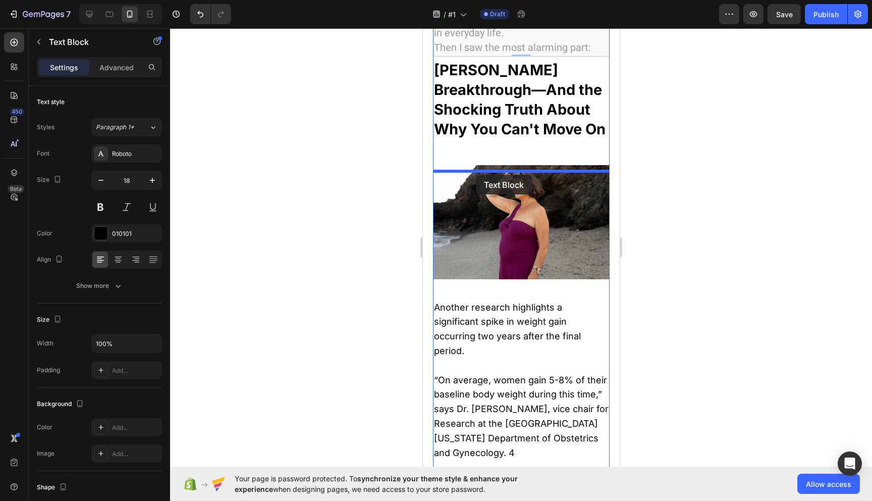
drag, startPoint x: 444, startPoint y: 56, endPoint x: 475, endPoint y: 175, distance: 122.8
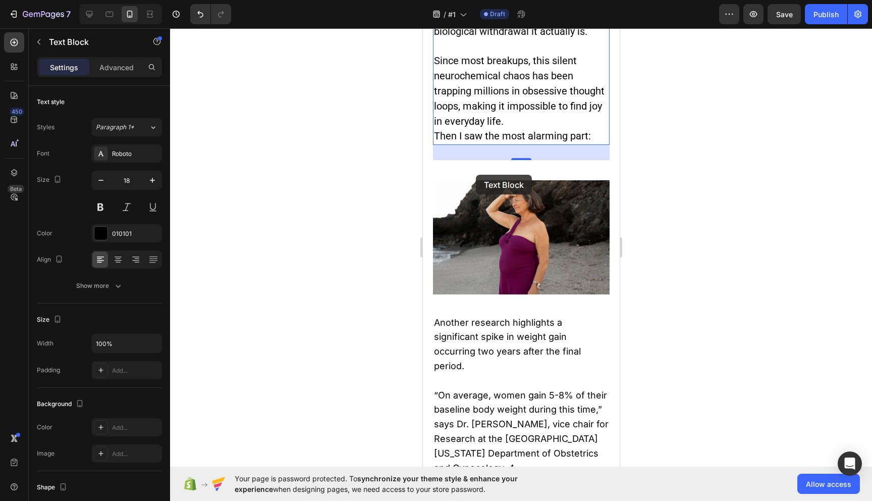
scroll to position [1464, 0]
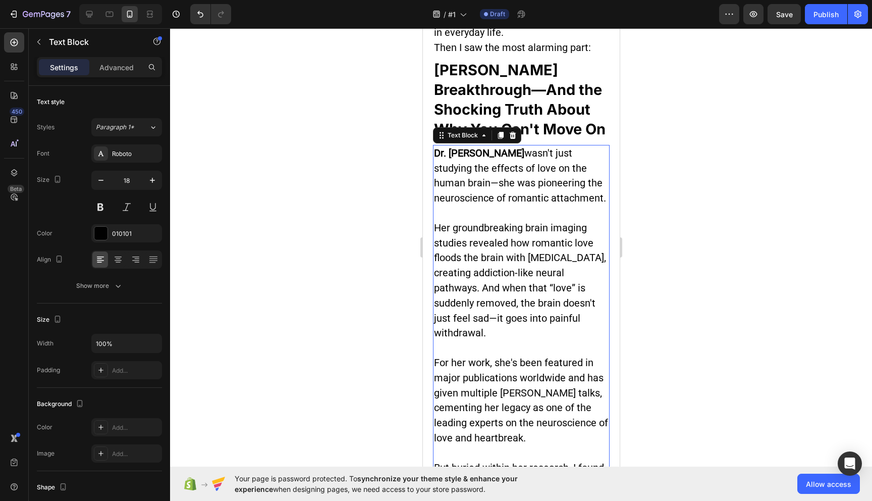
click at [506, 195] on p "Dr. [PERSON_NAME] wasn't just studying the effects of love on the human brain—s…" at bounding box center [521, 176] width 175 height 60
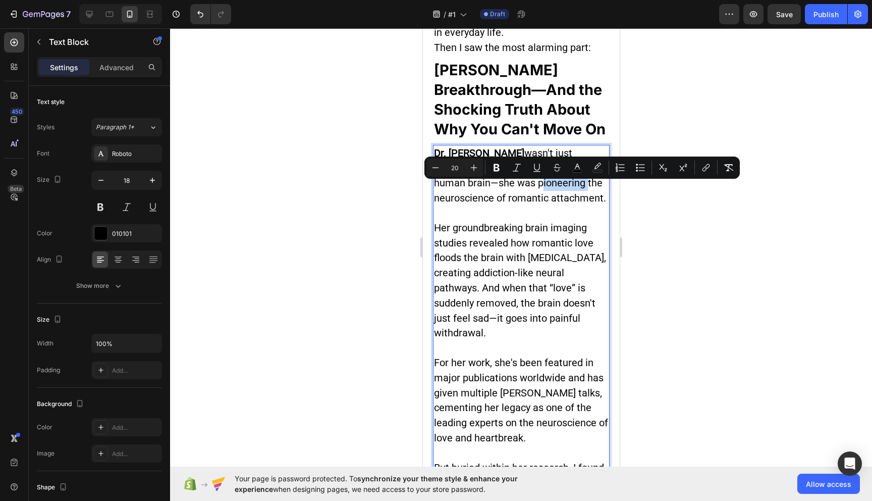
type input "18"
click at [533, 214] on p "Rich Text Editor. Editing area: main" at bounding box center [521, 213] width 175 height 15
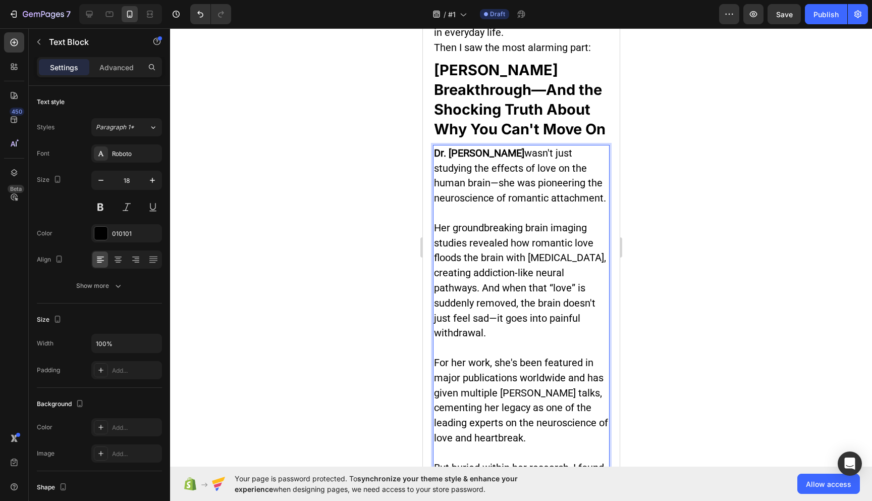
click at [549, 221] on p "Rich Text Editor. Editing area: main" at bounding box center [521, 213] width 175 height 15
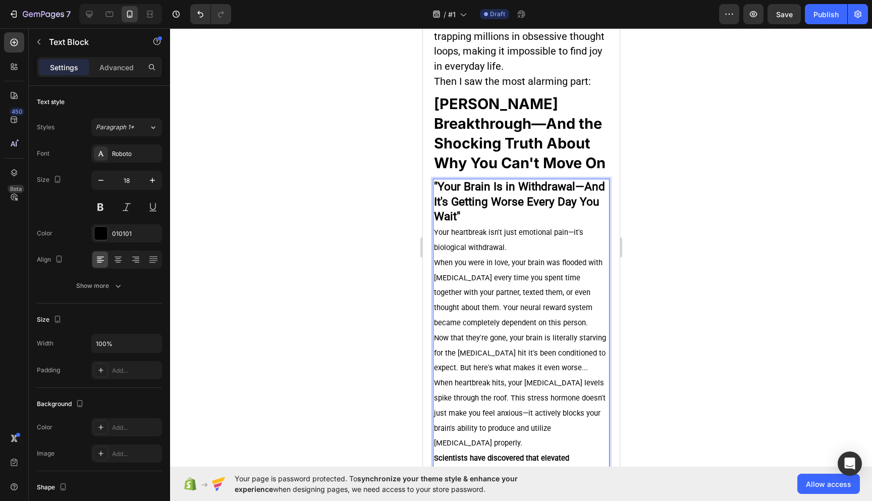
scroll to position [1423, 0]
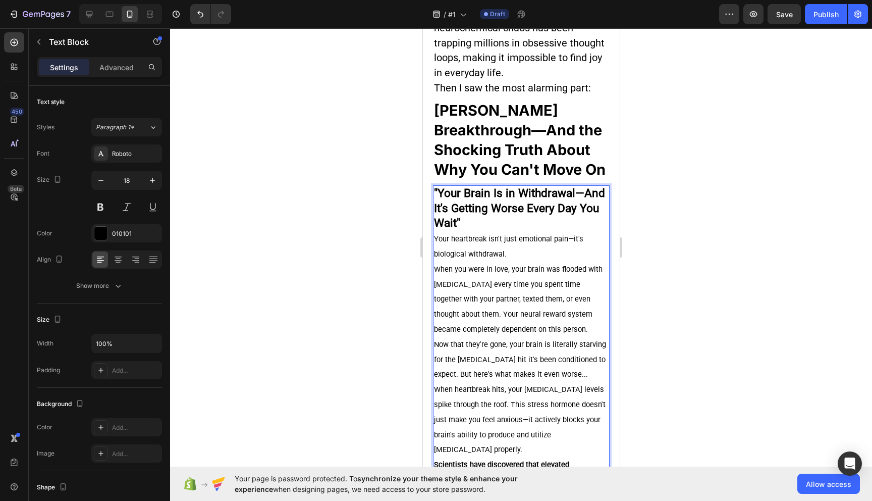
click at [489, 231] on p ""Your Brain Is in Withdrawal—And It's Getting Worse Every Day You Wait"" at bounding box center [521, 208] width 175 height 45
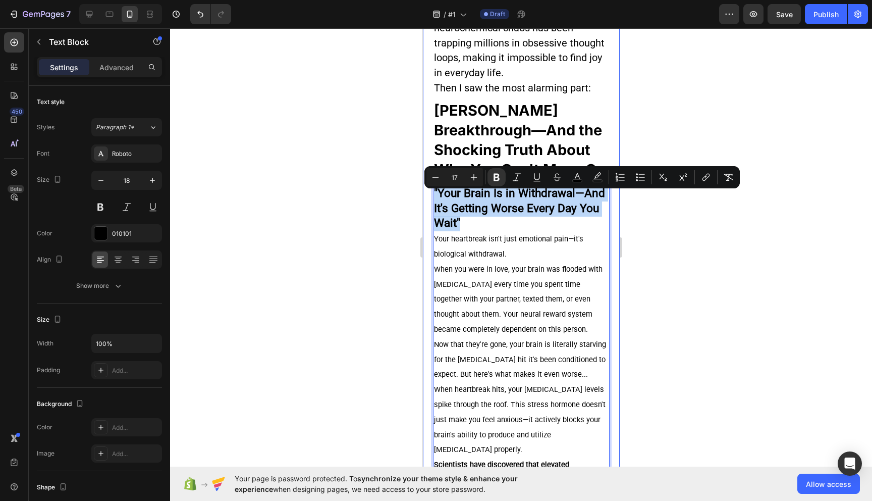
drag, startPoint x: 502, startPoint y: 232, endPoint x: 431, endPoint y: 197, distance: 79.7
copy strong ""Your Brain Is in Withdrawal—And It's Getting Worse Every Day You Wait""
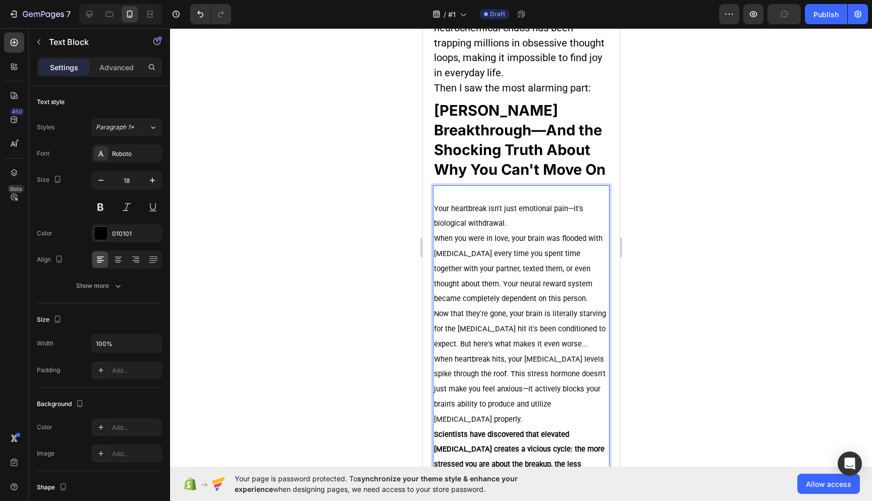
click at [436, 213] on span "Your heartbreak isn't just emotional pain—it's biological withdrawal." at bounding box center [508, 216] width 149 height 24
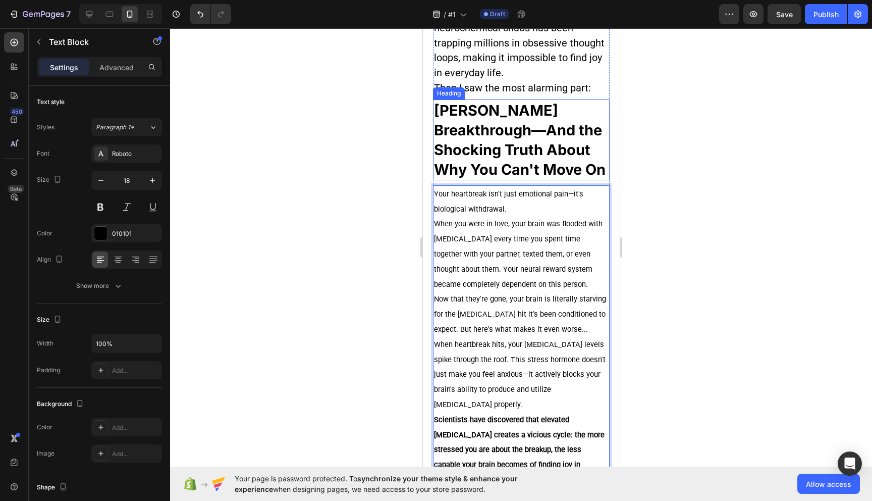
click at [563, 162] on strong "[PERSON_NAME] Breakthrough—And the Shocking Truth About Why You Can't Move On" at bounding box center [520, 139] width 172 height 77
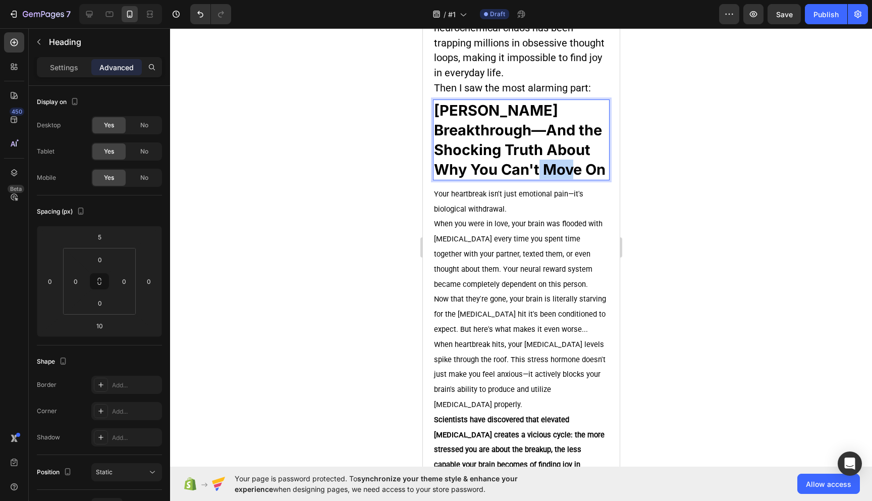
click at [569, 167] on strong "[PERSON_NAME] Breakthrough—And the Shocking Truth About Why You Can't Move On" at bounding box center [520, 139] width 172 height 77
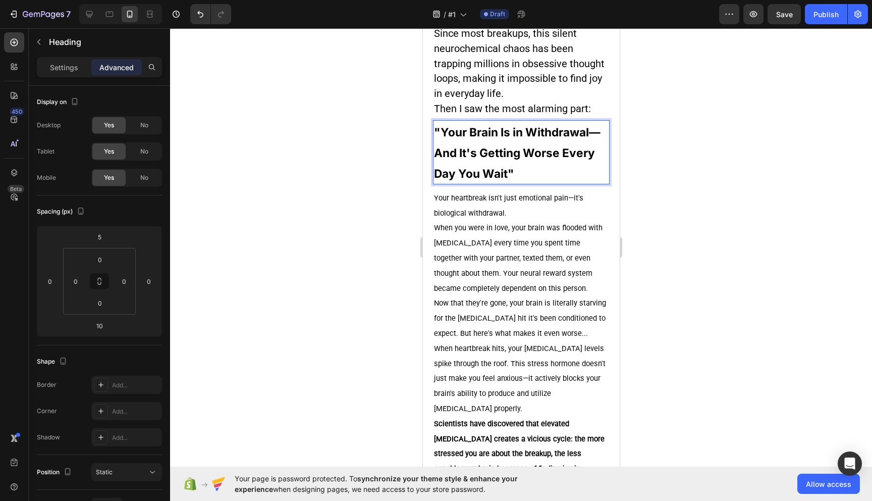
scroll to position [1401, 0]
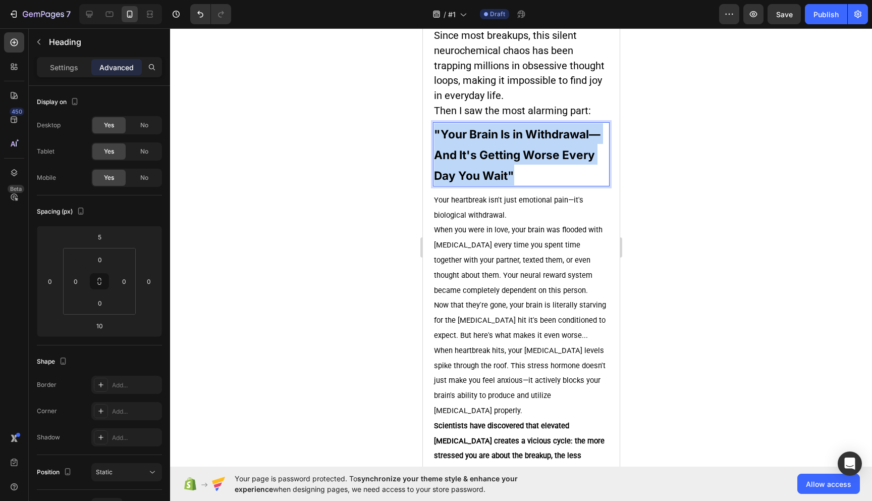
drag, startPoint x: 523, startPoint y: 185, endPoint x: 435, endPoint y: 134, distance: 101.7
click at [435, 134] on p ""Your Brain Is in Withdrawal—And It's Getting Worse Every Day You Wait"" at bounding box center [521, 154] width 175 height 62
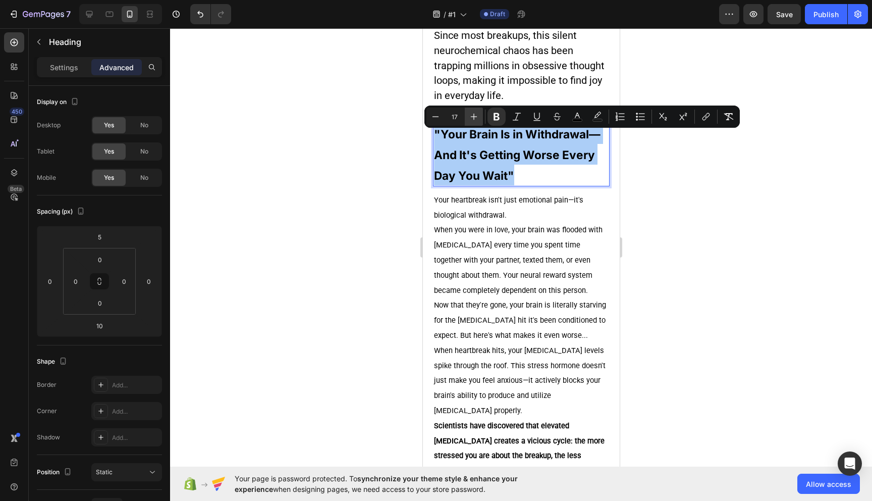
click at [476, 115] on icon "Editor contextual toolbar" at bounding box center [474, 117] width 10 height 10
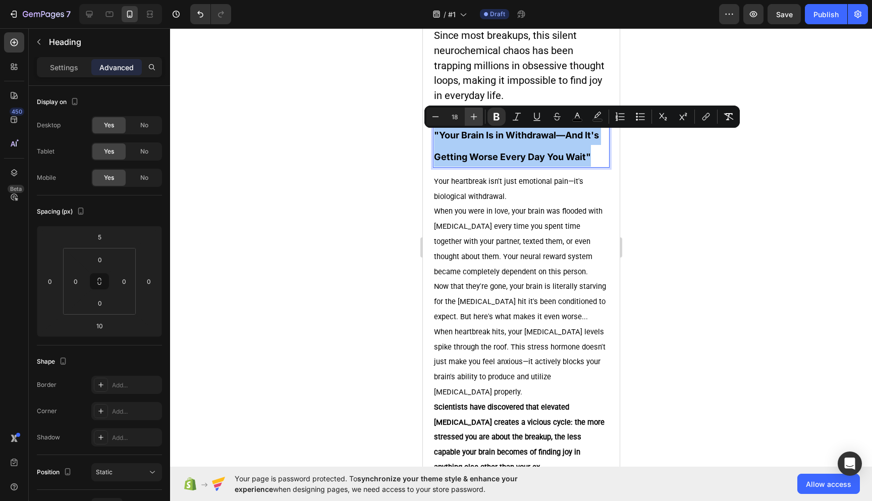
click at [476, 115] on icon "Editor contextual toolbar" at bounding box center [474, 117] width 10 height 10
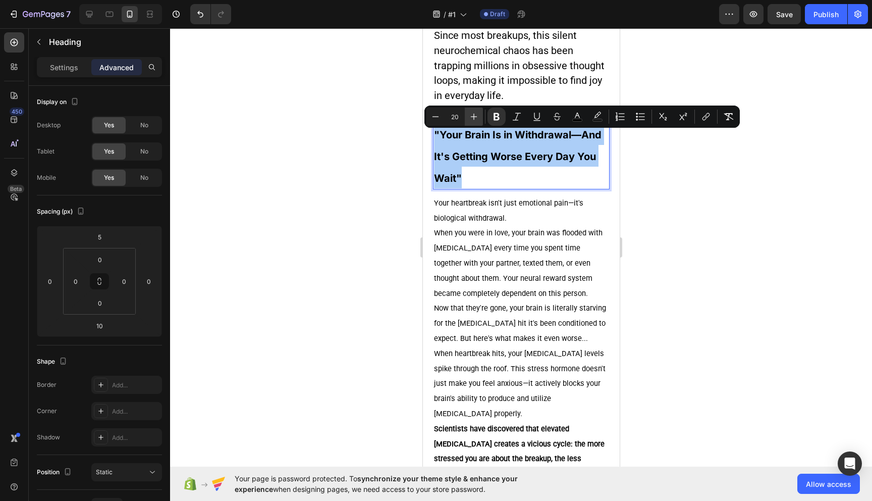
click at [476, 115] on icon "Editor contextual toolbar" at bounding box center [474, 117] width 10 height 10
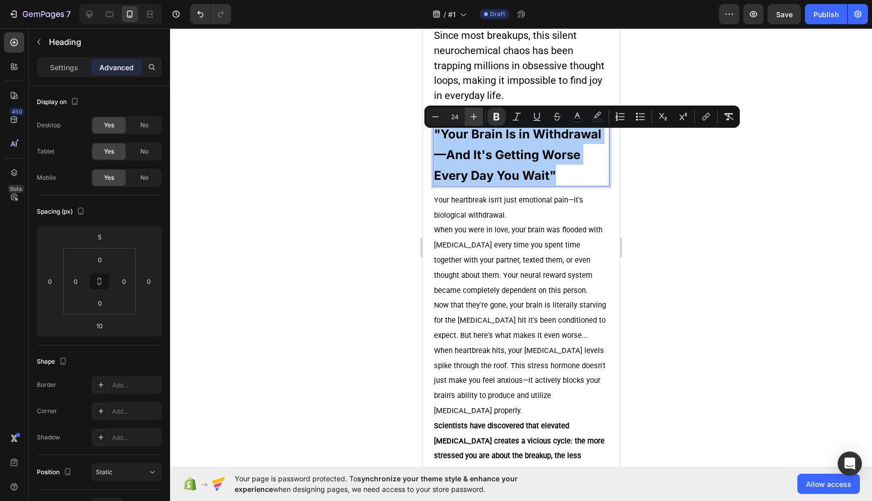
click at [476, 115] on icon "Editor contextual toolbar" at bounding box center [474, 117] width 10 height 10
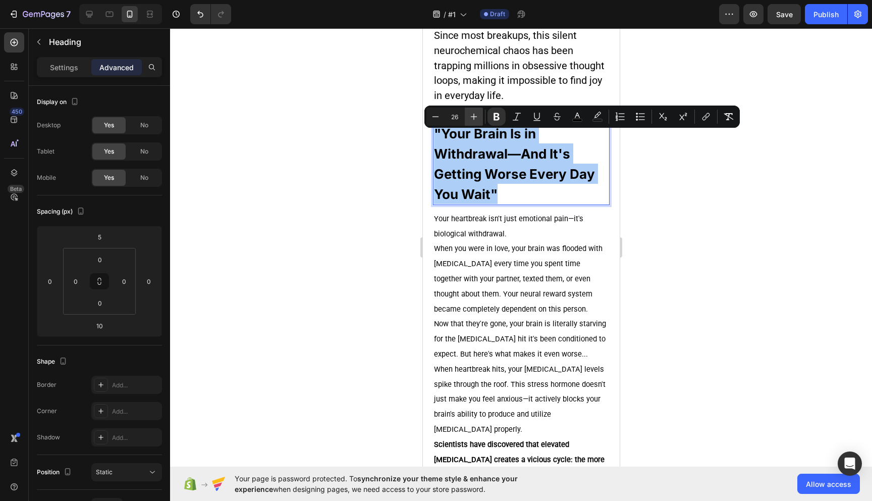
click at [476, 115] on icon "Editor contextual toolbar" at bounding box center [474, 117] width 10 height 10
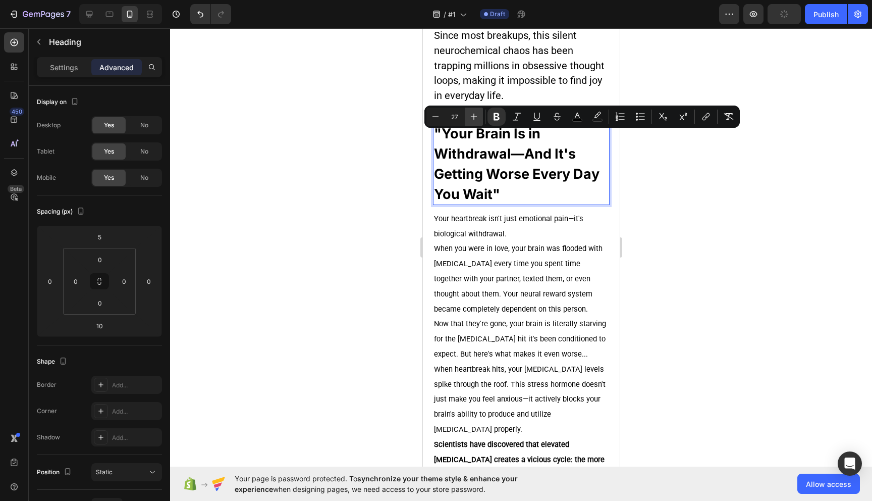
click at [476, 115] on icon "Editor contextual toolbar" at bounding box center [474, 117] width 10 height 10
type input "29"
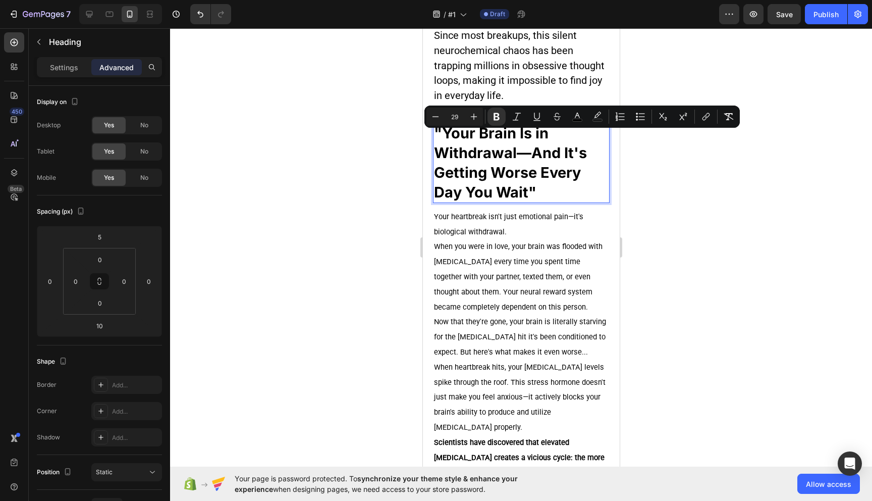
click at [558, 183] on strong ""Your Brain Is in Withdrawal—And It's Getting Worse Every Day You Wait"" at bounding box center [510, 162] width 153 height 77
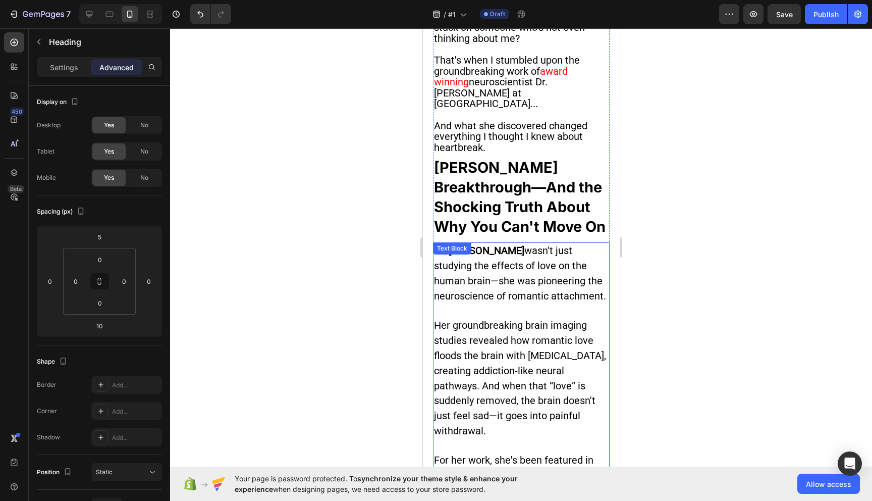
scroll to position [638, 0]
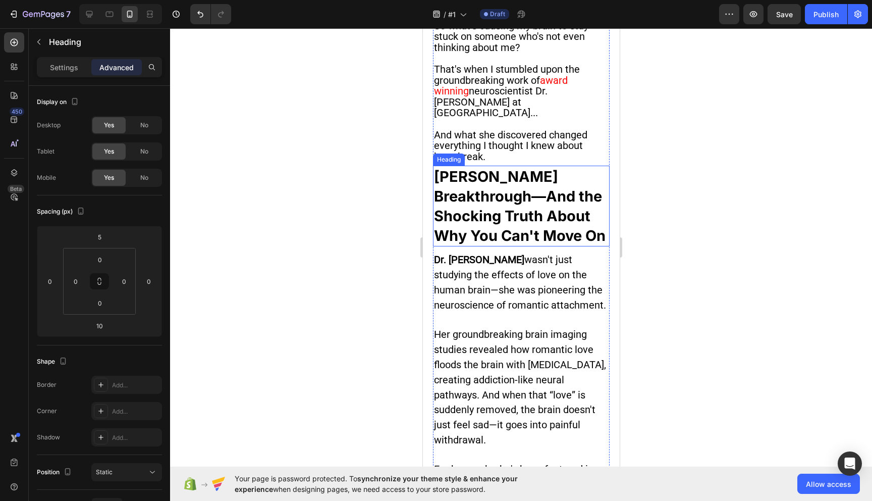
click at [516, 235] on strong "[PERSON_NAME] Breakthrough—And the Shocking Truth About Why You Can't Move On" at bounding box center [520, 206] width 172 height 77
click at [510, 224] on strong "[PERSON_NAME] Breakthrough—And the Shocking Truth About Why You Can't Move On" at bounding box center [520, 206] width 172 height 77
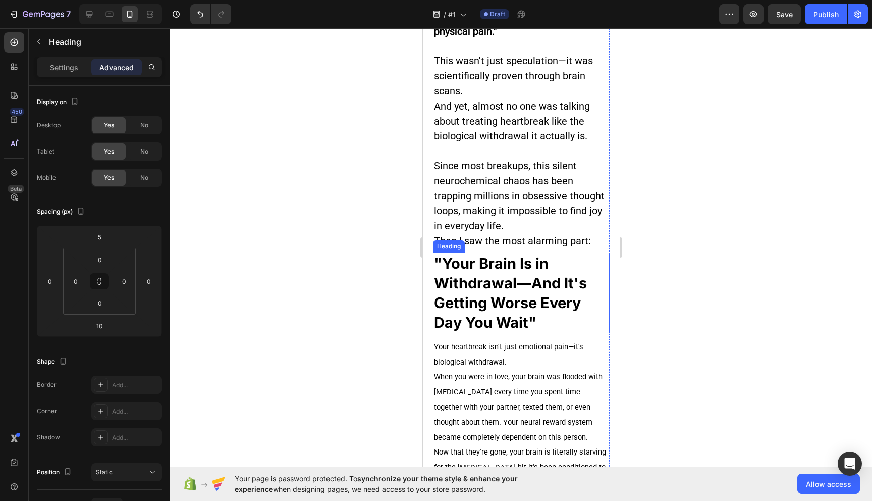
scroll to position [1243, 0]
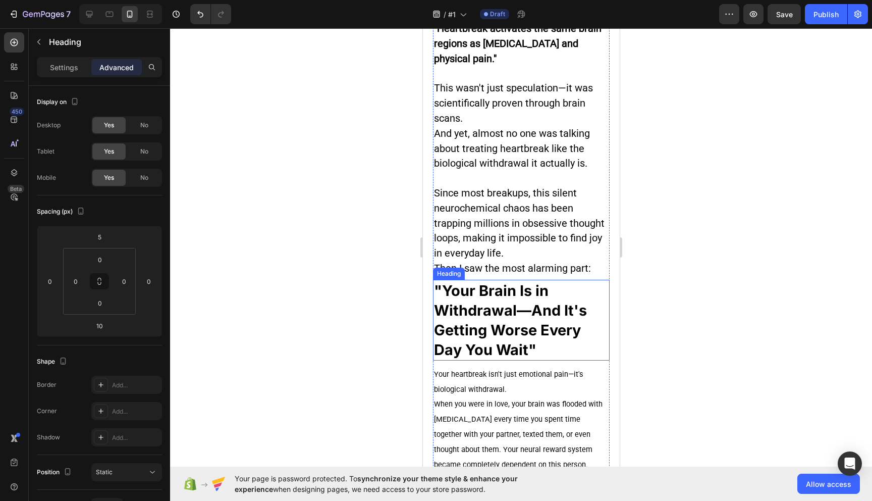
click at [507, 331] on strong ""Your Brain Is in Withdrawal—And It's Getting Worse Every Day You Wait"" at bounding box center [510, 320] width 153 height 77
click at [505, 324] on strong ""Your Brain Is in Withdrawal—And It's Getting Worse Every Day You Wait"" at bounding box center [510, 320] width 153 height 77
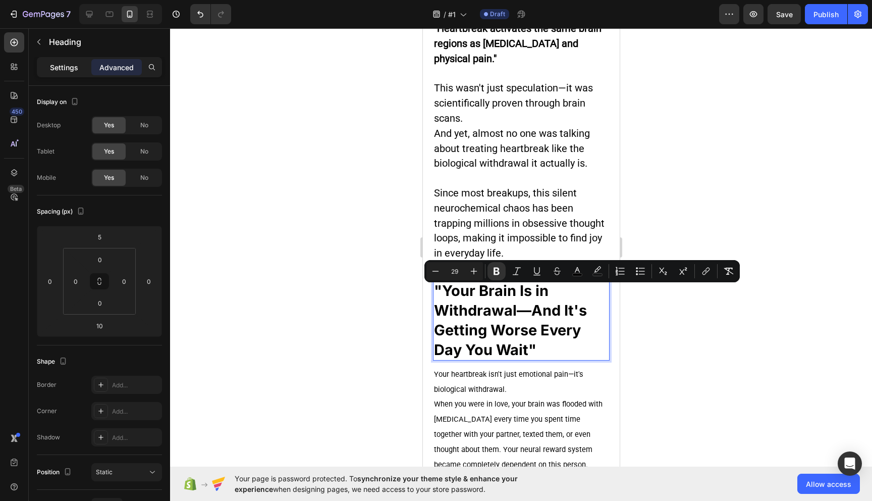
click at [58, 71] on p "Settings" at bounding box center [64, 67] width 28 height 11
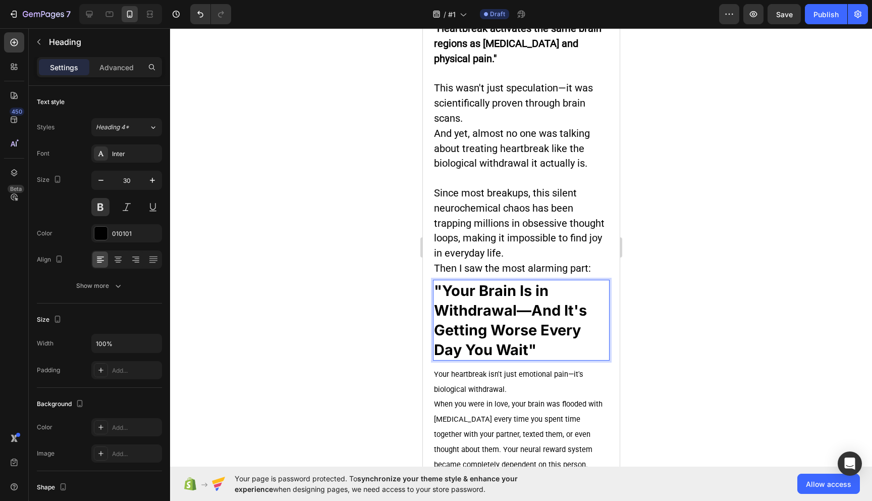
click at [538, 353] on p ""Your Brain Is in Withdrawal—And It's Getting Worse Every Day You Wait"" at bounding box center [521, 320] width 175 height 79
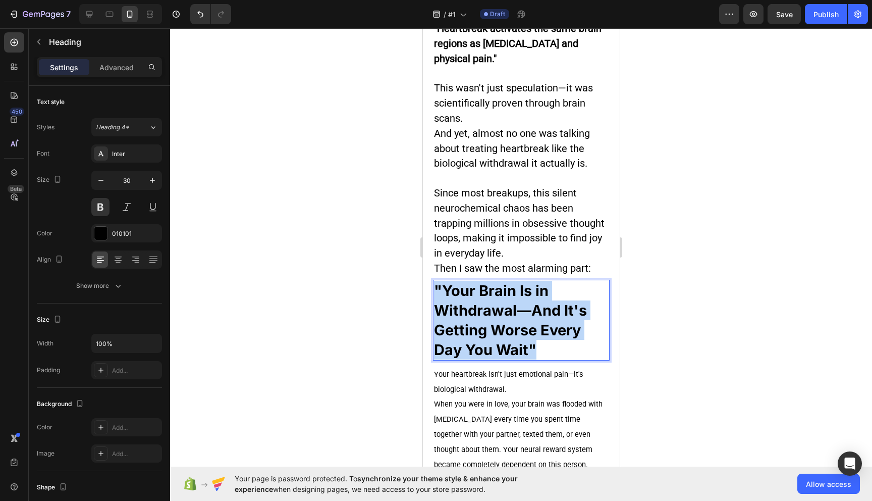
drag, startPoint x: 551, startPoint y: 354, endPoint x: 434, endPoint y: 289, distance: 134.2
click at [434, 289] on p ""Your Brain Is in Withdrawal—And It's Getting Worse Every Day You Wait"" at bounding box center [521, 320] width 175 height 79
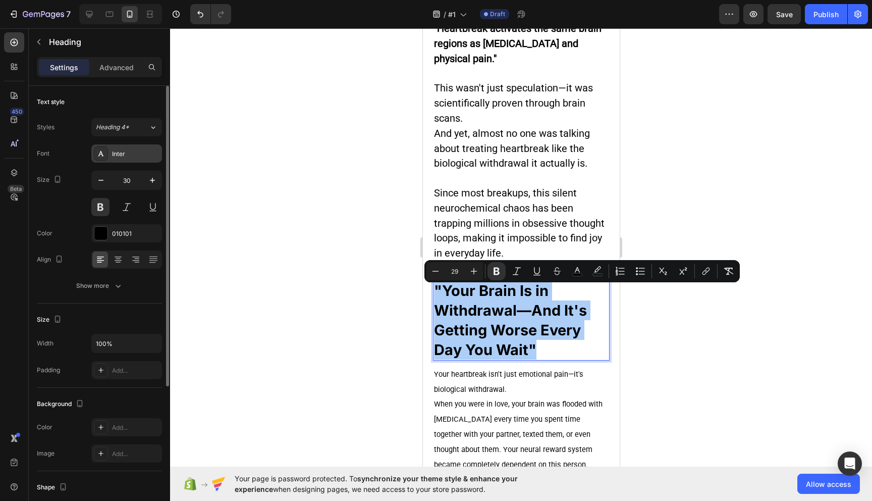
click at [127, 149] on div "Inter" at bounding box center [135, 153] width 47 height 9
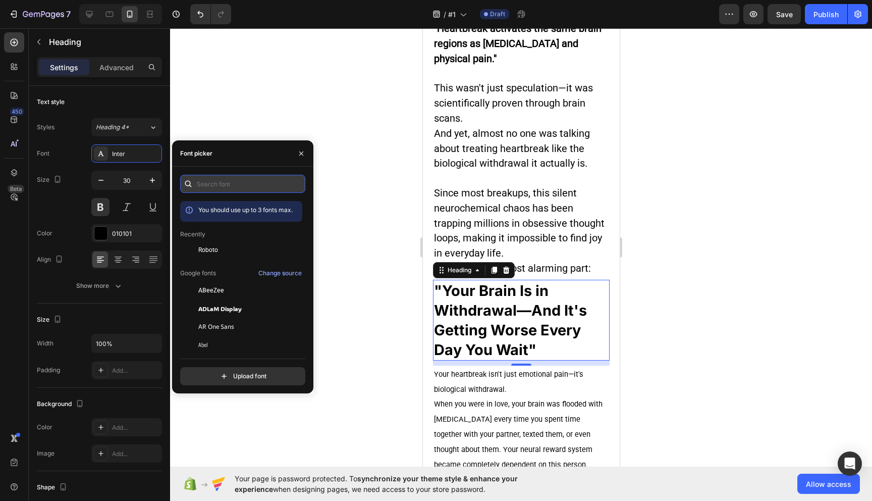
click at [217, 189] on input "text" at bounding box center [242, 184] width 125 height 18
type input "a"
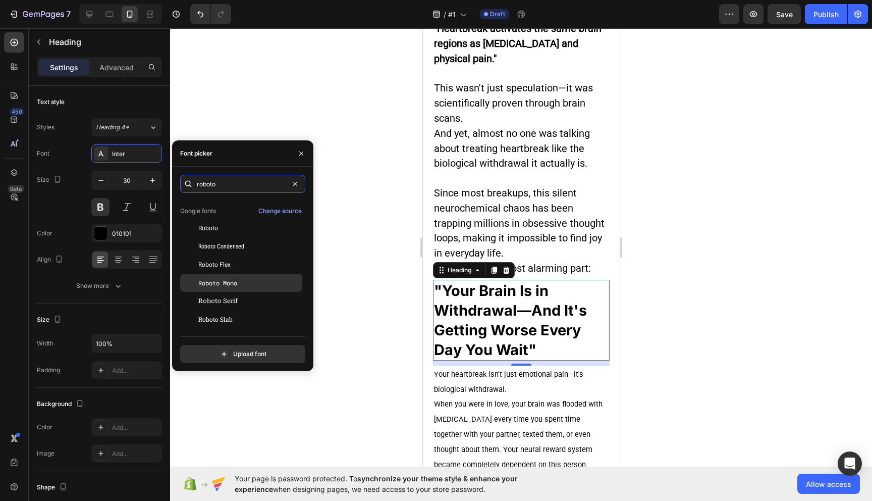
scroll to position [0, 0]
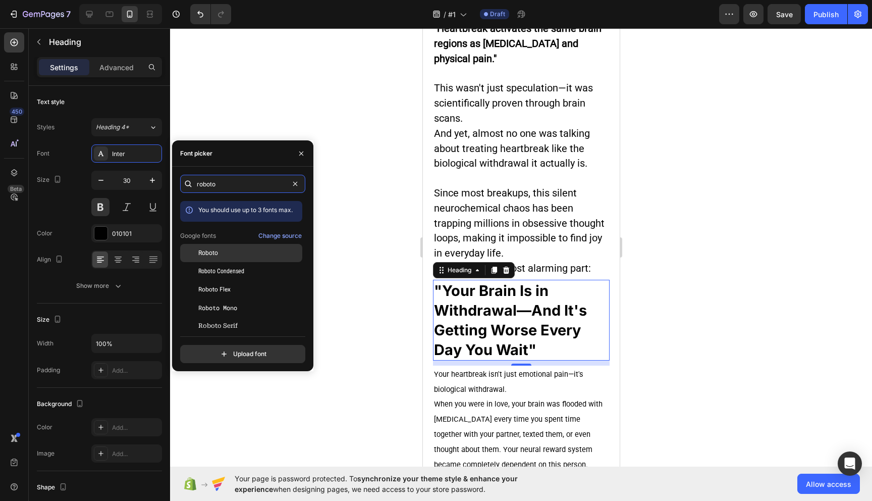
type input "roboto"
click at [226, 251] on div "Roboto" at bounding box center [249, 252] width 102 height 9
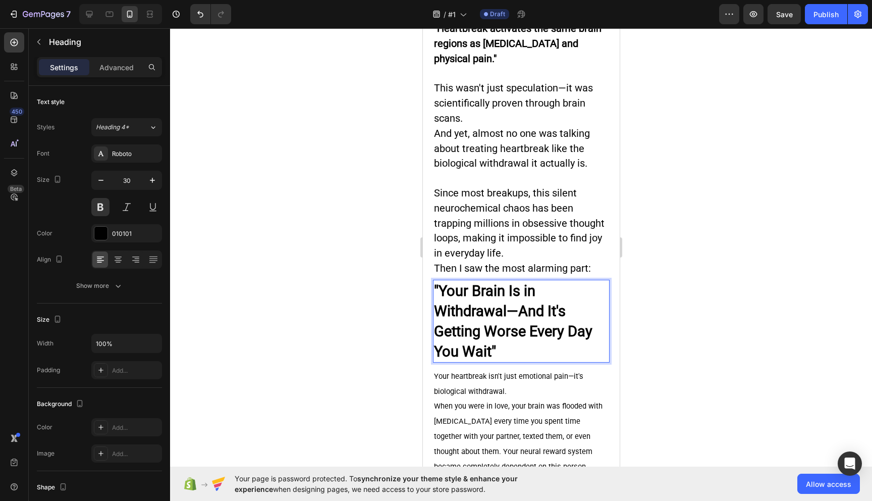
click at [497, 352] on p ""Your Brain Is in Withdrawal—And It's Getting Worse Every Day You Wait"" at bounding box center [521, 321] width 175 height 81
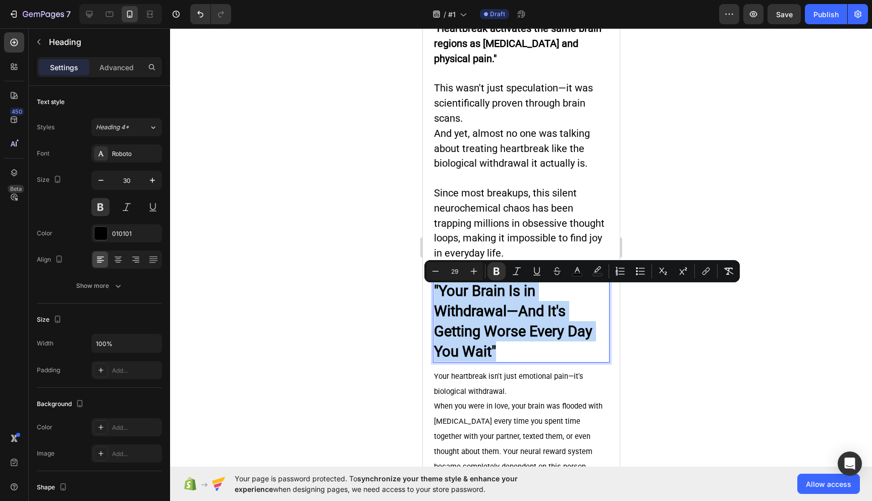
drag, startPoint x: 504, startPoint y: 353, endPoint x: 435, endPoint y: 295, distance: 90.0
click at [435, 295] on p ""Your Brain Is in Withdrawal—And It's Getting Worse Every Day You Wait"" at bounding box center [521, 321] width 175 height 81
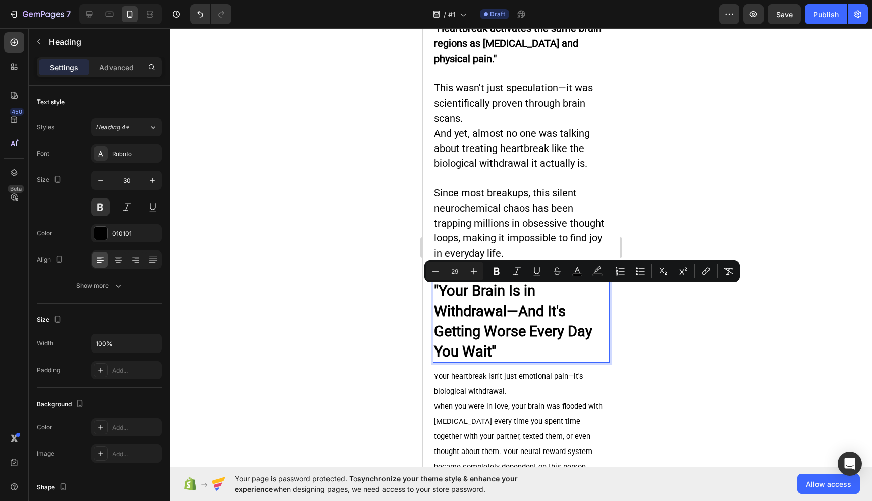
click at [512, 348] on p ""Your Brain Is in Withdrawal—And It's Getting Worse Every Day You Wait"" at bounding box center [521, 321] width 175 height 81
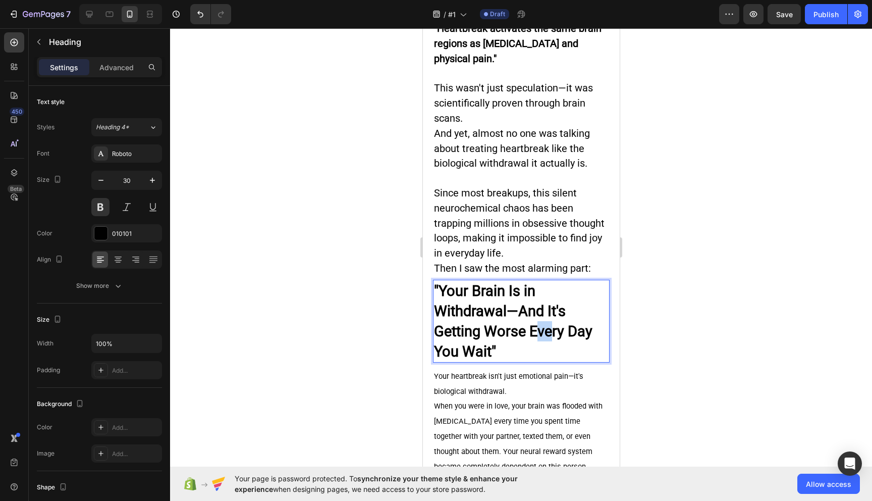
drag, startPoint x: 535, startPoint y: 333, endPoint x: 551, endPoint y: 333, distance: 15.6
click at [551, 333] on span ""Your Brain Is in Withdrawal—And It's Getting Worse Every Day You Wait"" at bounding box center [513, 321] width 158 height 78
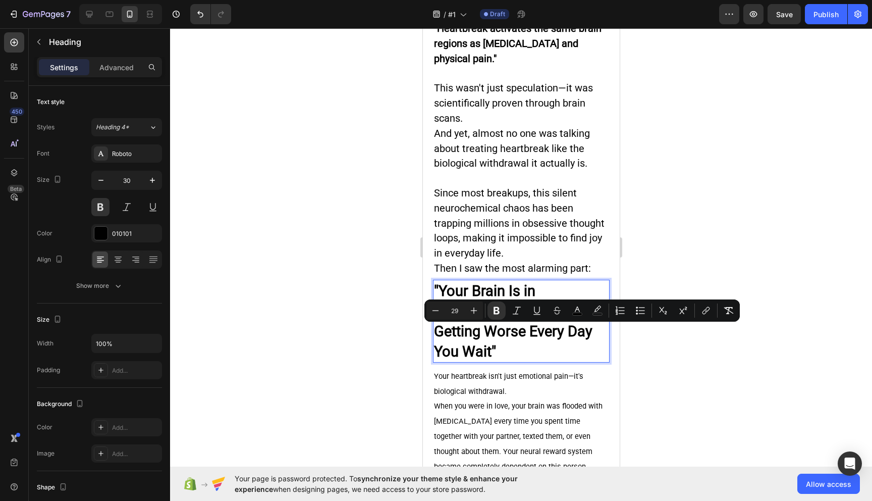
click at [551, 339] on strong "ve" at bounding box center [544, 331] width 15 height 17
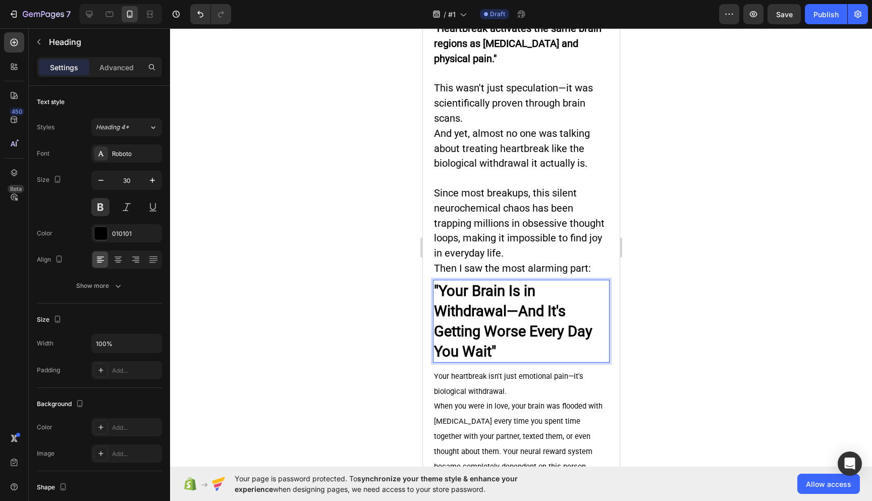
click at [512, 357] on p ""Your Brain Is in Withdrawal—And It's Getting Worse E ve ry Day You Wait"" at bounding box center [521, 321] width 175 height 81
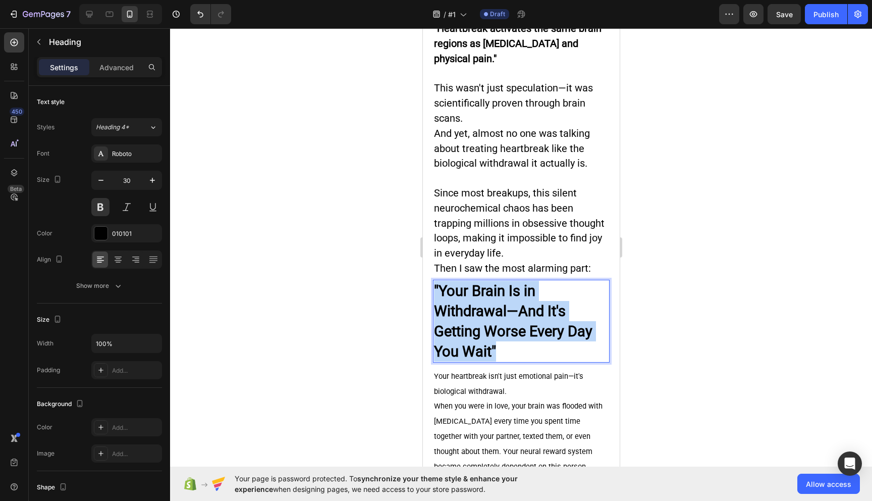
drag, startPoint x: 519, startPoint y: 357, endPoint x: 432, endPoint y: 287, distance: 111.9
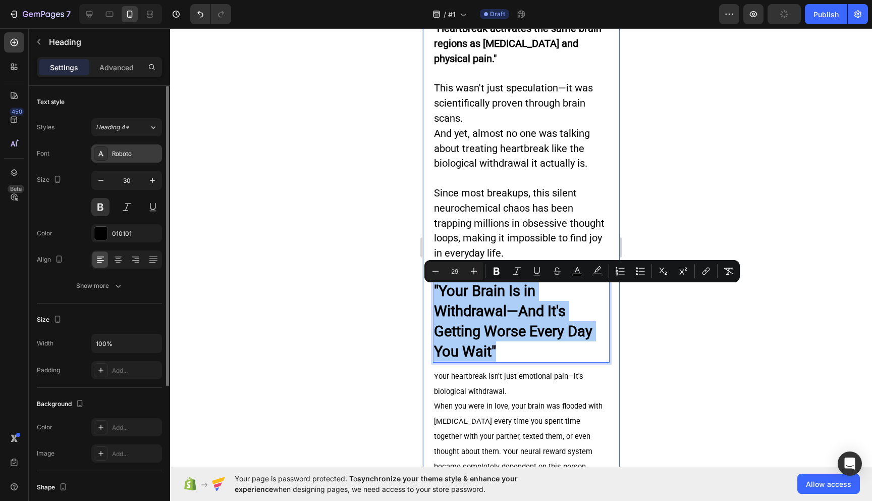
click at [126, 150] on div "Roboto" at bounding box center [135, 153] width 47 height 9
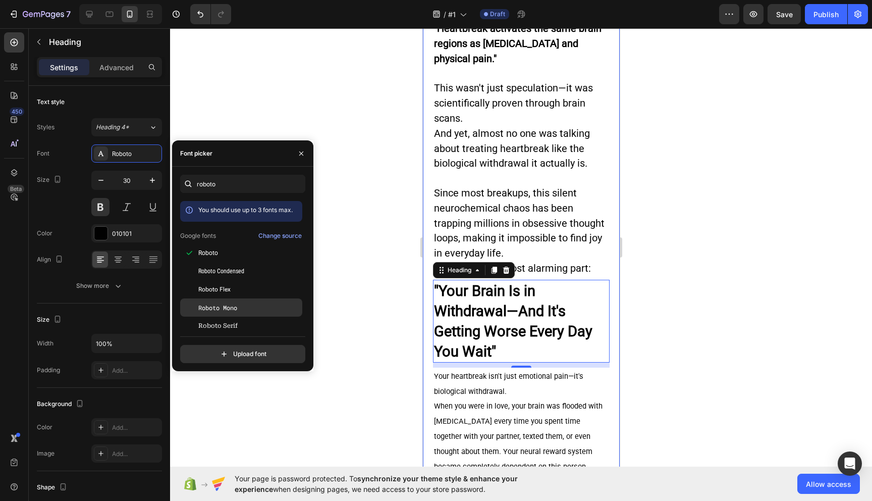
click at [236, 313] on div "Roboto Mono" at bounding box center [241, 307] width 122 height 18
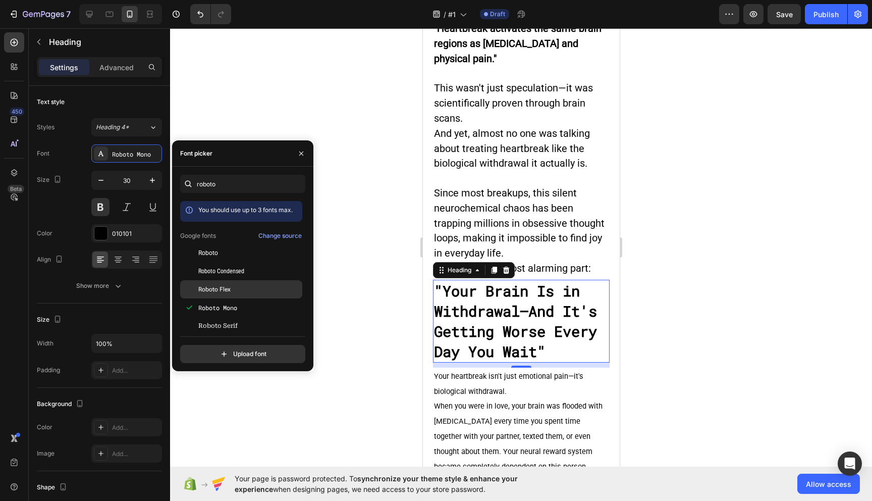
click at [238, 288] on div "Roboto Flex" at bounding box center [249, 289] width 102 height 9
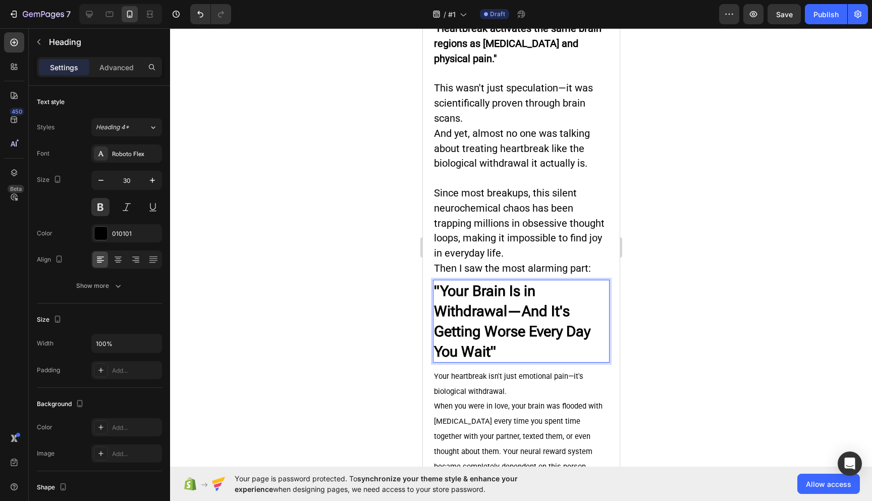
click at [507, 352] on p ""Your Brain Is in Withdrawal—And It's Getting Worse E ve ry Day You Wait"" at bounding box center [521, 321] width 175 height 81
drag, startPoint x: 501, startPoint y: 352, endPoint x: 468, endPoint y: 352, distance: 32.8
click at [468, 352] on p ""Your Brain Is in Withdrawal—And It's Getting Worse E ve ry Day You Wait"" at bounding box center [521, 321] width 175 height 81
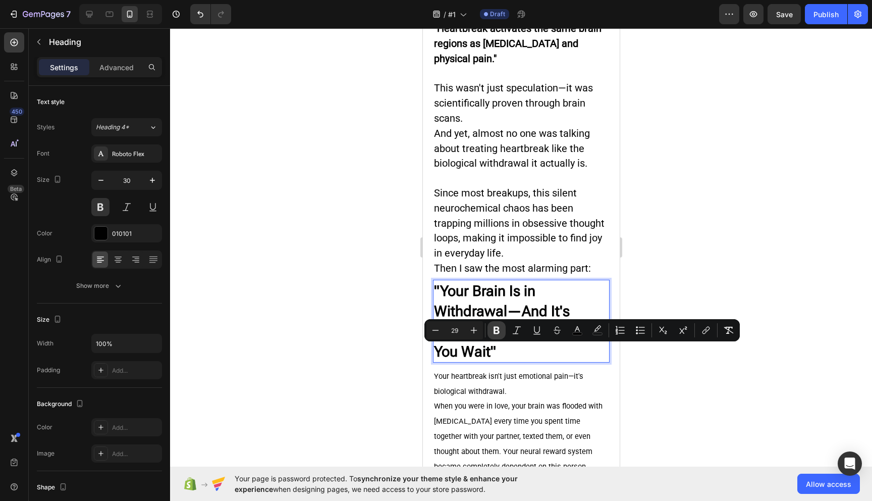
click at [496, 333] on icon "Editor contextual toolbar" at bounding box center [497, 331] width 6 height 8
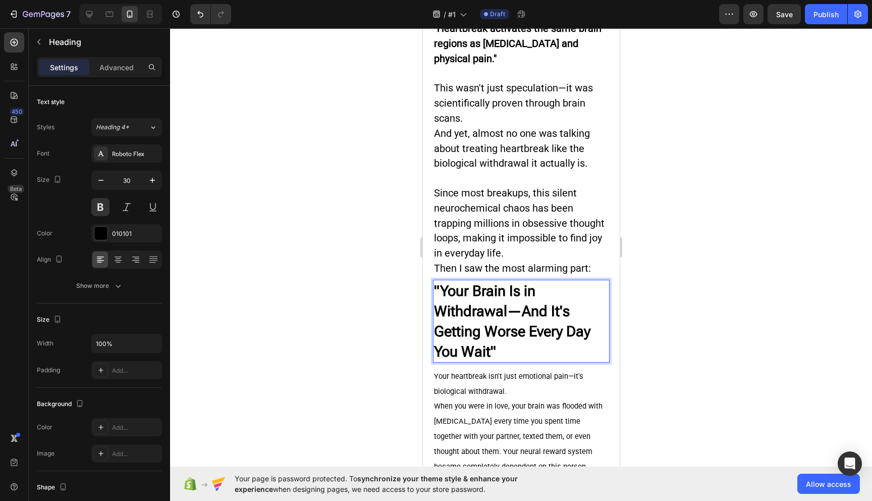
click at [497, 356] on p ""Your Brain Is in Withdrawal—And It's Getting Worse E ve ry Day You Wait"" at bounding box center [521, 321] width 175 height 81
drag, startPoint x: 499, startPoint y: 354, endPoint x: 461, endPoint y: 355, distance: 37.9
click at [461, 354] on p ""Your Brain Is in Withdrawal—And It's Getting Worse E ve ry Day You Wait"" at bounding box center [521, 321] width 175 height 81
click at [483, 353] on span ""Your Brain Is in Withdrawal—And It's Getting Worse E ve ry Day You Wait"" at bounding box center [512, 321] width 156 height 78
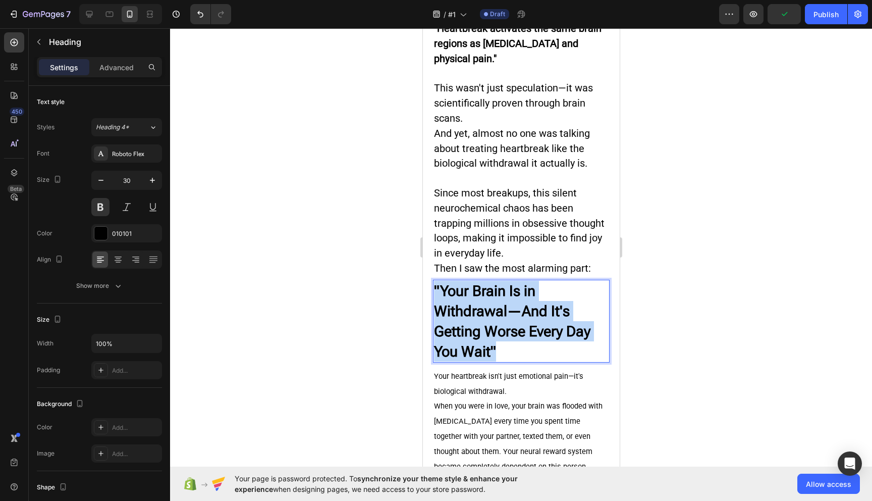
drag, startPoint x: 497, startPoint y: 354, endPoint x: 433, endPoint y: 289, distance: 91.0
click at [433, 289] on h2 ""Your Brain Is in Withdrawal—And It's Getting Worse E ve ry Day You Wait"" at bounding box center [521, 321] width 177 height 83
click at [462, 303] on span ""Your Brain Is in Withdrawal—And It's Getting Worse E ve ry Day You Wait"" at bounding box center [512, 321] width 156 height 78
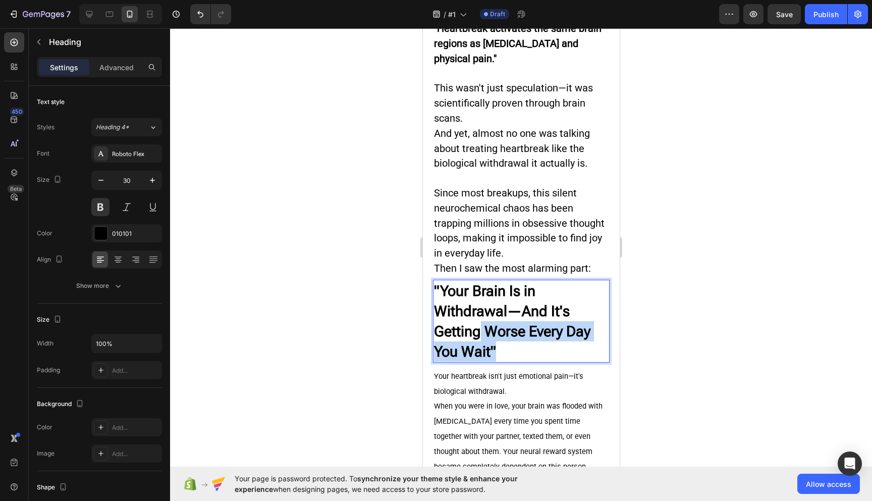
drag, startPoint x: 523, startPoint y: 350, endPoint x: 479, endPoint y: 333, distance: 47.6
click at [479, 333] on p ""Your Brain Is in Withdrawal—And It's Getting Worse E ve ry Day You Wait"" at bounding box center [521, 321] width 175 height 81
drag, startPoint x: 499, startPoint y: 347, endPoint x: 452, endPoint y: 346, distance: 46.9
click at [452, 346] on p ""Your Brain Is in Withdrawal—And It's Getting Worse Every Day You Wait"" at bounding box center [521, 321] width 175 height 81
click at [487, 355] on span ""Your Brain Is in Withdrawal—And It's Getting Worse Every Day You Wait"" at bounding box center [512, 321] width 156 height 78
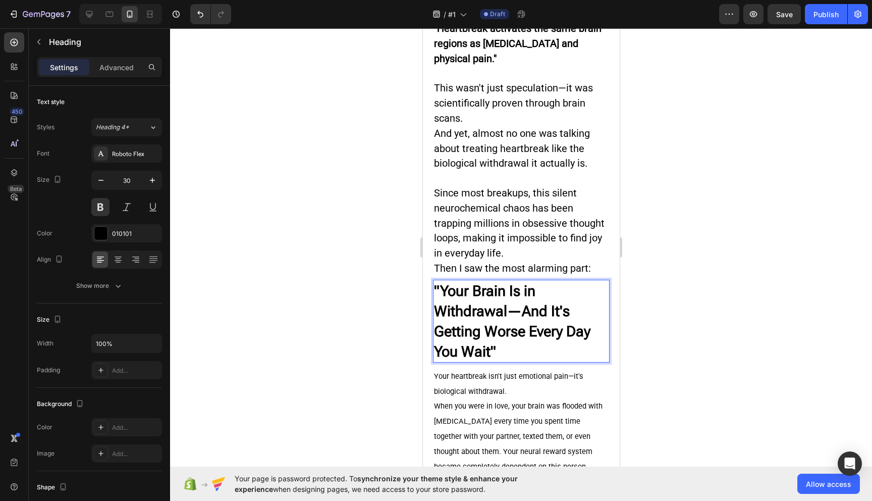
click at [505, 355] on p ""Your Brain Is in Withdrawal—And It's Getting Worse Every Day You Wait"" at bounding box center [521, 321] width 175 height 81
click at [129, 151] on div "Roboto Flex" at bounding box center [135, 153] width 47 height 9
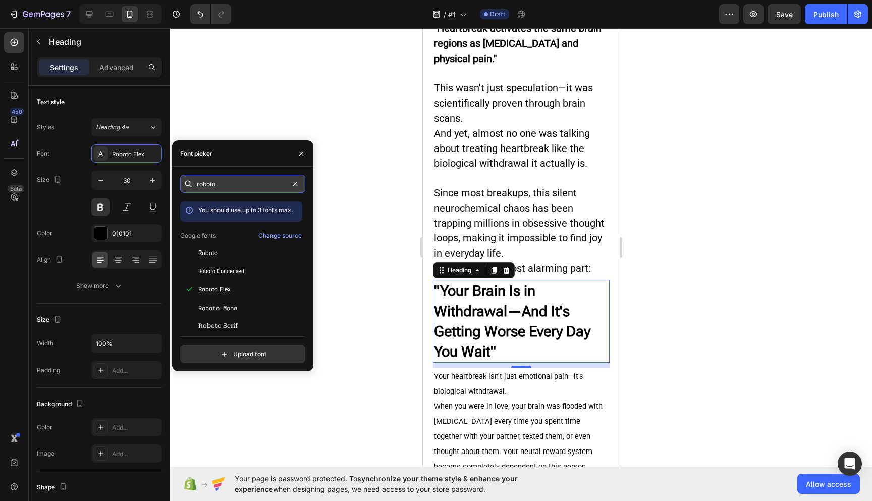
click at [227, 178] on input "roboto" at bounding box center [242, 184] width 125 height 18
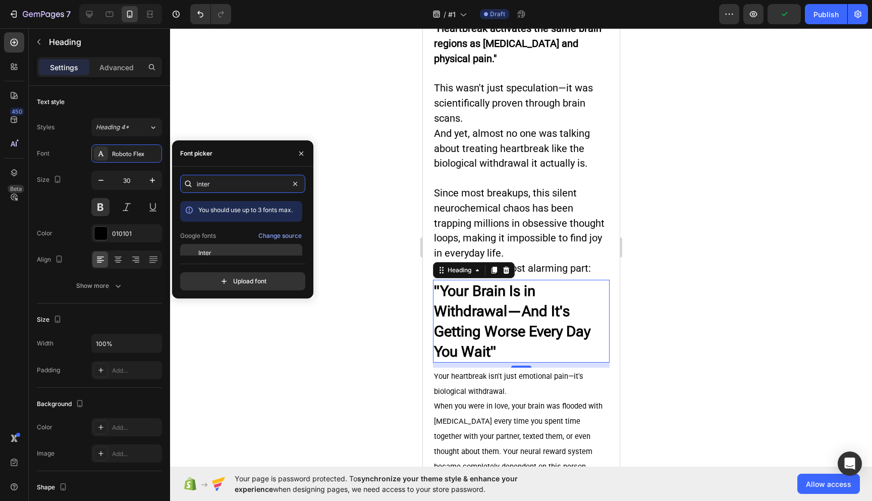
type input "inter"
click at [224, 252] on div "Inter" at bounding box center [249, 252] width 102 height 9
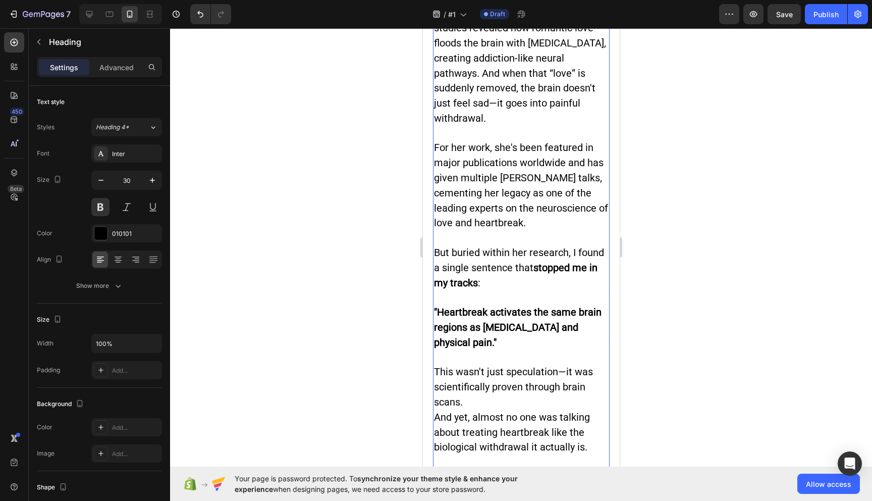
scroll to position [793, 0]
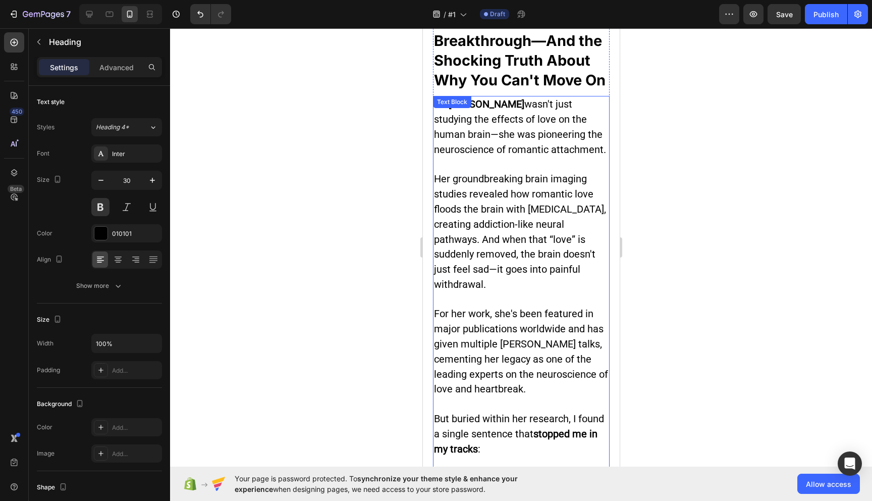
click at [521, 230] on span "Her groundbreaking brain imaging studies revealed how romantic love floods the …" at bounding box center [520, 232] width 172 height 118
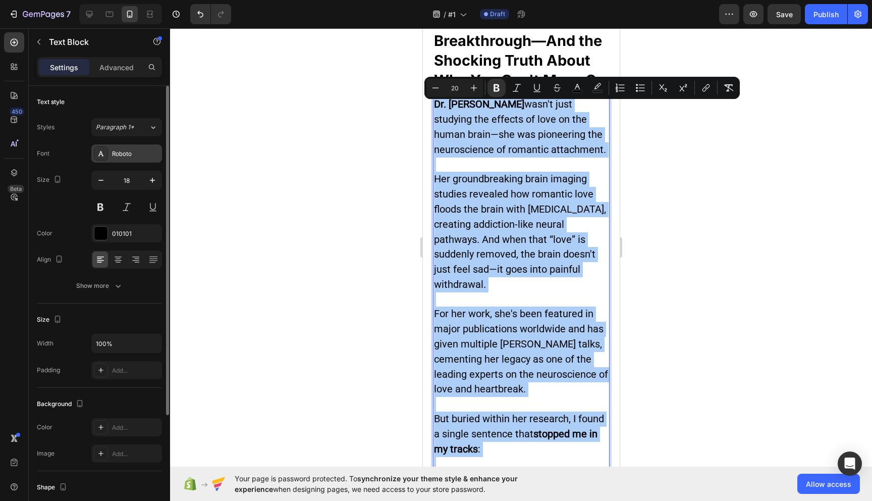
click at [136, 150] on div "Roboto" at bounding box center [135, 153] width 47 height 9
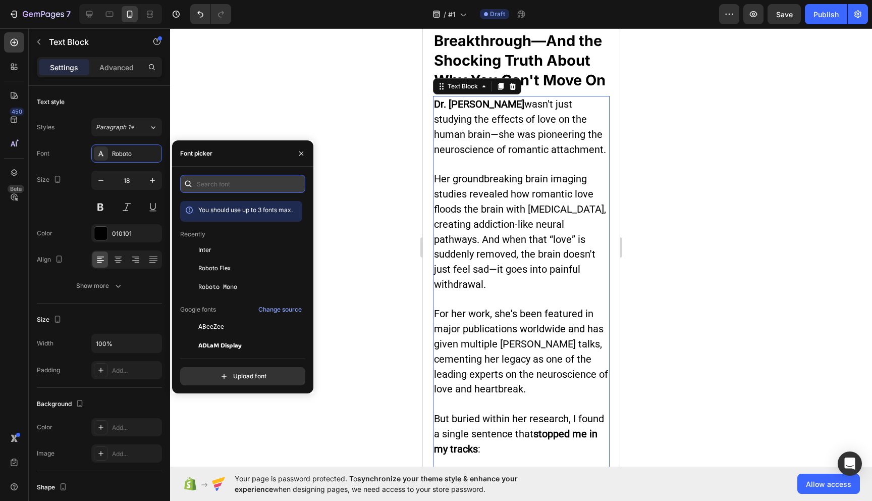
click at [225, 181] on input "text" at bounding box center [242, 184] width 125 height 18
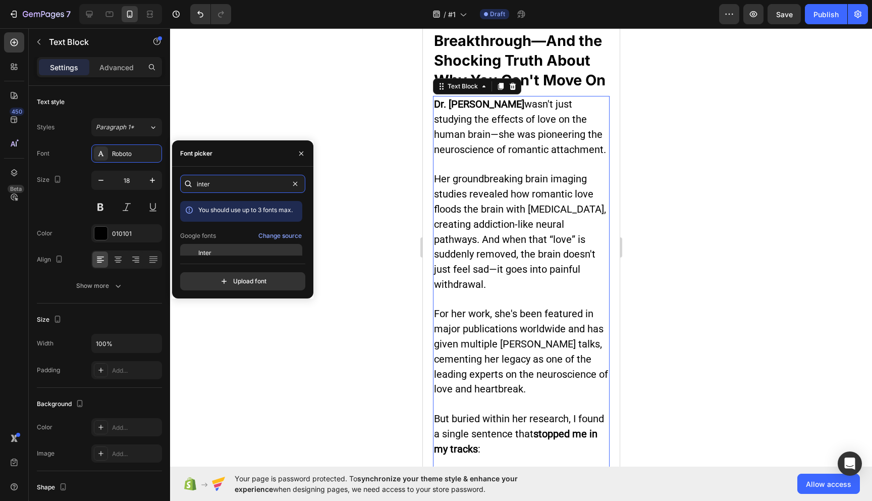
type input "inter"
click at [210, 253] on span "Inter" at bounding box center [204, 252] width 13 height 9
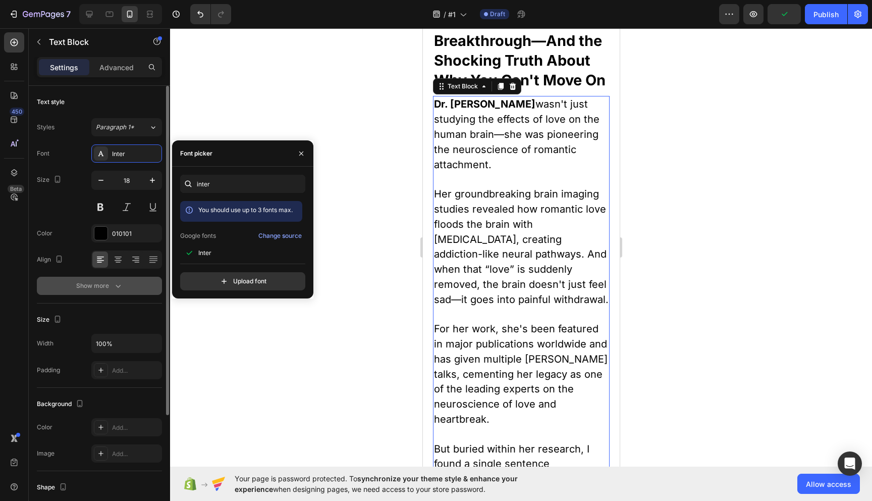
click at [104, 285] on div "Show more" at bounding box center [99, 286] width 47 height 10
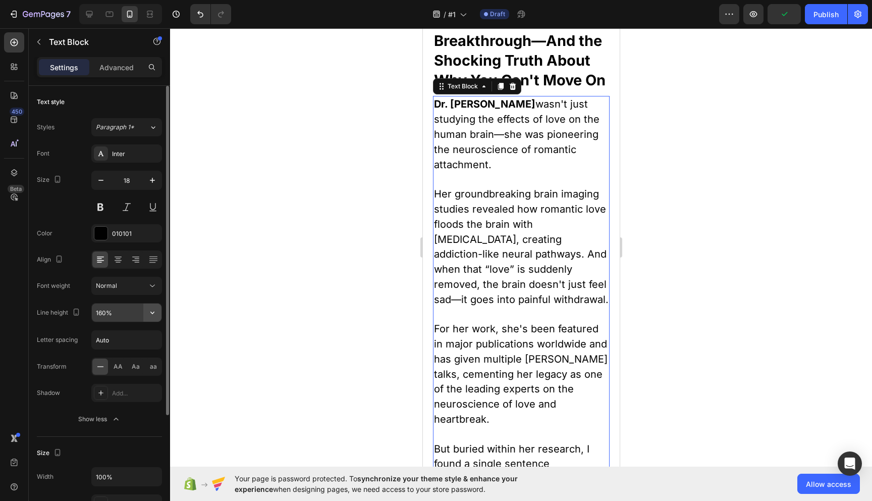
click at [154, 315] on icon "button" at bounding box center [152, 312] width 10 height 10
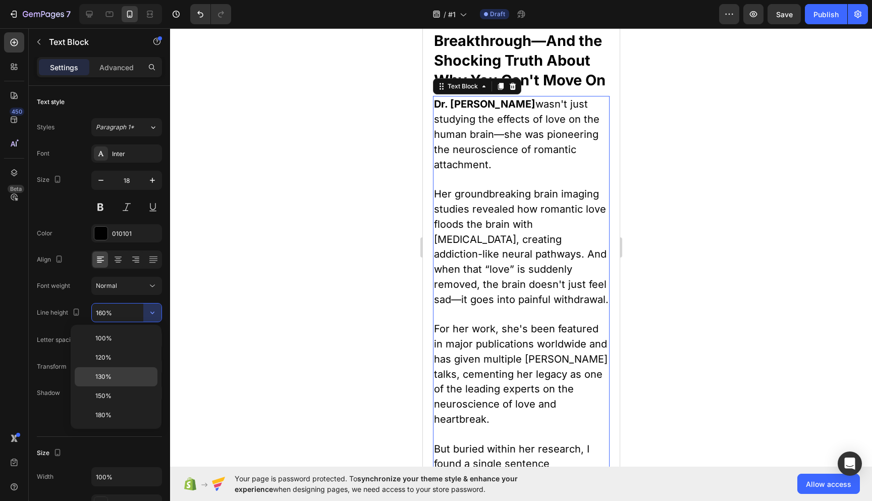
click at [123, 373] on p "130%" at bounding box center [124, 376] width 58 height 9
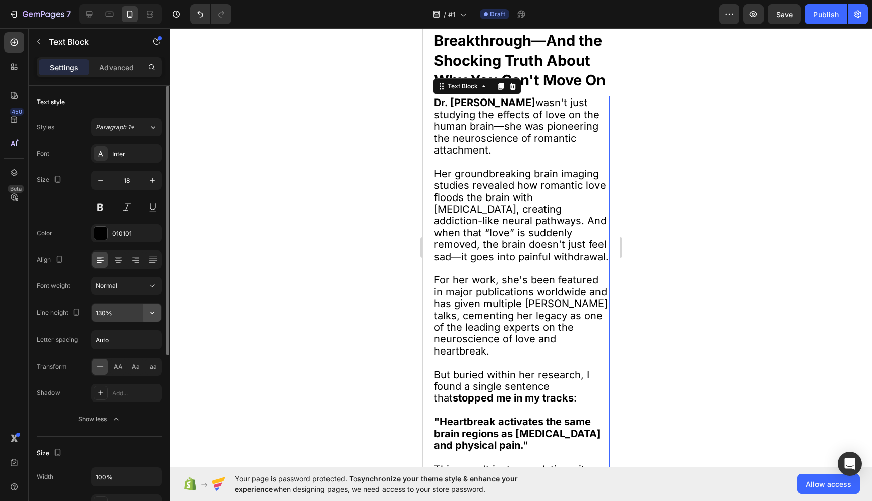
click at [151, 307] on button "button" at bounding box center [152, 312] width 18 height 18
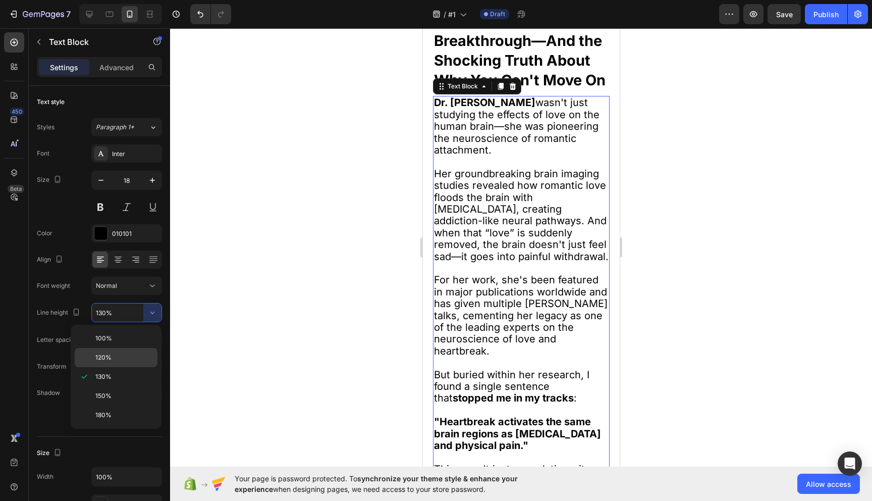
click at [121, 353] on p "120%" at bounding box center [124, 357] width 58 height 9
type input "120%"
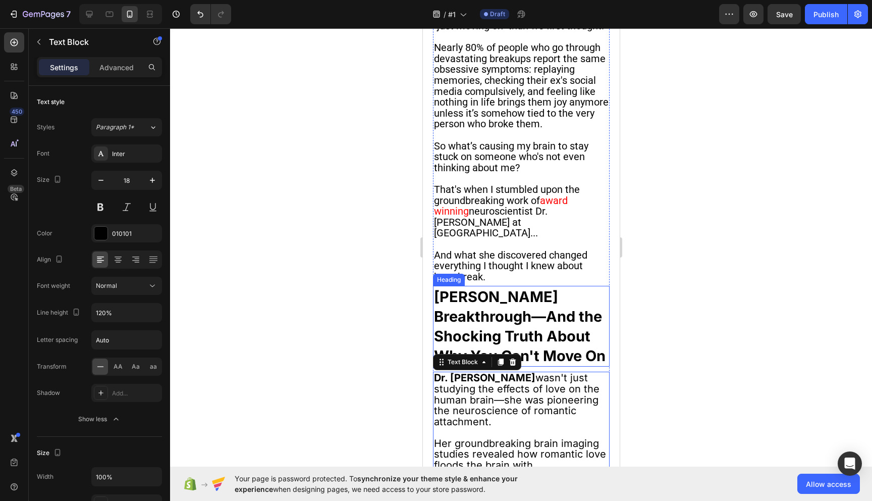
scroll to position [508, 0]
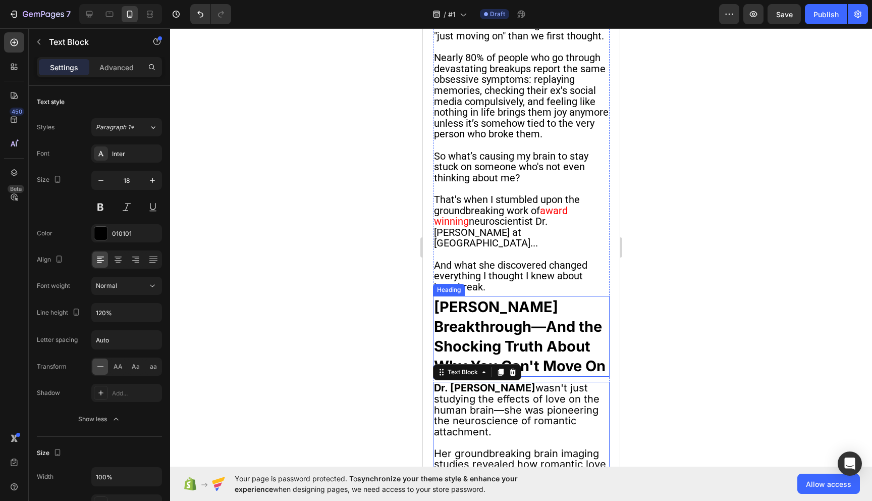
click at [536, 329] on strong "[PERSON_NAME] Breakthrough—And the Shocking Truth About Why You Can't Move On" at bounding box center [520, 336] width 172 height 77
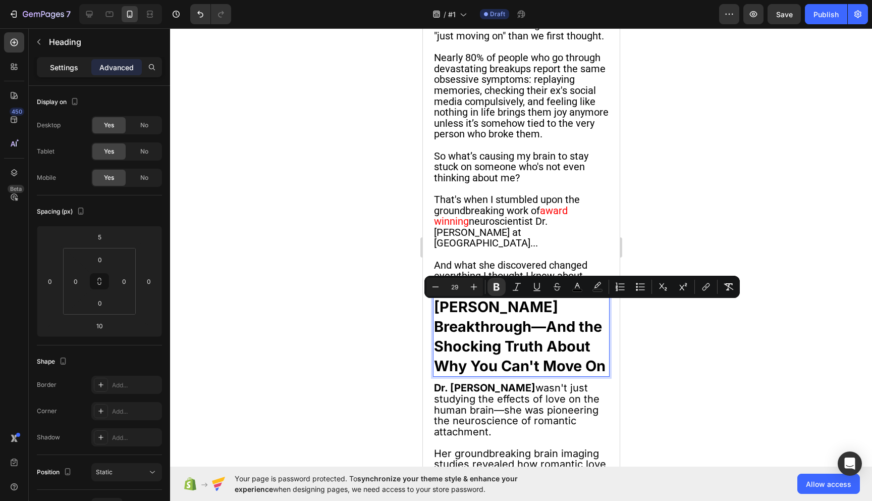
click at [69, 62] on p "Settings" at bounding box center [64, 67] width 28 height 11
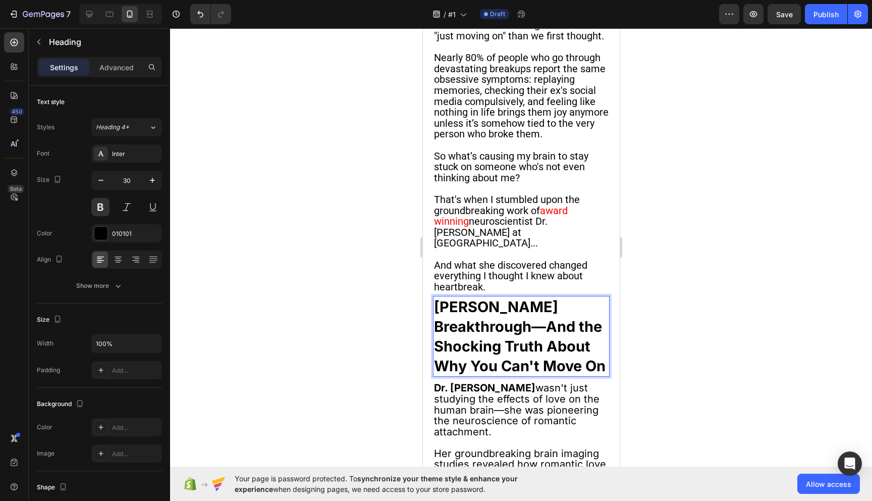
click at [603, 369] on strong "[PERSON_NAME] Breakthrough—And the Shocking Truth About Why You Can't Move On" at bounding box center [520, 336] width 172 height 77
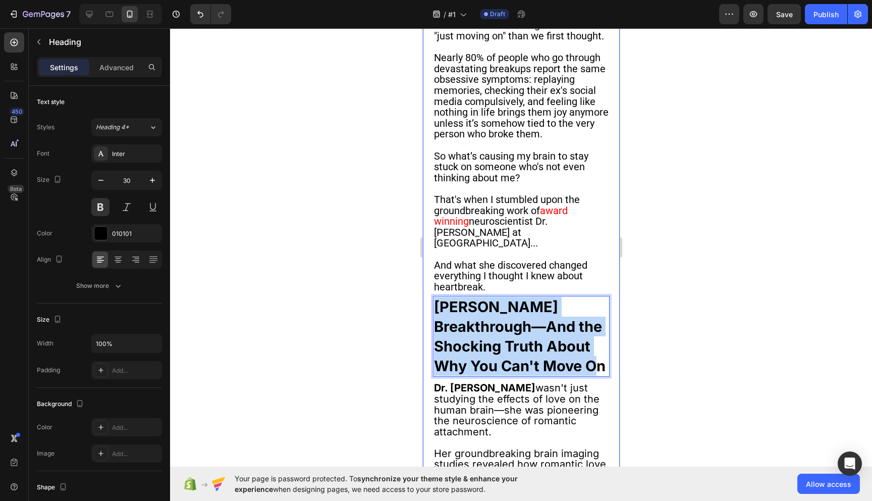
drag, startPoint x: 603, startPoint y: 369, endPoint x: 431, endPoint y: 300, distance: 185.0
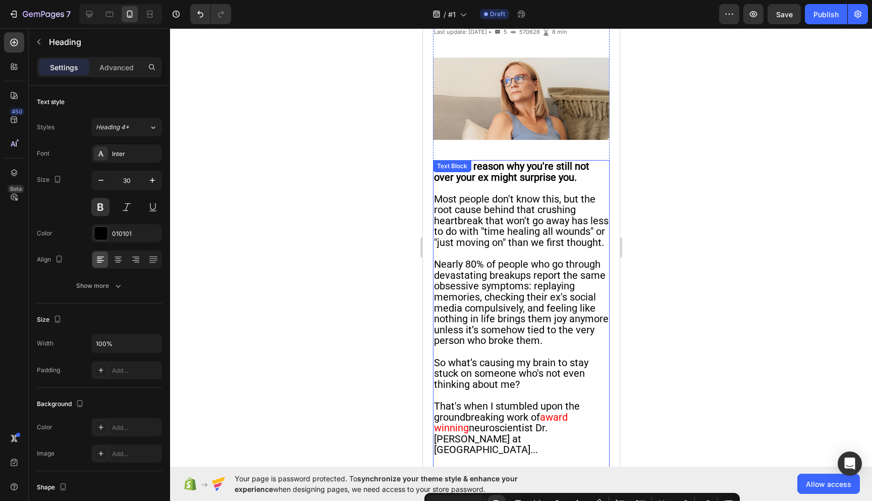
scroll to position [291, 0]
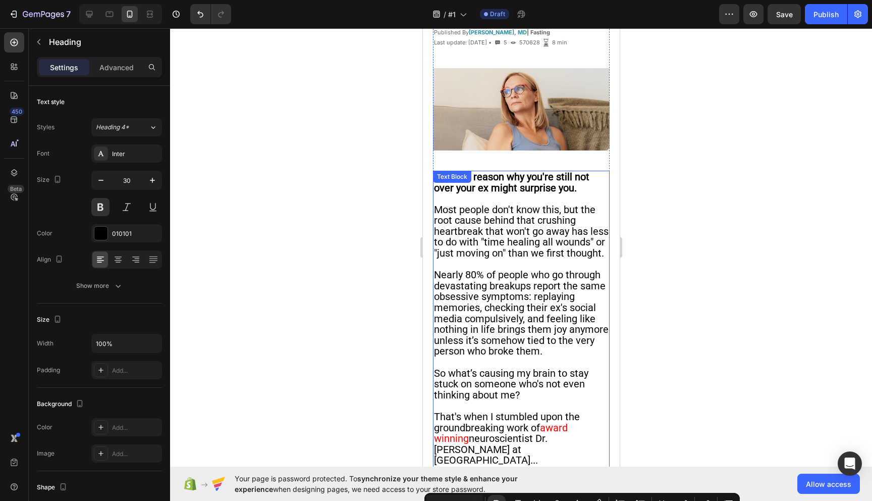
click at [511, 219] on span "Most people don't know this, but the root cause behind that crushing heartbreak…" at bounding box center [521, 231] width 175 height 56
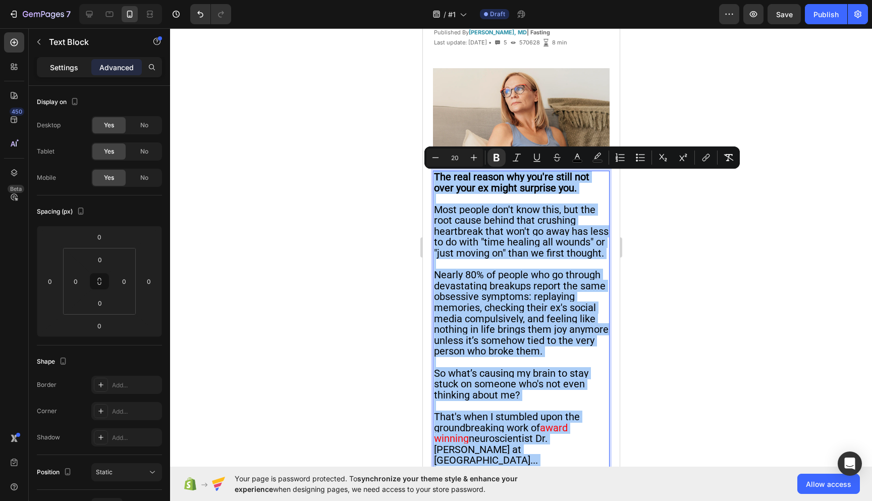
click at [69, 69] on p "Settings" at bounding box center [64, 67] width 28 height 11
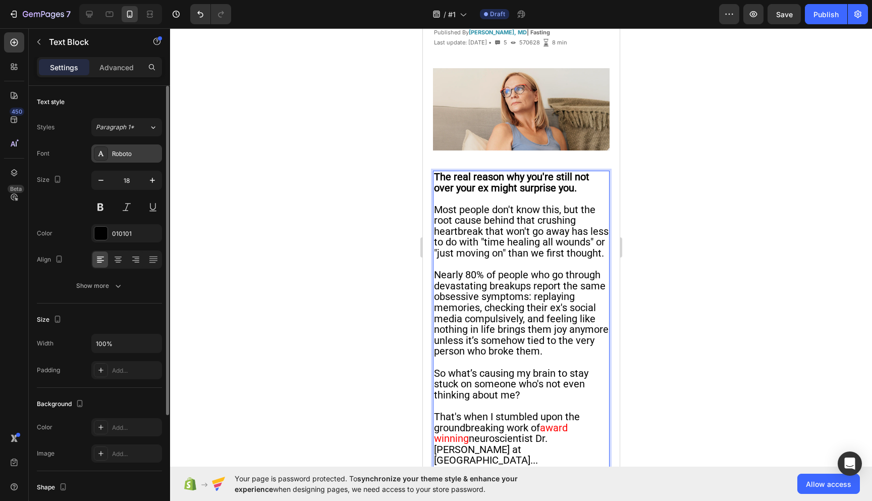
click at [125, 157] on div "Roboto" at bounding box center [135, 153] width 47 height 9
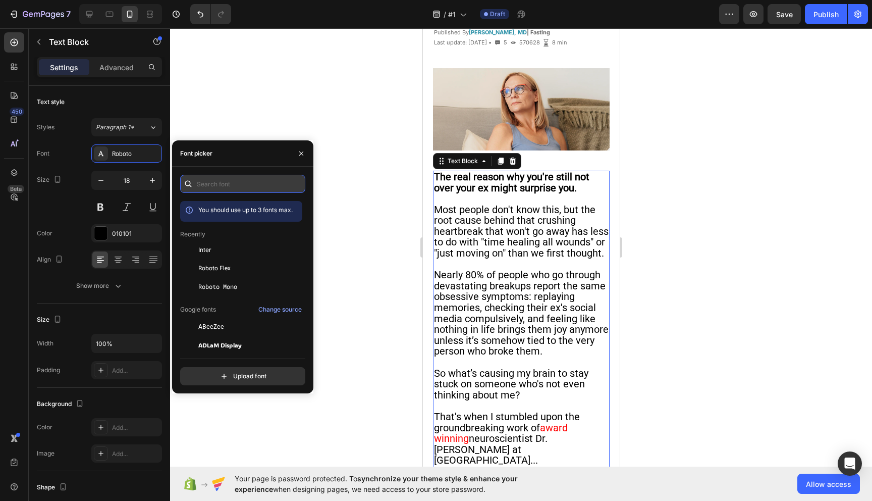
click at [215, 177] on input "text" at bounding box center [242, 184] width 125 height 18
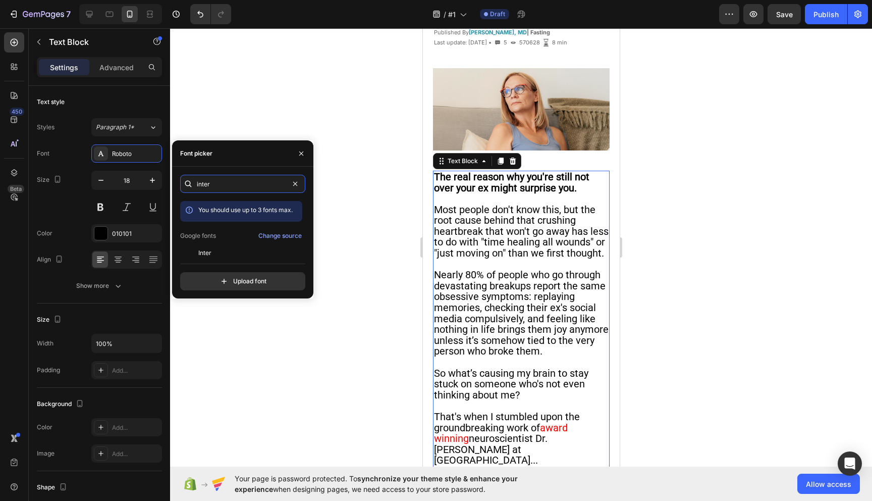
type input "inter"
click at [220, 256] on div "inter You should use up to 3 fonts max. Google fonts Change source Inter Inter …" at bounding box center [242, 233] width 125 height 116
click at [215, 254] on div "Inter" at bounding box center [249, 252] width 102 height 9
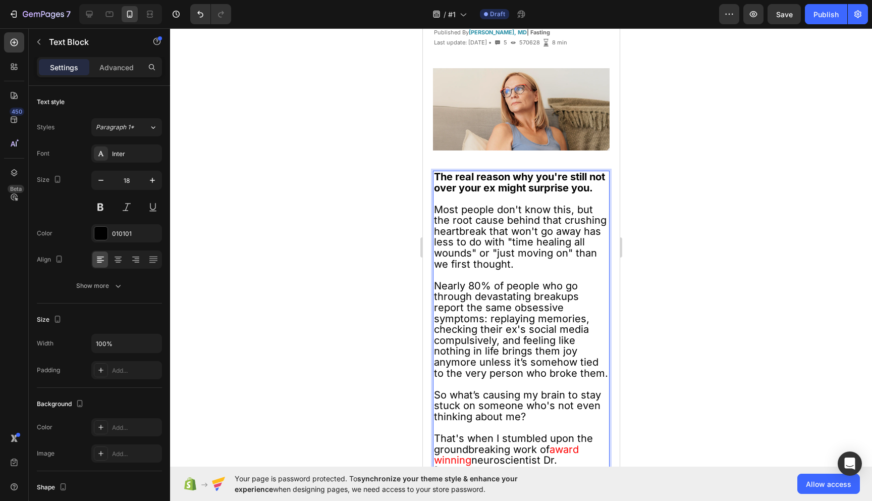
click at [502, 223] on span "Most people don't know this, but the root cause behind that crushing heartbreak…" at bounding box center [520, 236] width 173 height 67
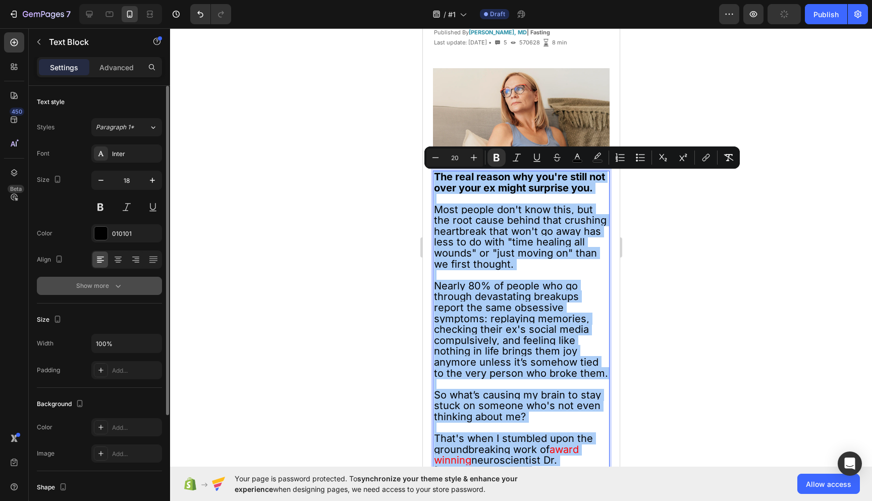
click at [100, 286] on div "Show more" at bounding box center [99, 286] width 47 height 10
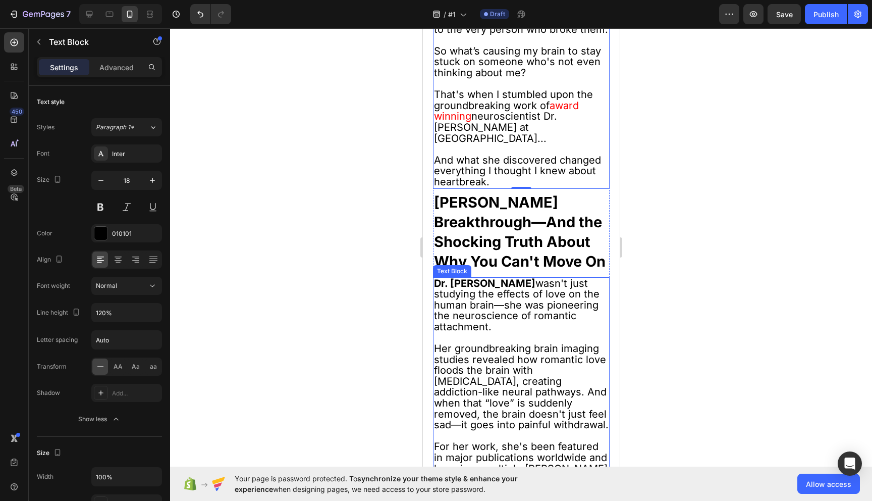
scroll to position [641, 0]
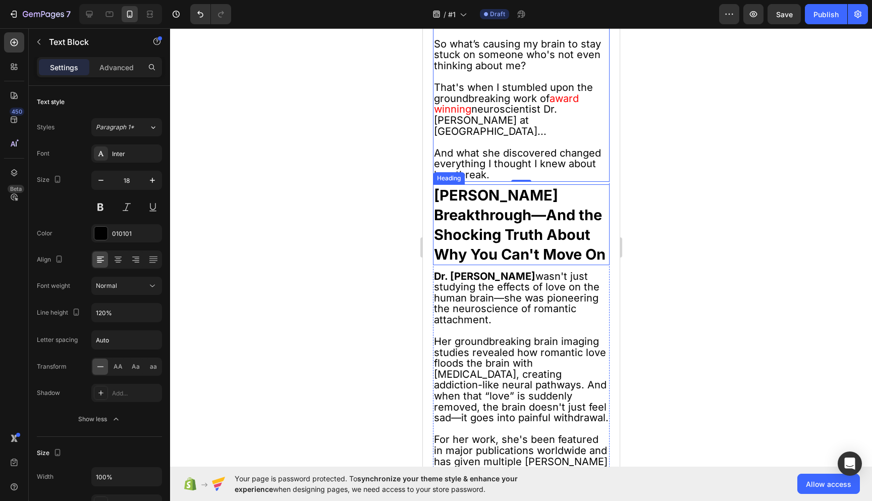
click at [487, 239] on strong "[PERSON_NAME] Breakthrough—And the Shocking Truth About Why You Can't Move On" at bounding box center [520, 224] width 172 height 77
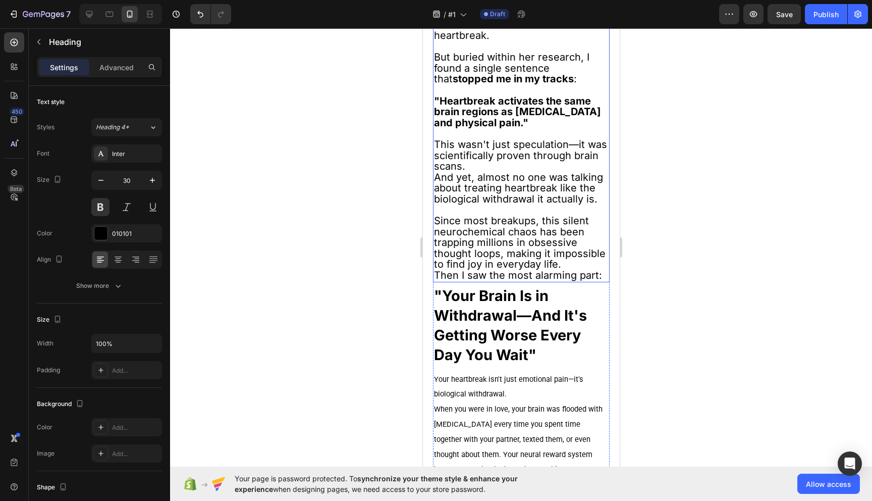
scroll to position [1331, 0]
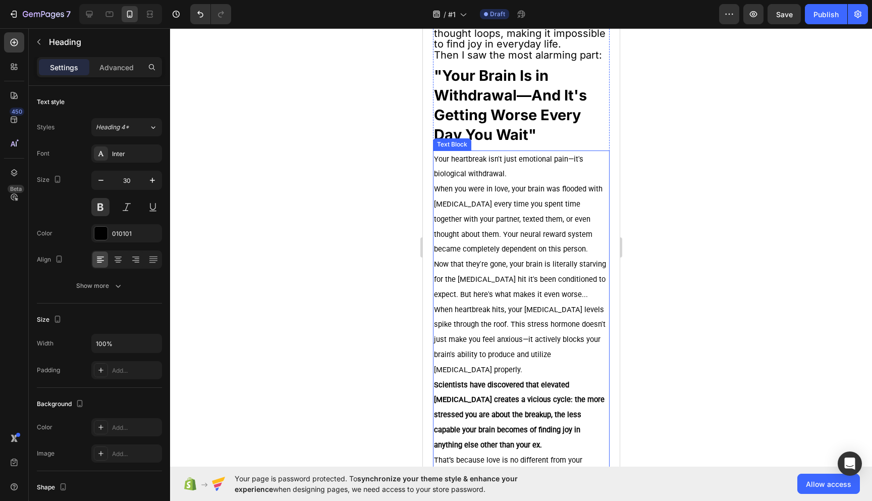
click at [507, 220] on span "When you were in love, your brain was flooded with [MEDICAL_DATA] every time yo…" at bounding box center [518, 218] width 169 height 69
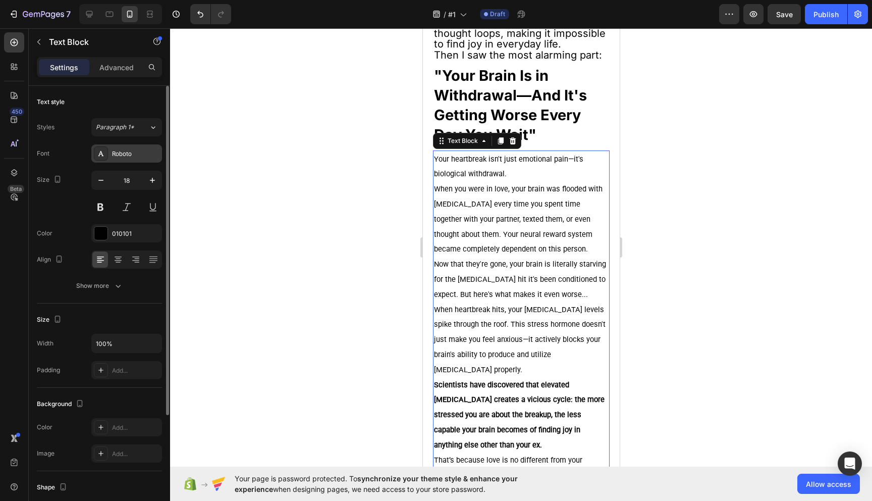
click at [126, 152] on div "Roboto" at bounding box center [135, 153] width 47 height 9
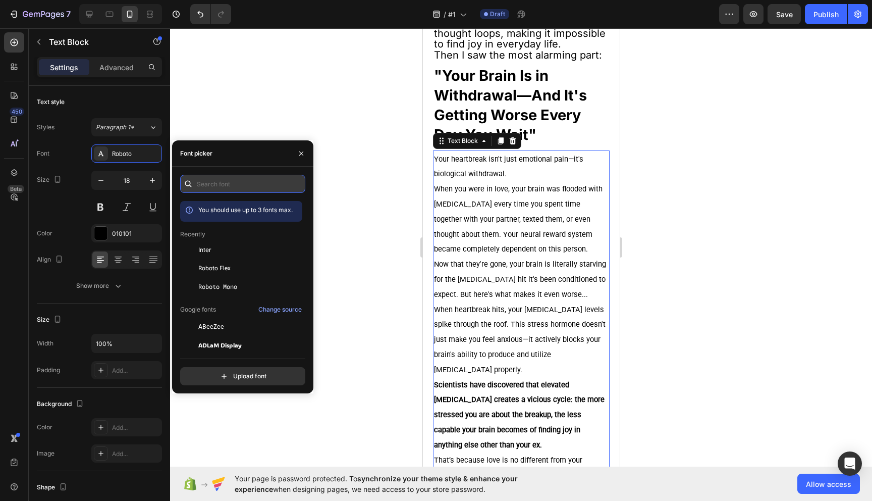
click at [213, 182] on input "text" at bounding box center [242, 184] width 125 height 18
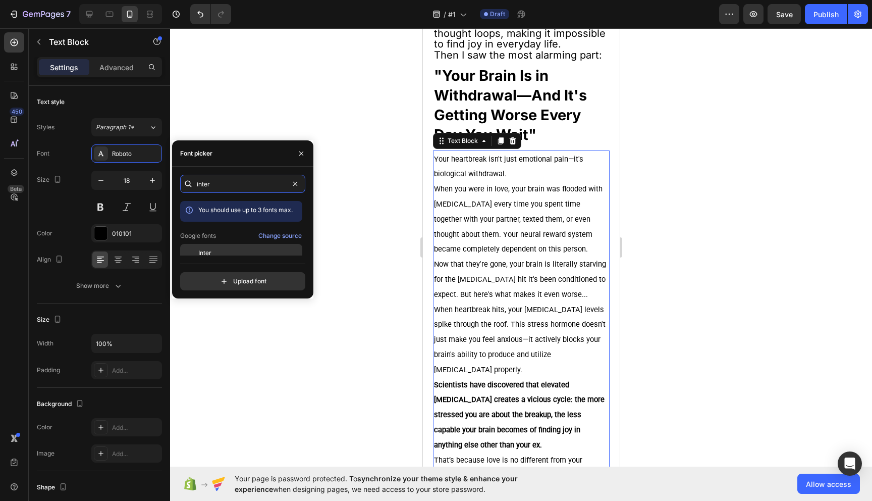
type input "inter"
click at [210, 253] on span "Inter" at bounding box center [204, 252] width 13 height 9
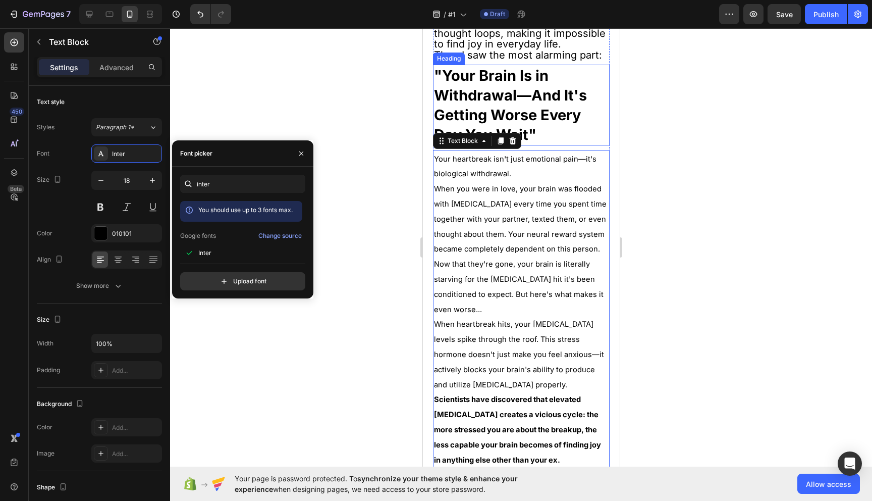
click at [531, 137] on span ""Your Brain Is in Withdrawal—And It's Getting Worse Every Day You Wait"" at bounding box center [510, 105] width 153 height 77
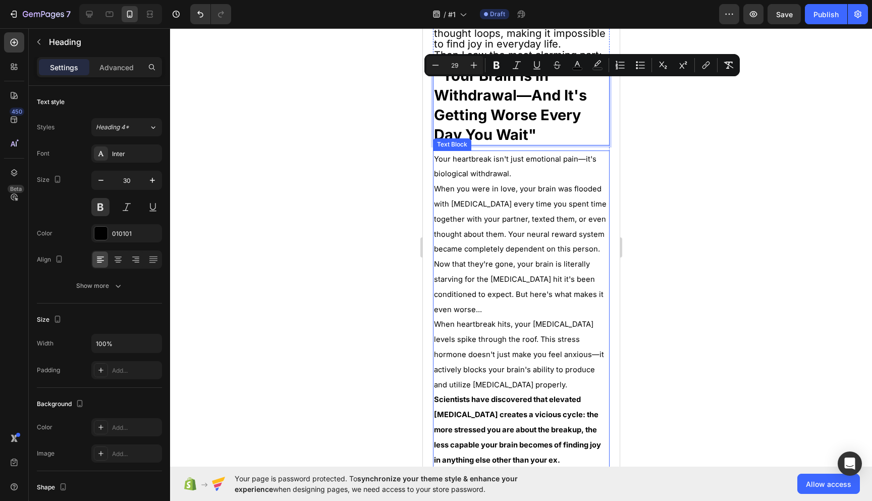
click at [515, 229] on p "When you were in love, your brain was flooded with [MEDICAL_DATA] every time yo…" at bounding box center [521, 218] width 175 height 75
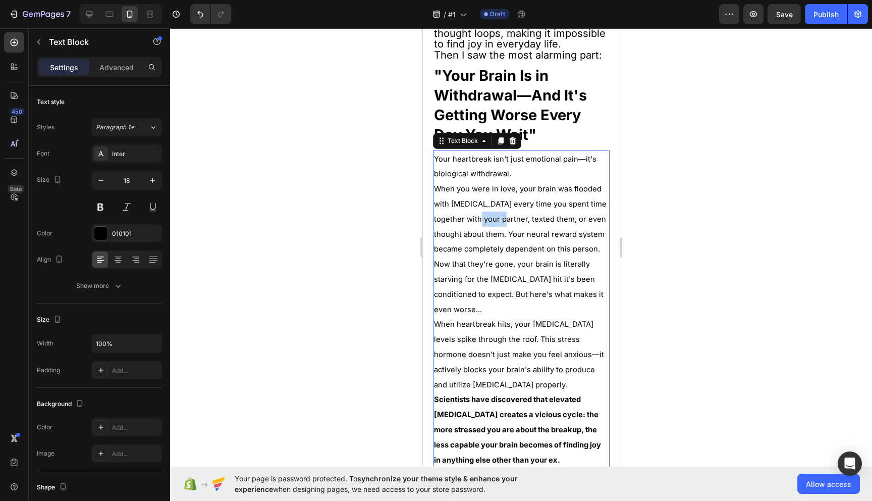
click at [509, 236] on span "When you were in love, your brain was flooded with [MEDICAL_DATA] every time yo…" at bounding box center [520, 218] width 173 height 69
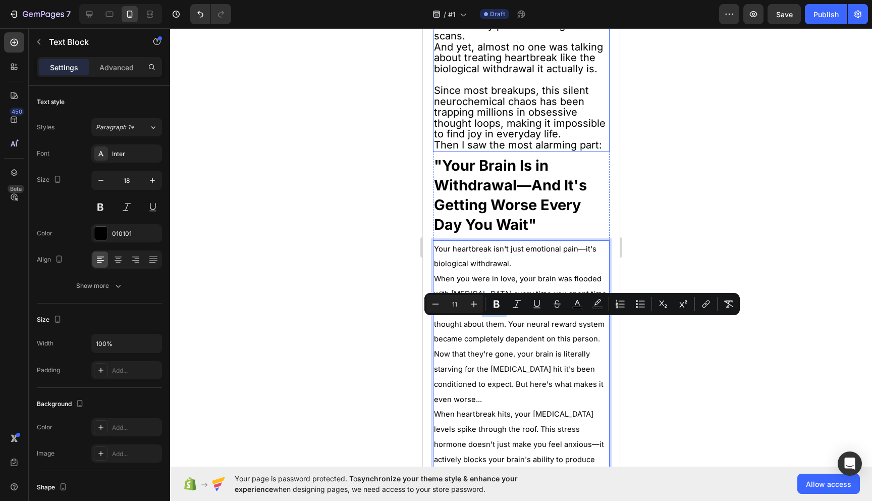
click at [491, 122] on span "Since most breakups, this silent neurochemical chaos has been trapping millions…" at bounding box center [520, 112] width 172 height 56
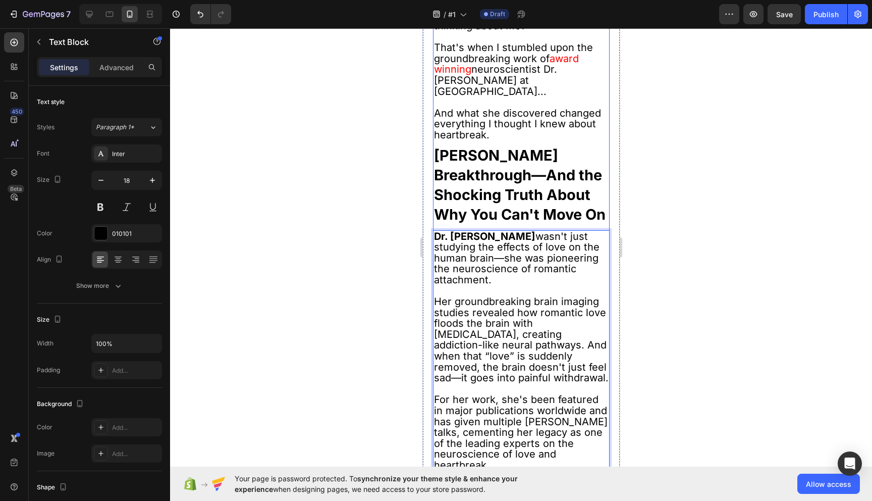
scroll to position [676, 0]
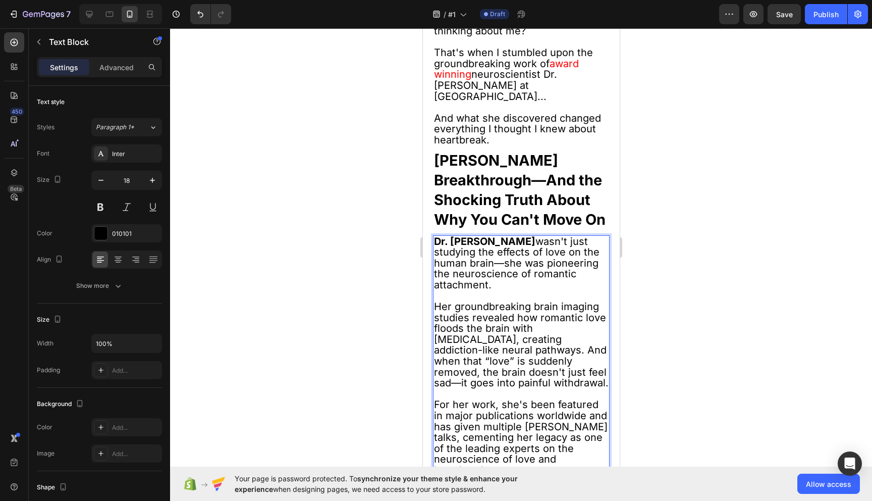
click at [485, 270] on span "Dr. [PERSON_NAME] wasn't just studying the effects of love on the human brain—s…" at bounding box center [517, 263] width 166 height 56
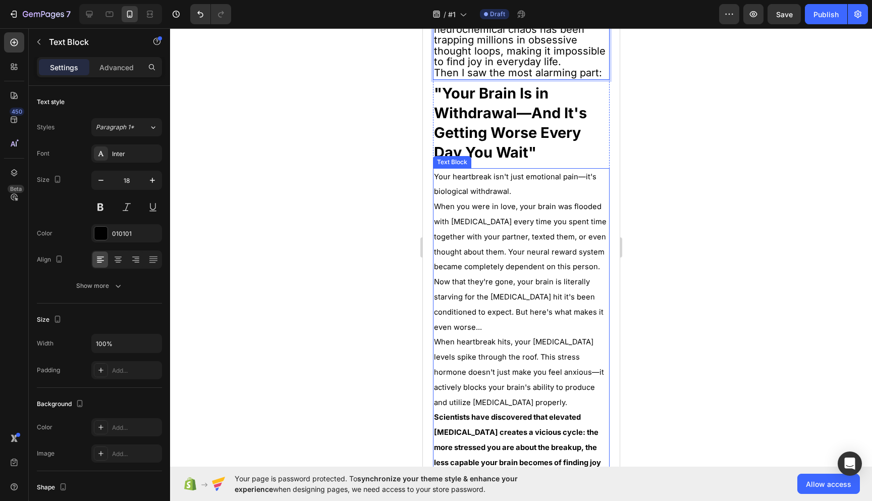
scroll to position [1317, 0]
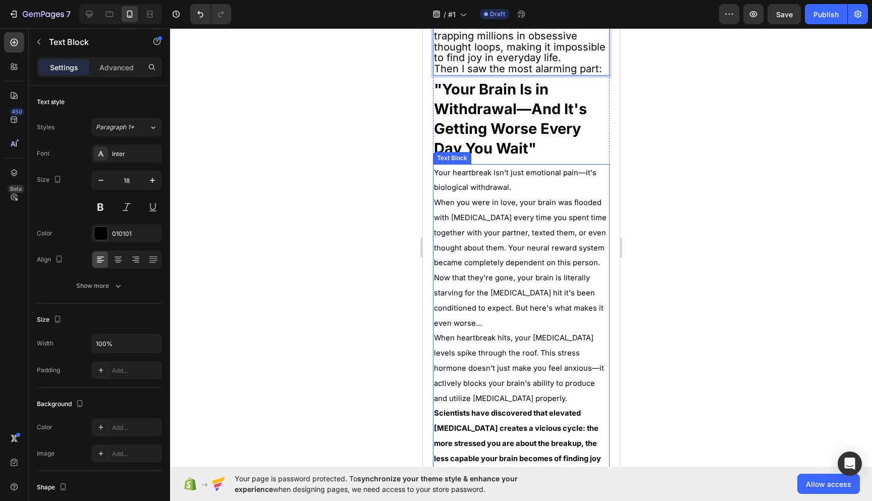
click at [509, 327] on p "Now that they're gone, your brain is literally starving for the [MEDICAL_DATA] …" at bounding box center [521, 300] width 175 height 60
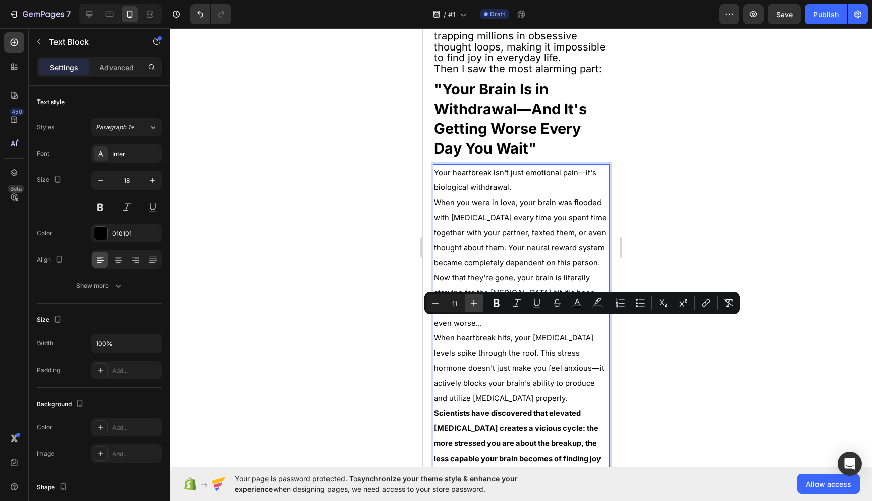
click at [476, 298] on icon "Editor contextual toolbar" at bounding box center [474, 303] width 10 height 10
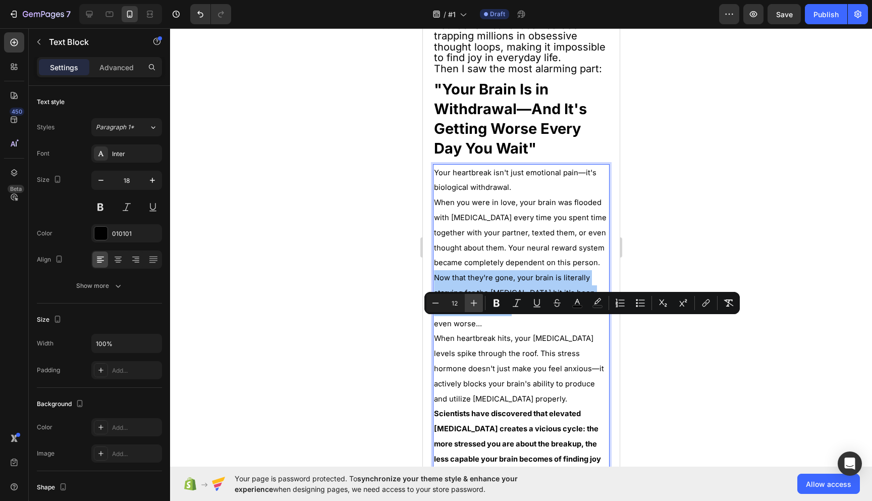
click at [476, 298] on icon "Editor contextual toolbar" at bounding box center [474, 303] width 10 height 10
type input "11"
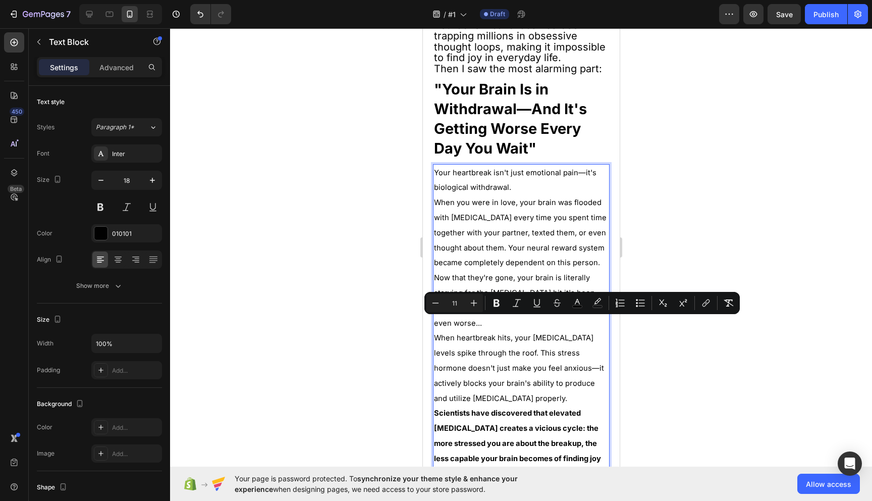
click at [493, 355] on span "When heartbreak hits, your [MEDICAL_DATA] levels spike through the roof. This s…" at bounding box center [519, 367] width 170 height 69
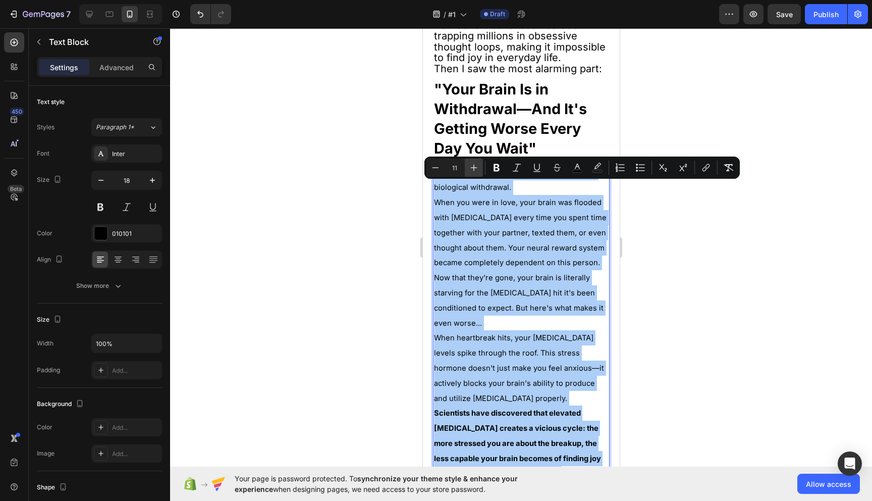
click at [476, 170] on icon "Editor contextual toolbar" at bounding box center [474, 168] width 10 height 10
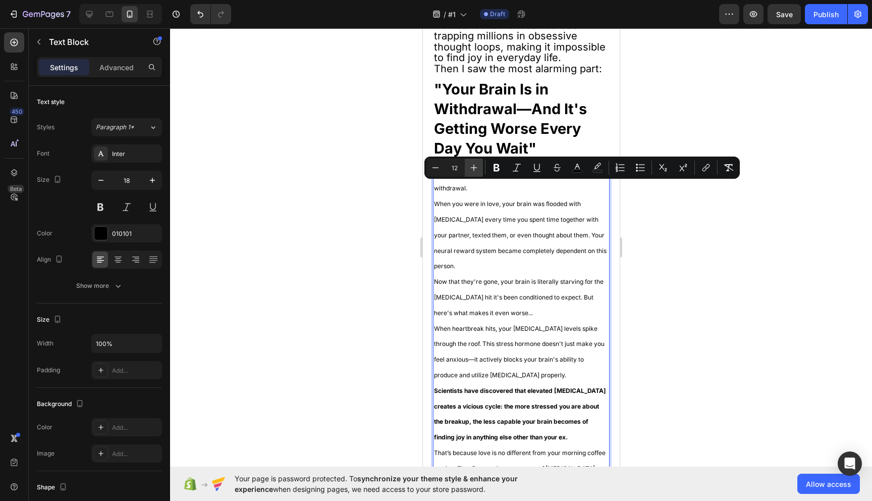
click at [476, 170] on icon "Editor contextual toolbar" at bounding box center [474, 168] width 10 height 10
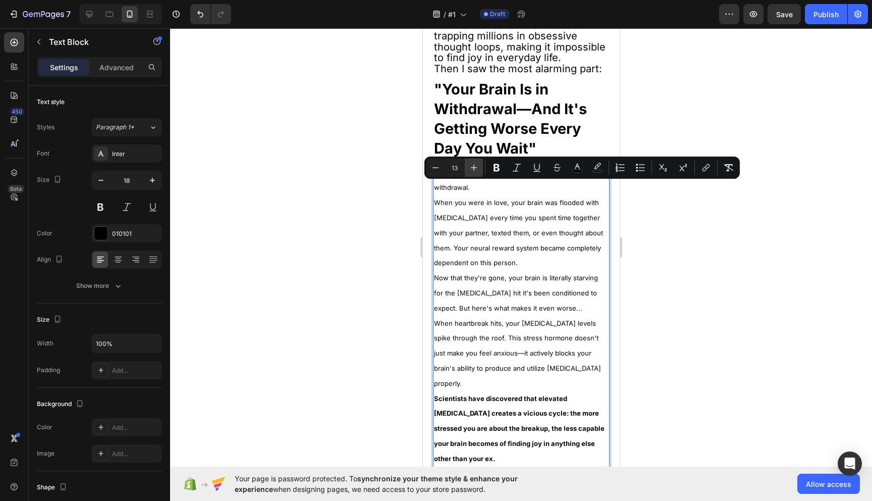
click at [476, 170] on icon "Editor contextual toolbar" at bounding box center [474, 168] width 10 height 10
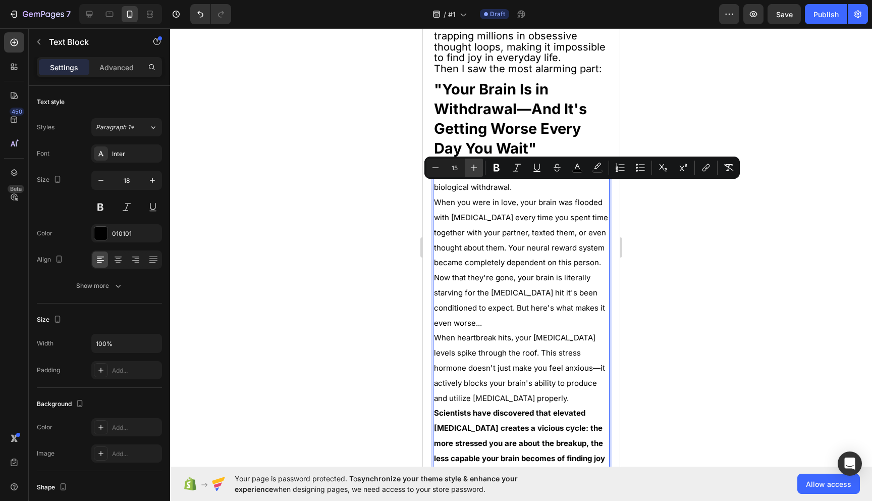
click at [476, 170] on icon "Editor contextual toolbar" at bounding box center [474, 168] width 10 height 10
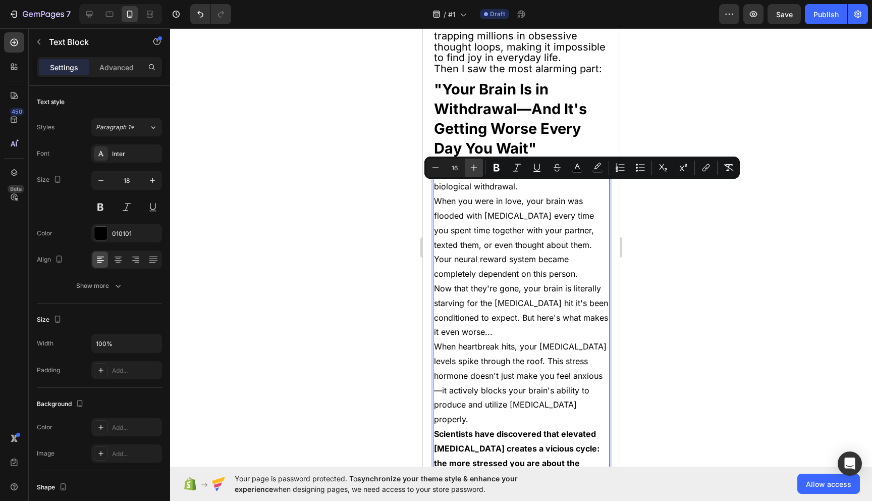
click at [476, 170] on icon "Editor contextual toolbar" at bounding box center [474, 168] width 10 height 10
type input "18"
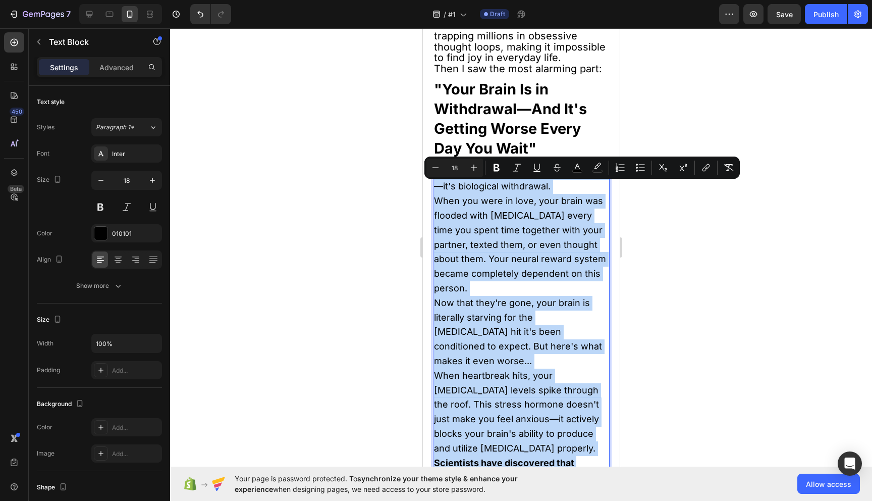
click at [503, 244] on span "When you were in love, your brain was flooded with [MEDICAL_DATA] every time yo…" at bounding box center [520, 244] width 172 height 98
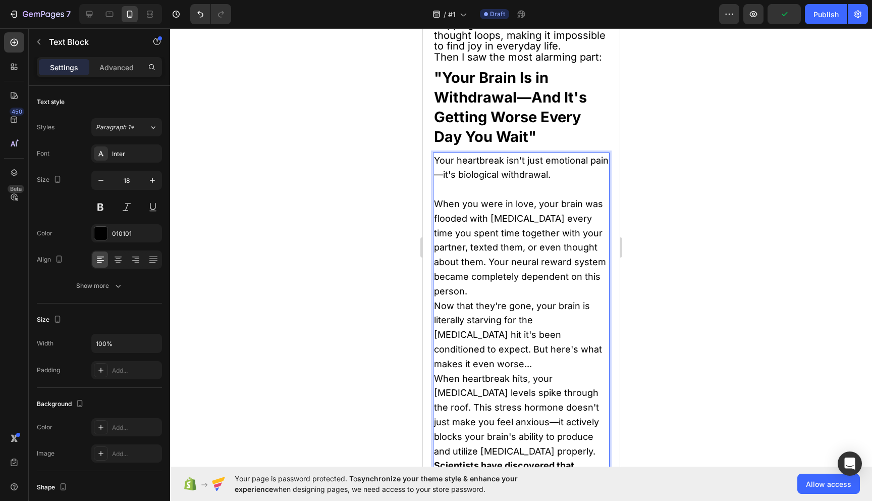
scroll to position [1329, 0]
click at [437, 320] on span "Now that they're gone, your brain is literally starving for the [MEDICAL_DATA] …" at bounding box center [518, 334] width 168 height 69
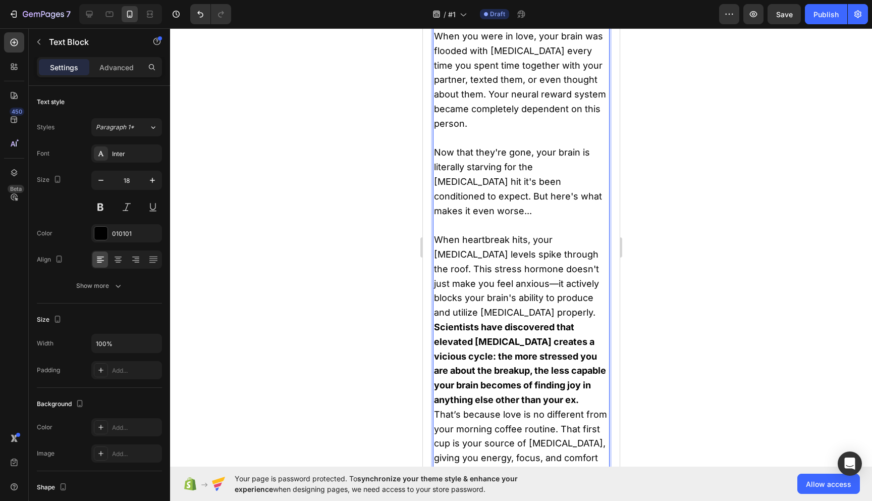
scroll to position [1498, 0]
click at [437, 326] on strong "Scientists have discovered that elevated [MEDICAL_DATA] creates a vicious cycle…" at bounding box center [520, 361] width 172 height 83
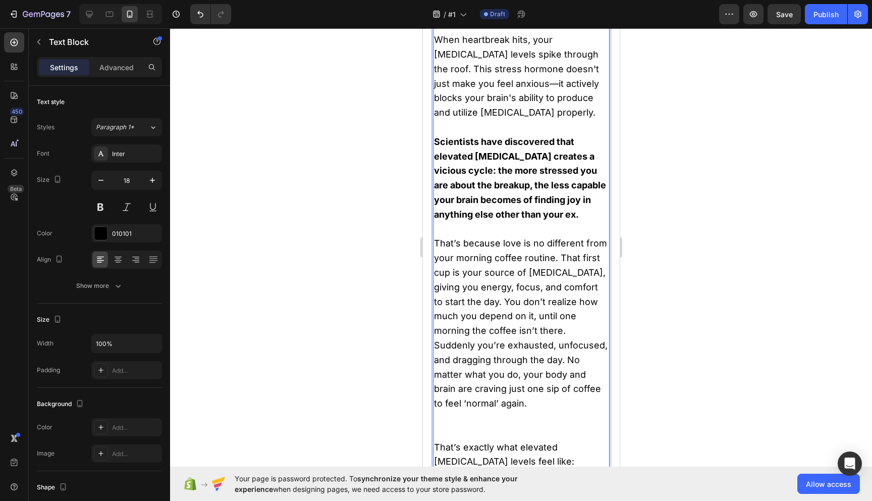
scroll to position [1704, 0]
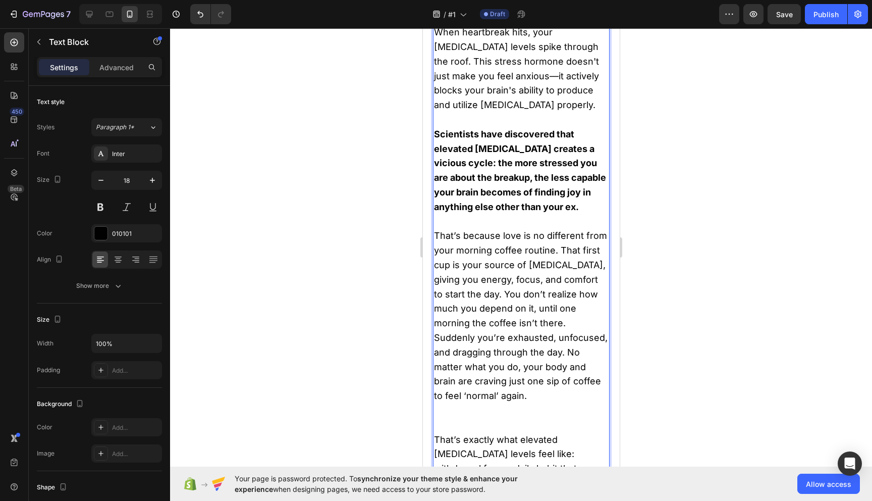
click at [512, 323] on span "That’s because love is no different from your morning coffee routine. That firs…" at bounding box center [521, 315] width 174 height 171
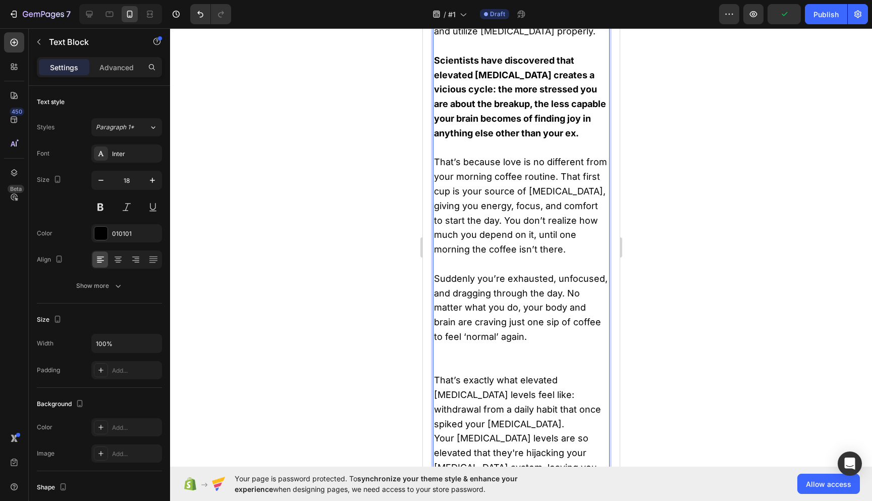
scroll to position [1823, 0]
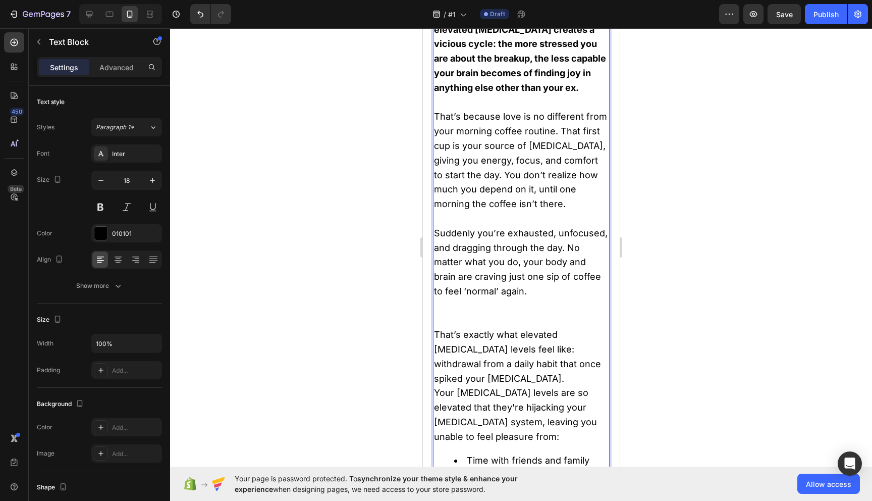
click at [438, 334] on span "That’s exactly what elevated [MEDICAL_DATA] levels feel like: withdrawal from a…" at bounding box center [517, 356] width 167 height 54
click at [437, 334] on span "That’s exactly what elevated [MEDICAL_DATA] levels feel like: withdrawal from a…" at bounding box center [517, 356] width 167 height 54
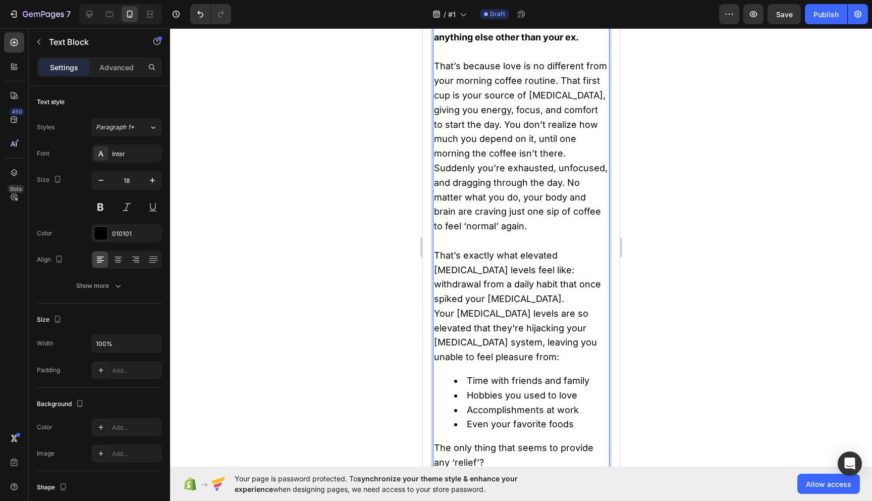
scroll to position [1891, 0]
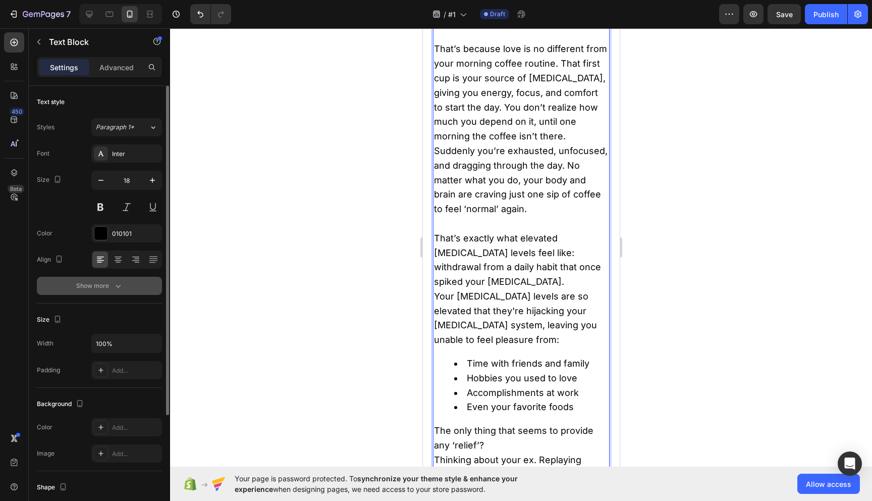
click at [105, 293] on button "Show more" at bounding box center [99, 286] width 125 height 18
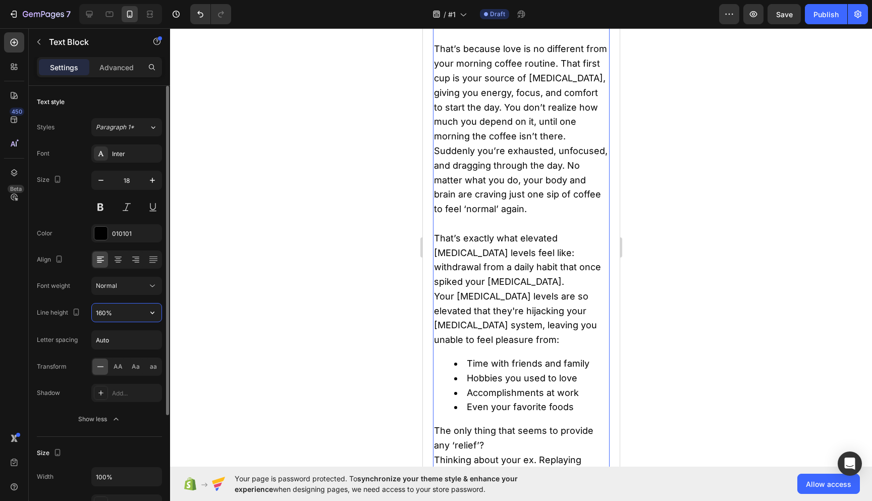
click at [115, 311] on input "160%" at bounding box center [127, 312] width 70 height 18
click at [155, 313] on icon "button" at bounding box center [152, 312] width 10 height 10
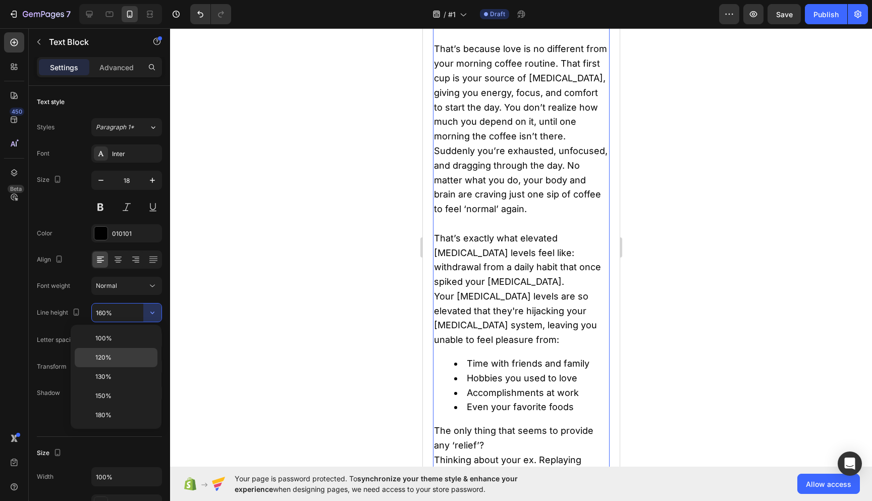
click at [129, 356] on p "120%" at bounding box center [124, 357] width 58 height 9
type input "120%"
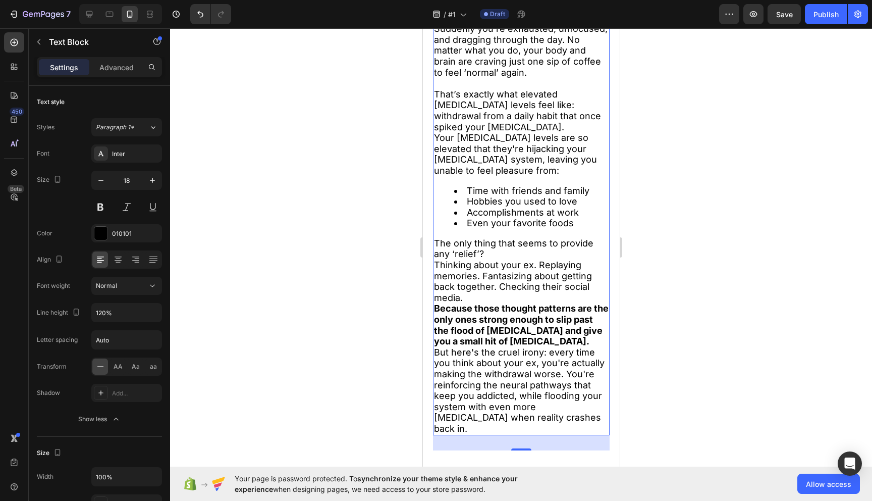
scroll to position [1894, 0]
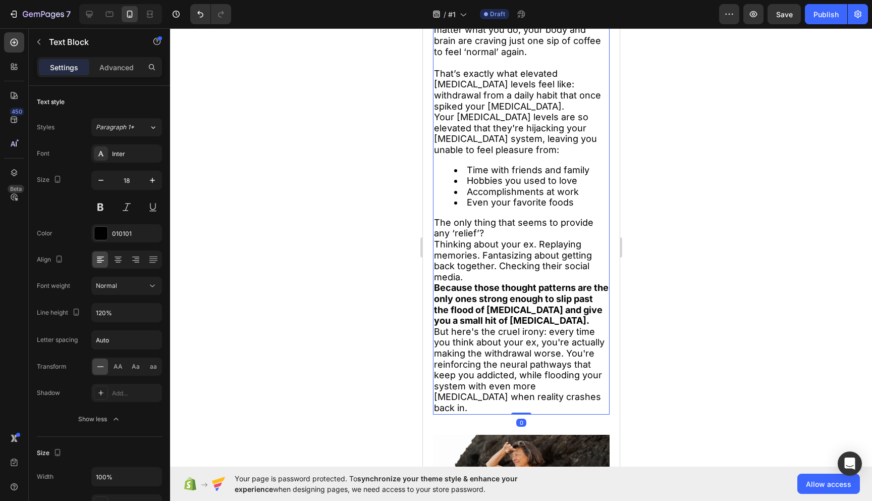
drag, startPoint x: 523, startPoint y: 399, endPoint x: 523, endPoint y: 379, distance: 20.2
click at [523, 379] on div "Your heartbreak isn't just emotional pain—it's biological withdrawal. When you …" at bounding box center [521, 1] width 177 height 827
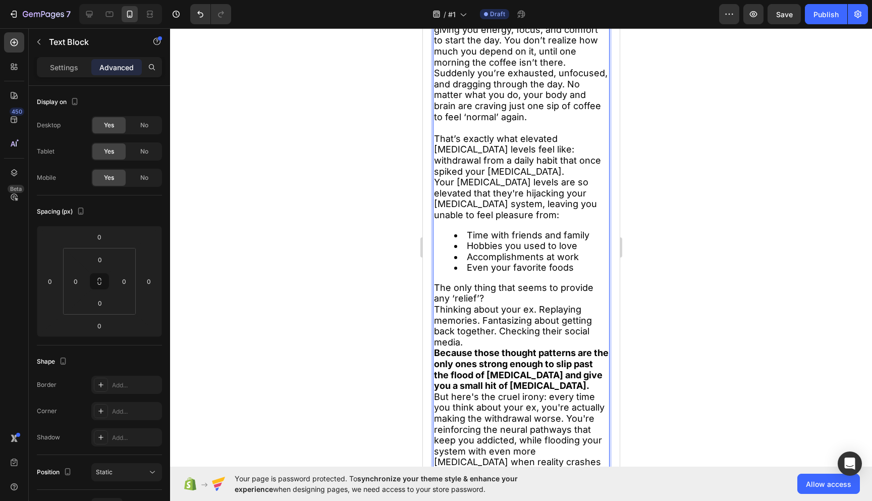
scroll to position [1840, 0]
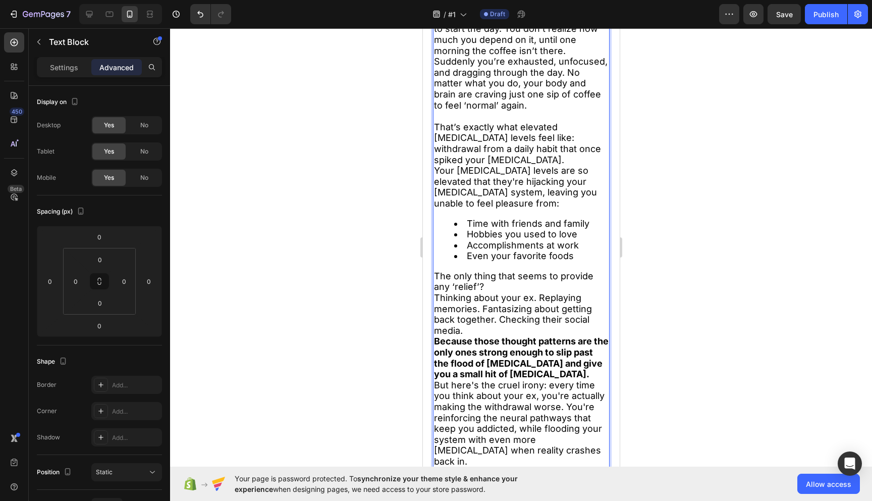
click at [440, 336] on strong "Because those thought patterns are the only ones strong enough to slip past the…" at bounding box center [521, 357] width 175 height 43
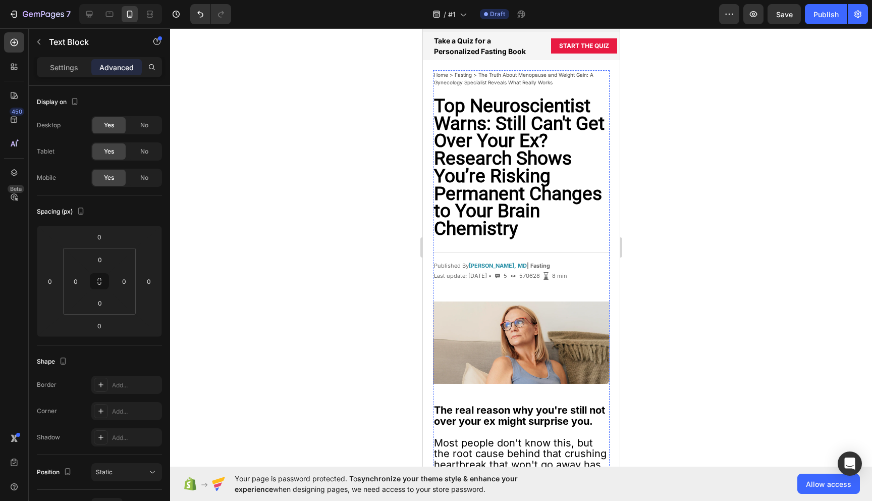
scroll to position [0, 0]
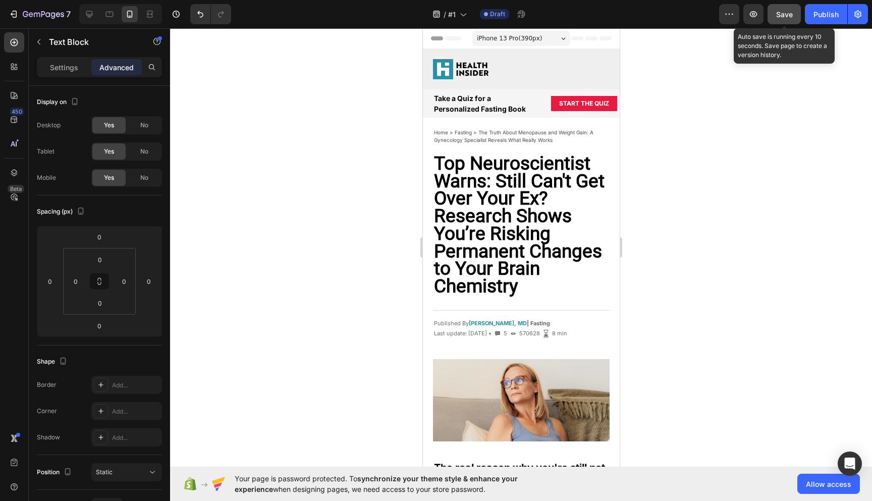
click at [784, 17] on span "Save" at bounding box center [784, 14] width 17 height 9
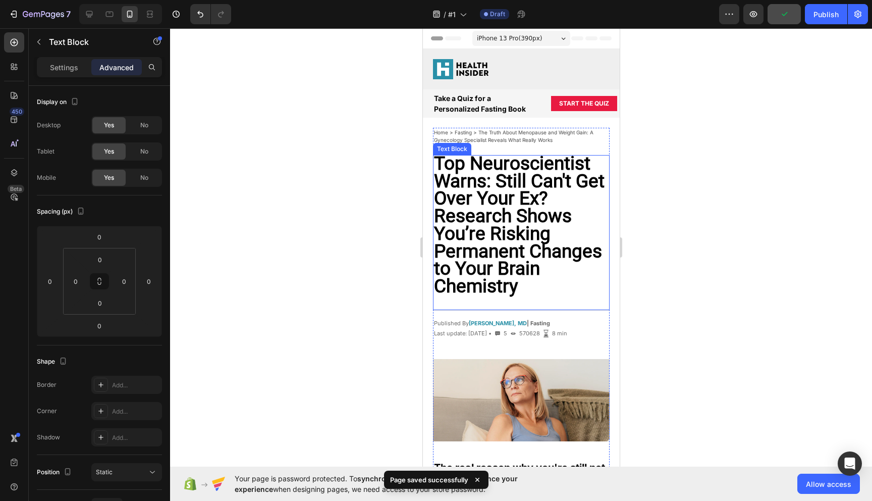
click at [536, 211] on strong "Top Neuroscientist Warns: Still Can't Get Over Your Ex? Research Shows You’re R…" at bounding box center [519, 224] width 171 height 144
click at [531, 213] on strong "Top Neuroscientist Warns: Still Can't Get Over Your Ex? Research Shows You’re R…" at bounding box center [519, 224] width 171 height 144
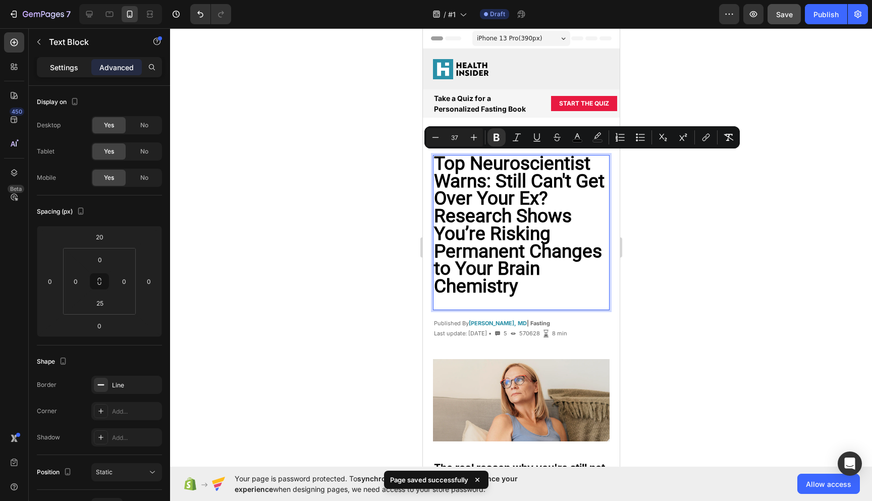
click at [56, 75] on div "Settings" at bounding box center [64, 67] width 50 height 16
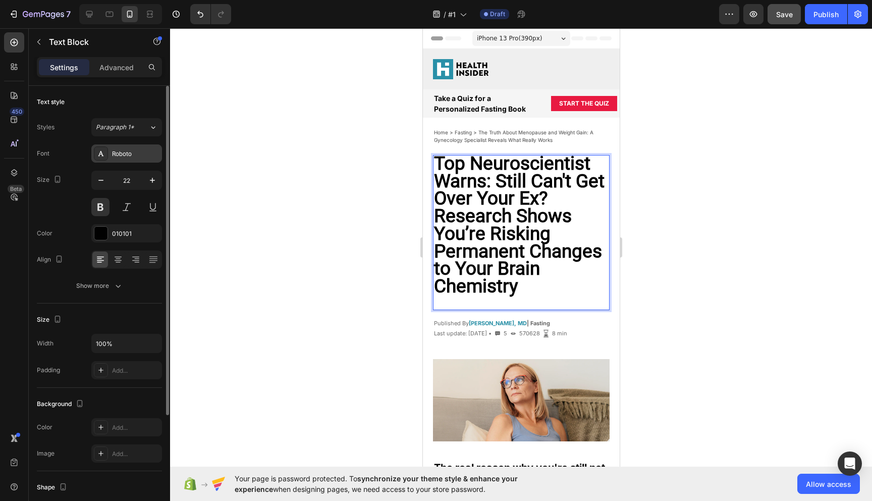
click at [138, 153] on div "Roboto" at bounding box center [135, 153] width 47 height 9
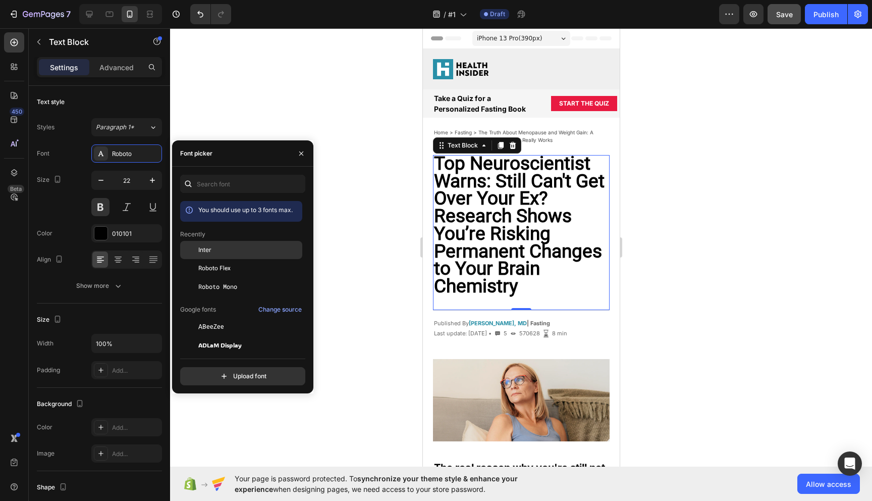
click at [218, 249] on div "Inter" at bounding box center [249, 249] width 102 height 9
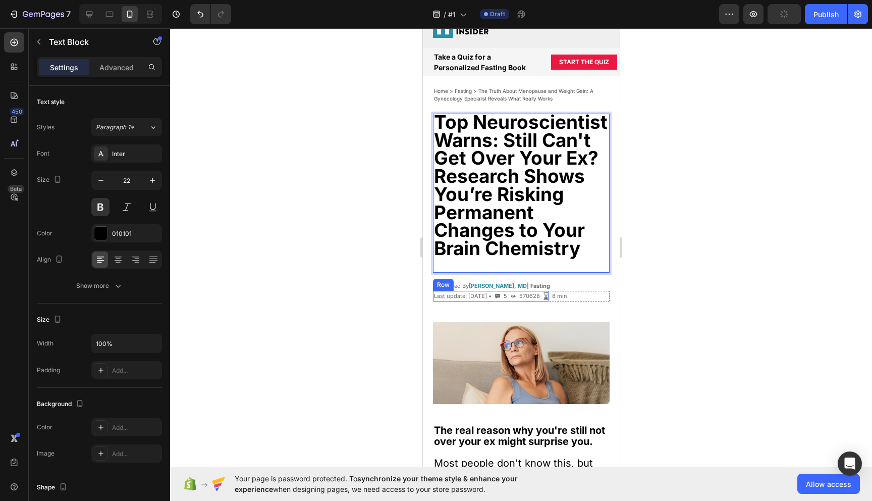
scroll to position [43, 0]
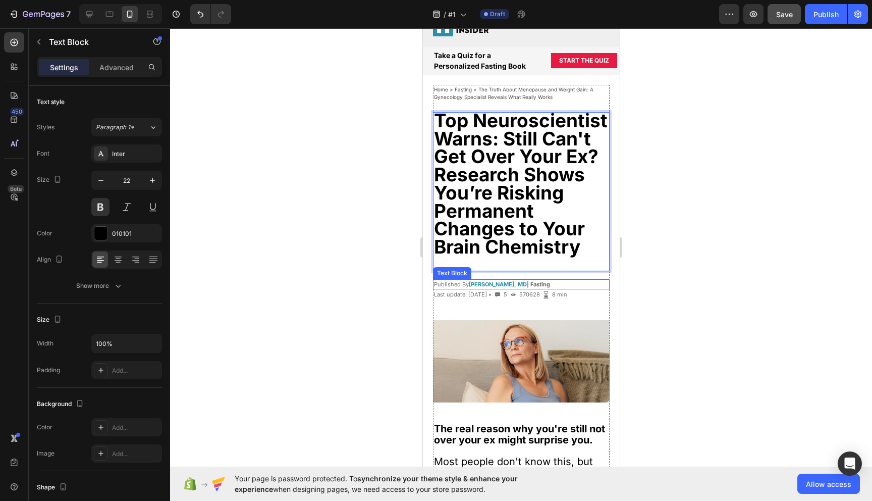
click at [554, 281] on p "Published By [PERSON_NAME], [GEOGRAPHIC_DATA] | Fasting" at bounding box center [521, 284] width 175 height 9
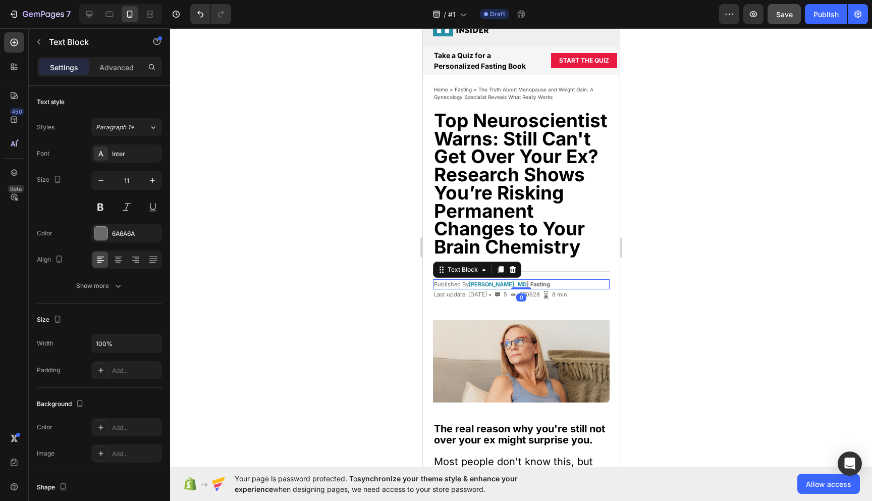
click at [559, 281] on p "Published By [PERSON_NAME], [GEOGRAPHIC_DATA] | Fasting" at bounding box center [521, 284] width 175 height 9
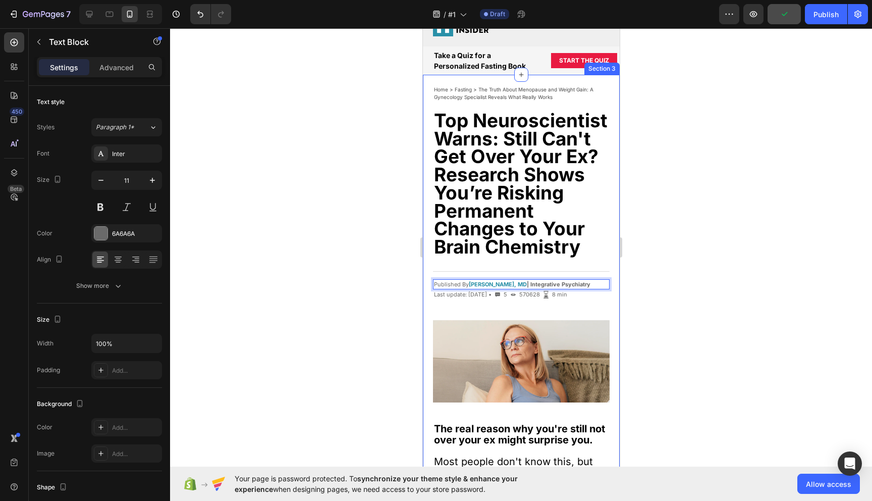
click at [694, 288] on div at bounding box center [521, 264] width 702 height 472
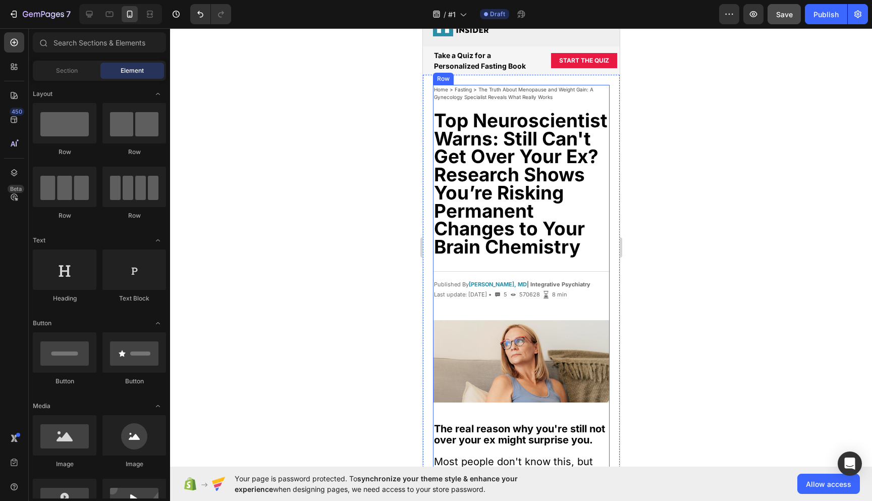
scroll to position [50, 0]
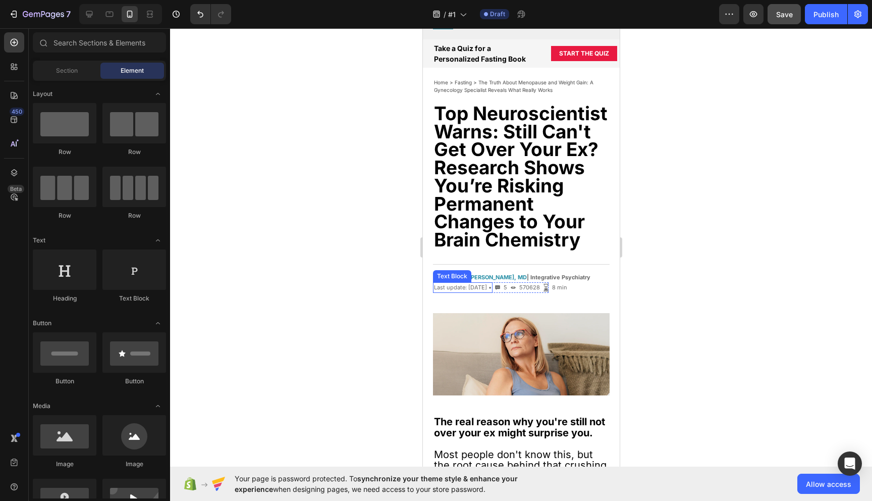
click at [478, 284] on p "Last update: [DATE] •" at bounding box center [463, 287] width 58 height 9
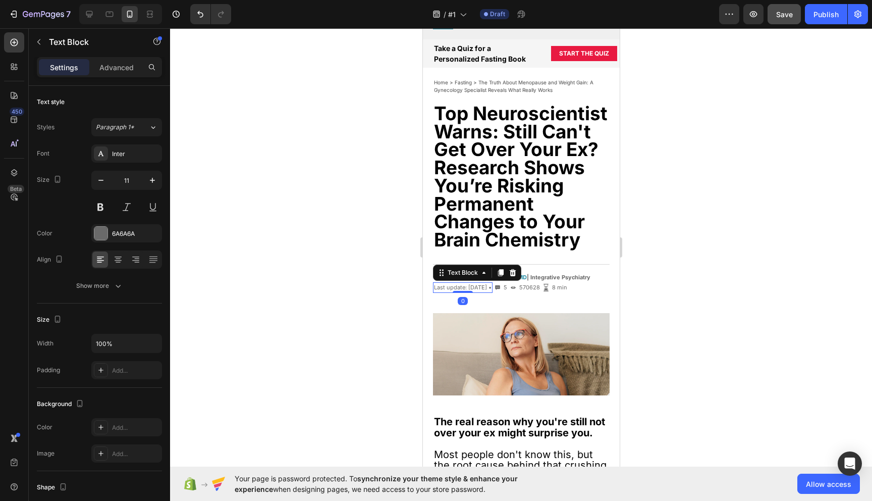
click at [478, 284] on p "Last update: [DATE] •" at bounding box center [463, 287] width 58 height 9
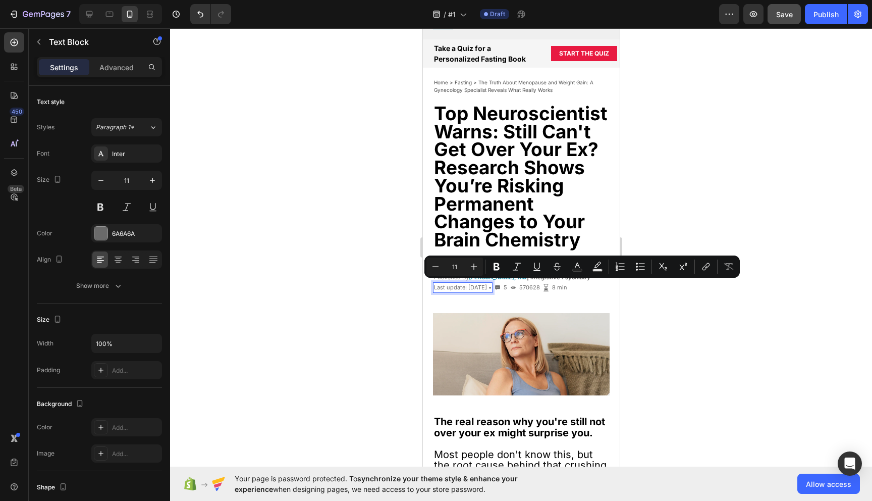
click at [475, 286] on p "Last update: [DATE] •" at bounding box center [463, 287] width 58 height 9
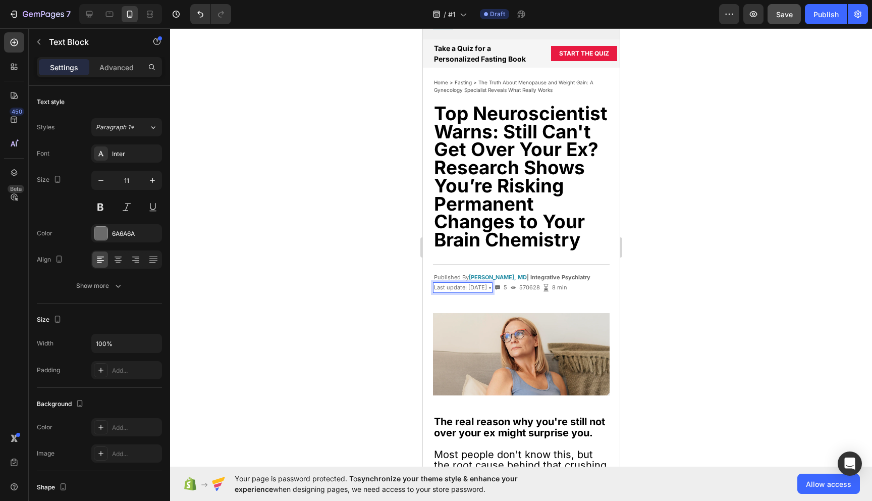
click at [491, 284] on p "Last update: [DATE] •" at bounding box center [463, 287] width 58 height 9
click at [463, 286] on p "Last update: [DATE] •" at bounding box center [463, 287] width 58 height 9
click at [495, 286] on p "Last updated: [DATE] •" at bounding box center [464, 287] width 61 height 9
click at [495, 287] on p "Last updated: [DATE] •" at bounding box center [464, 287] width 61 height 9
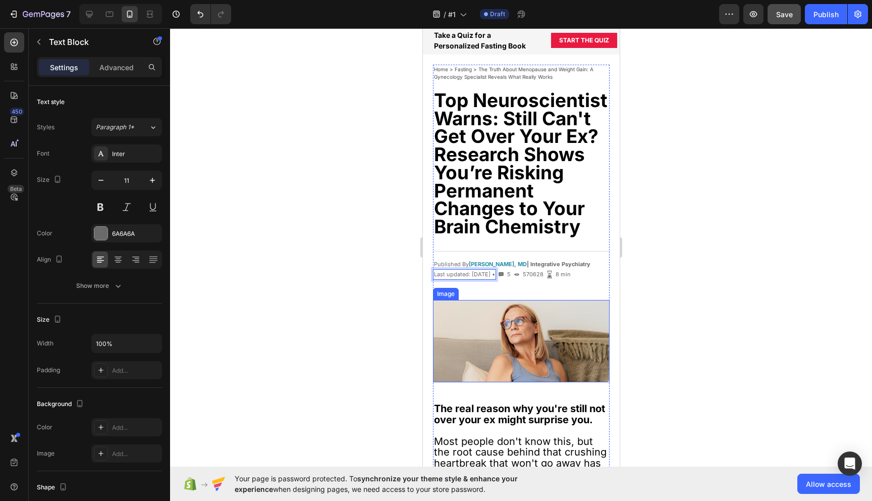
scroll to position [64, 0]
click at [495, 273] on p "Last updated: [DATE] •" at bounding box center [464, 274] width 61 height 9
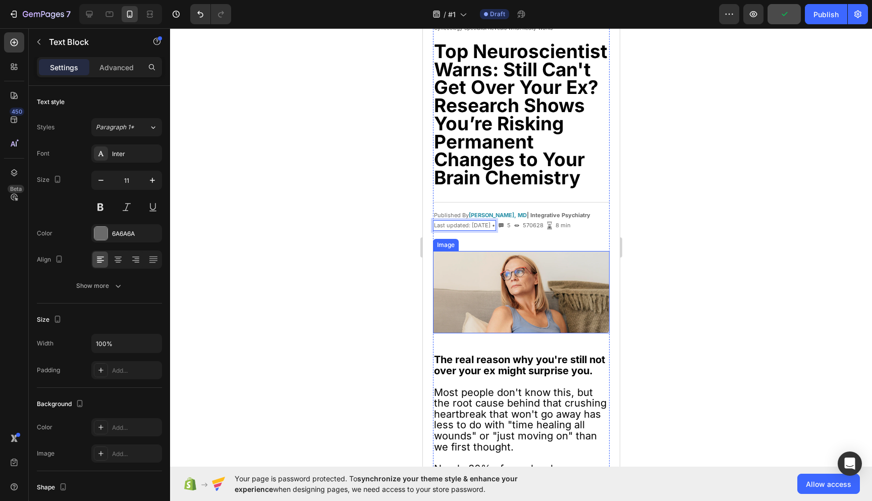
scroll to position [117, 0]
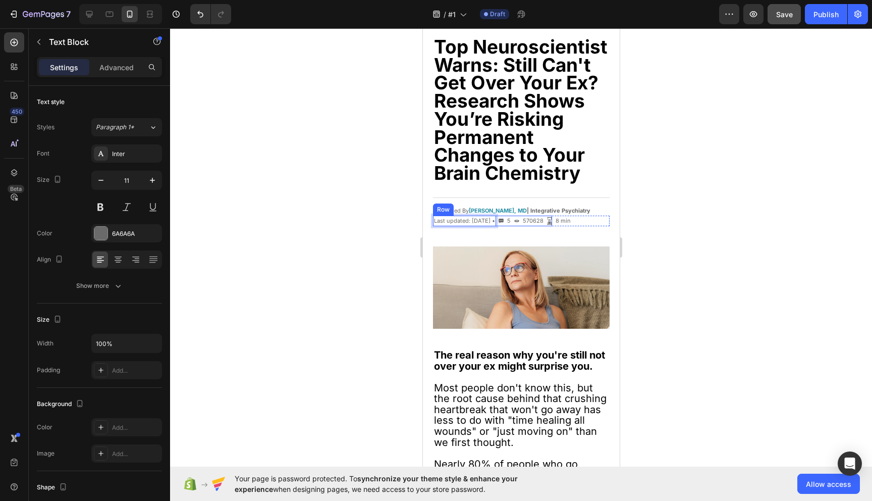
click at [536, 219] on div "Last updated: [DATE] • Text Block 0 Published By [PERSON_NAME], MD | Fasting • …" at bounding box center [492, 221] width 119 height 11
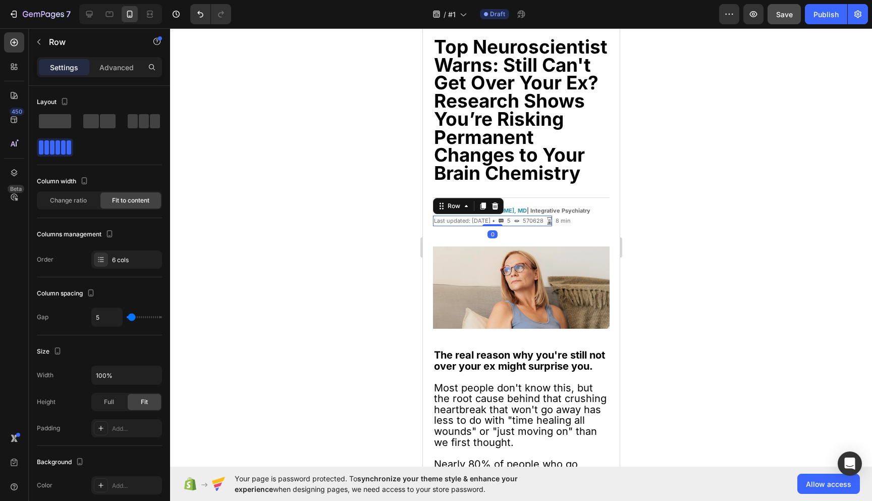
click at [510, 217] on p "5" at bounding box center [509, 221] width 4 height 9
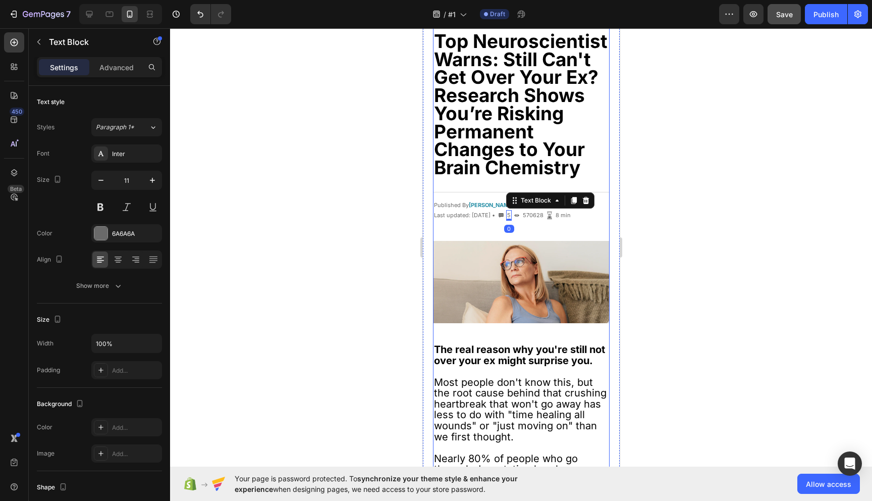
scroll to position [124, 0]
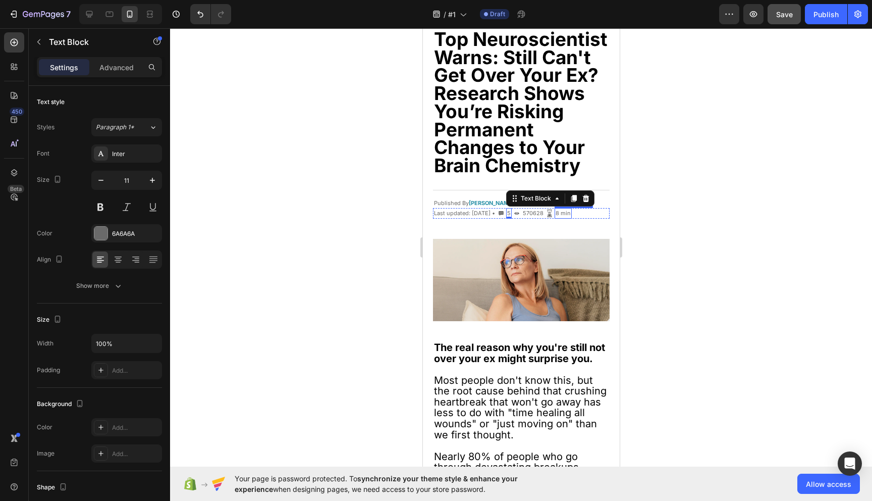
click at [570, 211] on p "8 min" at bounding box center [562, 213] width 15 height 9
click at [566, 195] on icon at bounding box center [563, 198] width 7 height 7
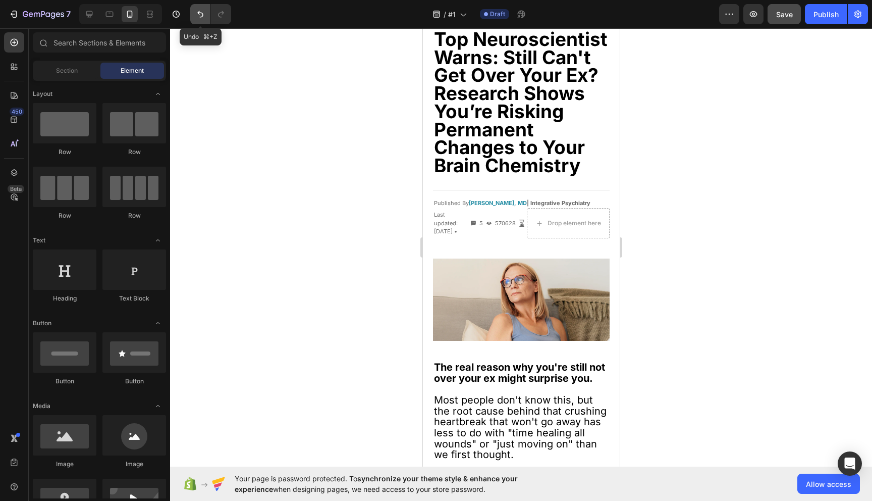
click at [198, 15] on icon "Undo/Redo" at bounding box center [200, 14] width 10 height 10
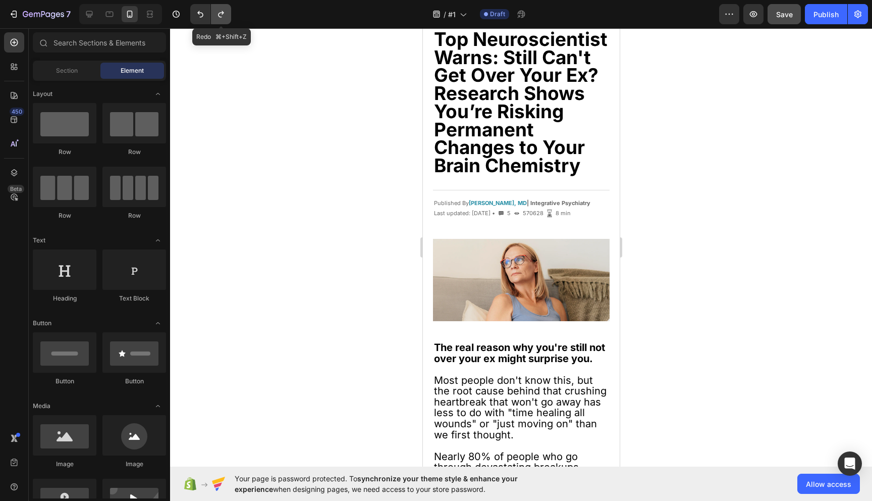
click at [224, 10] on icon "Undo/Redo" at bounding box center [221, 14] width 10 height 10
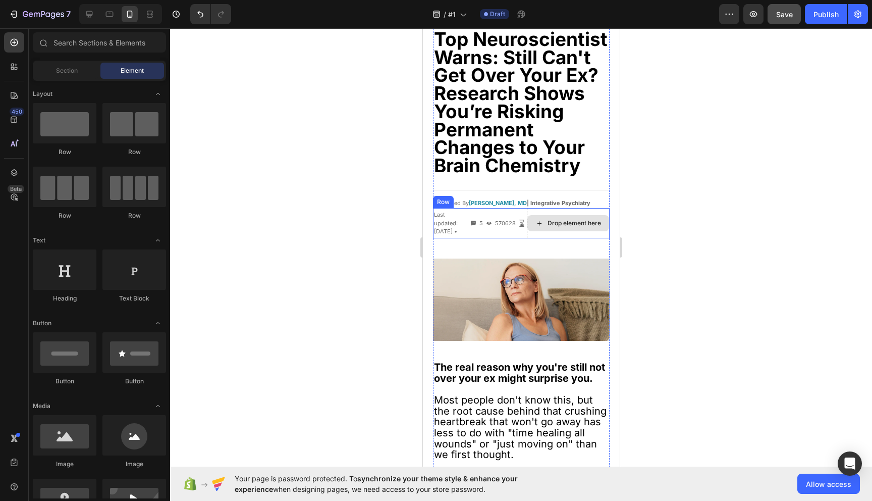
click at [596, 212] on div "Drop element here" at bounding box center [567, 223] width 83 height 30
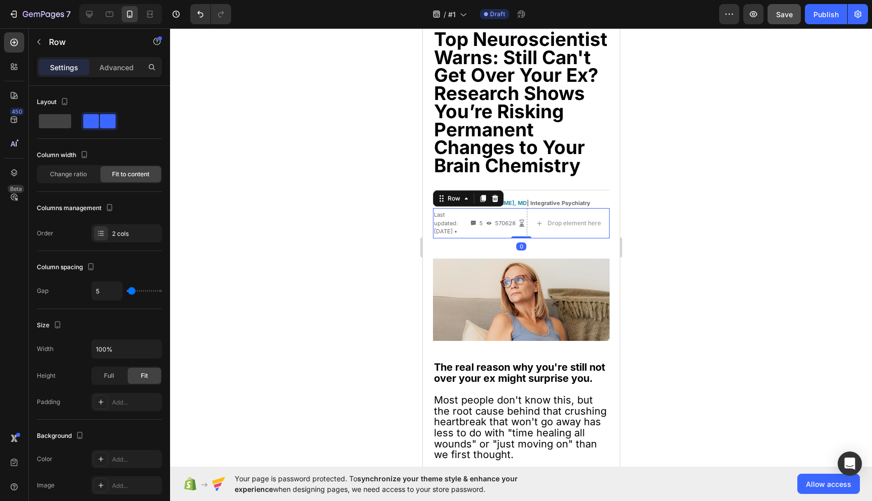
click at [668, 241] on div at bounding box center [521, 264] width 702 height 472
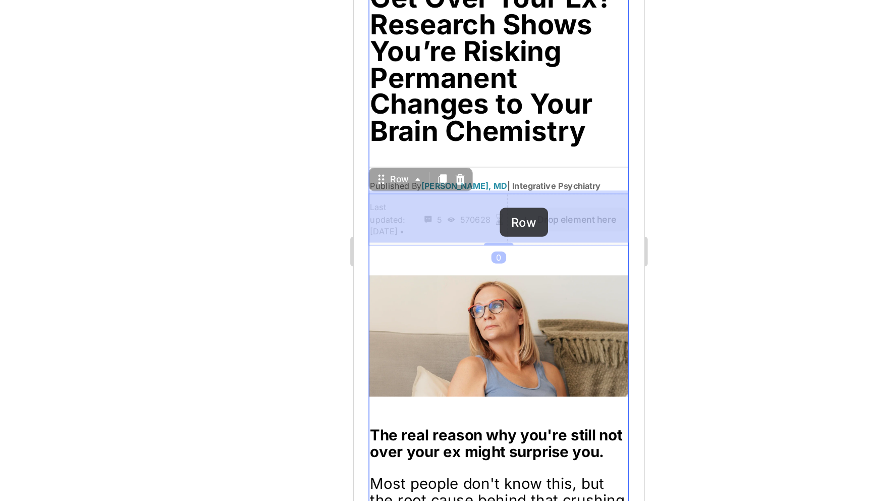
drag, startPoint x: 457, startPoint y: 112, endPoint x: 452, endPoint y: 118, distance: 8.0
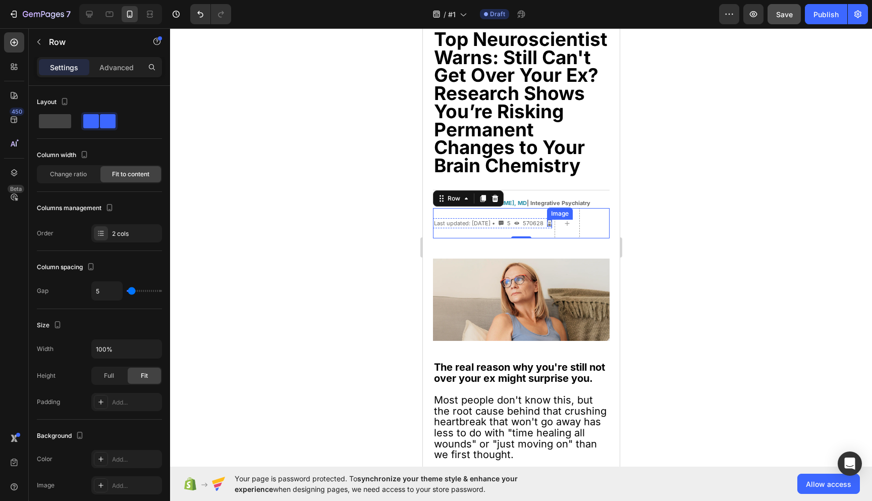
click at [552, 221] on img at bounding box center [549, 223] width 5 height 7
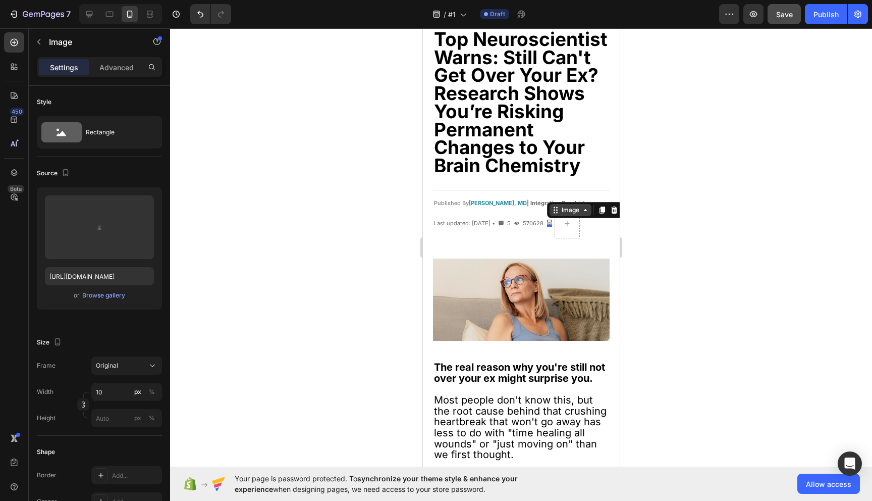
click at [589, 209] on icon at bounding box center [585, 210] width 8 height 8
click at [687, 202] on div at bounding box center [521, 264] width 702 height 472
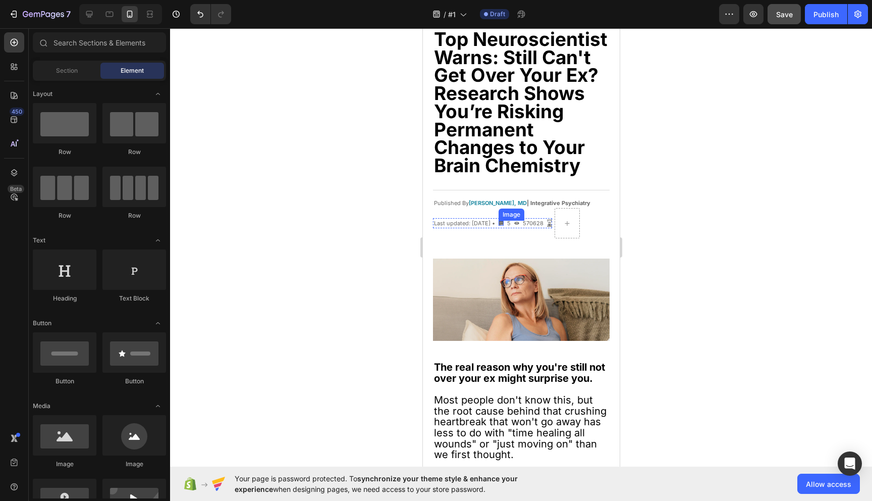
click at [503, 221] on img at bounding box center [500, 223] width 5 height 5
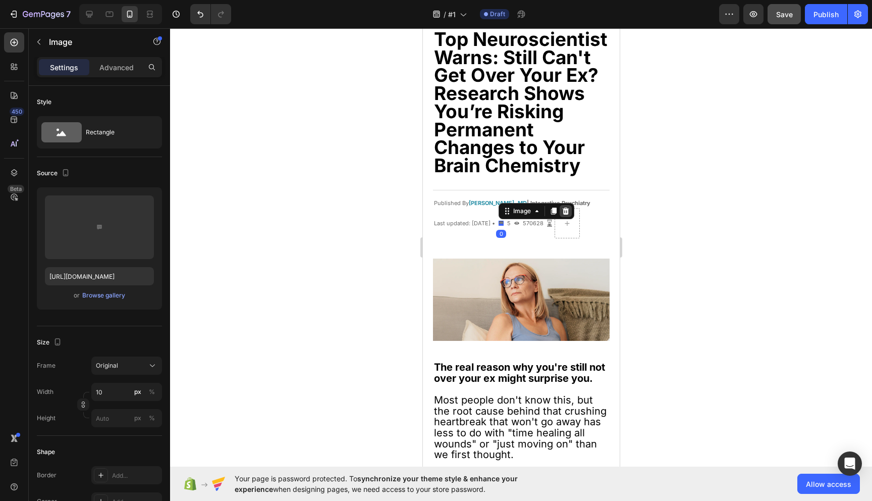
click at [569, 209] on icon at bounding box center [565, 210] width 7 height 7
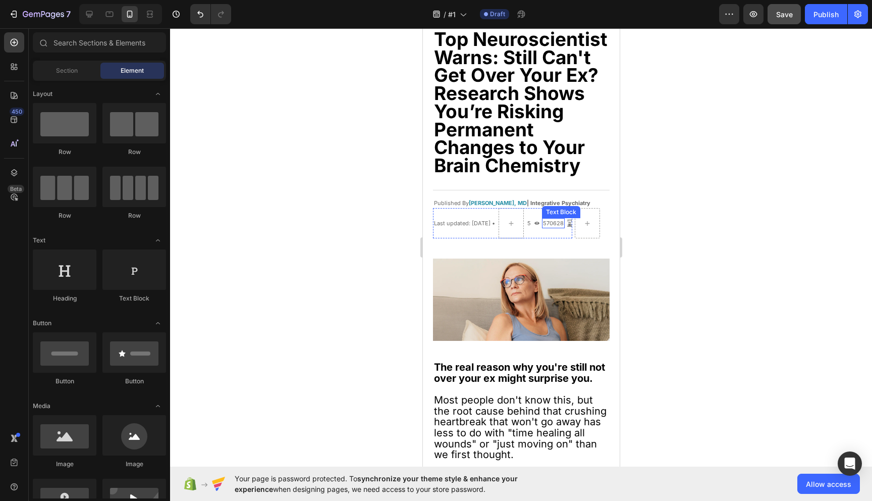
click at [560, 221] on p "570628" at bounding box center [553, 223] width 21 height 9
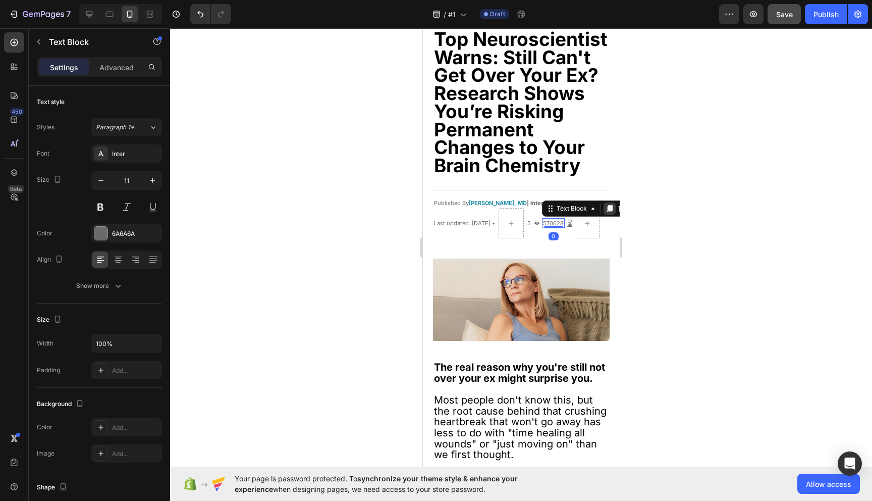
click at [615, 210] on div at bounding box center [609, 208] width 12 height 12
click at [613, 212] on icon at bounding box center [609, 213] width 8 height 8
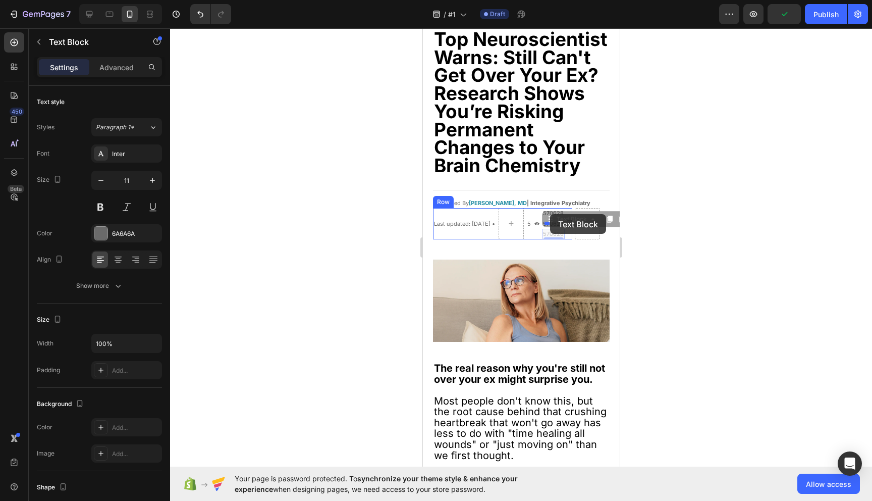
drag, startPoint x: 572, startPoint y: 217, endPoint x: 550, endPoint y: 213, distance: 22.5
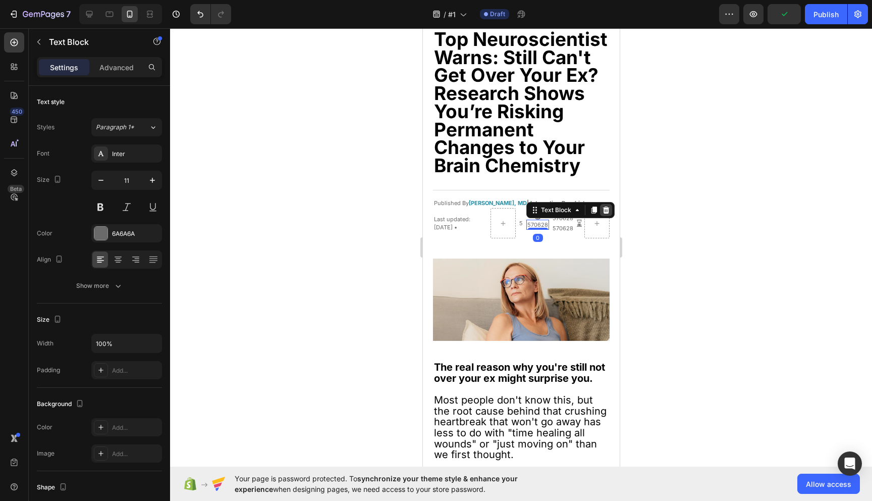
click at [609, 206] on icon at bounding box center [606, 209] width 7 height 7
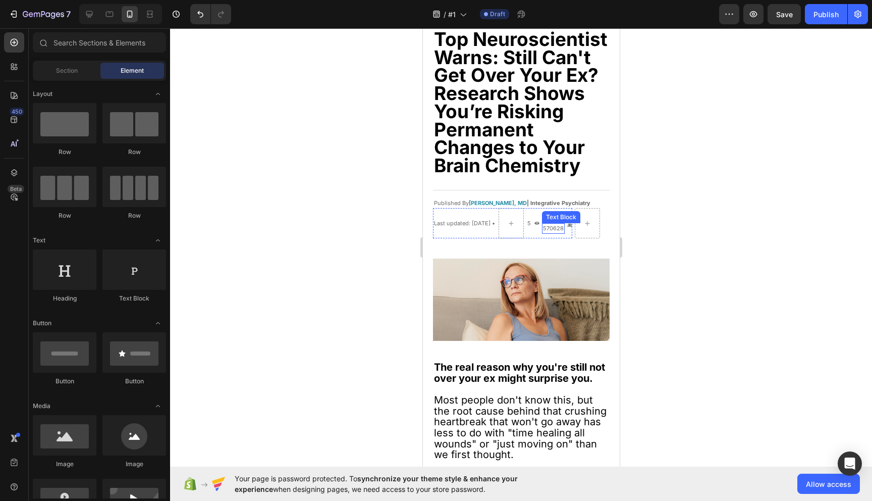
click at [559, 225] on p "570628" at bounding box center [553, 228] width 21 height 9
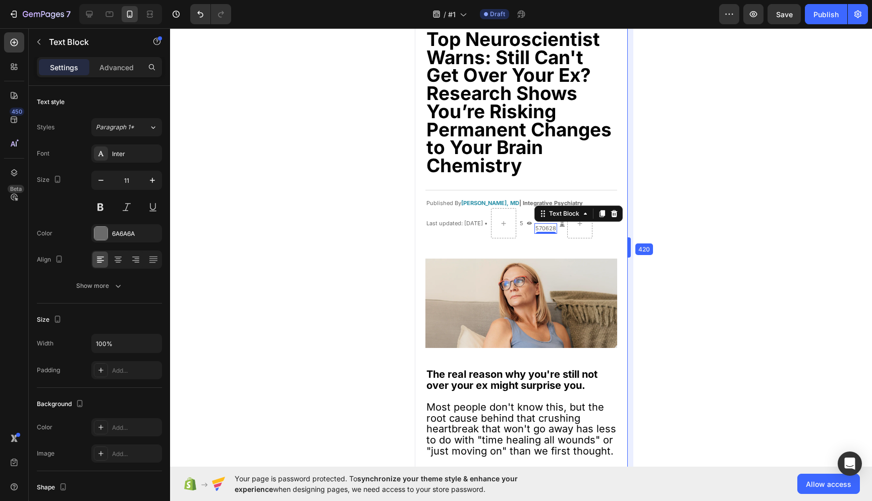
drag, startPoint x: 622, startPoint y: 248, endPoint x: 637, endPoint y: 248, distance: 15.1
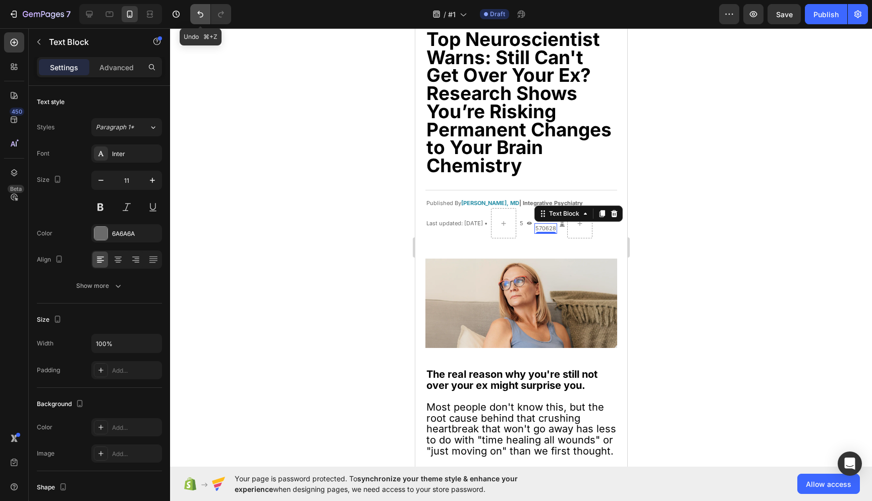
click at [199, 11] on icon "Undo/Redo" at bounding box center [200, 14] width 6 height 7
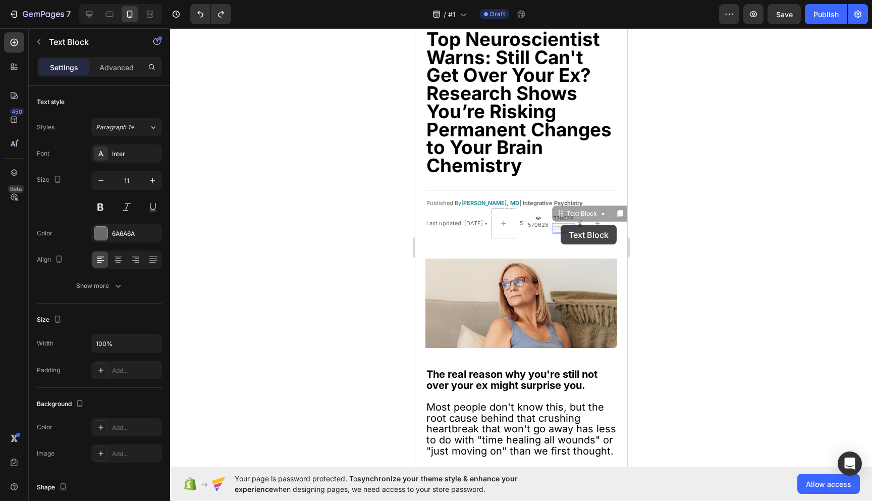
scroll to position [119, 0]
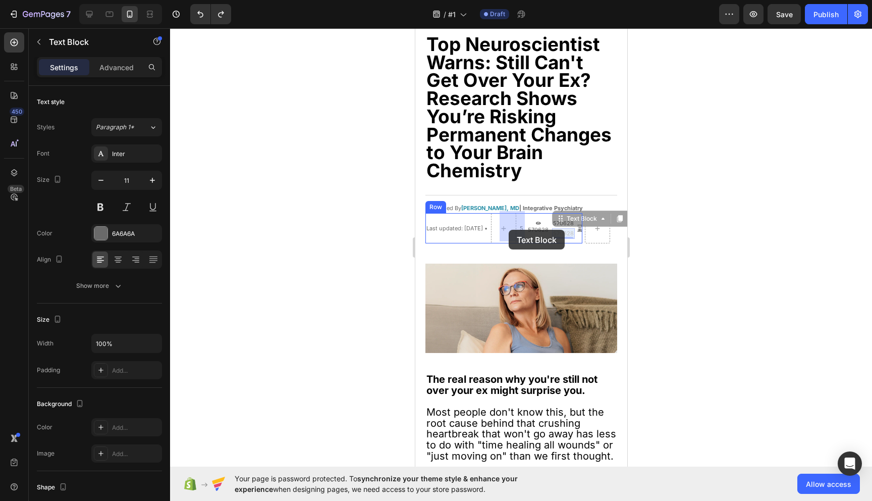
drag, startPoint x: 569, startPoint y: 225, endPoint x: 508, endPoint y: 230, distance: 60.8
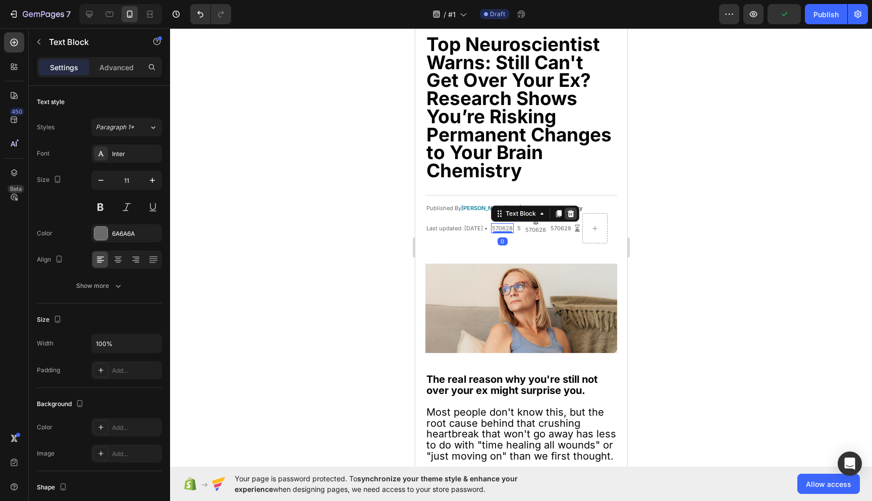
click at [574, 210] on icon at bounding box center [570, 213] width 7 height 7
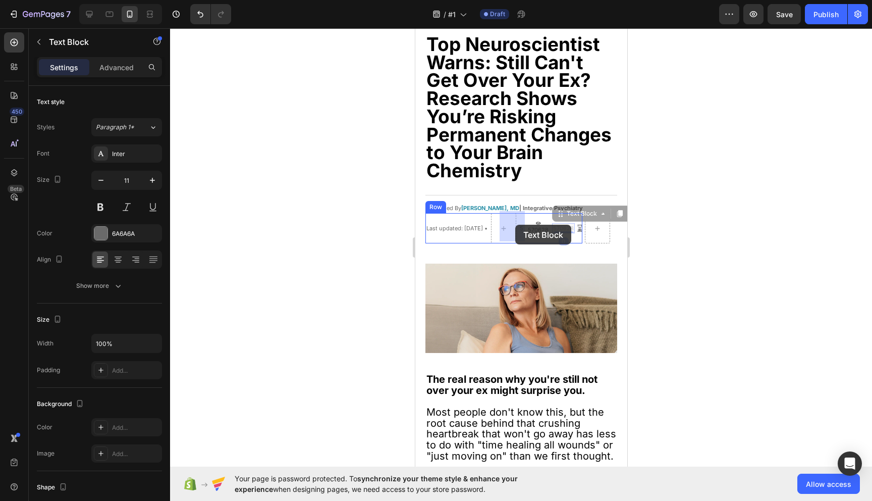
drag, startPoint x: 570, startPoint y: 226, endPoint x: 510, endPoint y: 225, distance: 60.6
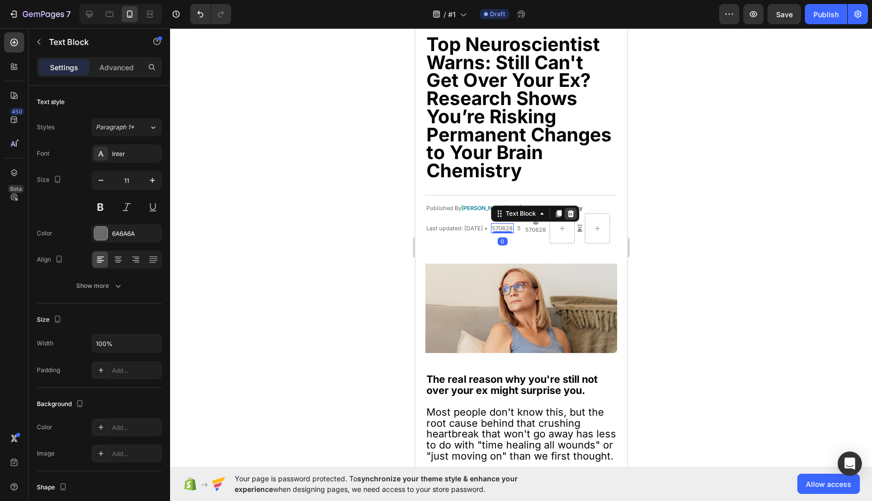
click at [574, 210] on icon at bounding box center [570, 213] width 7 height 7
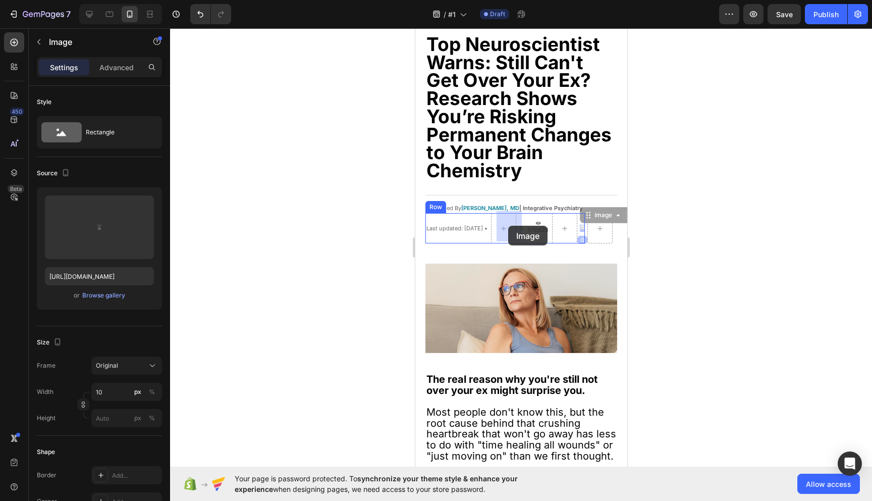
drag, startPoint x: 586, startPoint y: 227, endPoint x: 508, endPoint y: 226, distance: 77.7
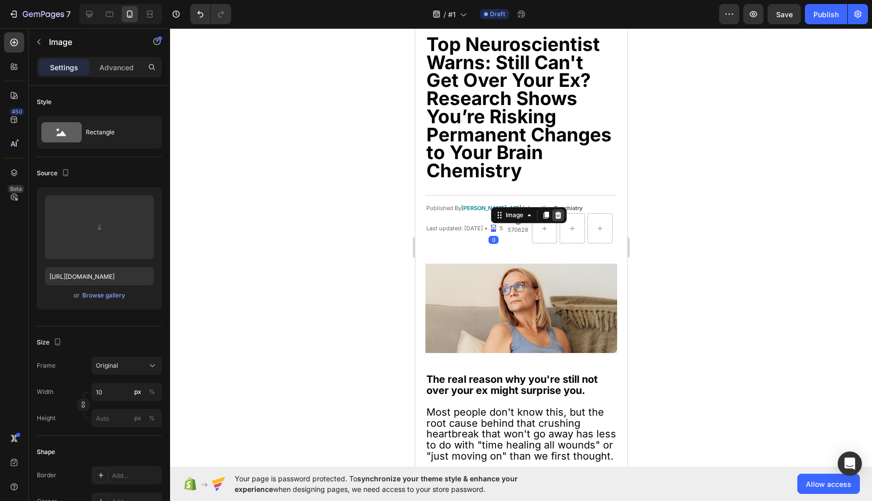
click at [561, 211] on icon at bounding box center [558, 214] width 7 height 7
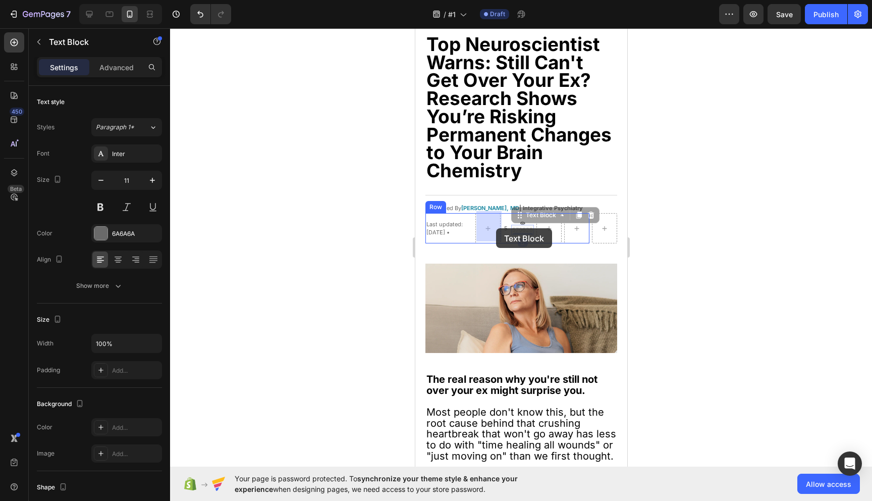
drag, startPoint x: 524, startPoint y: 225, endPoint x: 496, endPoint y: 228, distance: 27.9
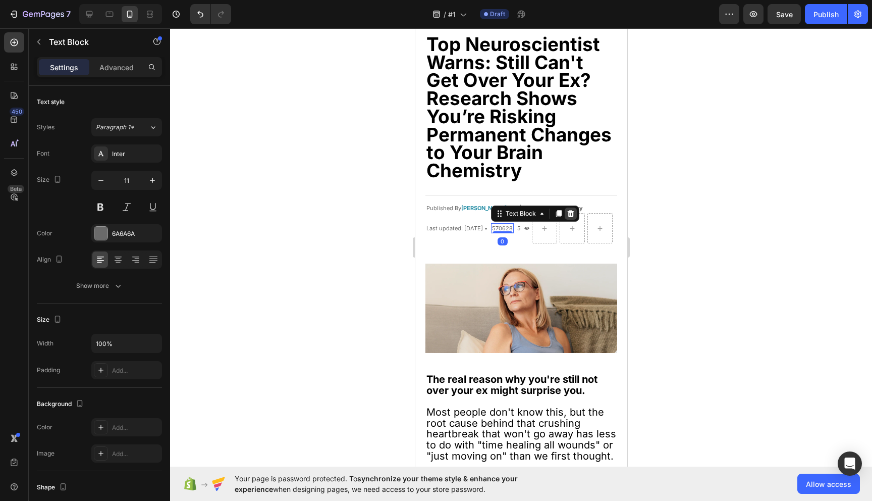
click at [574, 210] on icon at bounding box center [570, 213] width 7 height 7
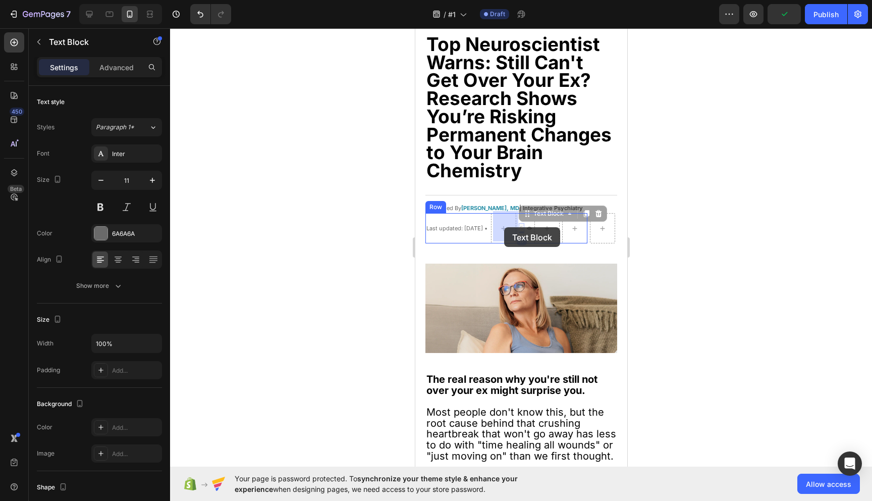
drag, startPoint x: 524, startPoint y: 225, endPoint x: 504, endPoint y: 227, distance: 20.3
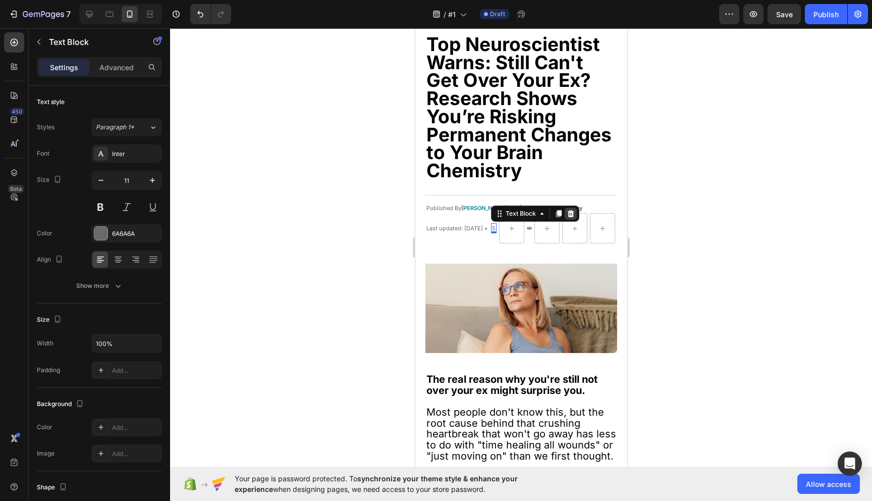
click at [572, 211] on icon at bounding box center [570, 213] width 7 height 7
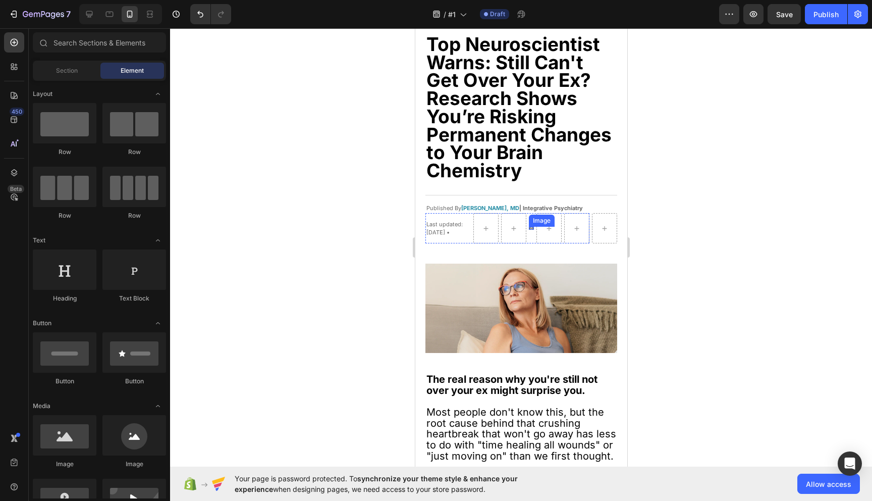
click at [531, 227] on div "Image" at bounding box center [530, 228] width 5 height 3
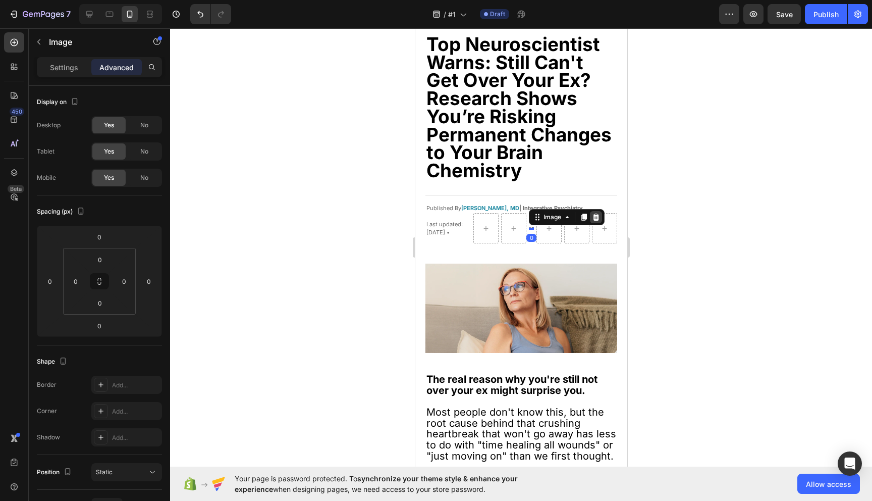
click at [594, 216] on icon at bounding box center [596, 216] width 7 height 7
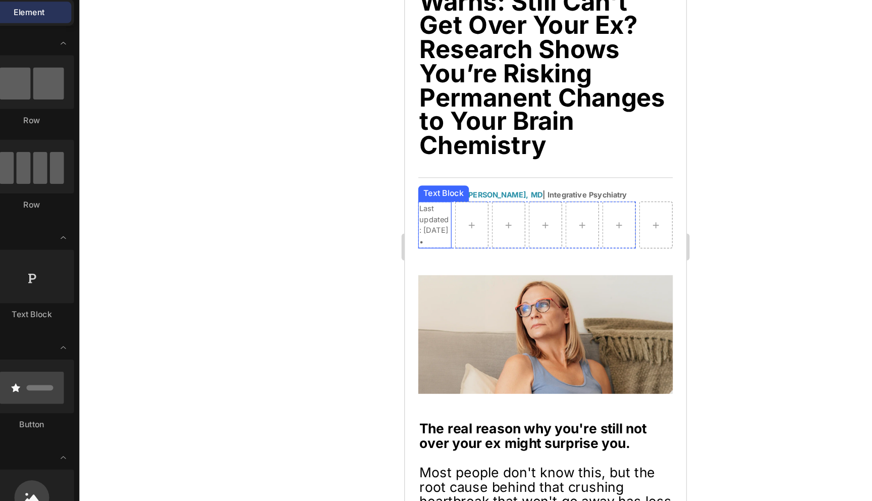
click at [432, 176] on p "Last updated: [DATE] •" at bounding box center [426, 158] width 23 height 33
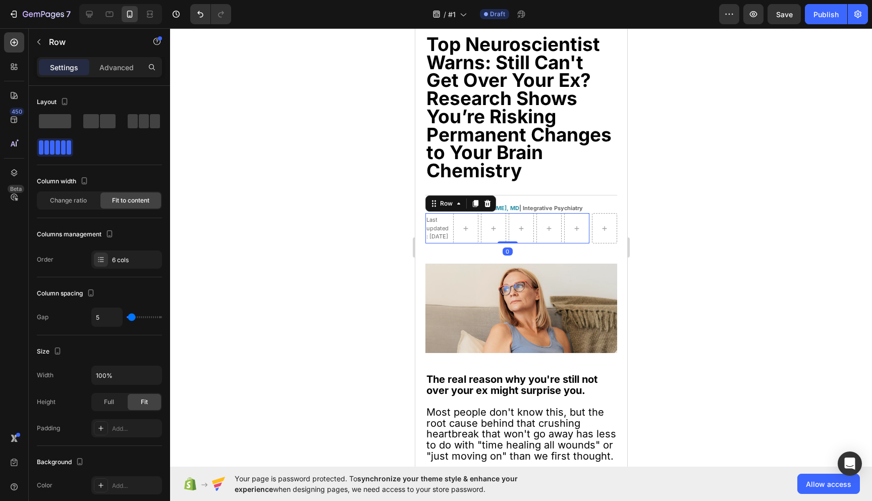
click at [478, 243] on div "Last updated: August 28, 2025 Text Block Published By Alexandra Pierce, MD | Fa…" at bounding box center [507, 228] width 164 height 30
click at [489, 201] on icon at bounding box center [487, 203] width 7 height 7
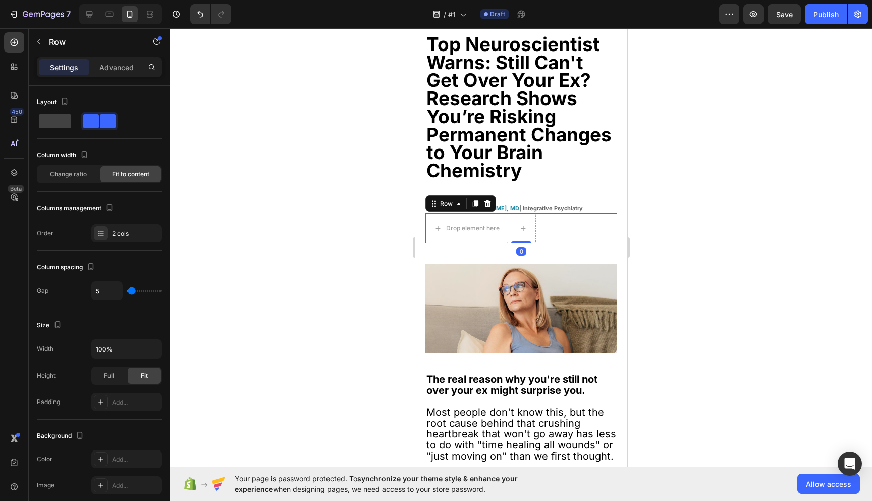
click at [488, 202] on icon at bounding box center [487, 203] width 7 height 7
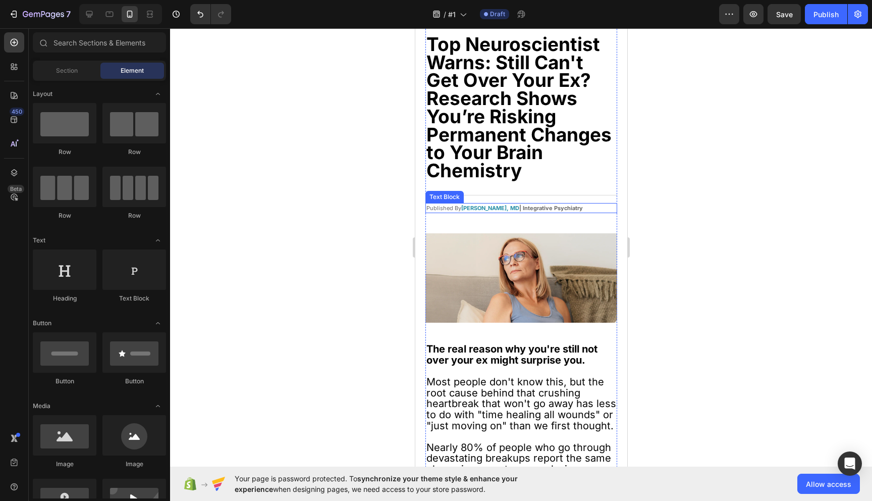
click at [443, 205] on p "Published By Alexandra Pierce, MD | Integrative Psychiatry" at bounding box center [521, 208] width 190 height 9
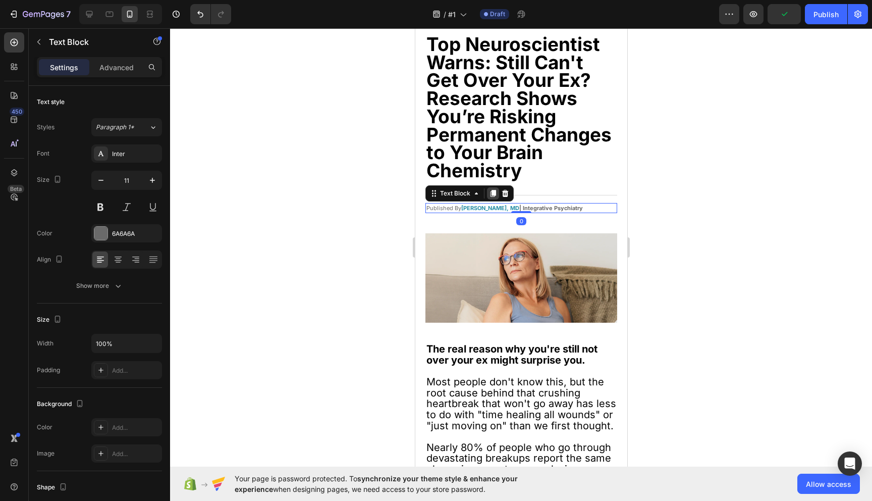
click at [492, 192] on icon at bounding box center [493, 193] width 6 height 7
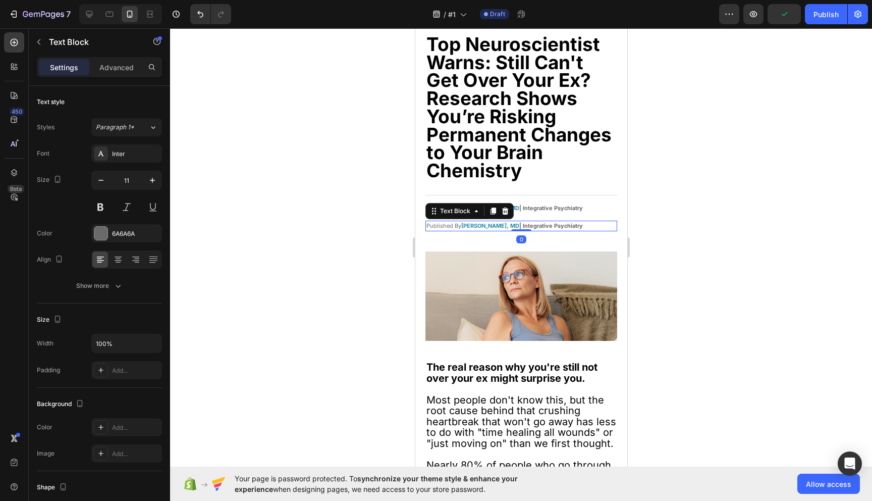
click at [576, 223] on strong "| Integrative Psychiatry" at bounding box center [551, 225] width 64 height 7
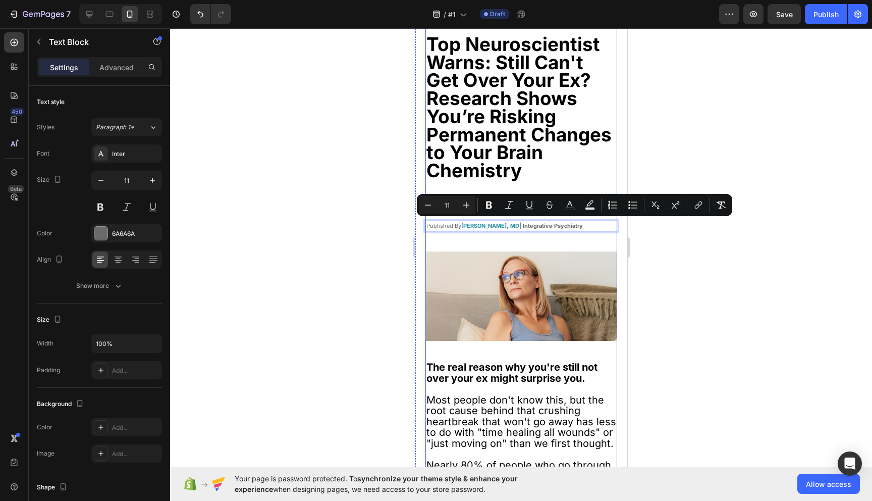
drag, startPoint x: 585, startPoint y: 223, endPoint x: 433, endPoint y: 217, distance: 152.6
click at [475, 225] on strong "[PERSON_NAME], MD" at bounding box center [490, 225] width 58 height 7
click at [581, 224] on strong "| Integrative Psychiatry" at bounding box center [551, 225] width 64 height 7
click at [592, 224] on p "Published By Alexandra Pierce, MD | Integrative Psychiatry" at bounding box center [521, 226] width 190 height 9
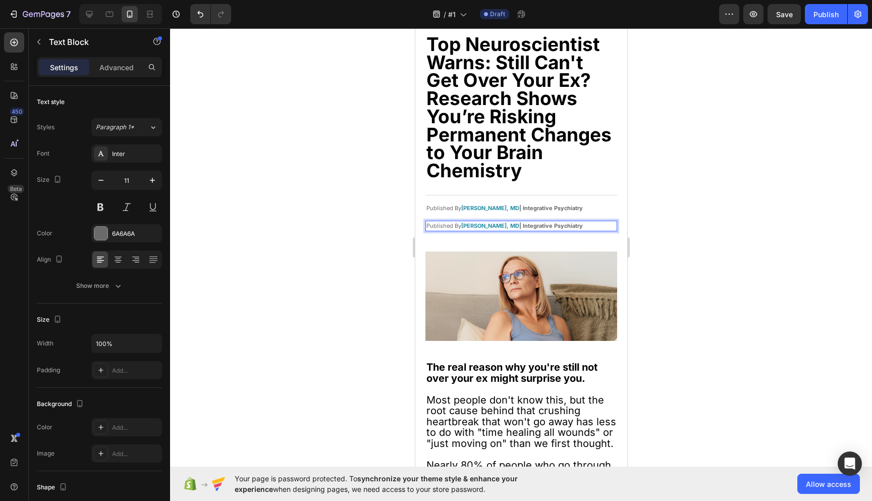
drag, startPoint x: 585, startPoint y: 222, endPoint x: 437, endPoint y: 223, distance: 148.9
click at [437, 223] on p "Published By Alexandra Pierce, MD | Integrative Psychiatry" at bounding box center [521, 226] width 190 height 9
click at [461, 223] on p "Last Updated Aug 28, 2025" at bounding box center [521, 226] width 190 height 9
click at [115, 67] on p "Advanced" at bounding box center [116, 67] width 34 height 11
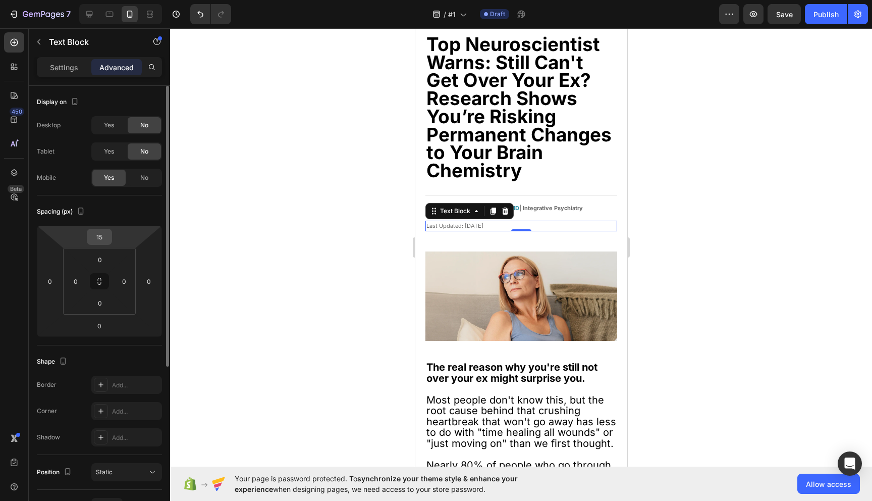
click at [103, 237] on input "15" at bounding box center [99, 236] width 20 height 15
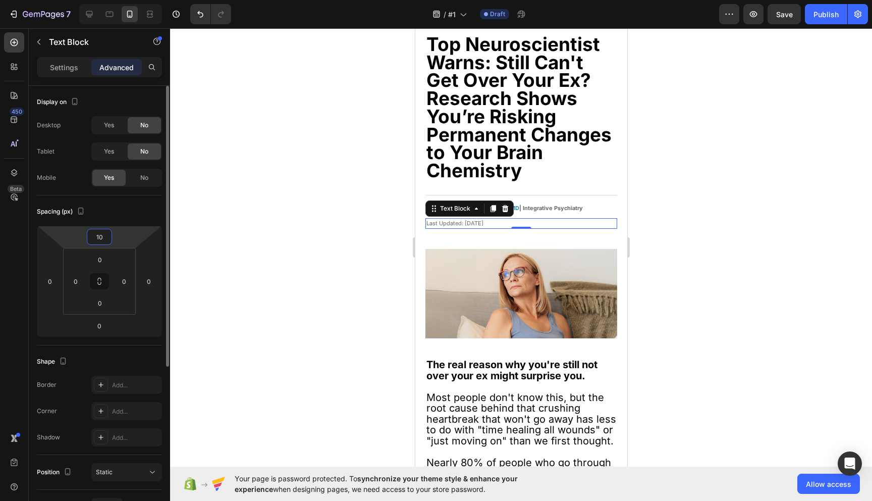
type input "1"
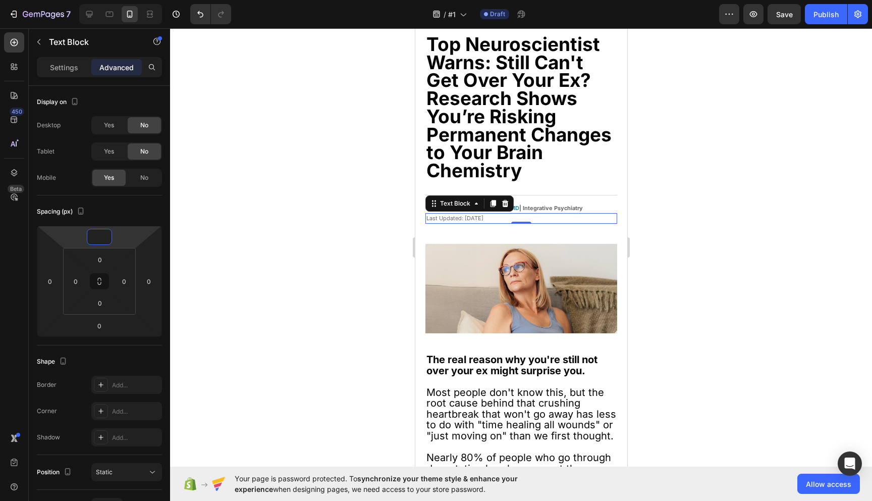
type input "0"
click at [319, 274] on div at bounding box center [521, 264] width 702 height 472
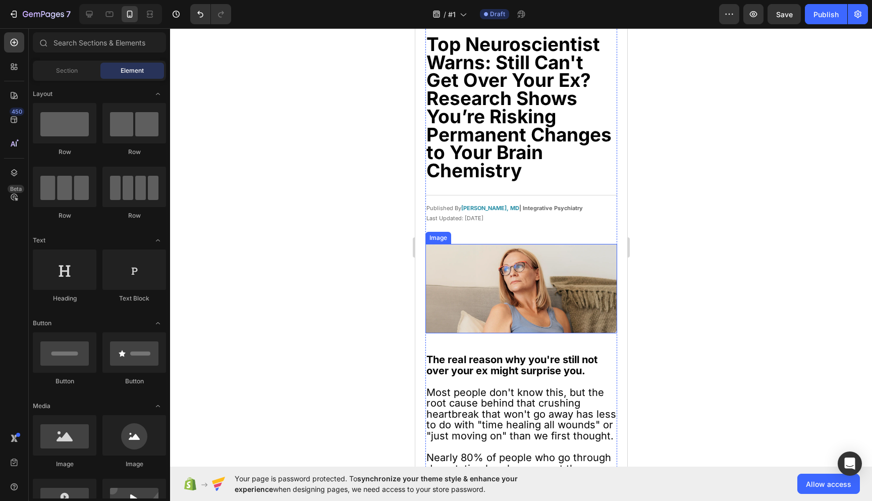
scroll to position [0, 0]
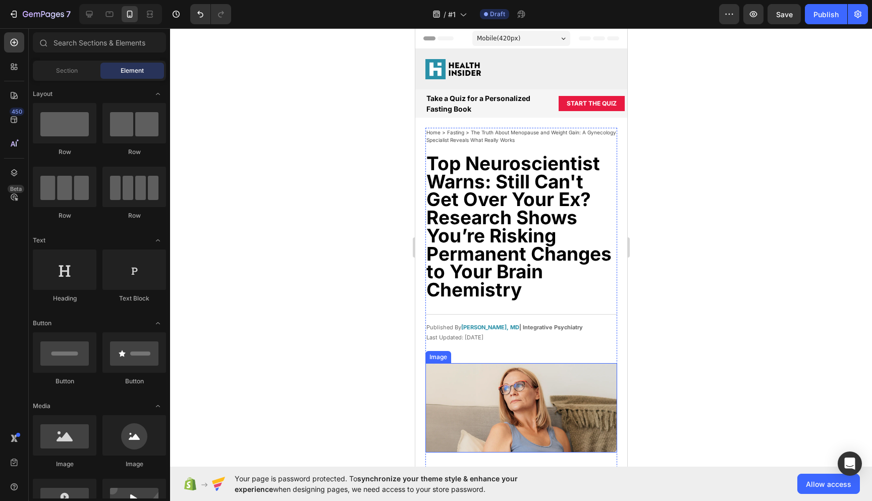
click at [499, 380] on img at bounding box center [521, 407] width 192 height 89
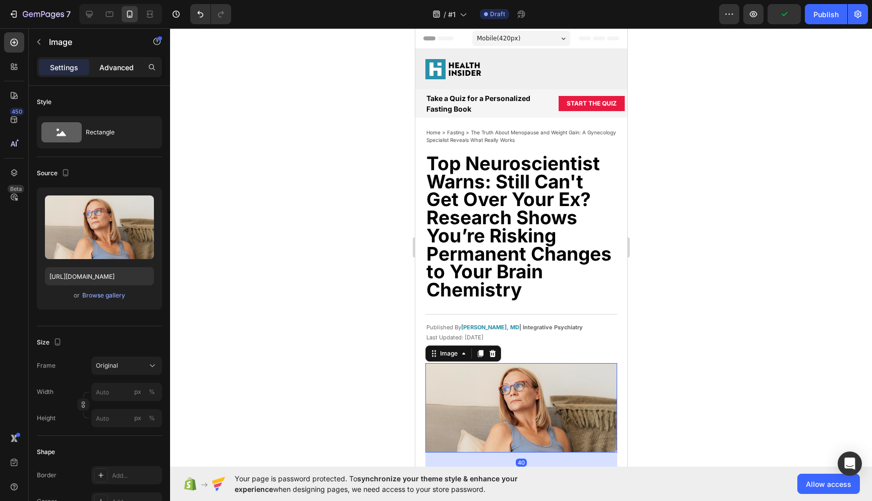
click at [116, 61] on div "Advanced" at bounding box center [116, 67] width 50 height 16
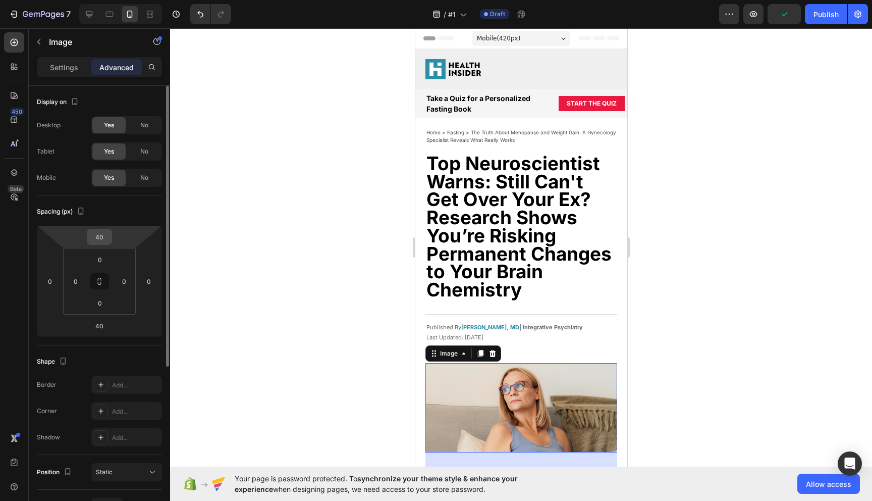
click at [101, 238] on input "40" at bounding box center [99, 236] width 20 height 15
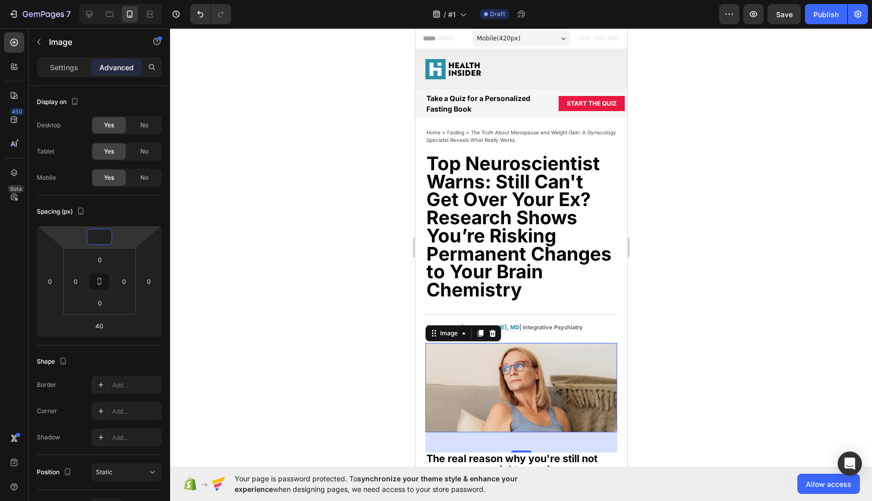
type input "0"
click at [376, 399] on div at bounding box center [521, 264] width 702 height 472
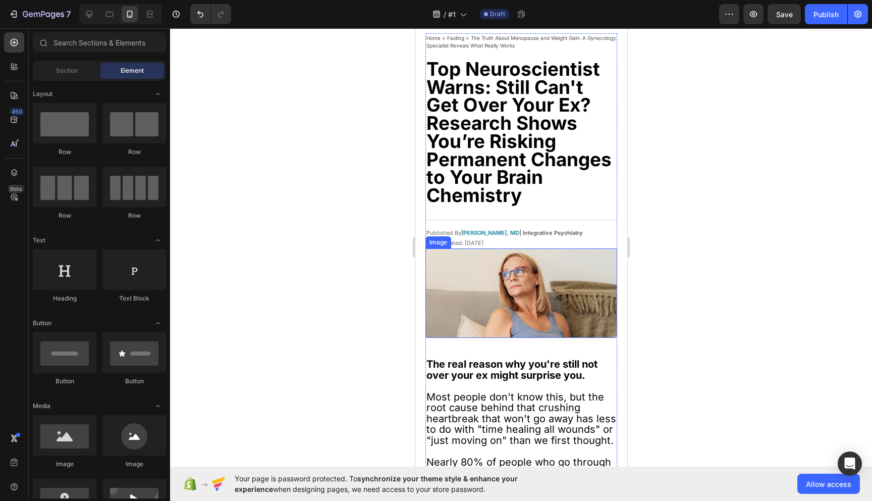
scroll to position [171, 0]
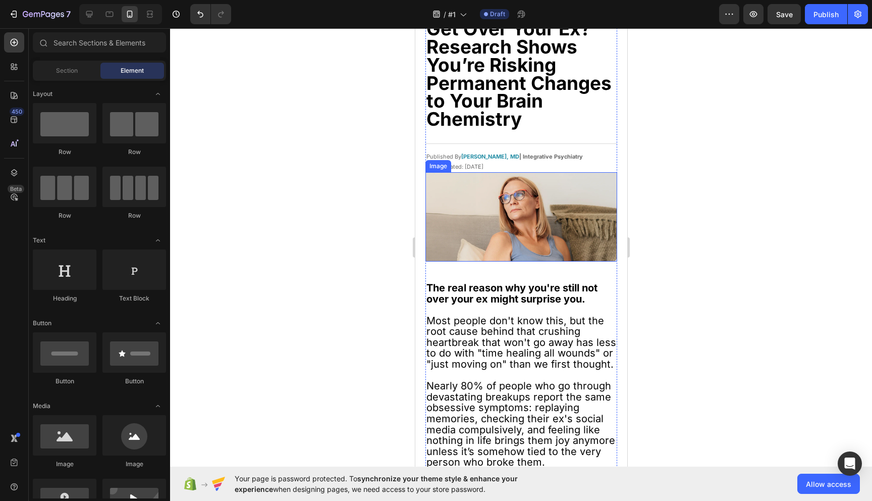
click at [518, 219] on img at bounding box center [521, 216] width 192 height 89
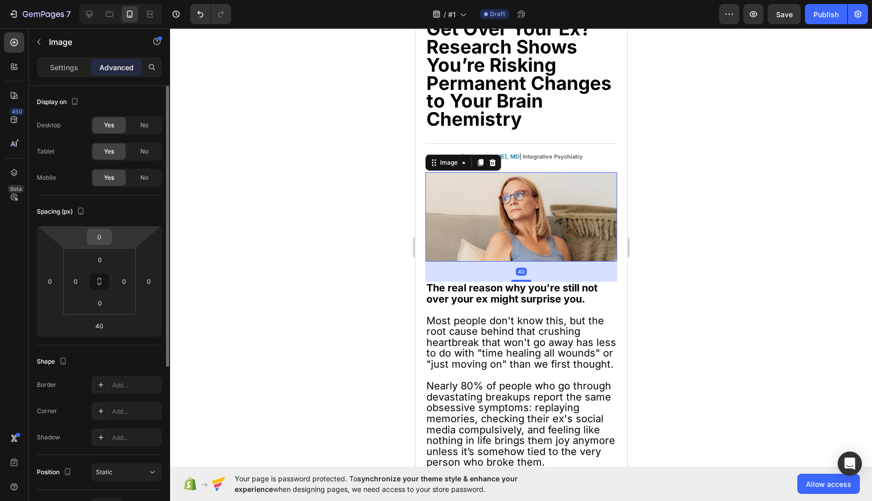
click at [104, 240] on input "0" at bounding box center [99, 236] width 20 height 15
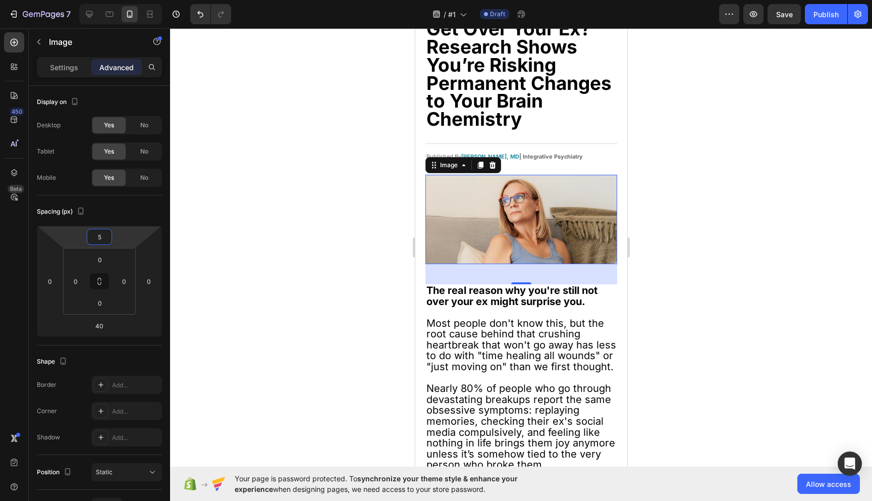
type input "5"
click at [261, 255] on div at bounding box center [521, 264] width 702 height 472
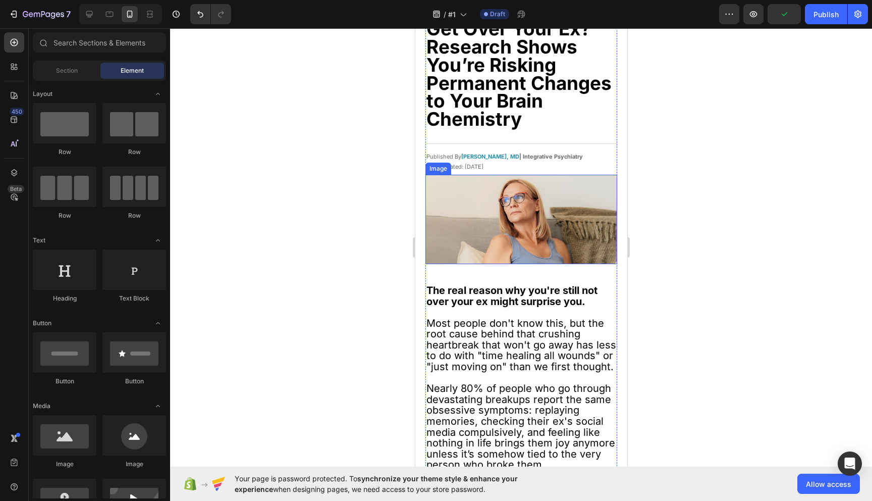
click at [520, 226] on img at bounding box center [521, 219] width 192 height 89
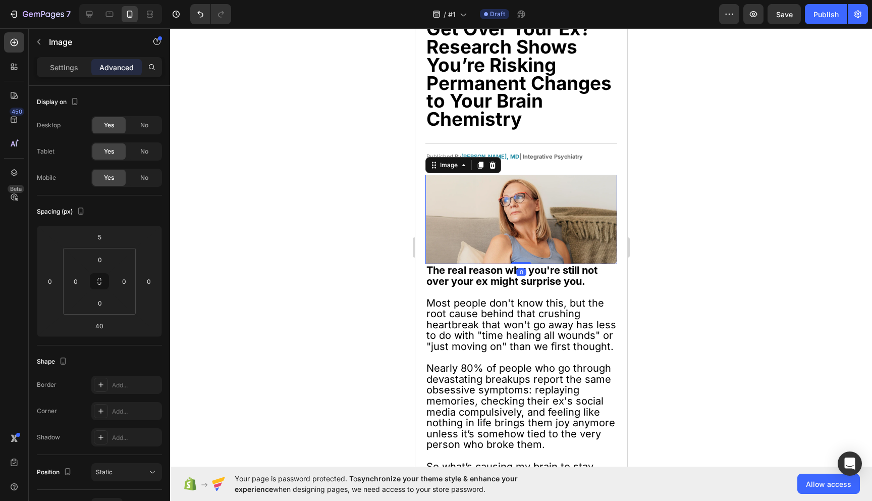
drag, startPoint x: 521, startPoint y: 280, endPoint x: 521, endPoint y: 257, distance: 22.7
click at [521, 257] on div "Image 0" at bounding box center [521, 219] width 192 height 89
type input "0"
click at [534, 276] on strong "The real reason why you're still not over your ex might surprise you." at bounding box center [511, 275] width 171 height 23
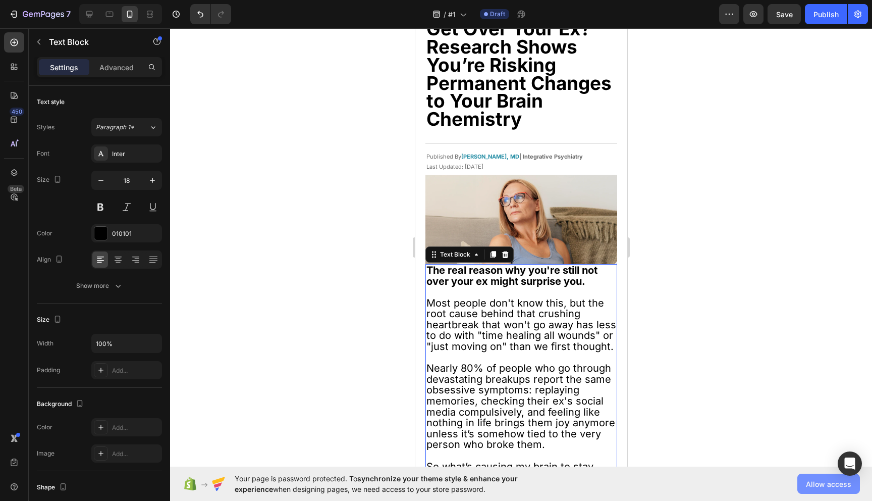
click at [821, 487] on span "Allow access" at bounding box center [828, 483] width 45 height 11
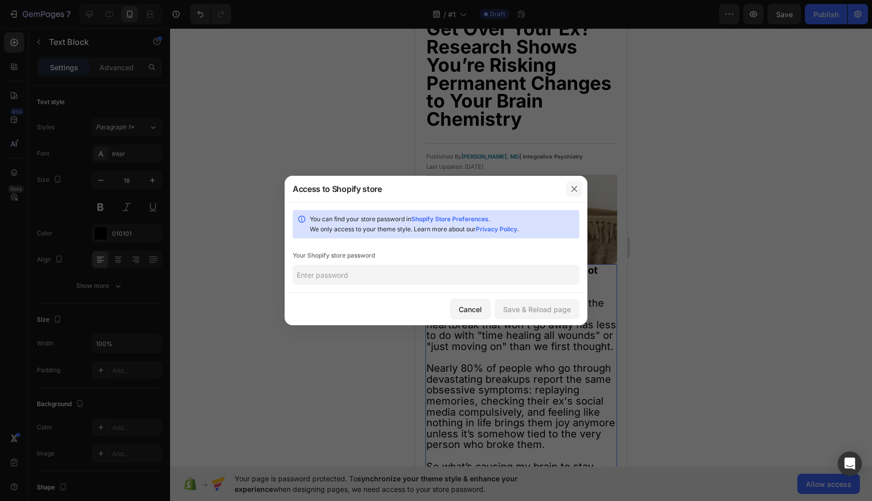
click at [567, 195] on button "button" at bounding box center [574, 189] width 16 height 16
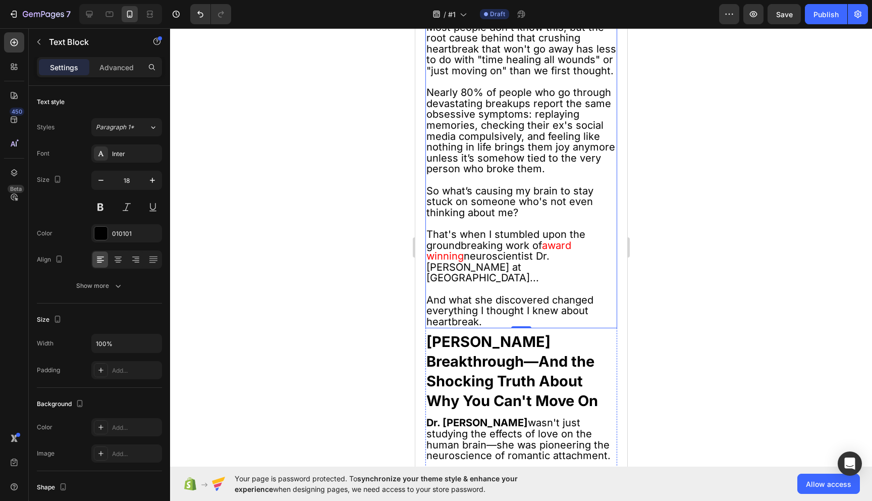
scroll to position [0, 0]
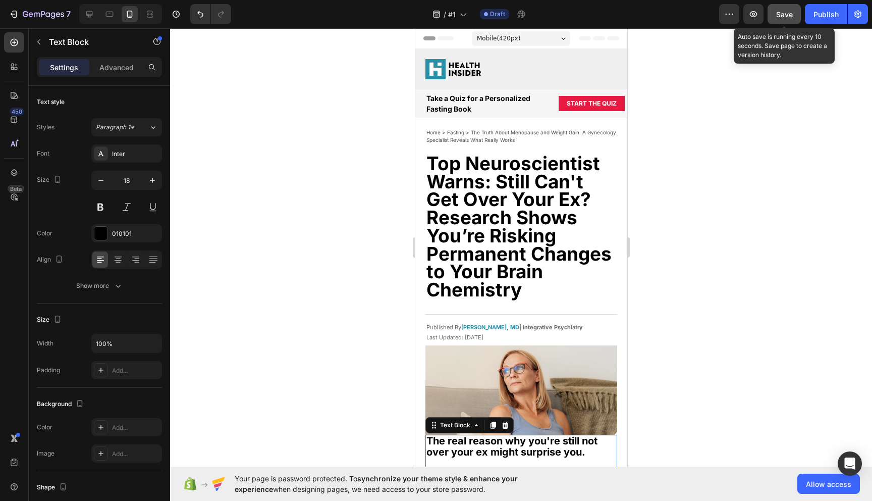
click at [785, 11] on span "Save" at bounding box center [784, 14] width 17 height 9
